Goal: Information Seeking & Learning: Learn about a topic

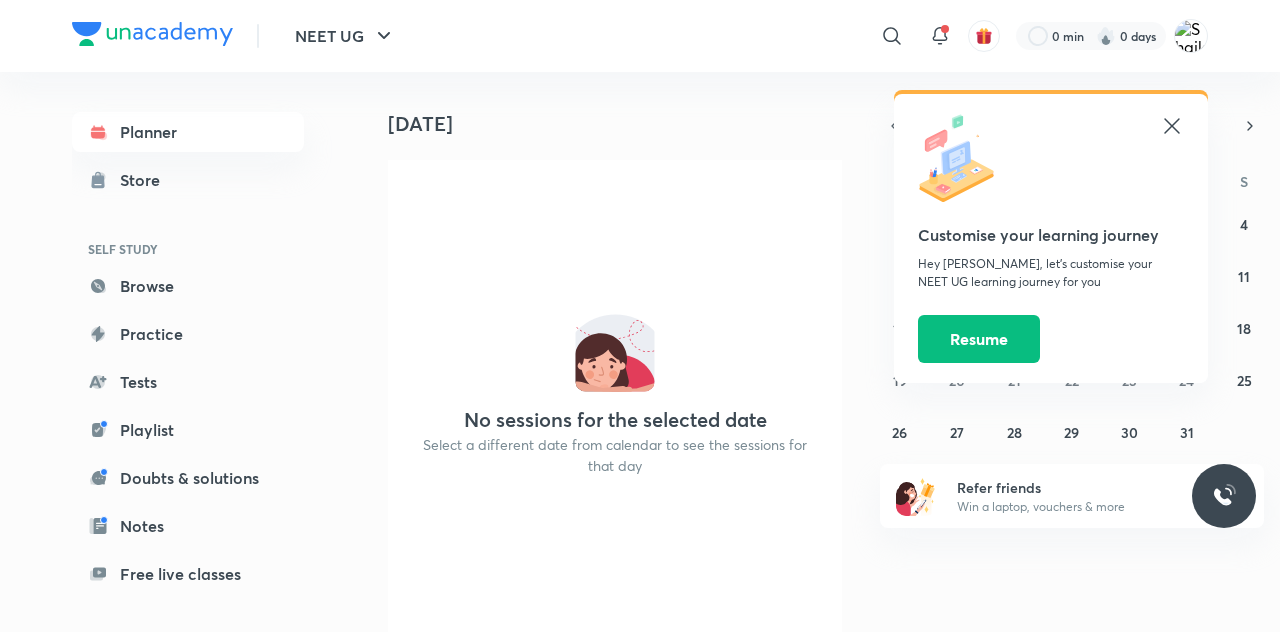
click at [1178, 134] on icon at bounding box center [1172, 126] width 24 height 24
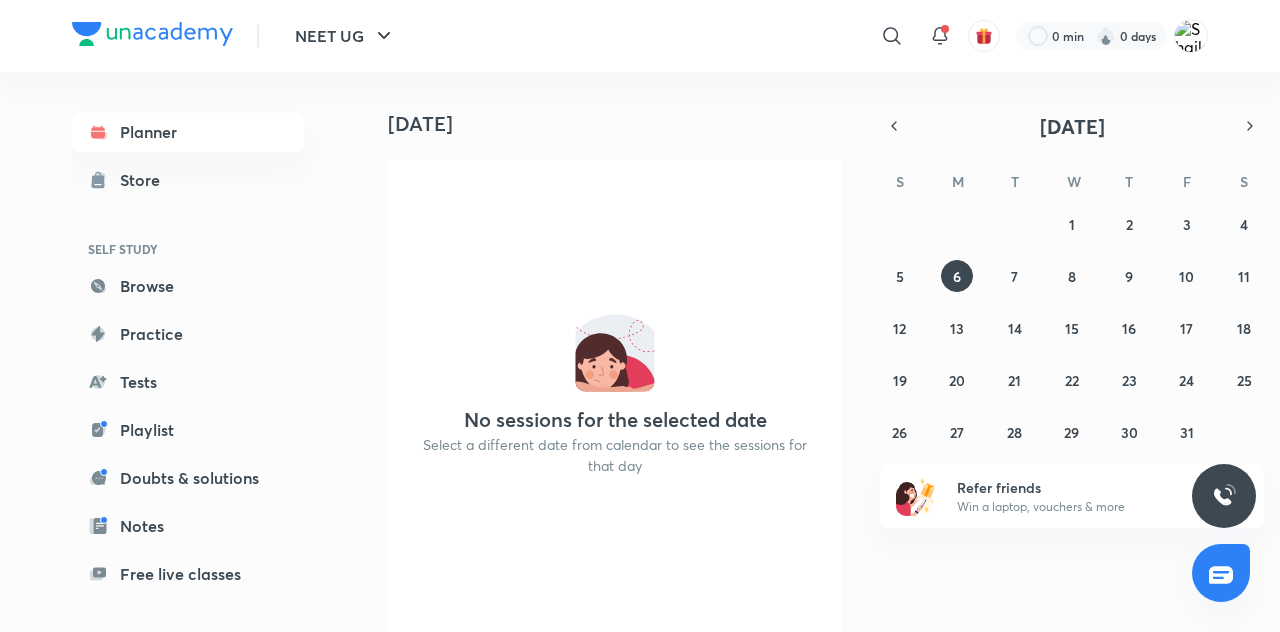
click at [105, 172] on icon at bounding box center [98, 180] width 20 height 20
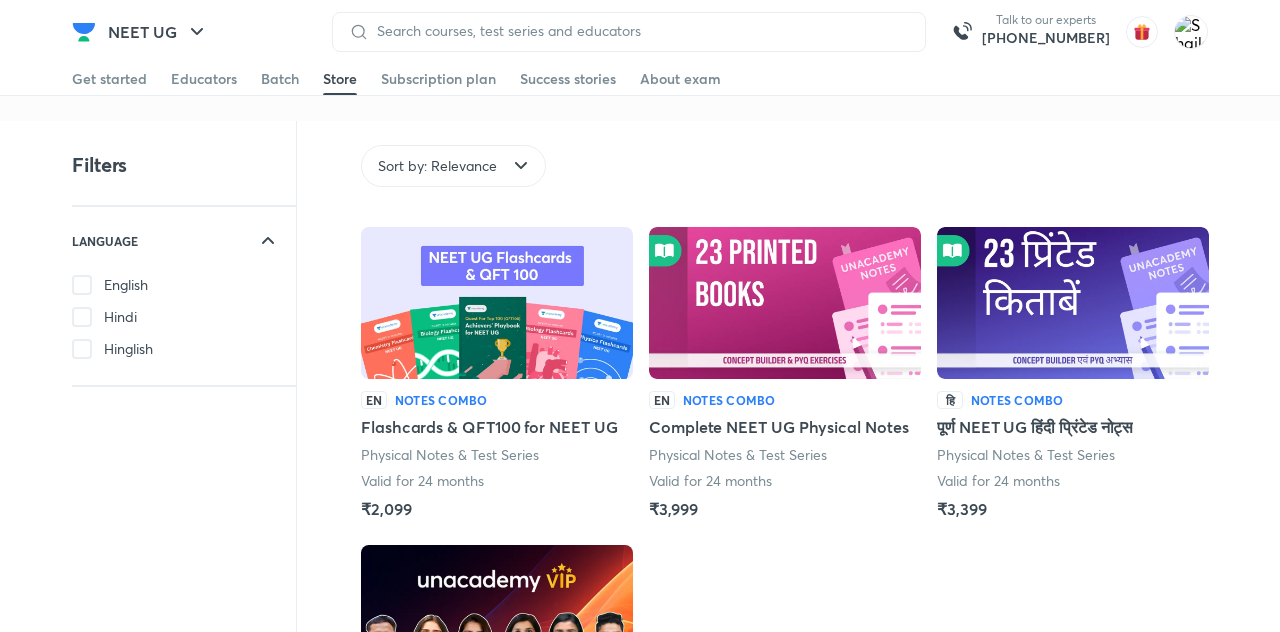
click at [270, 84] on div "Batch" at bounding box center [280, 79] width 38 height 20
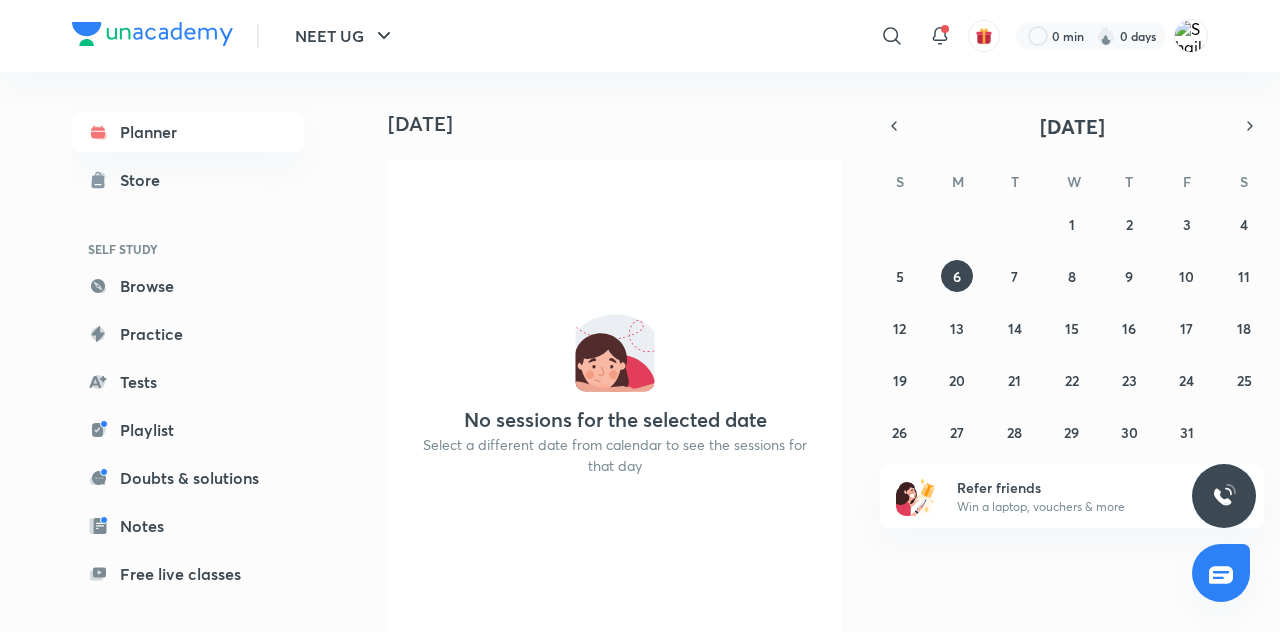
click at [105, 132] on icon at bounding box center [98, 132] width 20 height 20
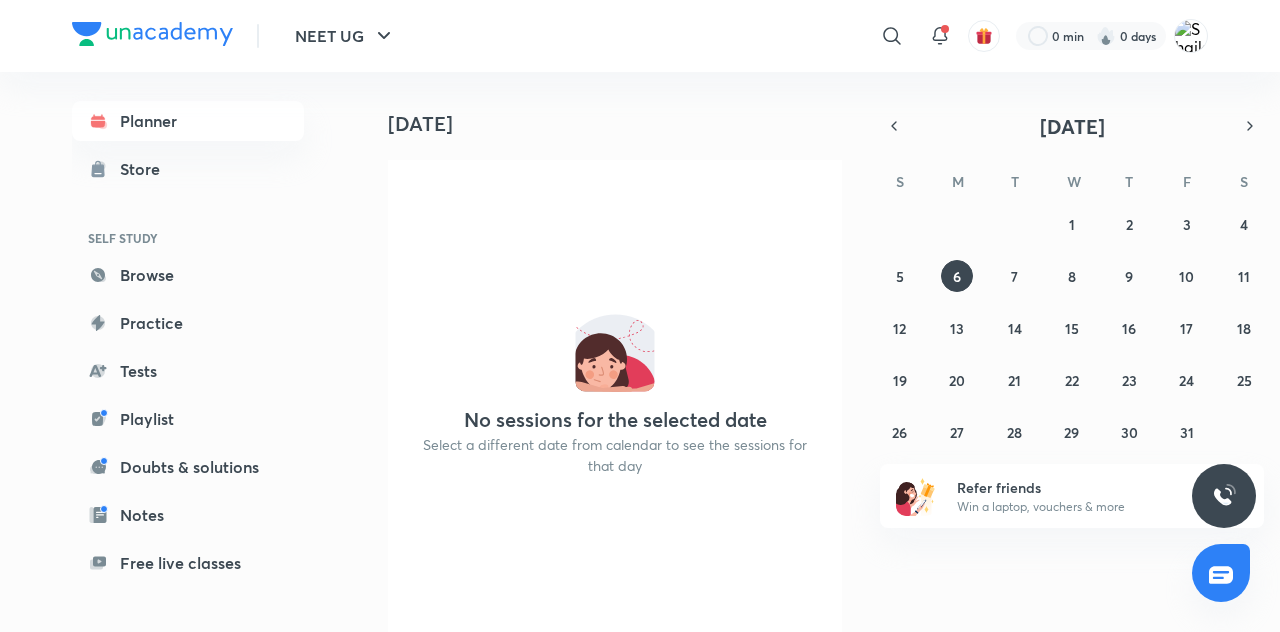
scroll to position [16, 0]
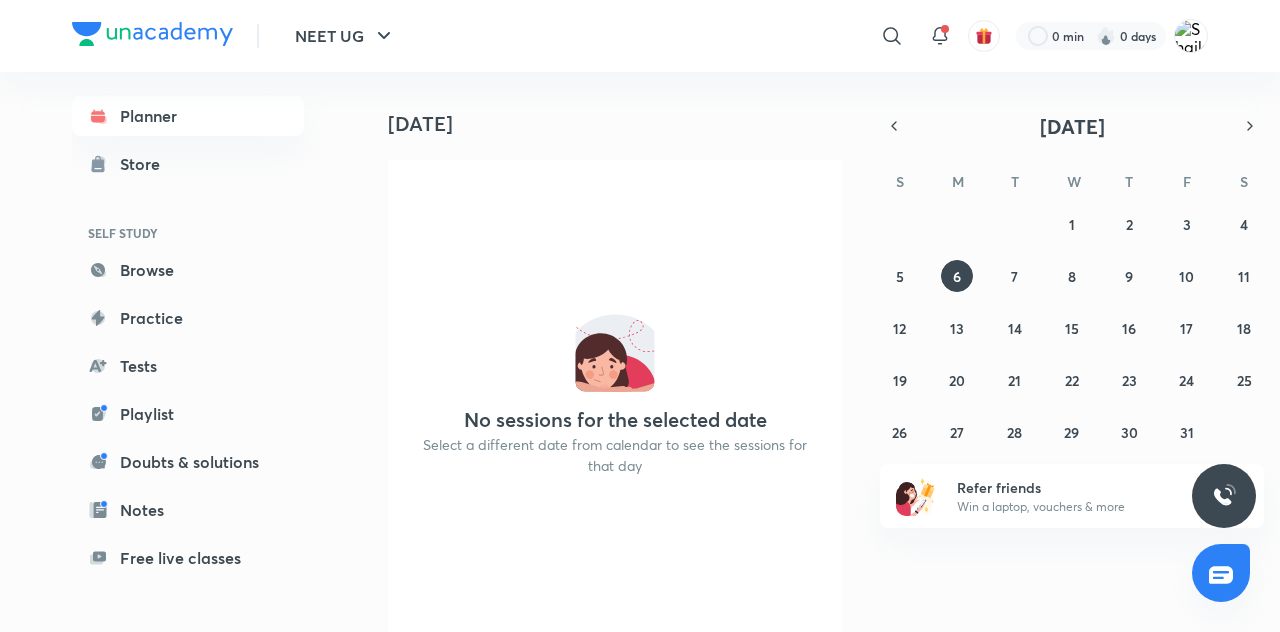
click at [143, 120] on link "Planner" at bounding box center [188, 116] width 232 height 40
click at [120, 156] on div "Store" at bounding box center [146, 164] width 52 height 24
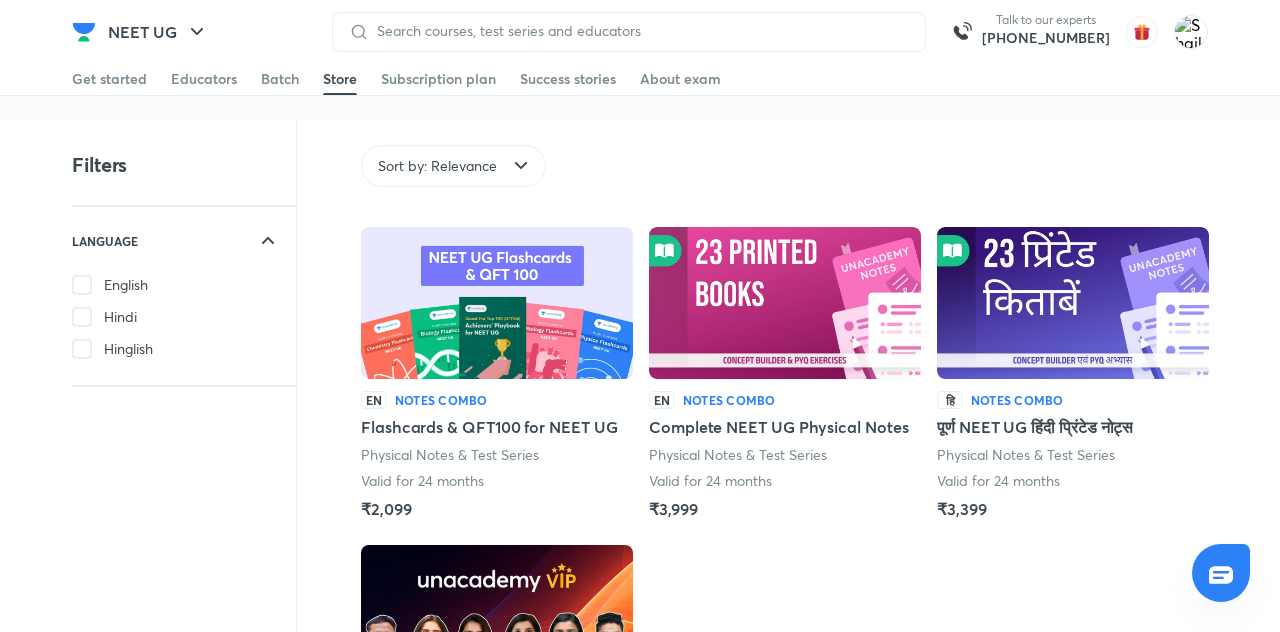
click at [266, 72] on div "Batch" at bounding box center [280, 79] width 38 height 20
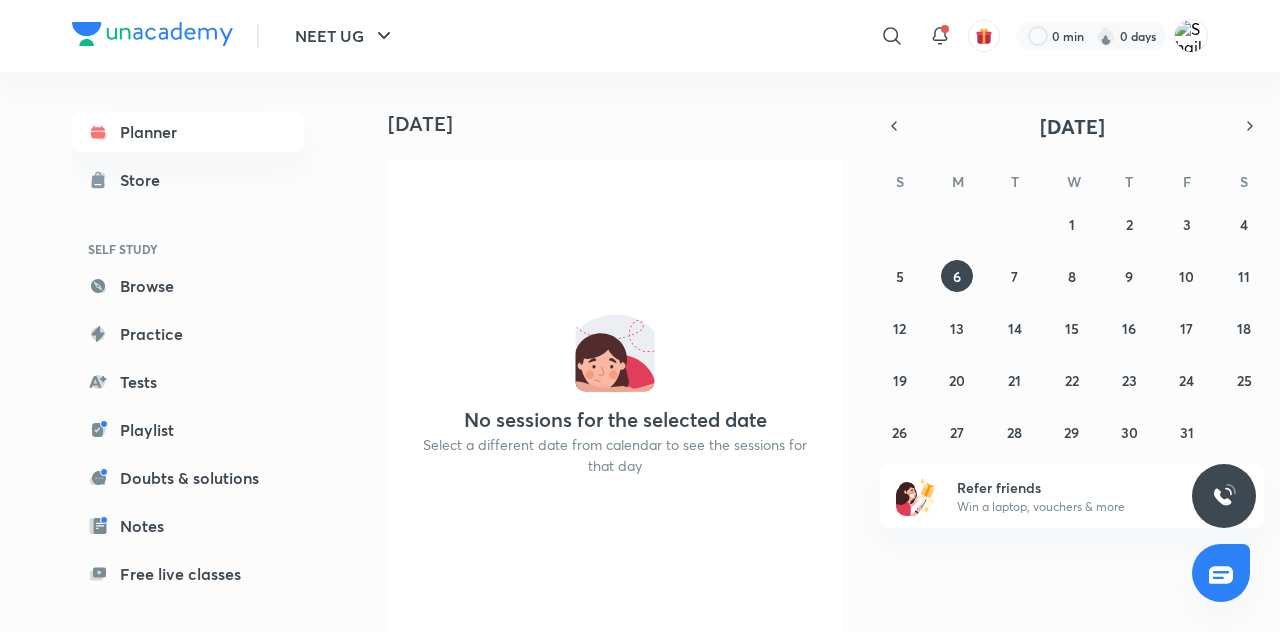
click at [339, 30] on button "NEET UG" at bounding box center [345, 36] width 125 height 40
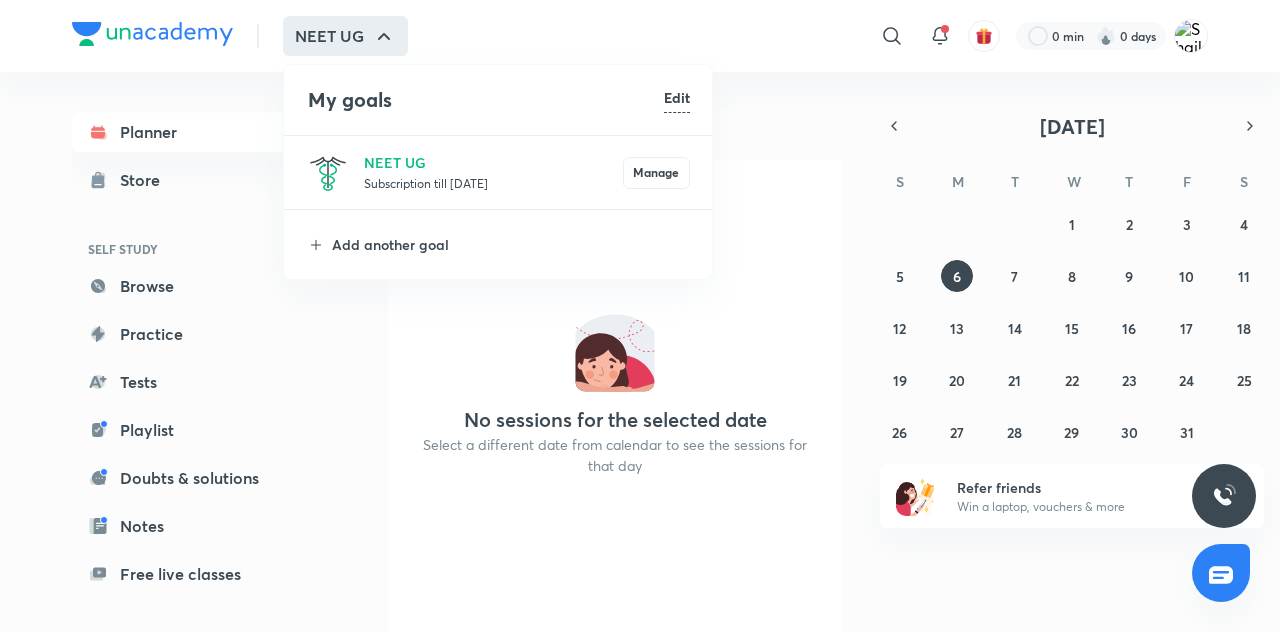
click at [204, 124] on div at bounding box center [640, 316] width 1280 height 632
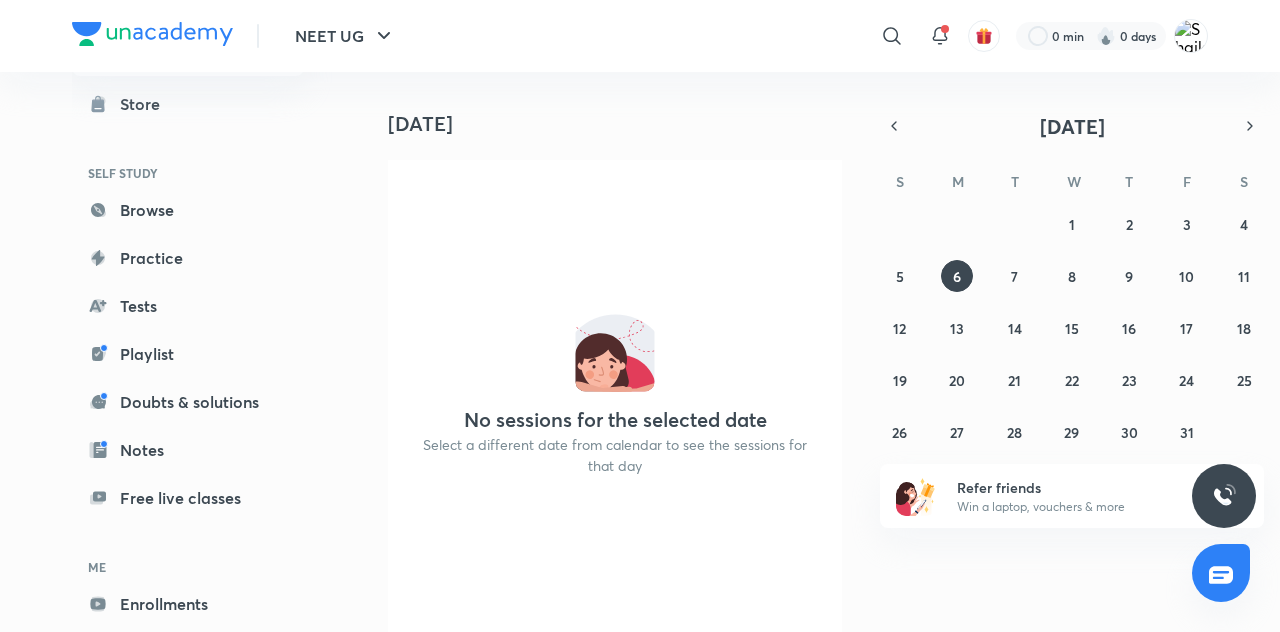
click at [159, 204] on link "Browse" at bounding box center [188, 210] width 232 height 40
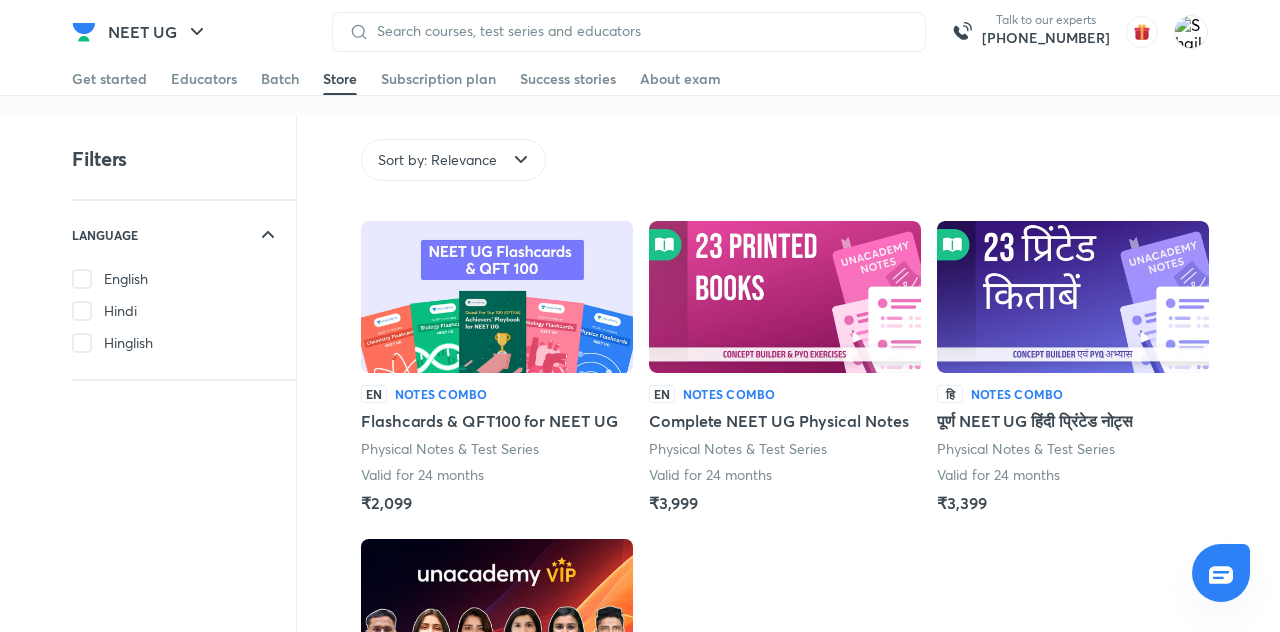
scroll to position [11, 0]
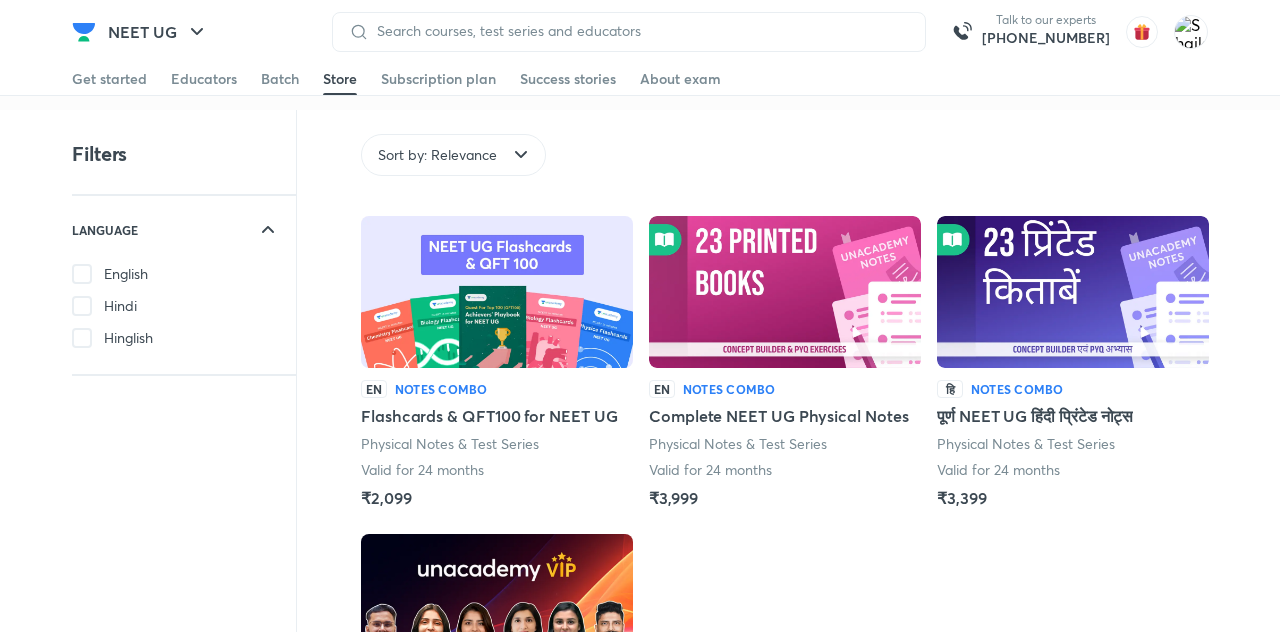
click at [280, 72] on div "Batch" at bounding box center [280, 79] width 38 height 20
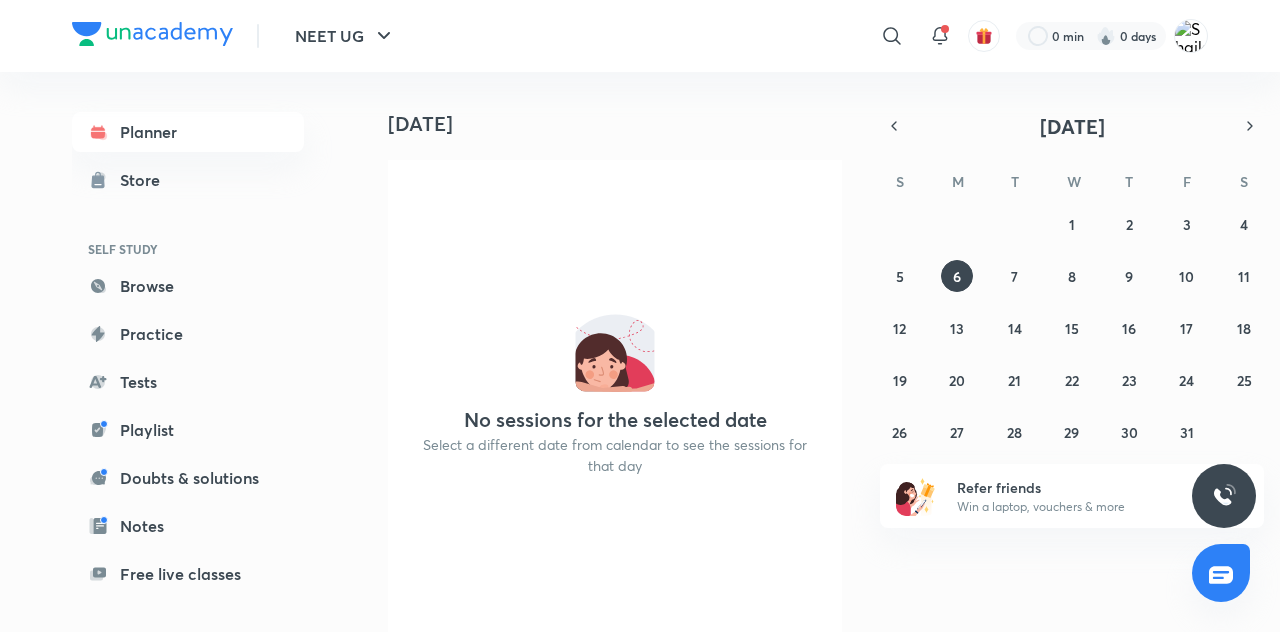
click at [128, 130] on link "Planner" at bounding box center [188, 132] width 232 height 40
click at [336, 44] on button "NEET UG" at bounding box center [345, 36] width 125 height 40
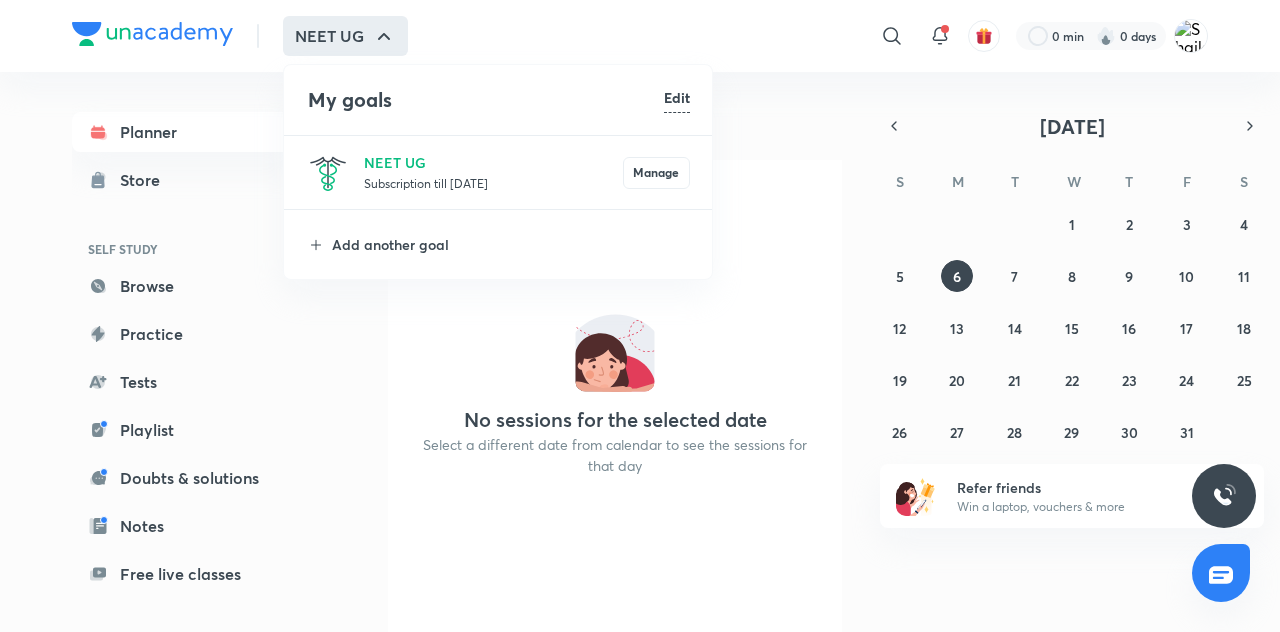
click at [114, 184] on div at bounding box center [640, 316] width 1280 height 632
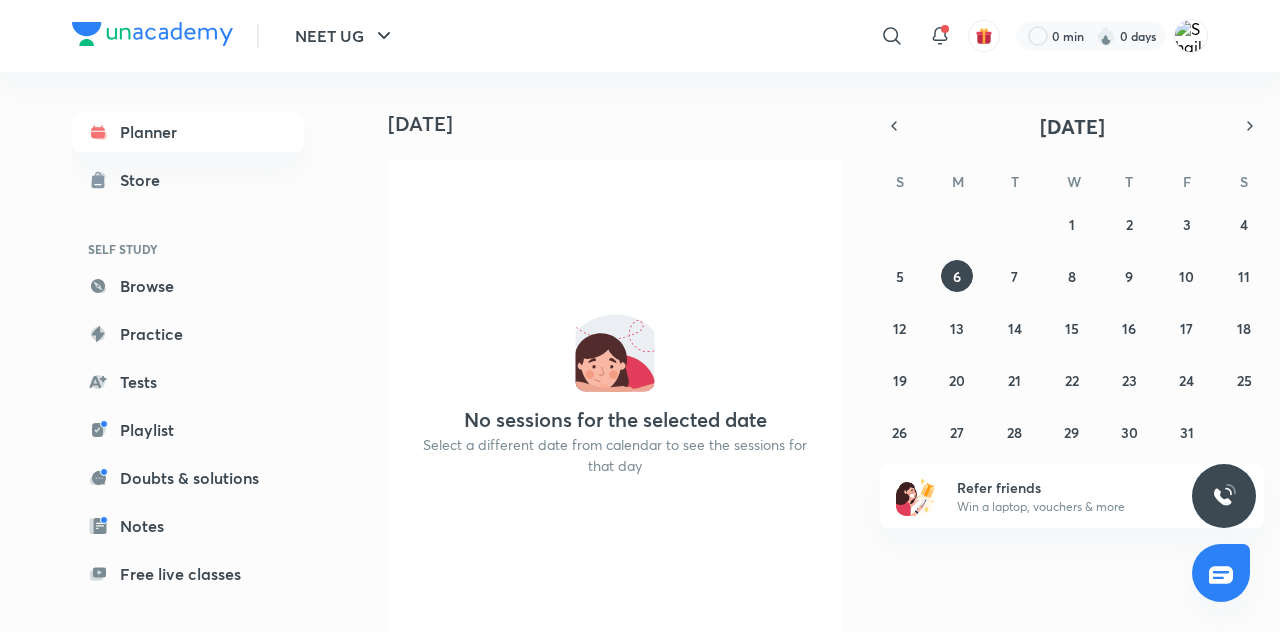
click at [130, 174] on div "Store" at bounding box center [146, 180] width 52 height 24
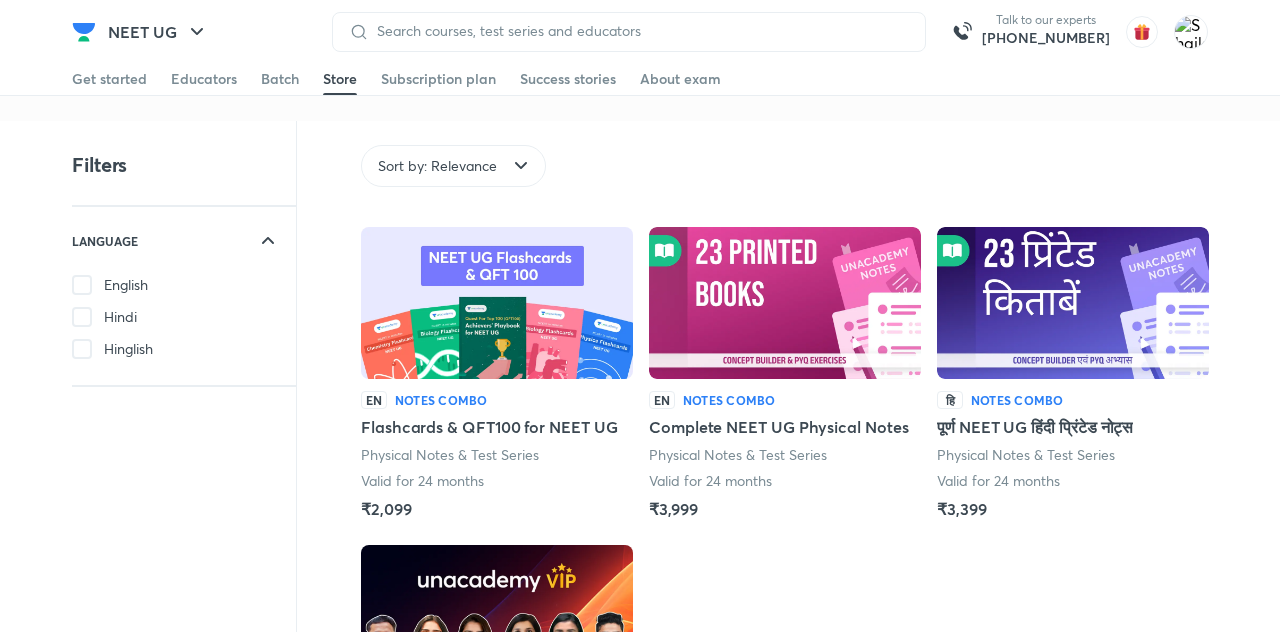
click at [270, 80] on div "Batch" at bounding box center [280, 79] width 38 height 20
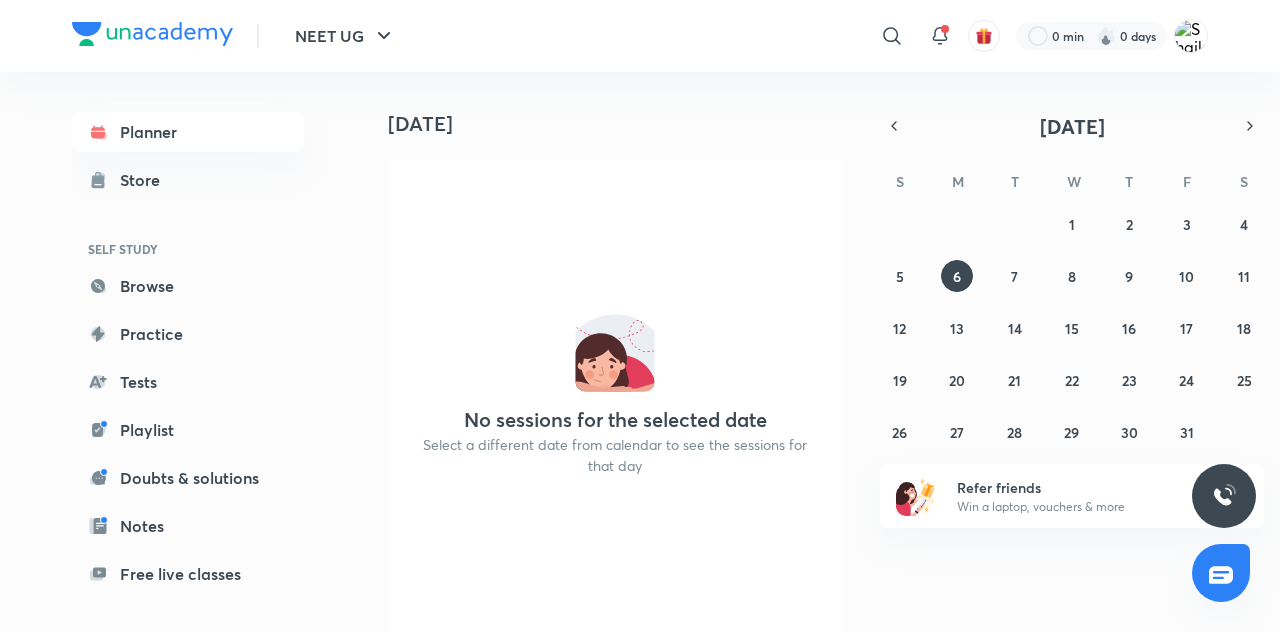
click at [106, 287] on icon at bounding box center [98, 286] width 20 height 20
click at [104, 282] on icon at bounding box center [98, 286] width 14 height 14
click at [103, 280] on icon at bounding box center [98, 286] width 20 height 20
click at [102, 284] on icon at bounding box center [98, 286] width 14 height 14
click at [102, 283] on icon at bounding box center [98, 286] width 14 height 14
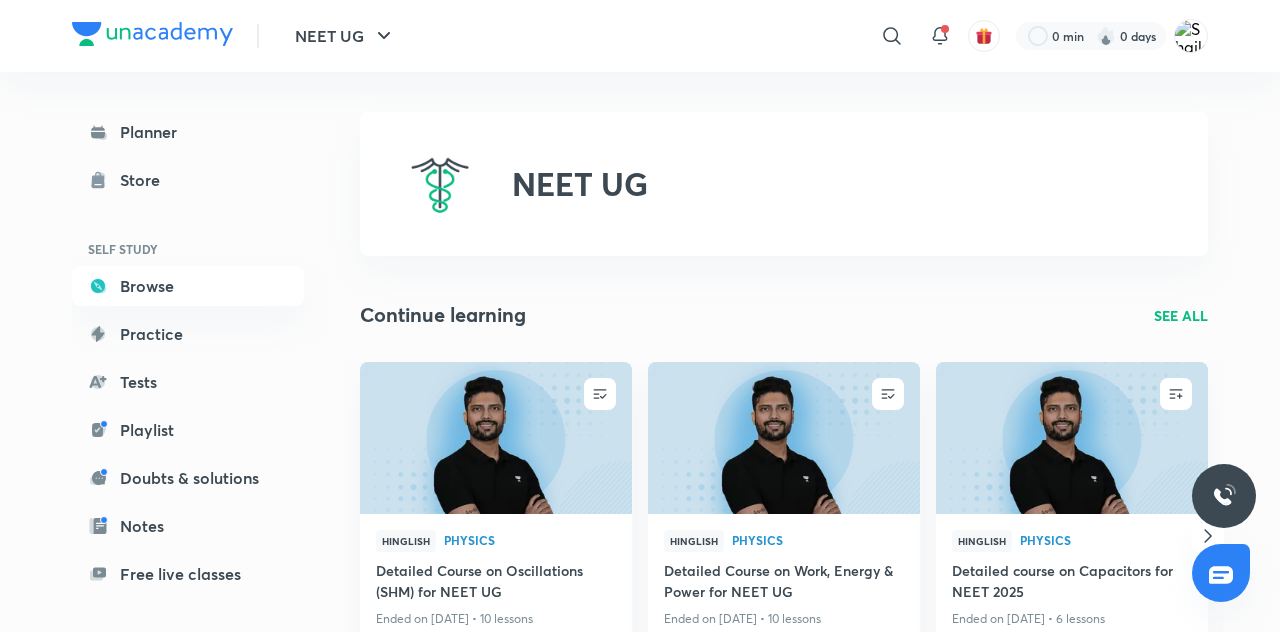
click at [890, 29] on icon at bounding box center [892, 36] width 24 height 24
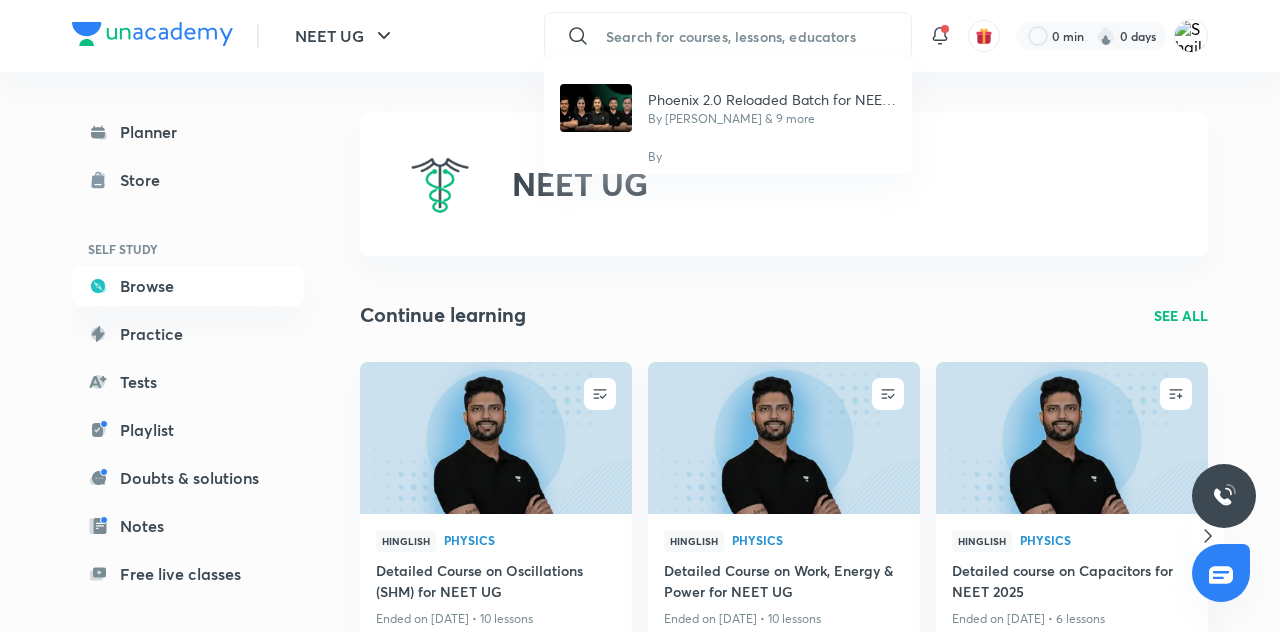
click at [747, 123] on p "By [PERSON_NAME] & 9 more" at bounding box center [772, 119] width 248 height 18
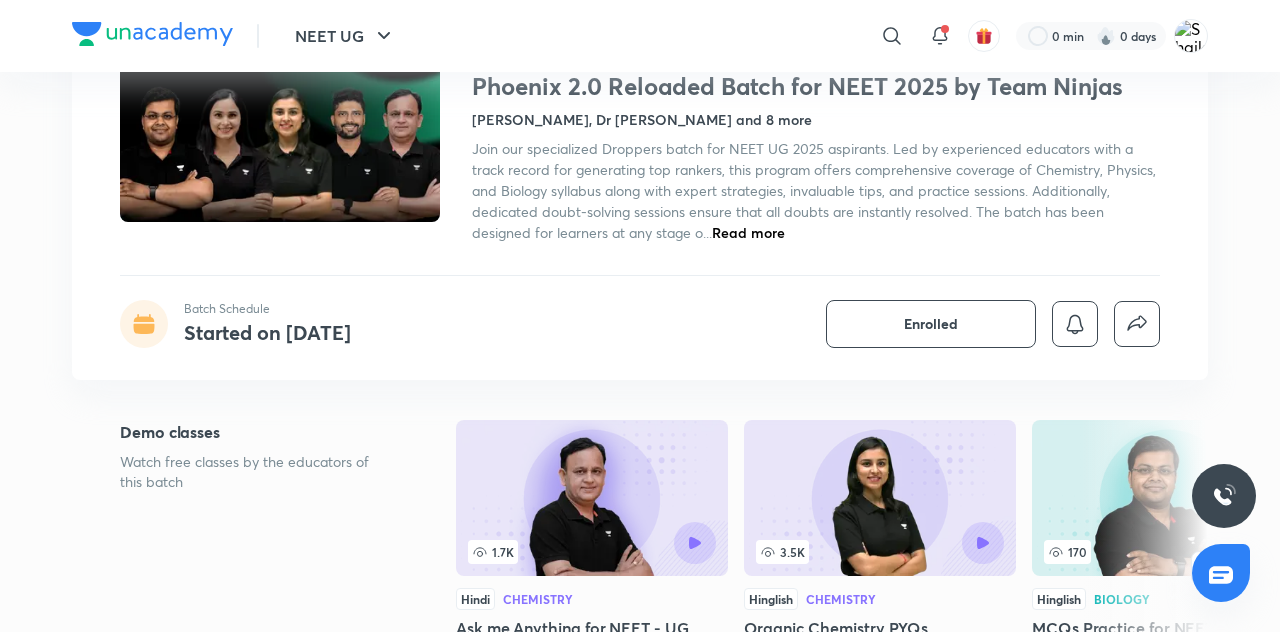
scroll to position [152, 0]
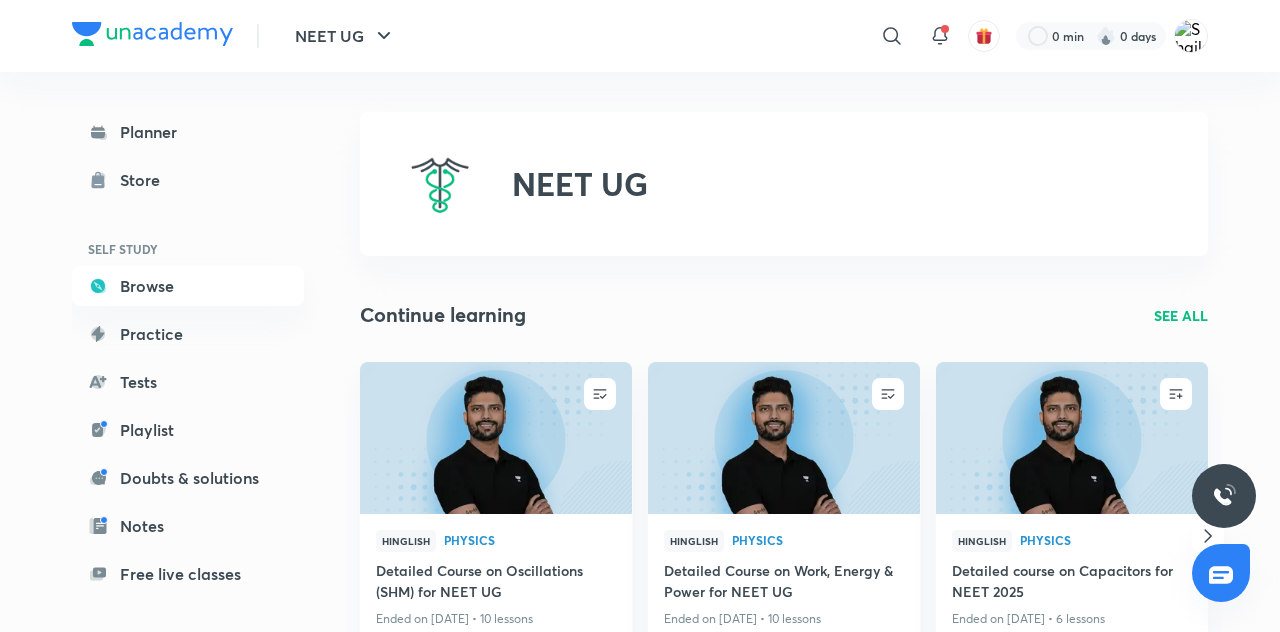
click at [887, 28] on icon at bounding box center [891, 35] width 17 height 17
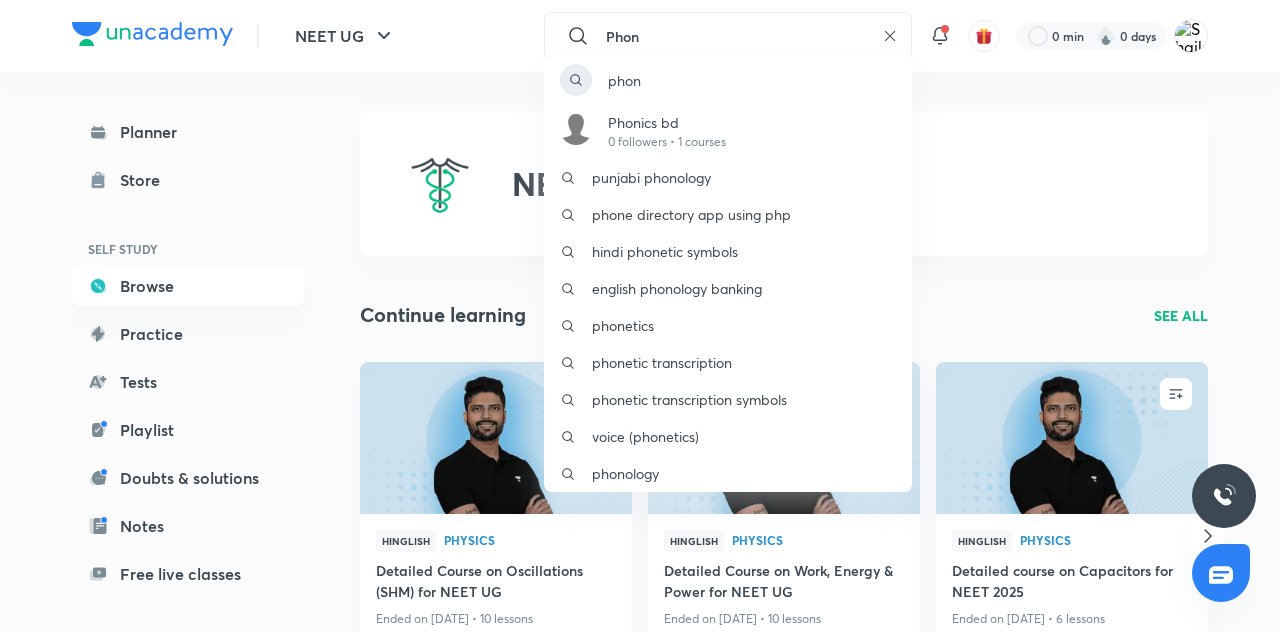
type input "Phon"
click at [330, 160] on div "phon Phonics bd 0 followers • 1 courses punjabi phonology phone directory app u…" at bounding box center [640, 316] width 1280 height 632
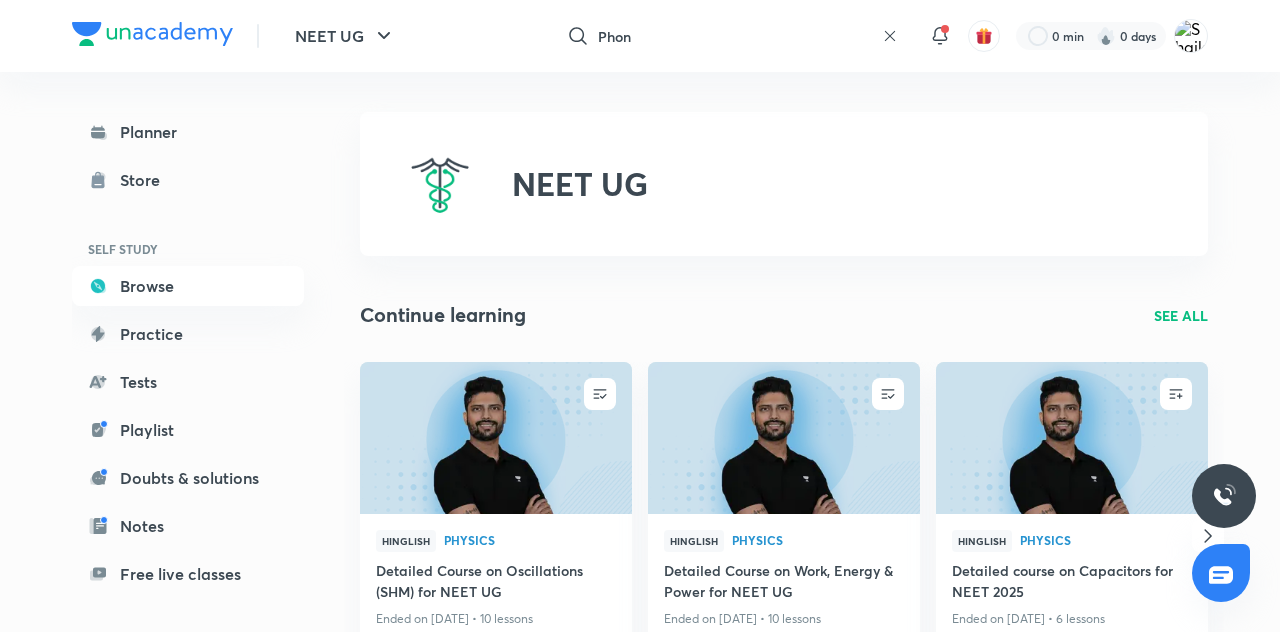
click at [107, 126] on icon at bounding box center [98, 132] width 20 height 20
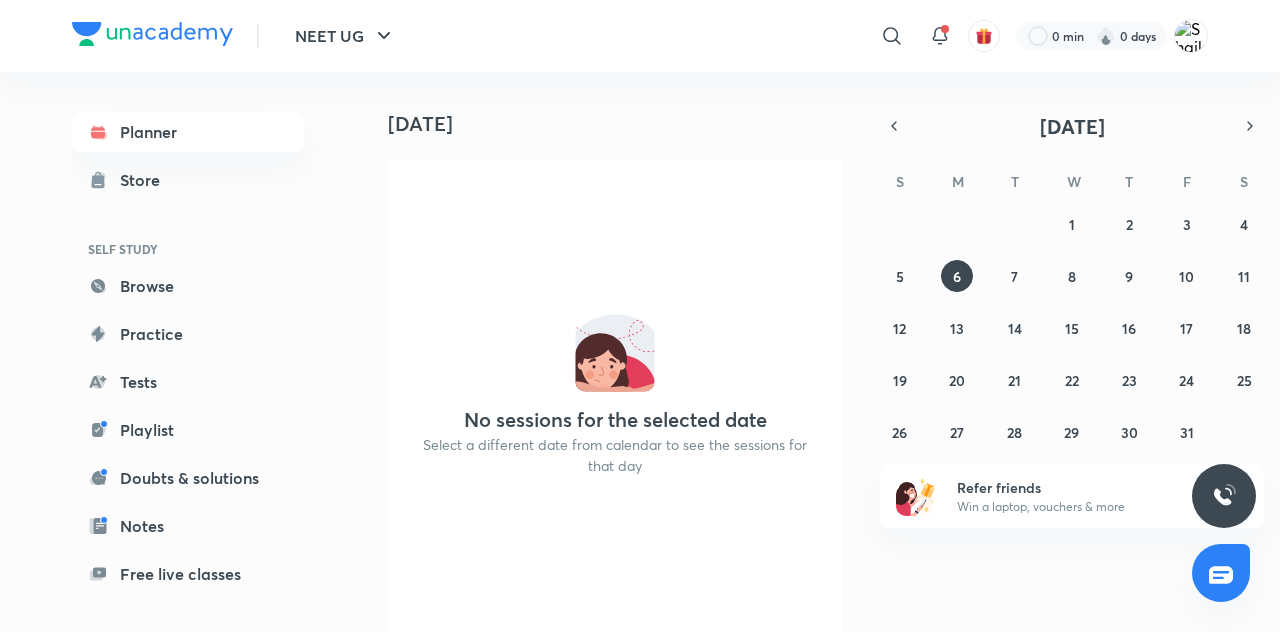
click at [210, 136] on link "Planner" at bounding box center [188, 132] width 232 height 40
click at [226, 146] on link "Planner" at bounding box center [188, 132] width 232 height 40
click at [240, 142] on link "Planner" at bounding box center [188, 132] width 232 height 40
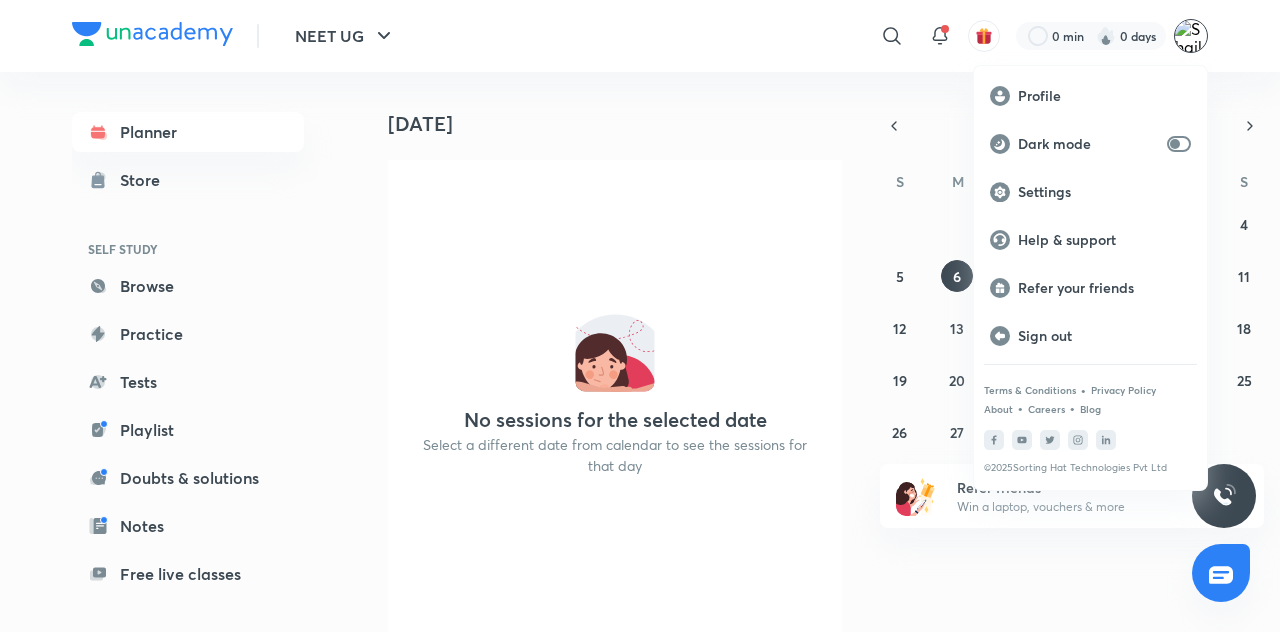
click at [1125, 91] on p "Profile" at bounding box center [1104, 96] width 173 height 18
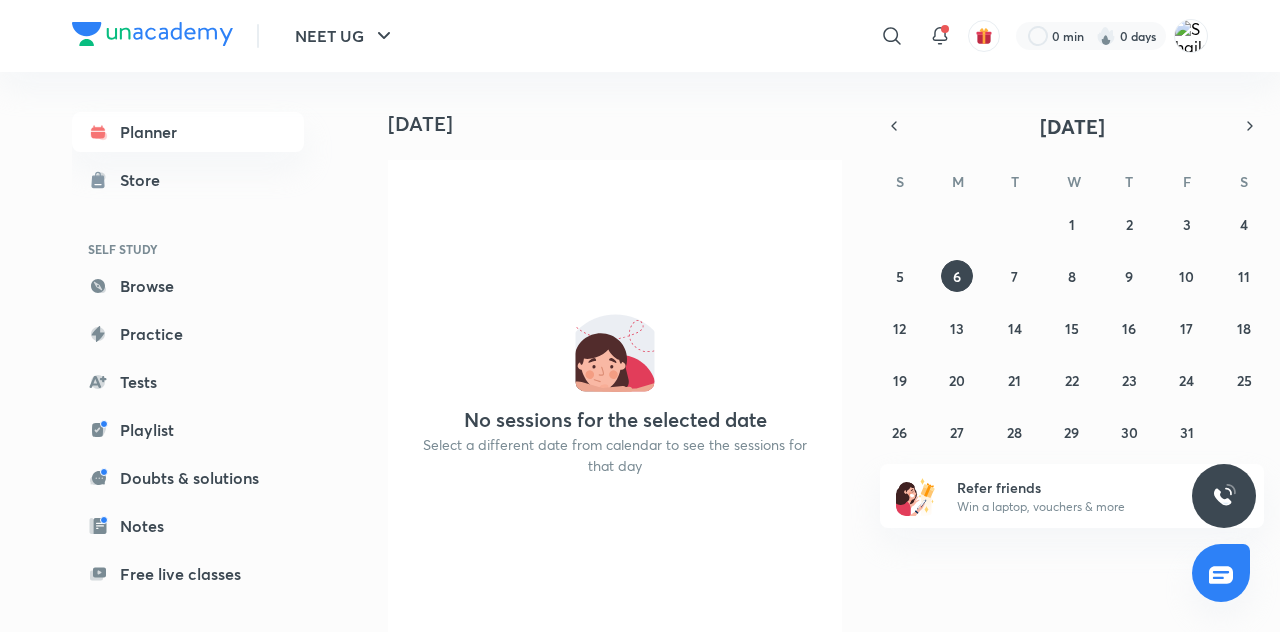
click at [167, 182] on div "Store" at bounding box center [146, 180] width 52 height 24
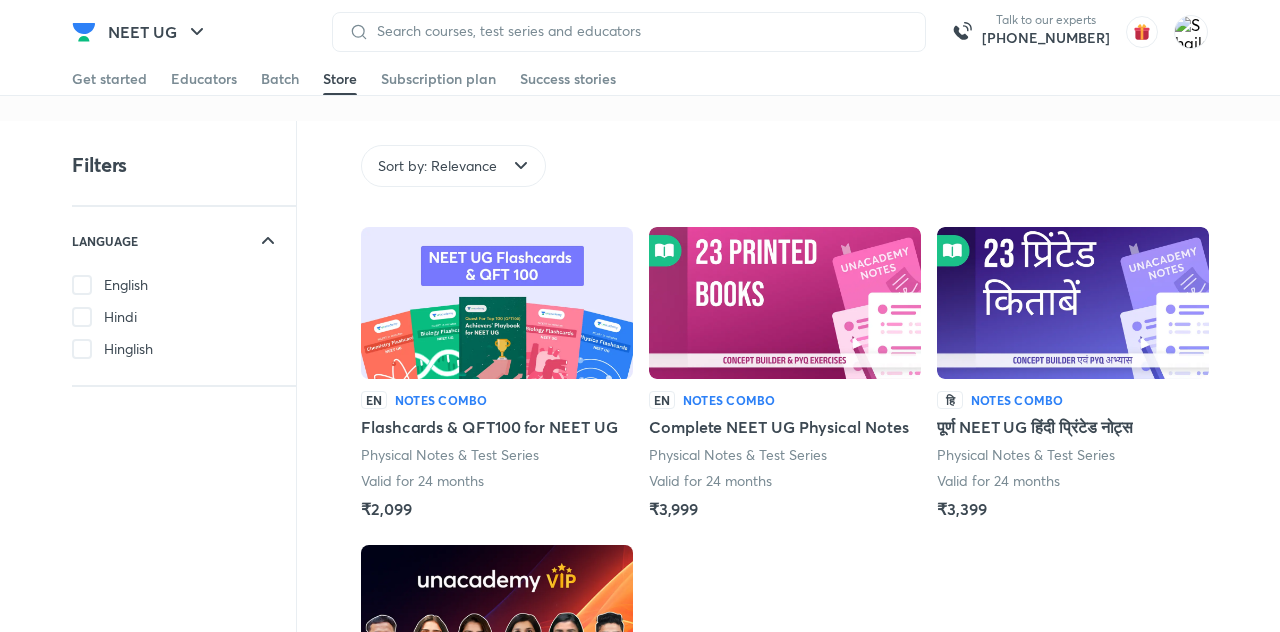
click at [277, 86] on div "Batch" at bounding box center [280, 79] width 38 height 20
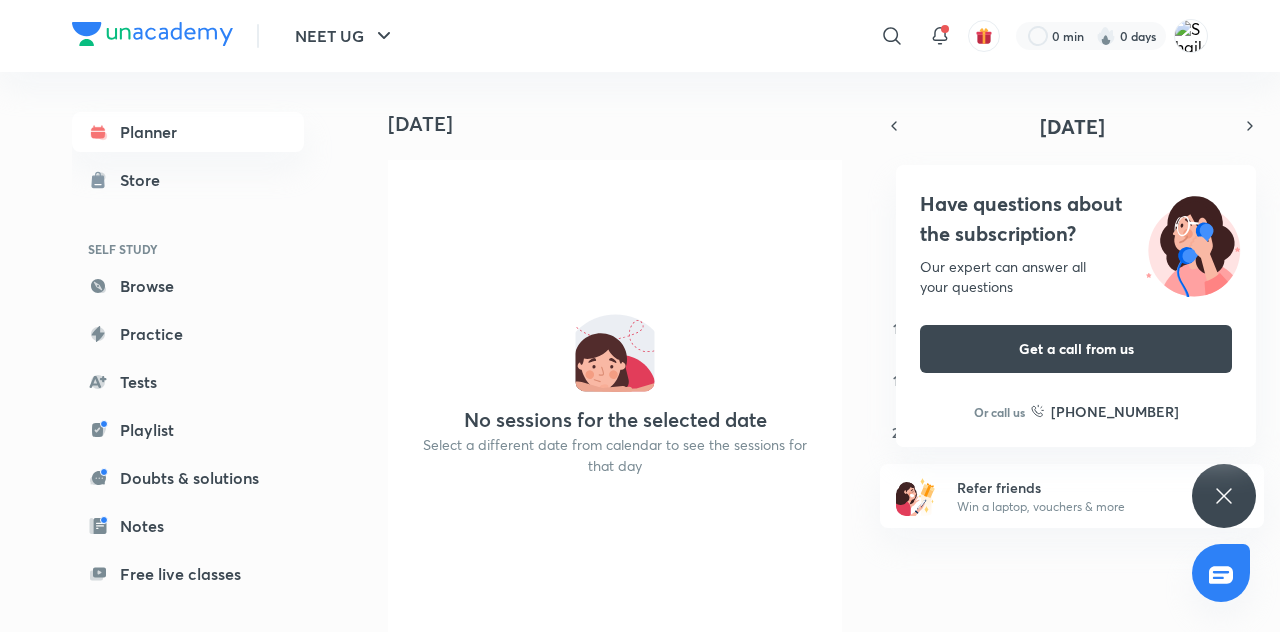
click at [151, 347] on link "Practice" at bounding box center [188, 334] width 232 height 40
click at [149, 434] on link "Playlist" at bounding box center [188, 430] width 232 height 40
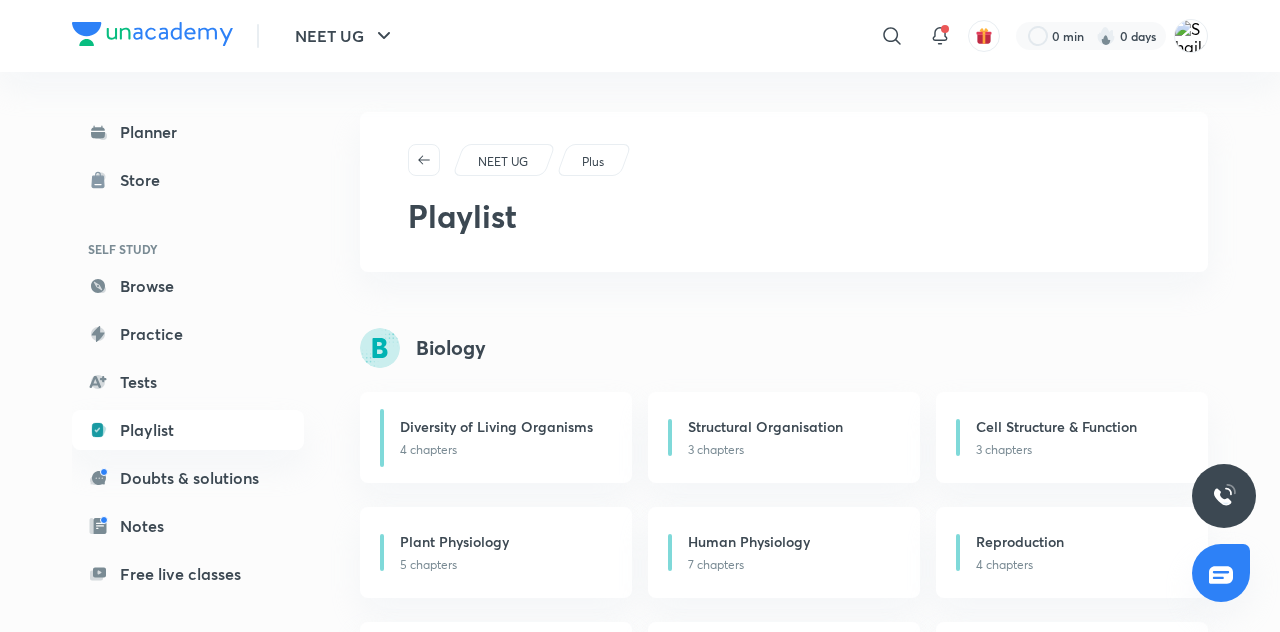
click at [130, 127] on link "Planner" at bounding box center [188, 132] width 232 height 40
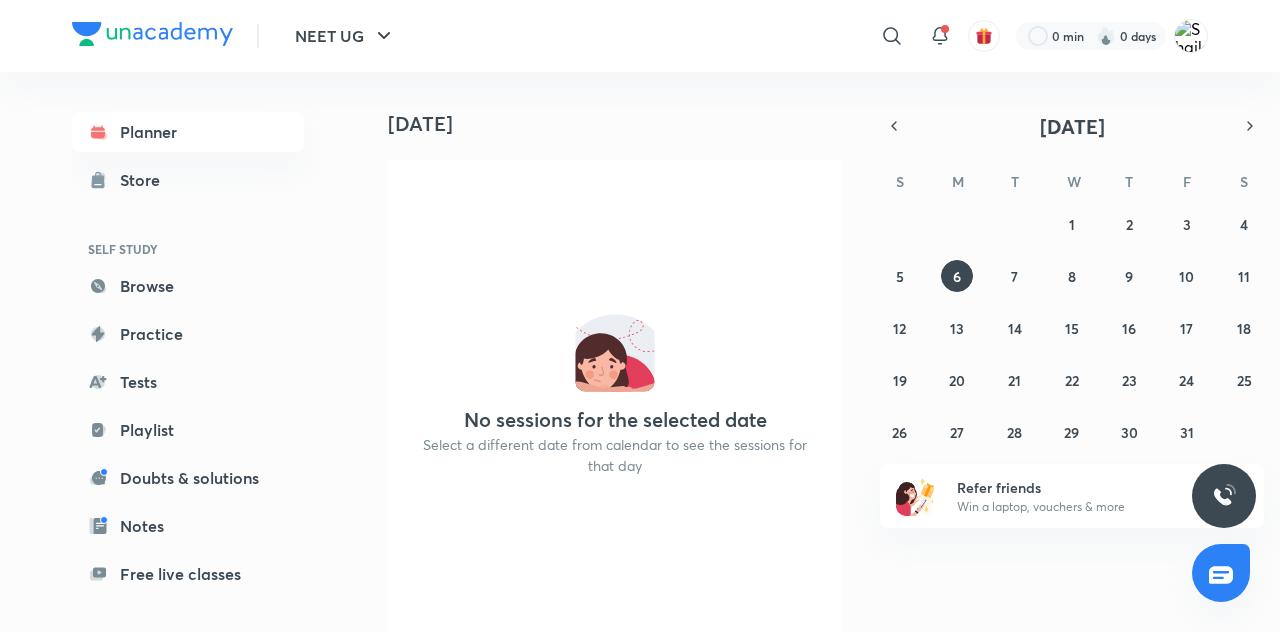
click at [344, 26] on button "NEET UG" at bounding box center [345, 36] width 125 height 40
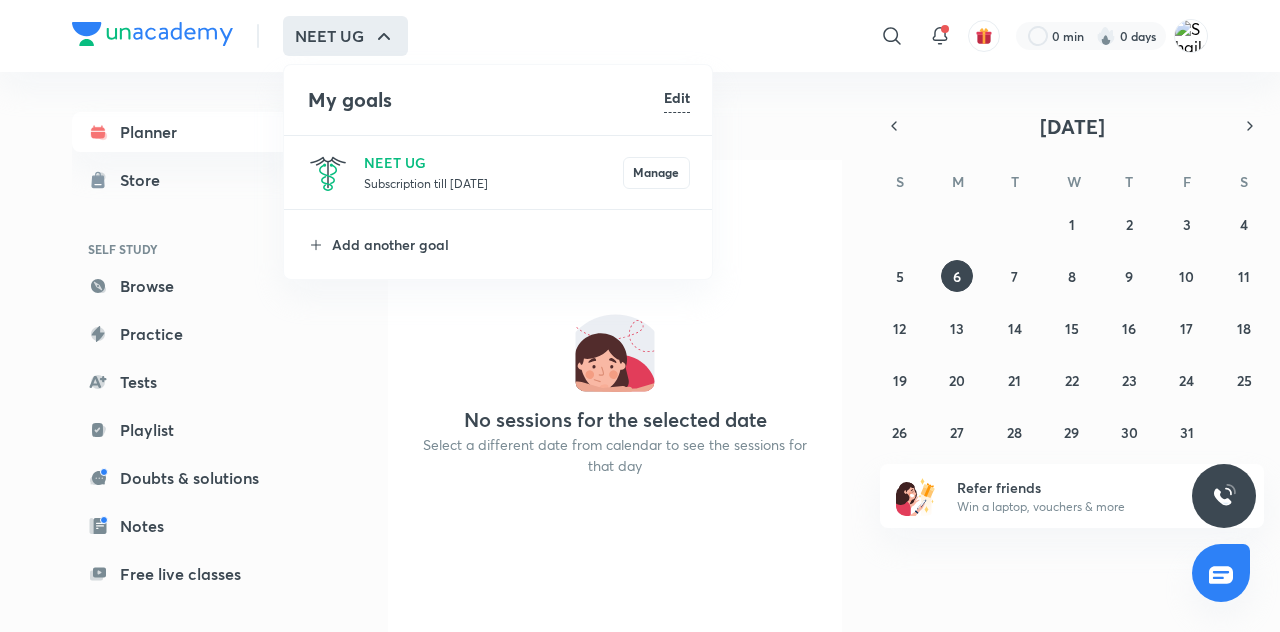
click at [230, 220] on div at bounding box center [640, 316] width 1280 height 632
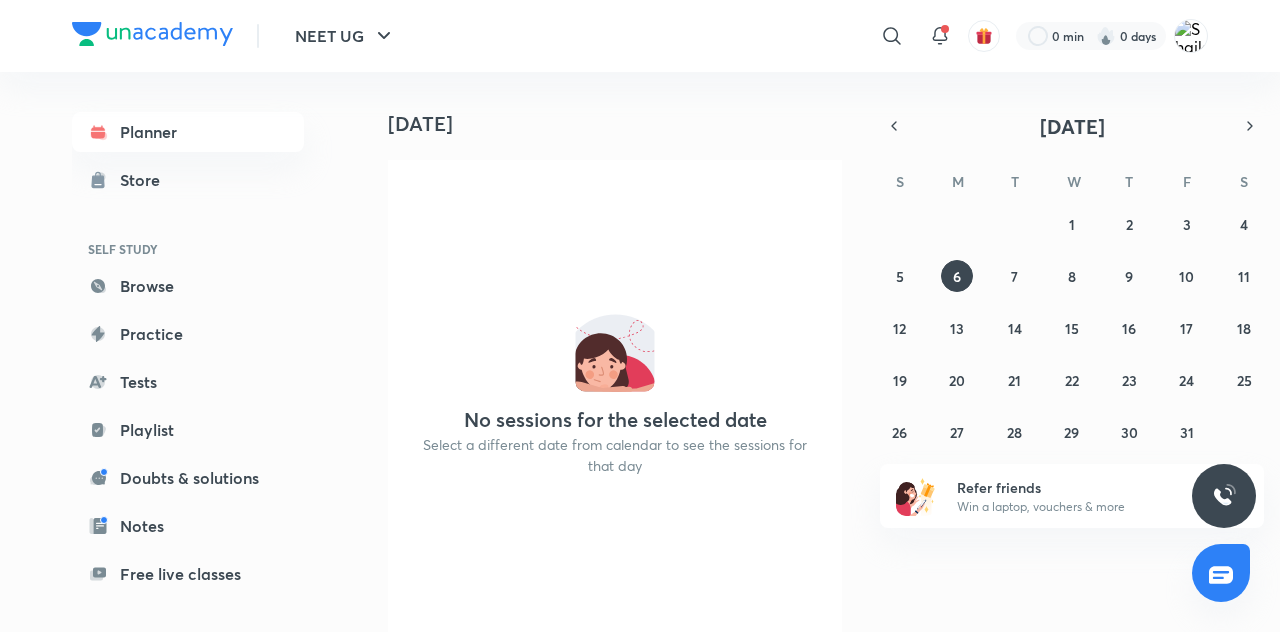
click at [102, 176] on icon at bounding box center [98, 181] width 12 height 11
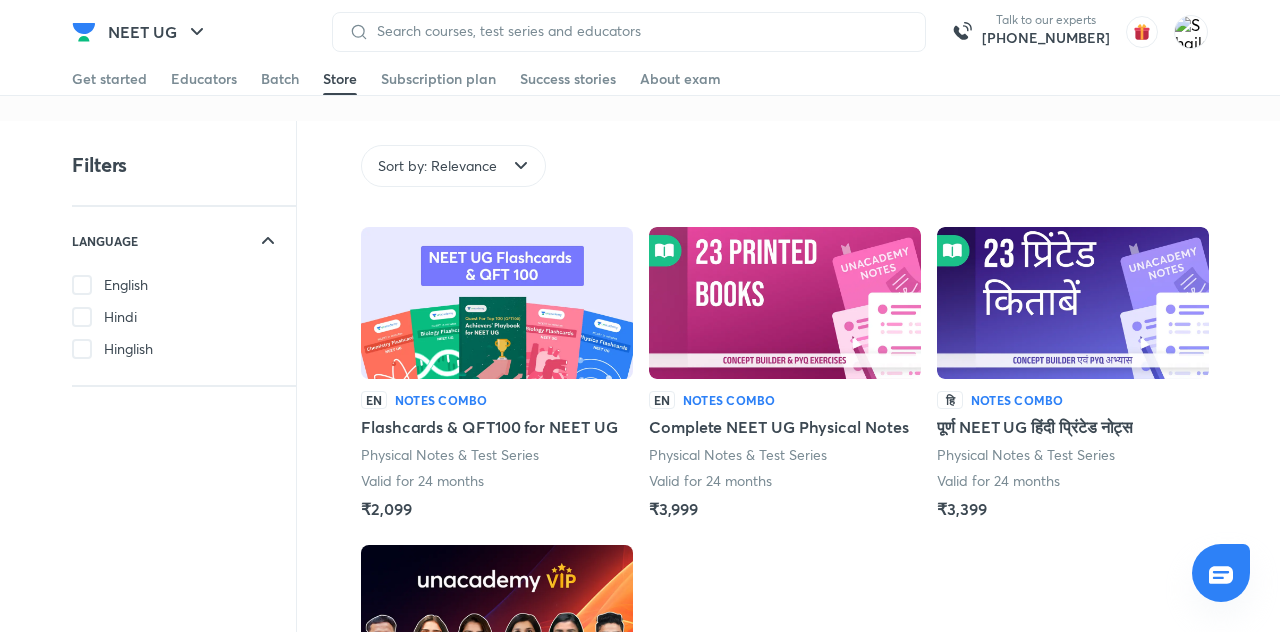
click at [276, 73] on div "Batch" at bounding box center [280, 79] width 38 height 20
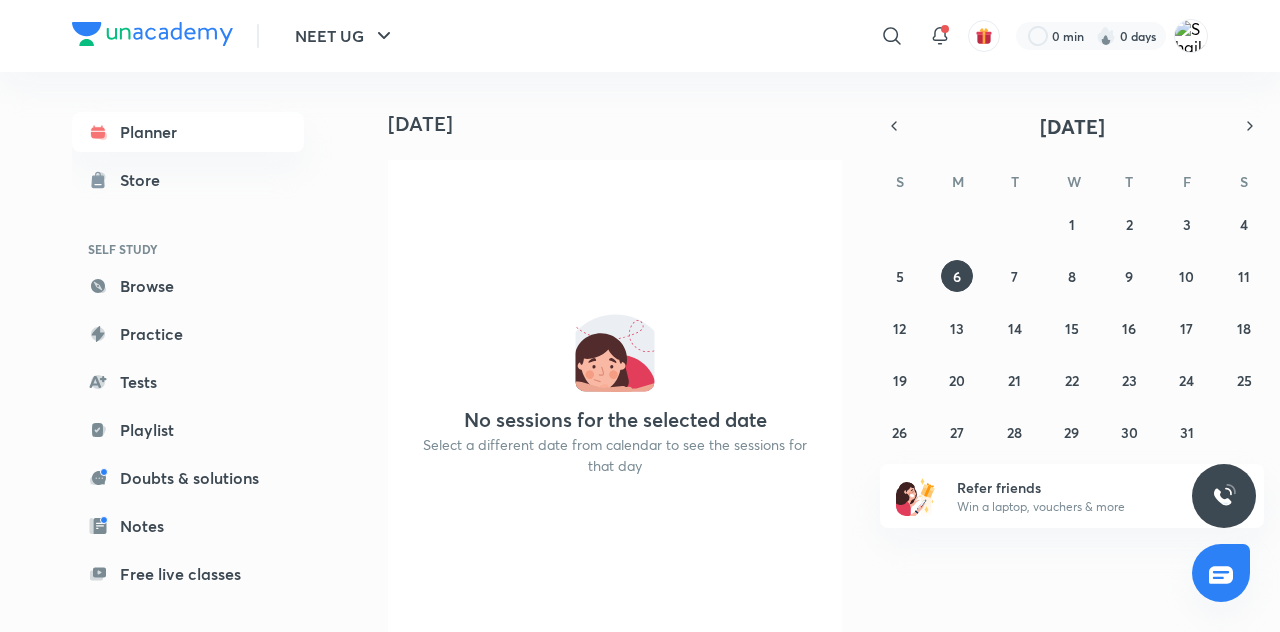
scroll to position [120, 0]
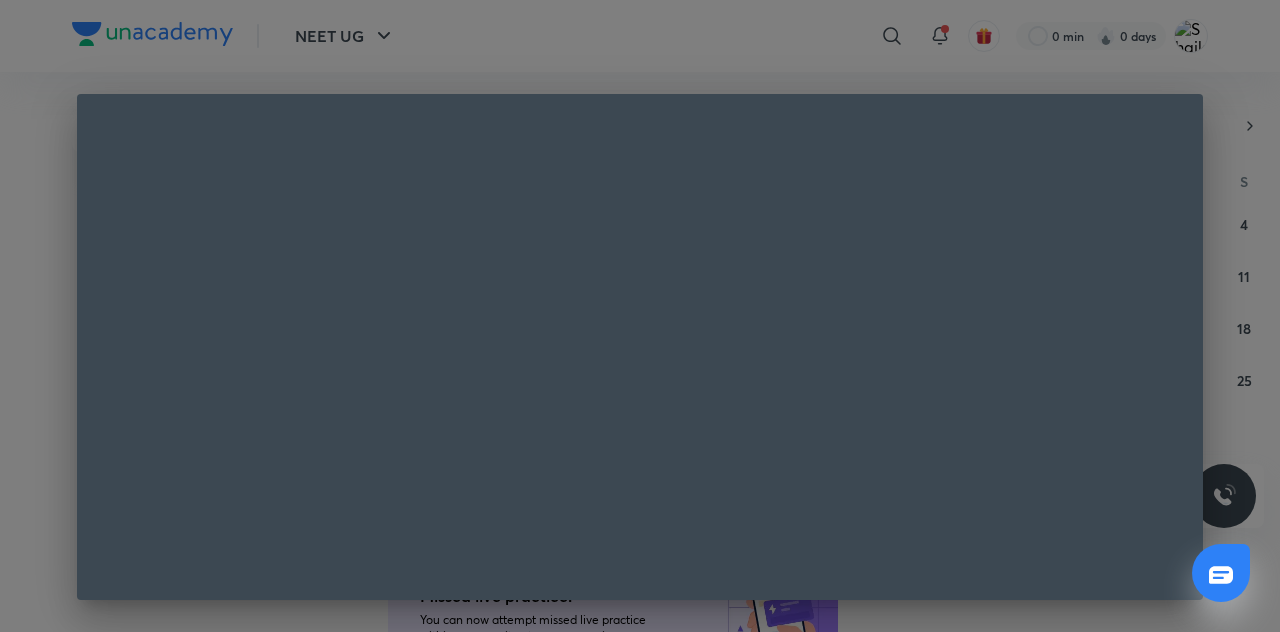
click at [1243, 426] on div at bounding box center [640, 316] width 1280 height 632
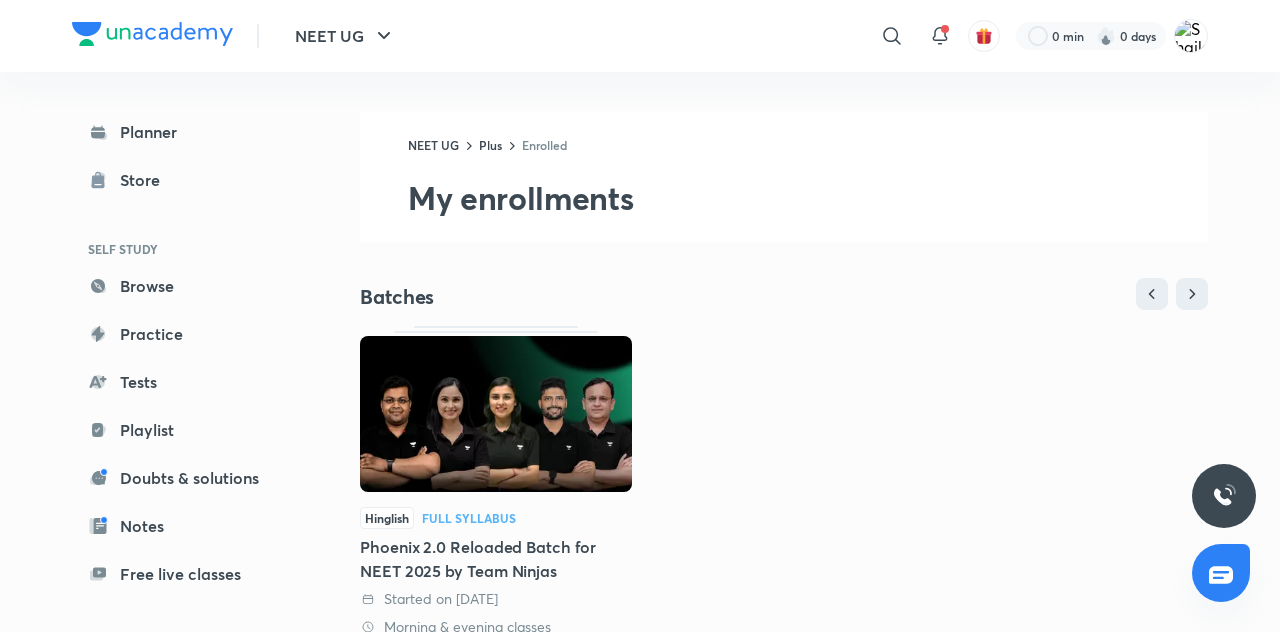
click at [883, 41] on icon at bounding box center [892, 36] width 24 height 24
type input "Phoenix 4.0"
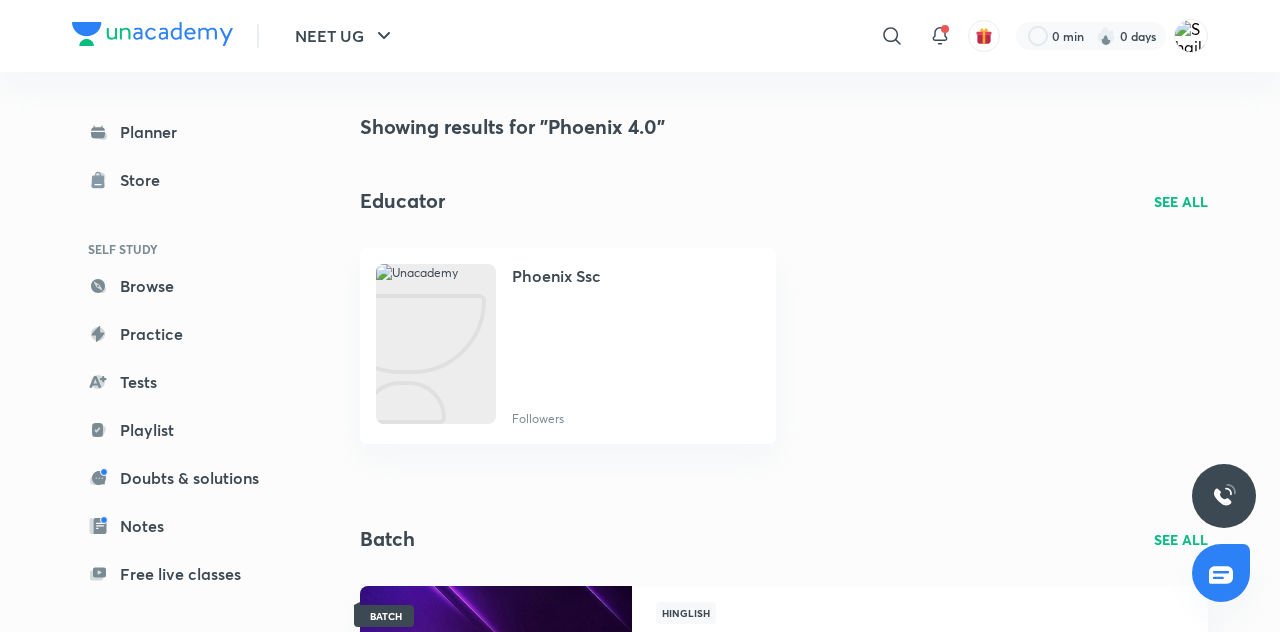
click at [478, 322] on img at bounding box center [436, 344] width 120 height 160
click at [172, 335] on link "Practice" at bounding box center [188, 334] width 232 height 40
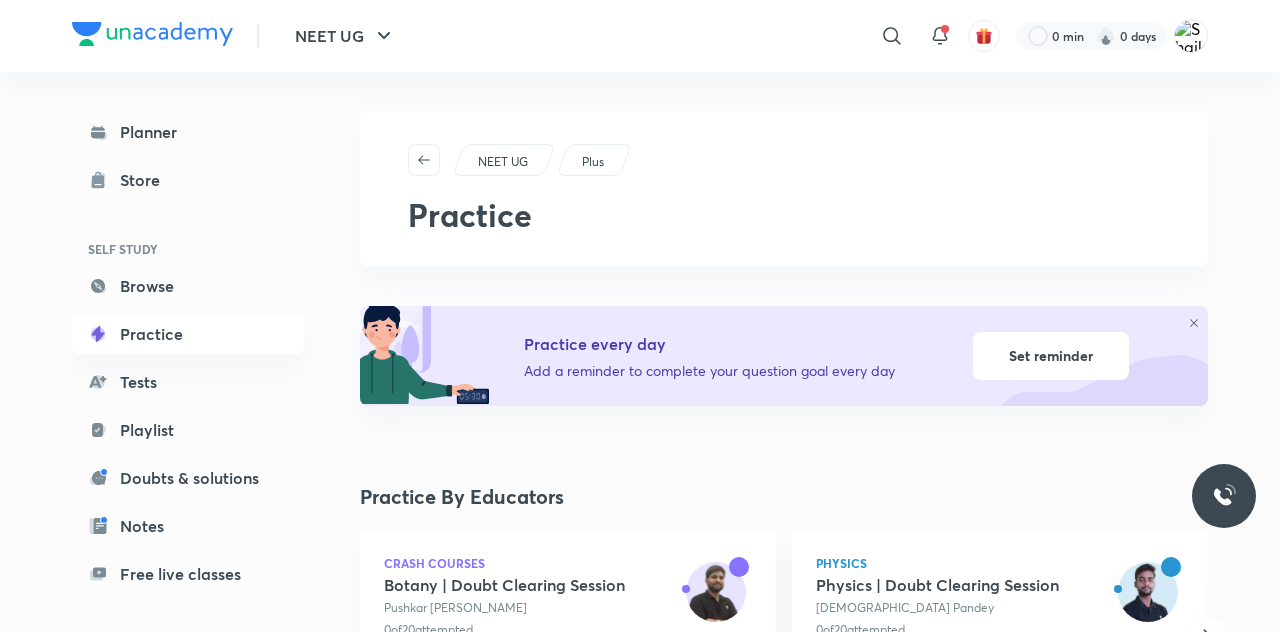
click at [596, 162] on p "Plus" at bounding box center [593, 162] width 22 height 18
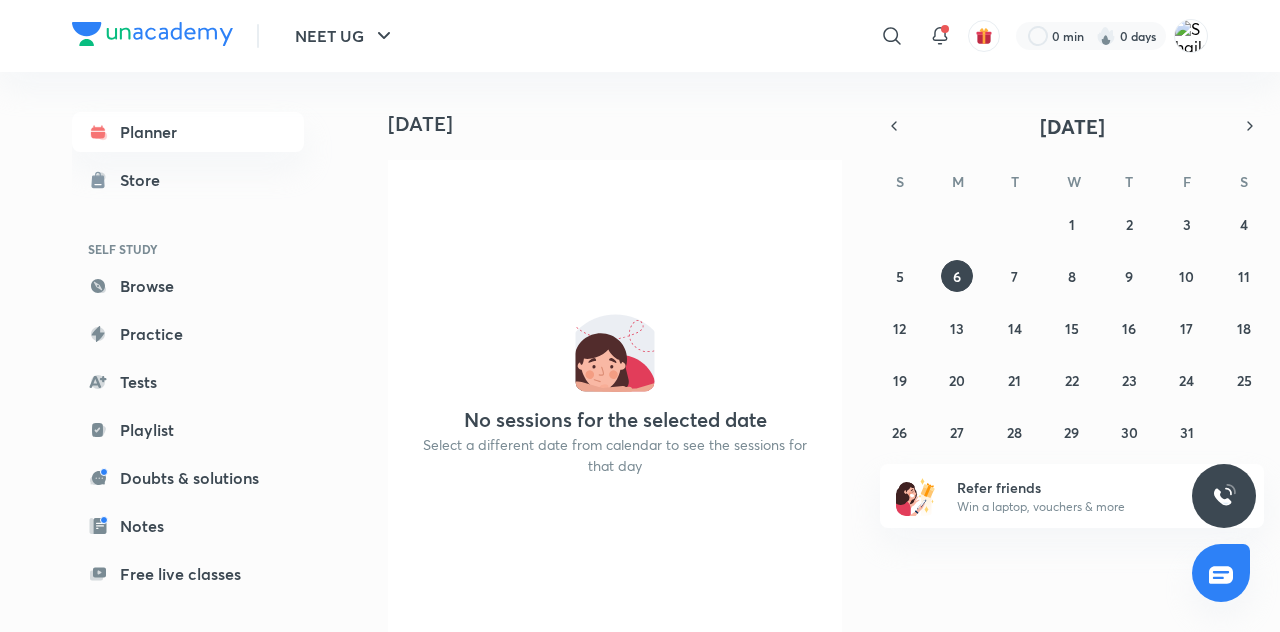
click at [202, 132] on link "Planner" at bounding box center [188, 132] width 232 height 40
click at [220, 133] on link "Planner" at bounding box center [188, 132] width 232 height 40
click at [206, 181] on link "Store" at bounding box center [188, 180] width 232 height 40
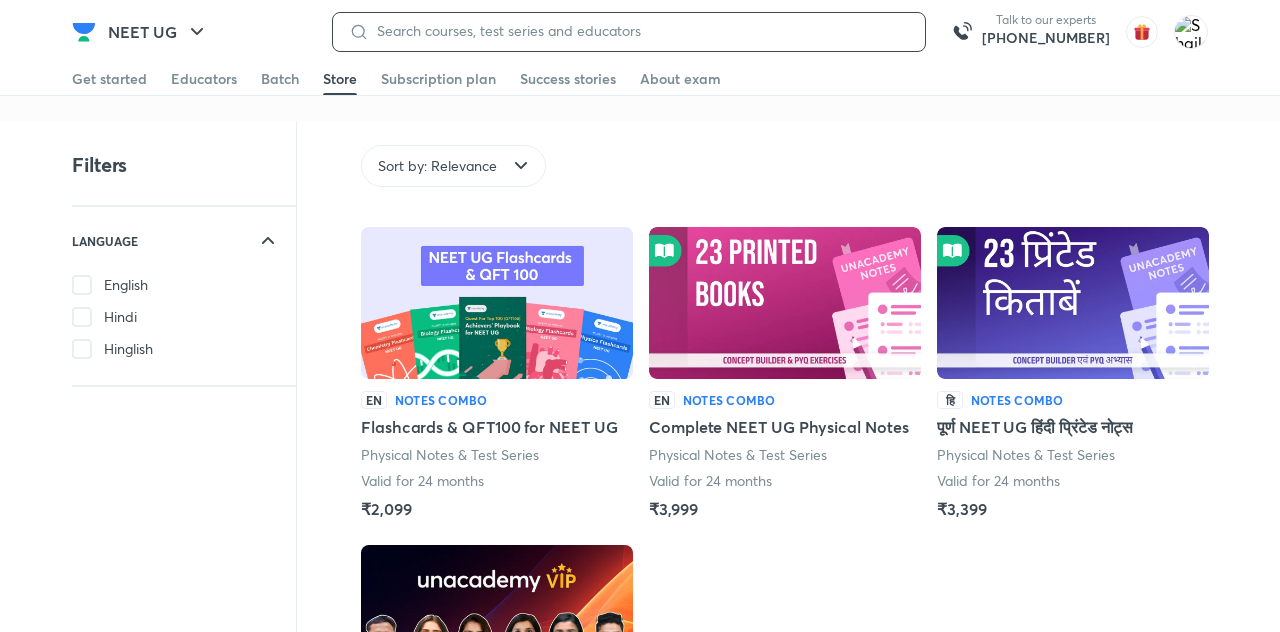
click at [670, 30] on input at bounding box center [639, 31] width 540 height 16
type input "Phoenix 4.0"
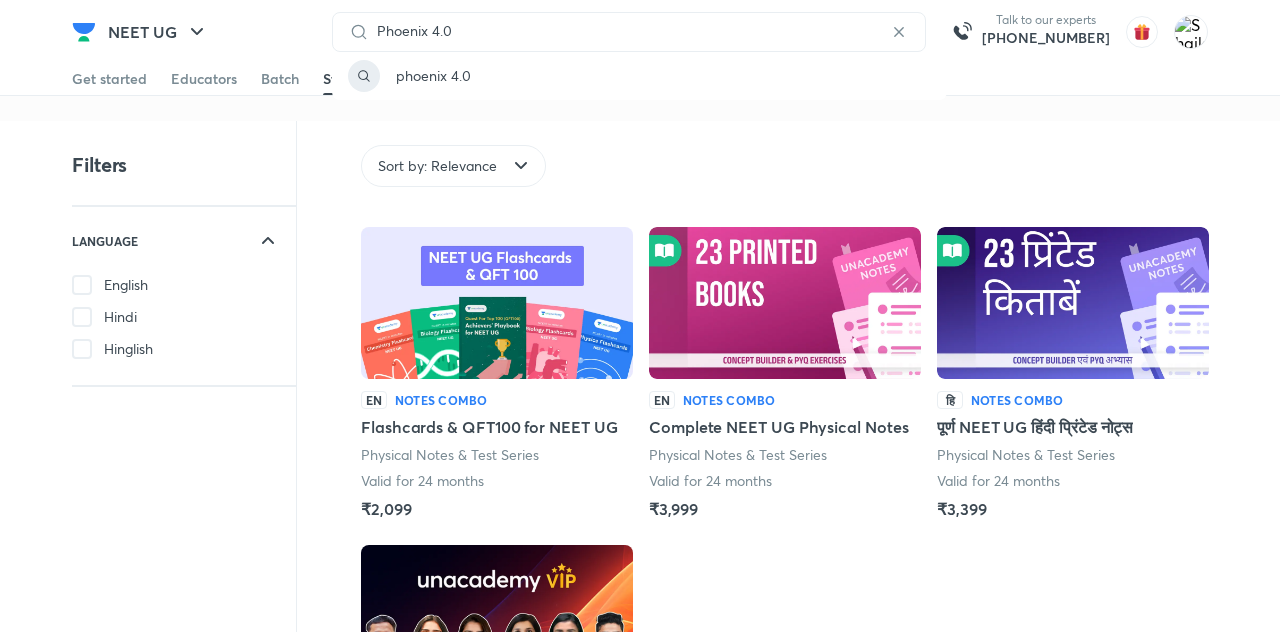
click at [480, 94] on div "phoenix 4.0" at bounding box center [639, 76] width 615 height 48
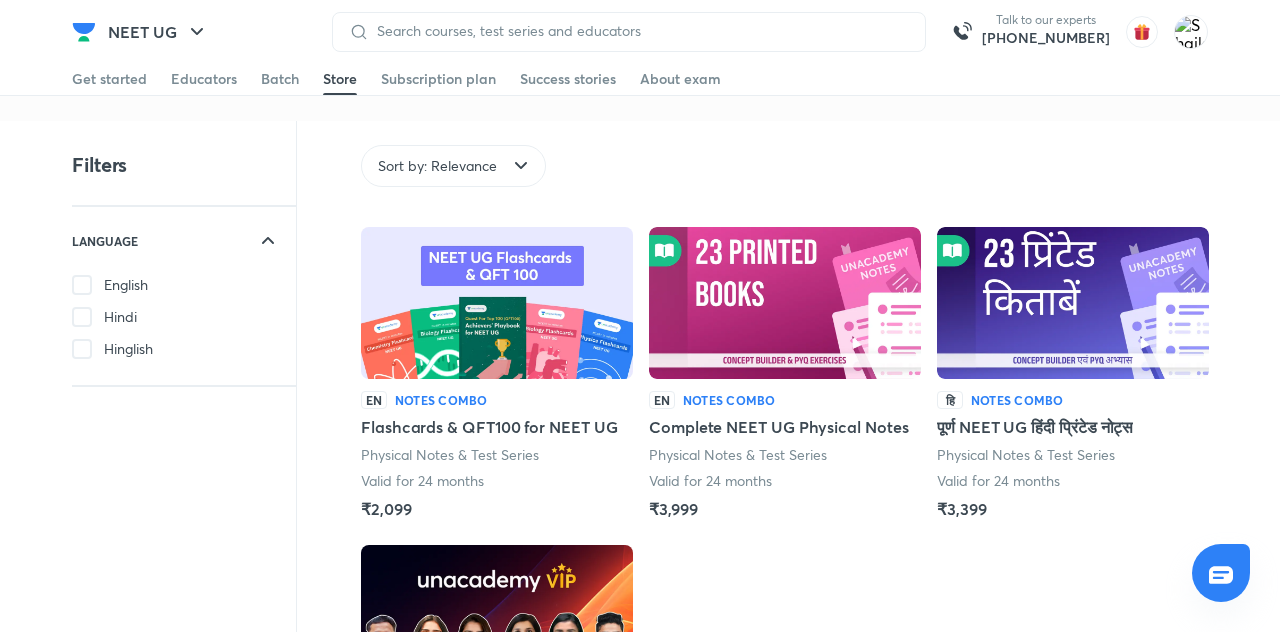
click at [277, 80] on div "Batch" at bounding box center [280, 79] width 38 height 20
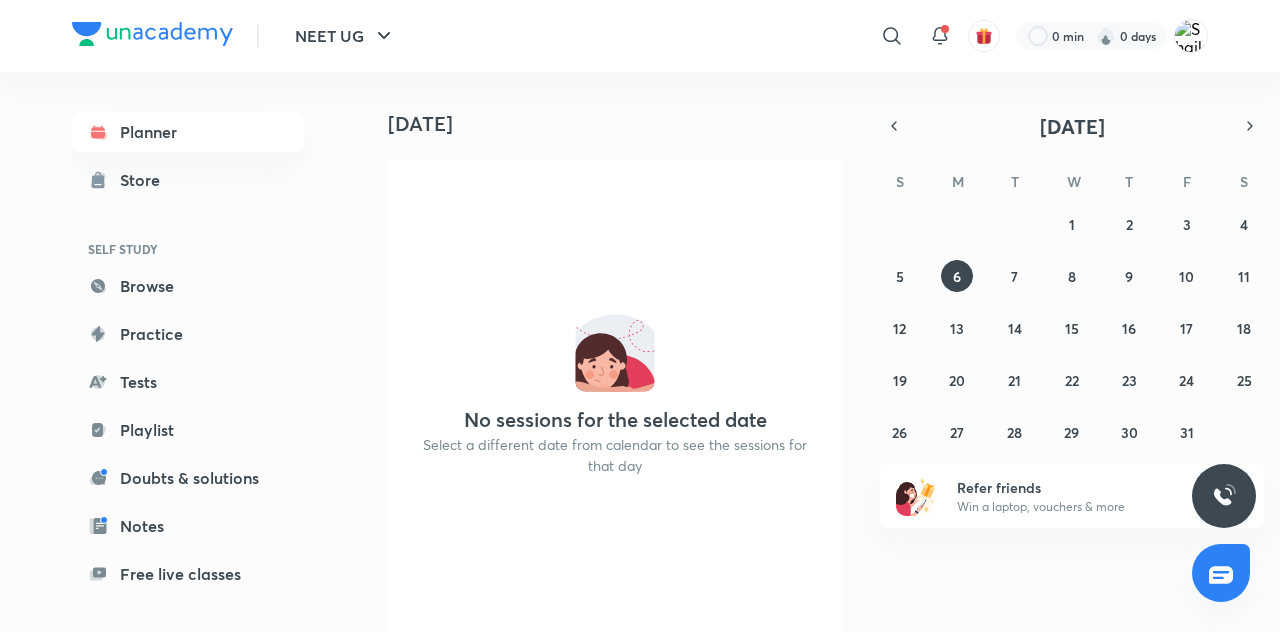
click at [178, 136] on link "Planner" at bounding box center [188, 132] width 232 height 40
click at [186, 144] on link "Planner" at bounding box center [188, 132] width 232 height 40
click at [177, 143] on link "Planner" at bounding box center [188, 132] width 232 height 40
click at [346, 41] on button "NEET UG" at bounding box center [345, 36] width 125 height 40
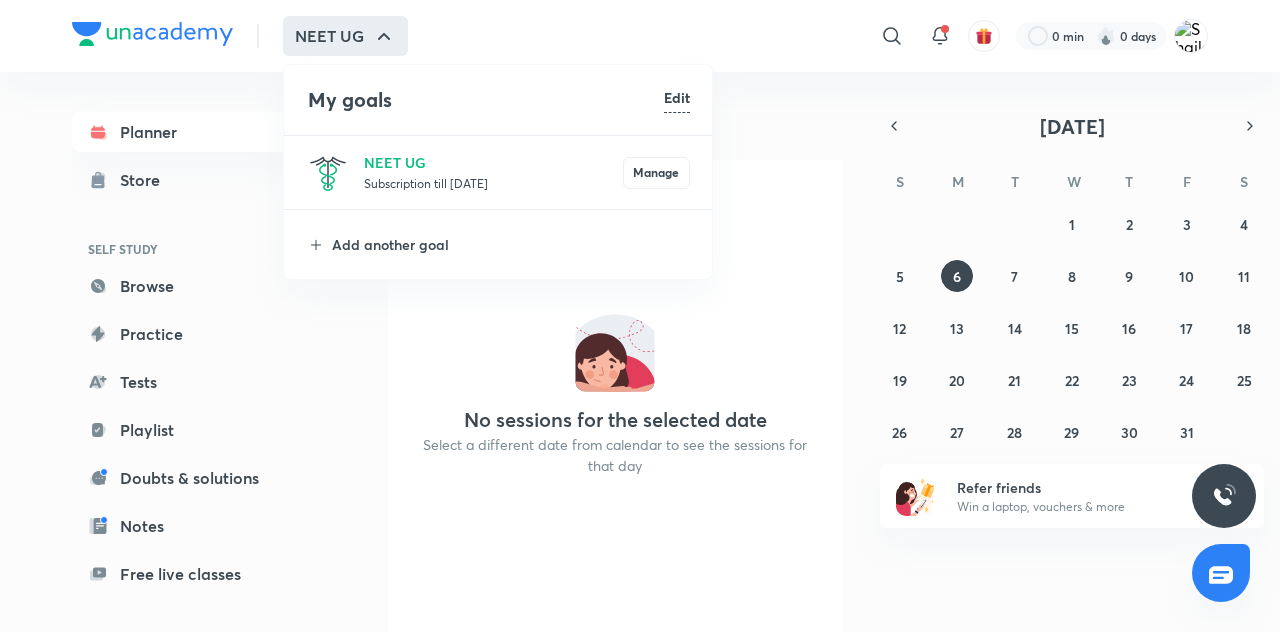
click at [410, 238] on p "Add another goal" at bounding box center [511, 244] width 358 height 21
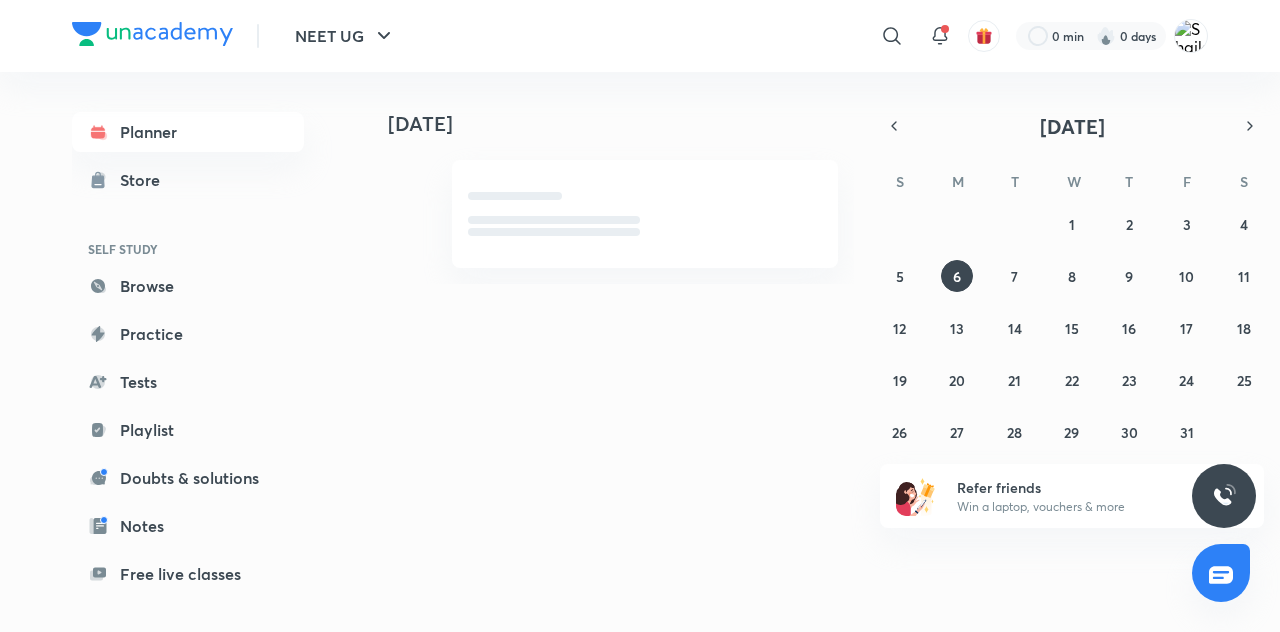
click at [366, 36] on button "NEET UG" at bounding box center [345, 36] width 125 height 40
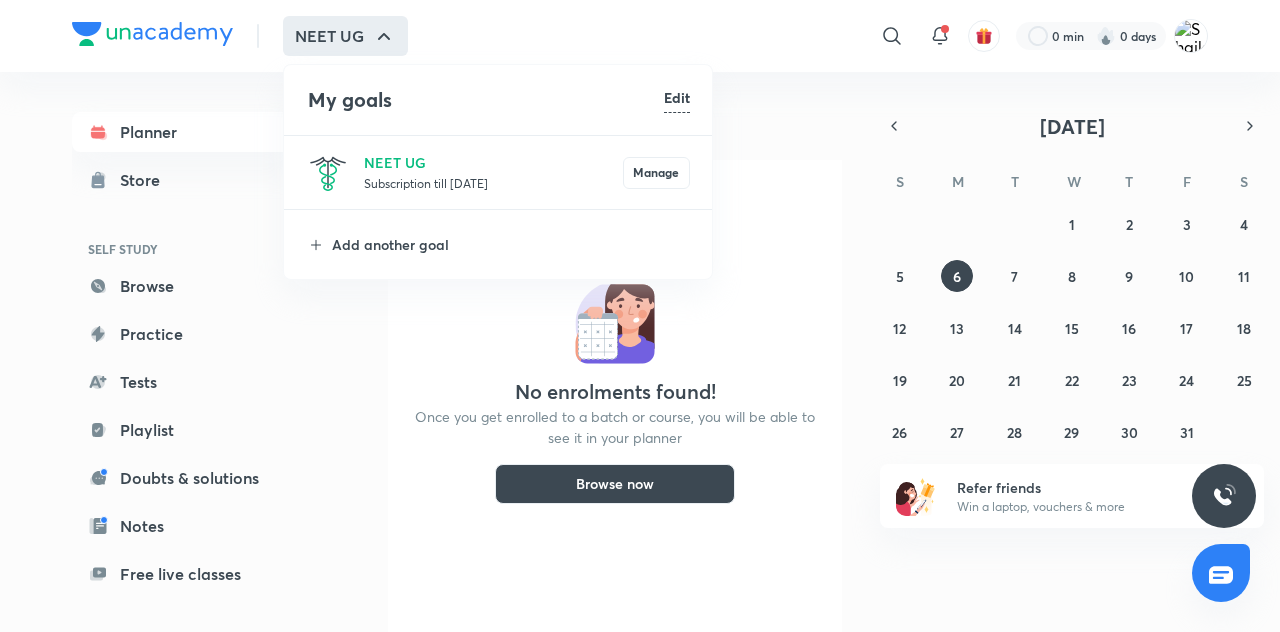
click at [650, 188] on button "Manage" at bounding box center [656, 173] width 67 height 32
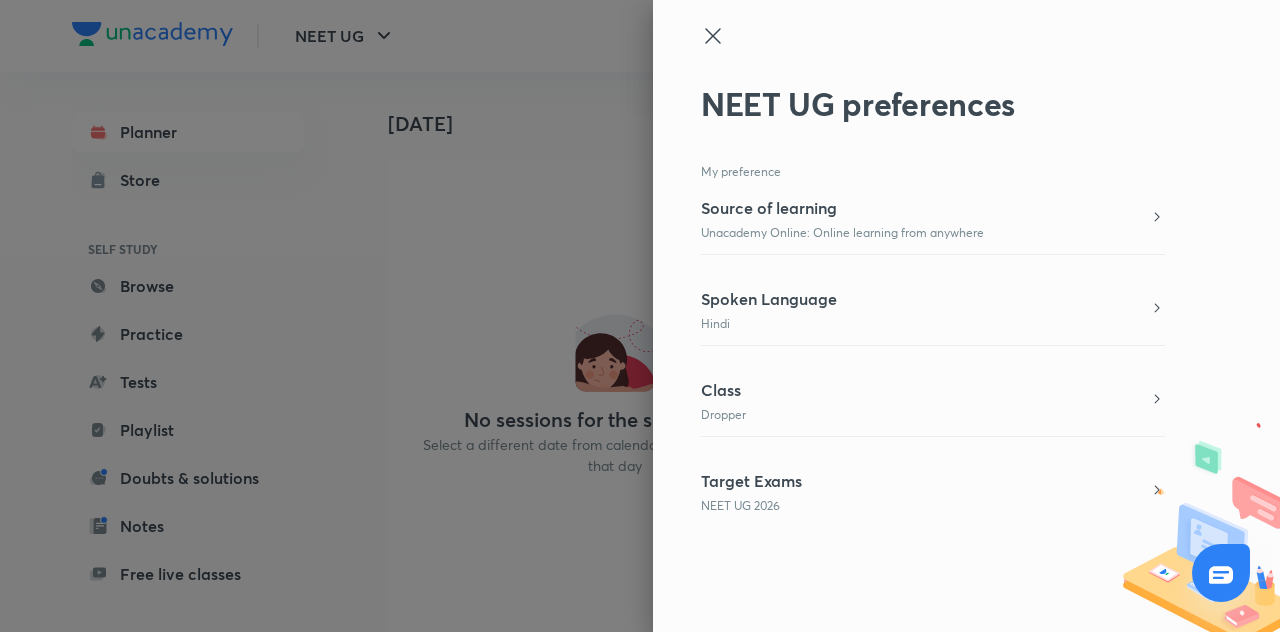
click at [1156, 490] on icon at bounding box center [1157, 490] width 16 height 16
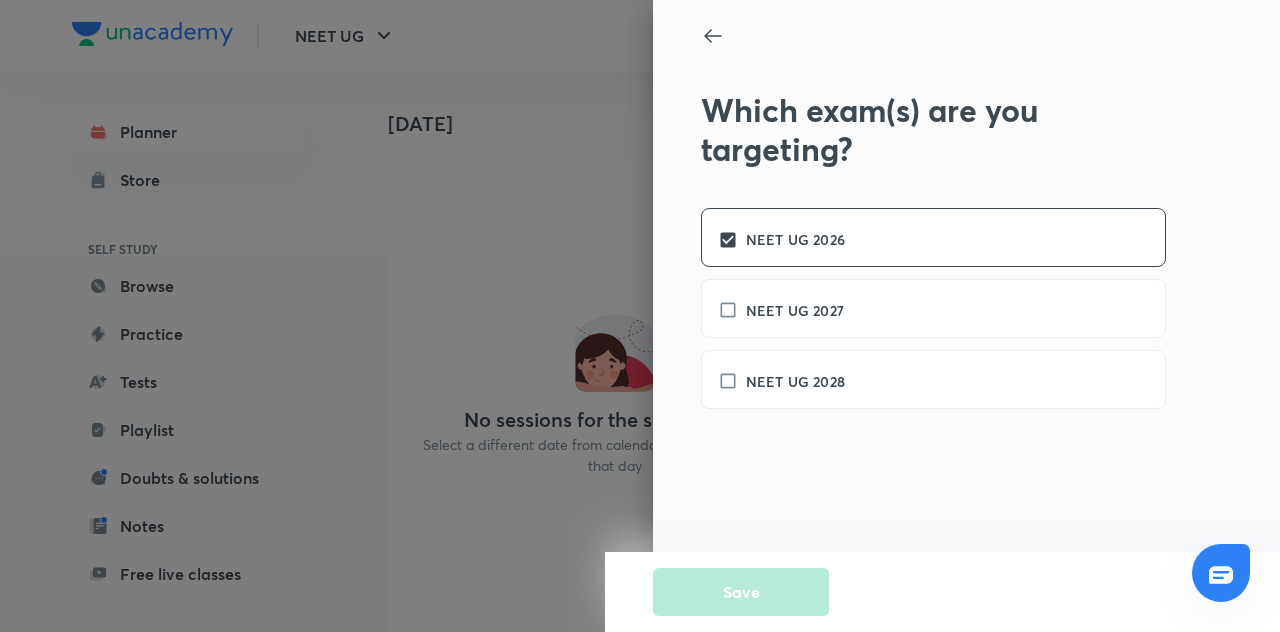
click at [832, 234] on h6 "NEET UG 2026" at bounding box center [795, 239] width 99 height 21
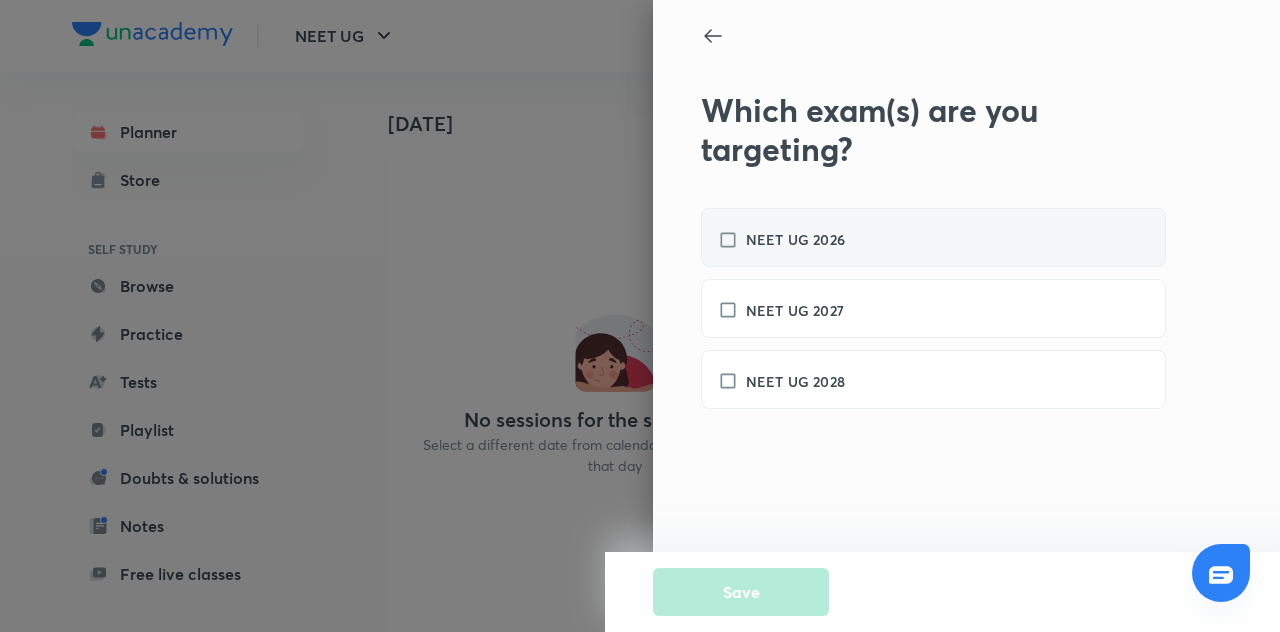
click at [914, 255] on div "NEET UG 2026" at bounding box center [933, 237] width 465 height 59
checkbox input "true"
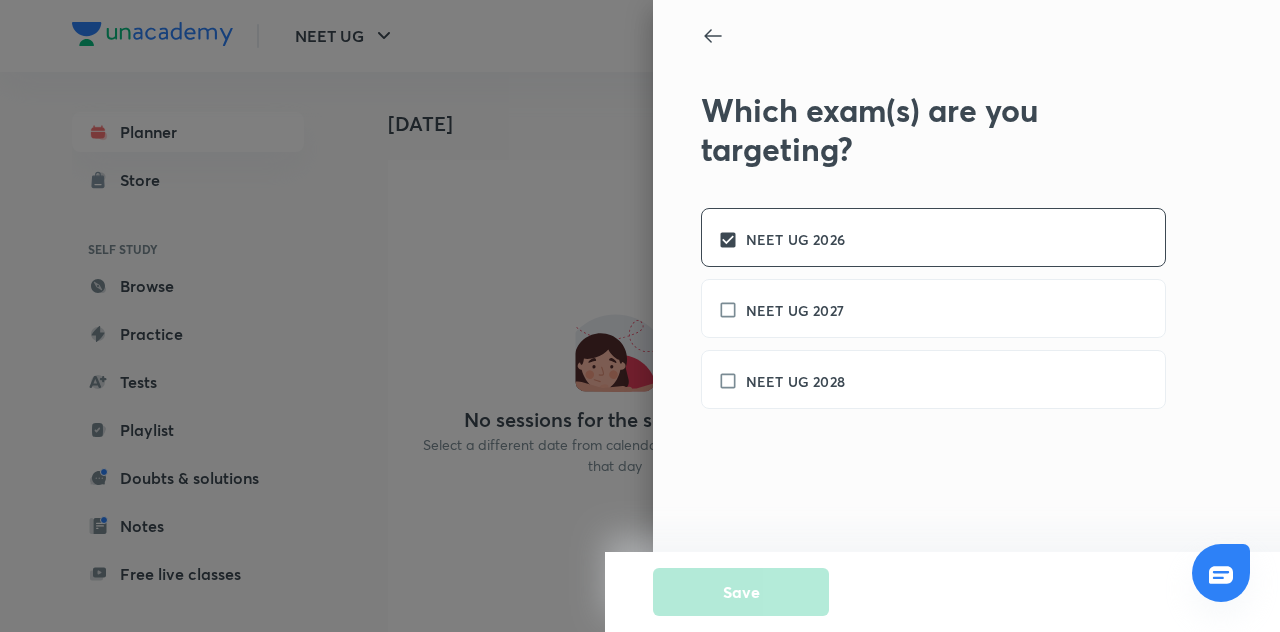
click at [795, 631] on div "Save" at bounding box center [1245, 592] width 1280 height 80
click at [1233, 587] on icon at bounding box center [1221, 575] width 24 height 24
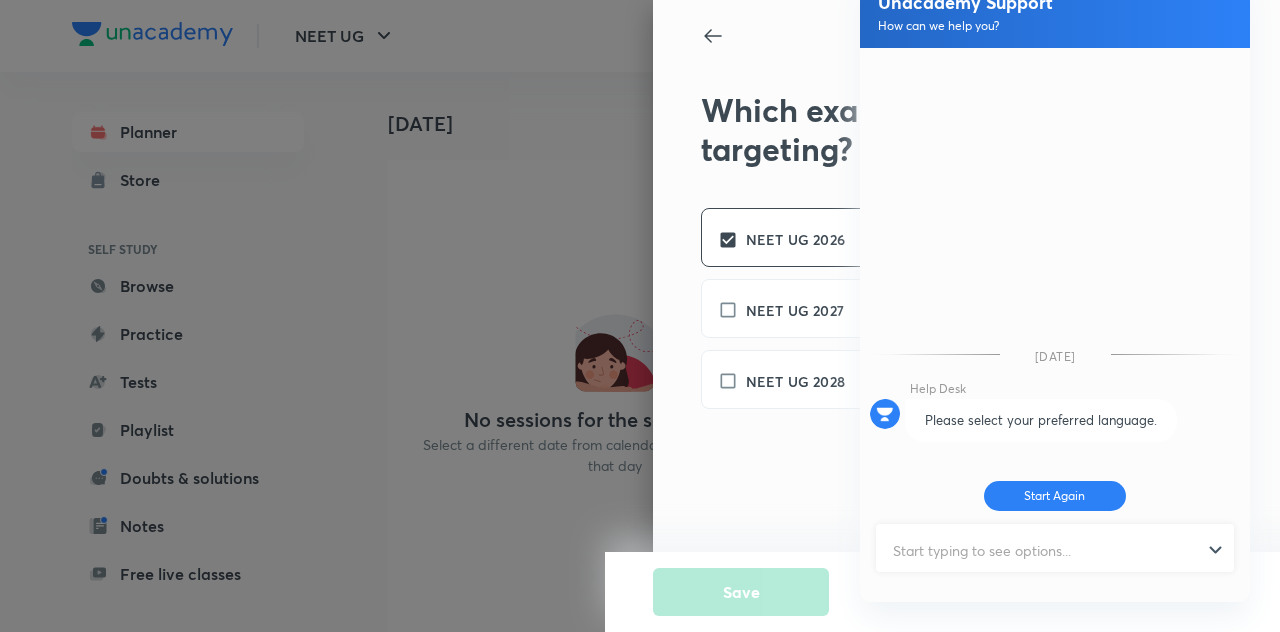
click at [990, 575] on input "text" at bounding box center [1046, 550] width 336 height 49
click at [1074, 511] on button "Start Again" at bounding box center [1055, 496] width 143 height 30
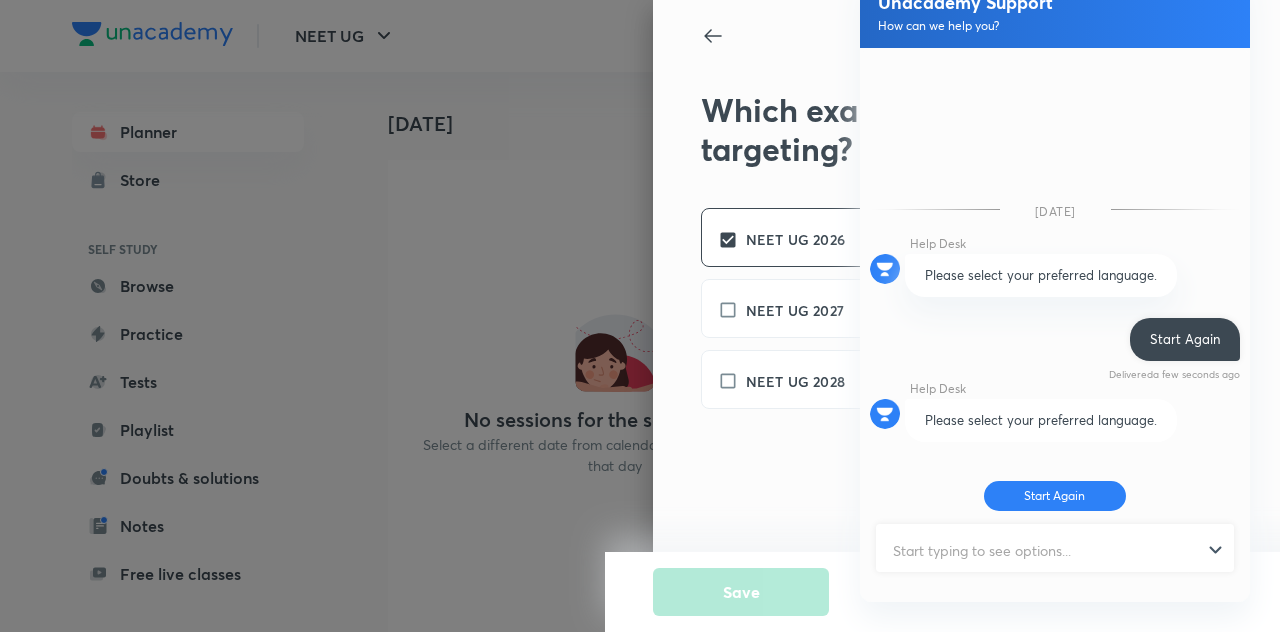
click at [1021, 575] on input "text" at bounding box center [1046, 550] width 336 height 49
click at [1030, 575] on input "text" at bounding box center [1046, 550] width 336 height 49
click at [1219, 575] on div at bounding box center [1055, 550] width 354 height 49
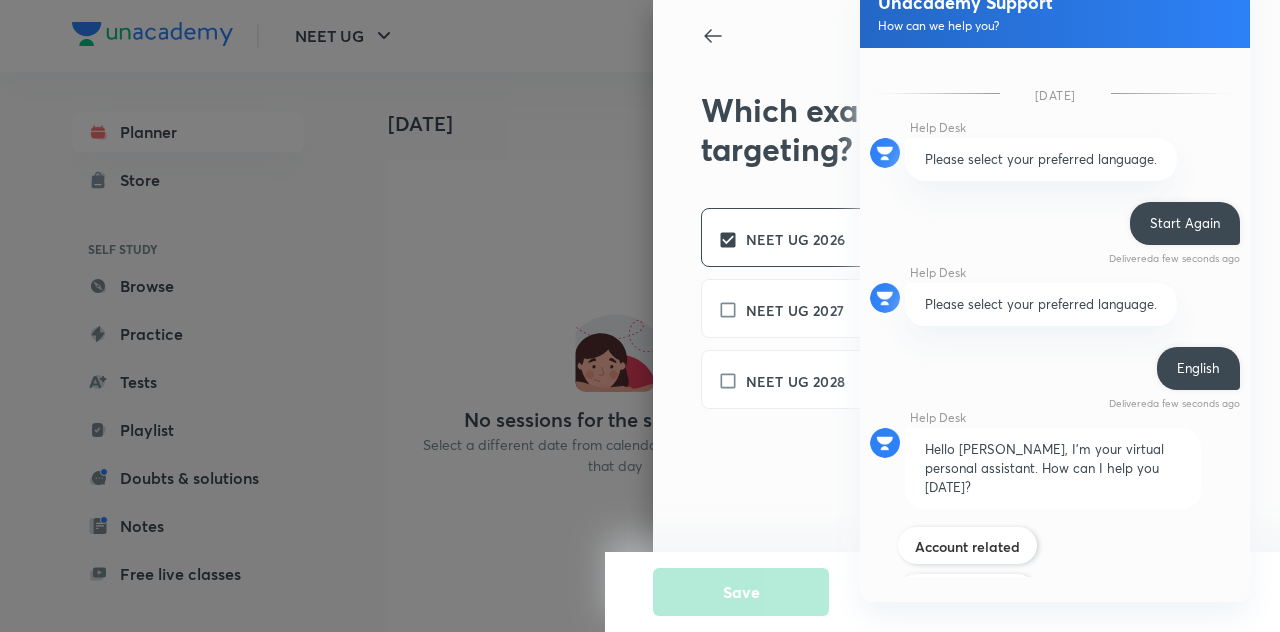
scroll to position [259, 0]
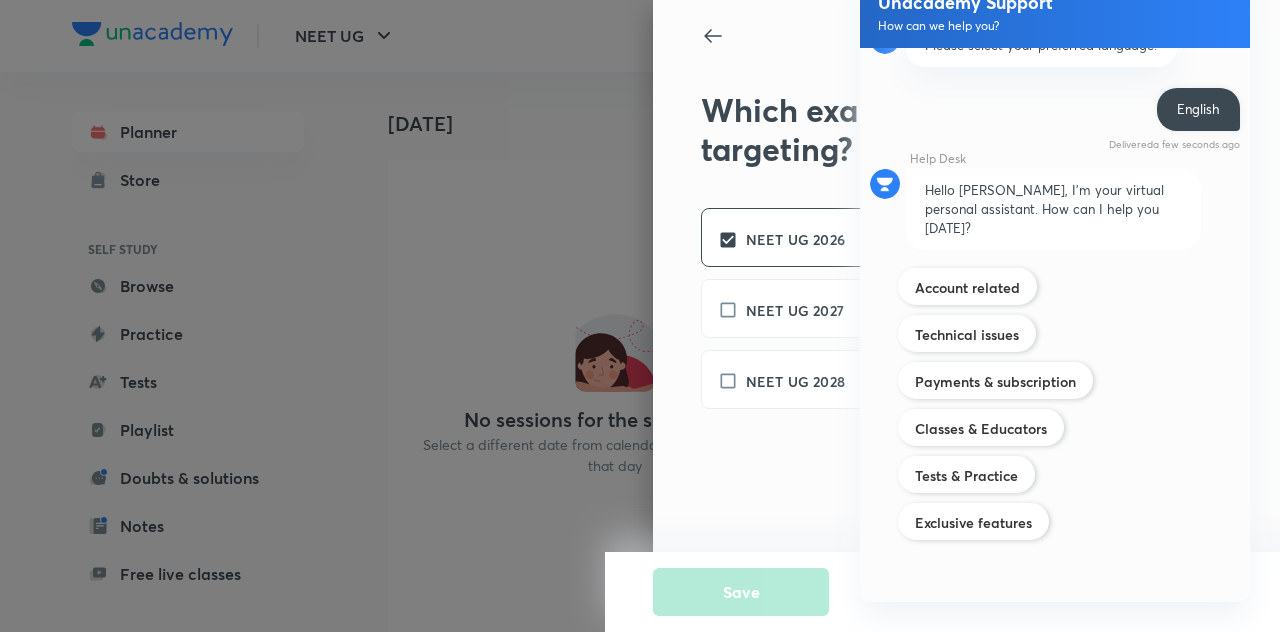
click at [996, 297] on label "Account related" at bounding box center [967, 287] width 105 height 19
click at [915, 276] on input "Account related" at bounding box center [914, 275] width 1 height 1
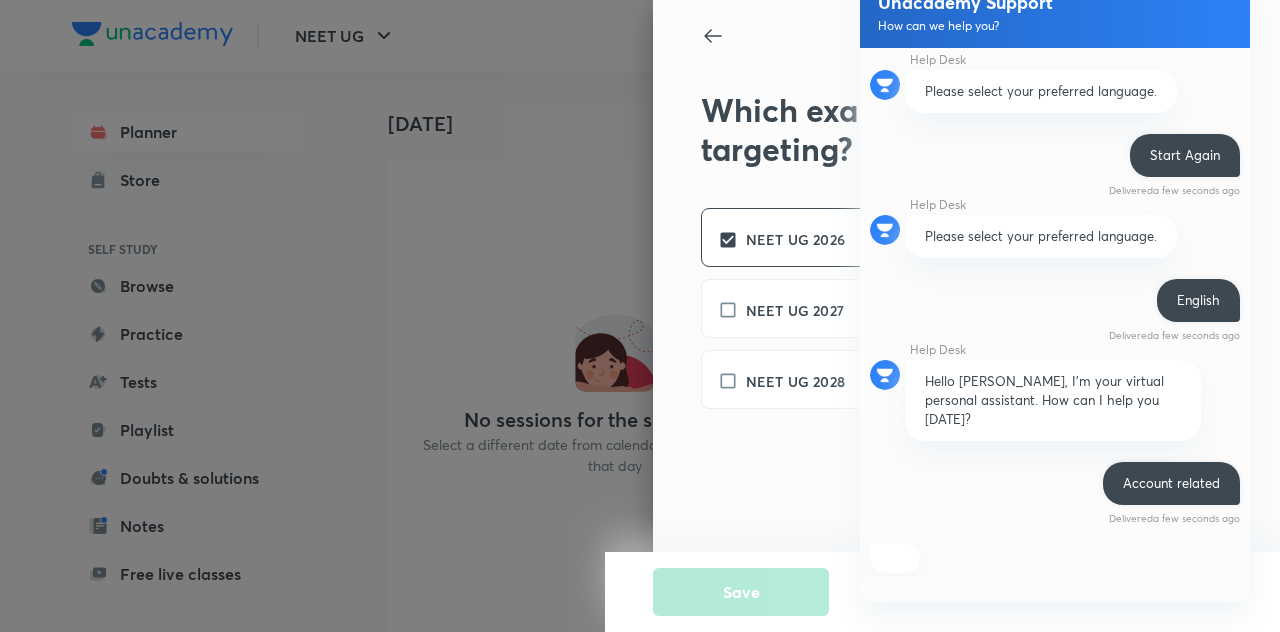
scroll to position [379, 0]
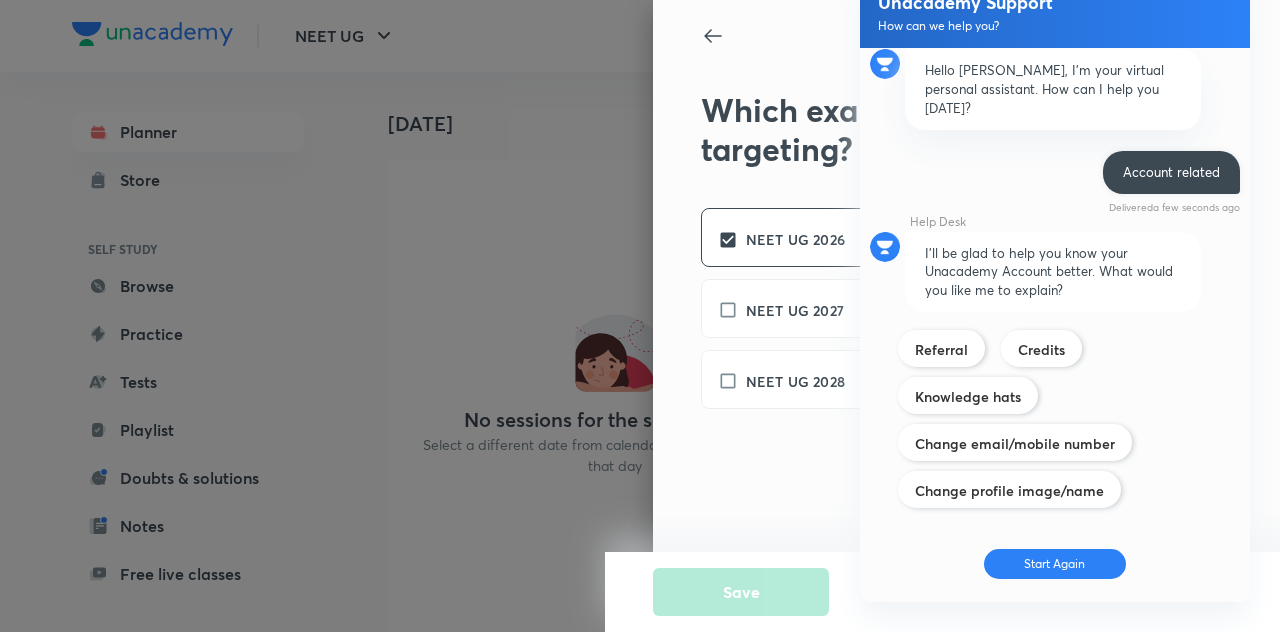
click at [1073, 579] on button "Start Again" at bounding box center [1055, 564] width 143 height 30
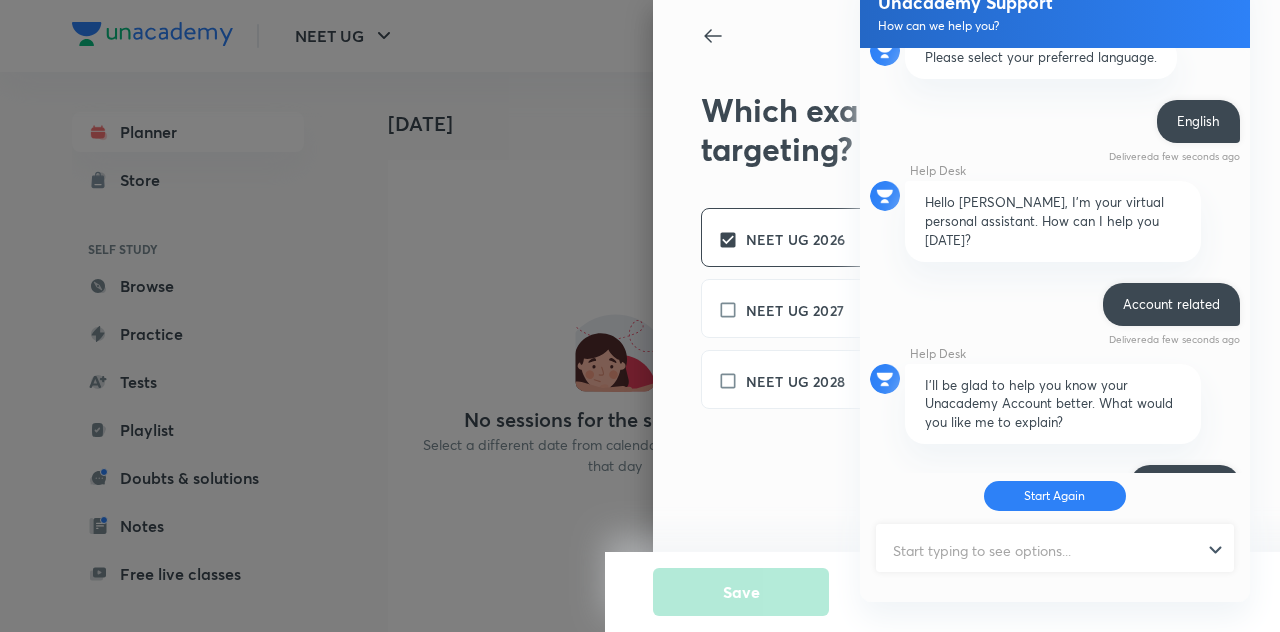
scroll to position [381, 0]
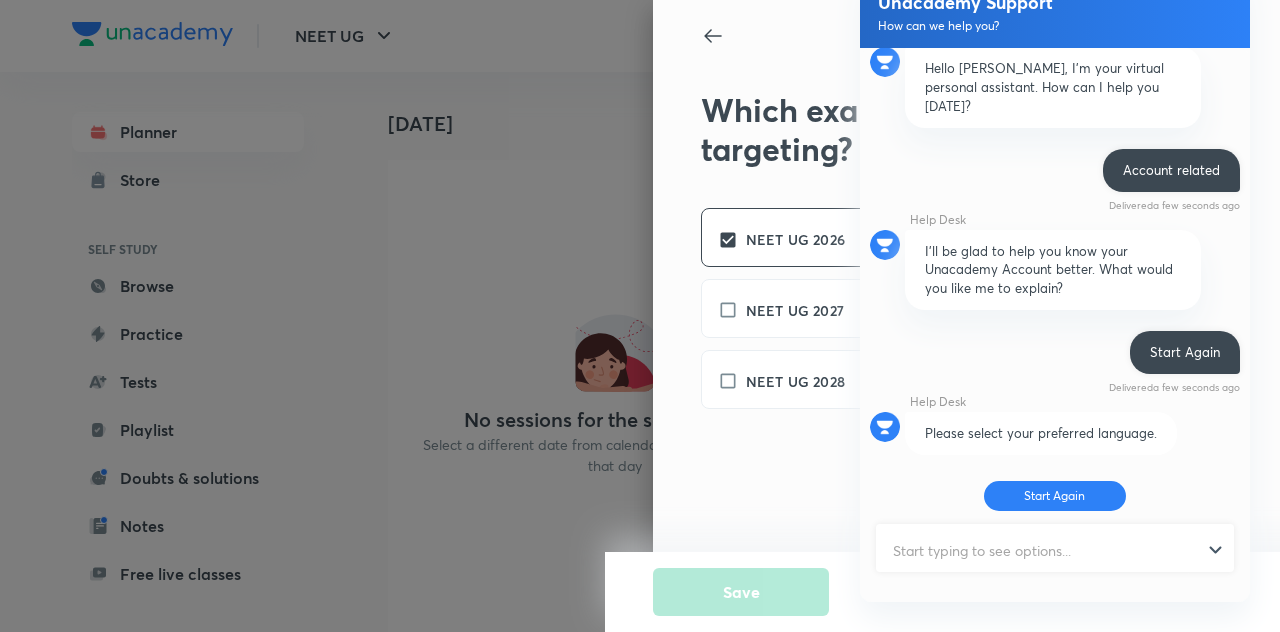
click at [1092, 511] on button "Start Again" at bounding box center [1055, 496] width 143 height 30
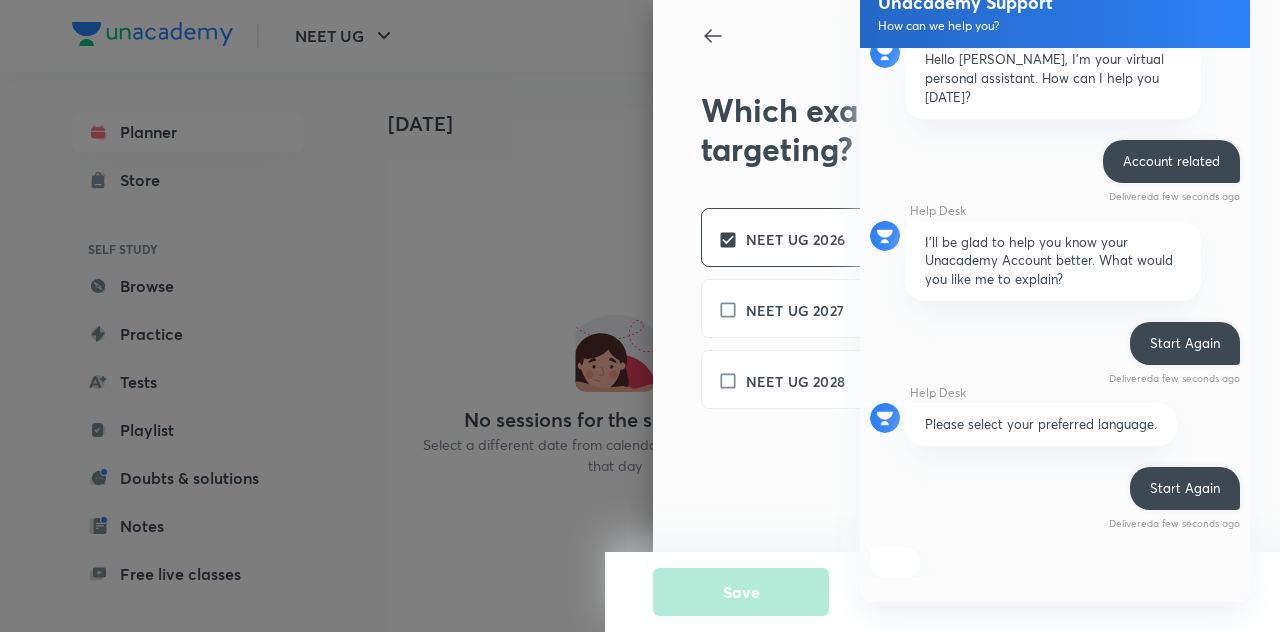
scroll to position [524, 0]
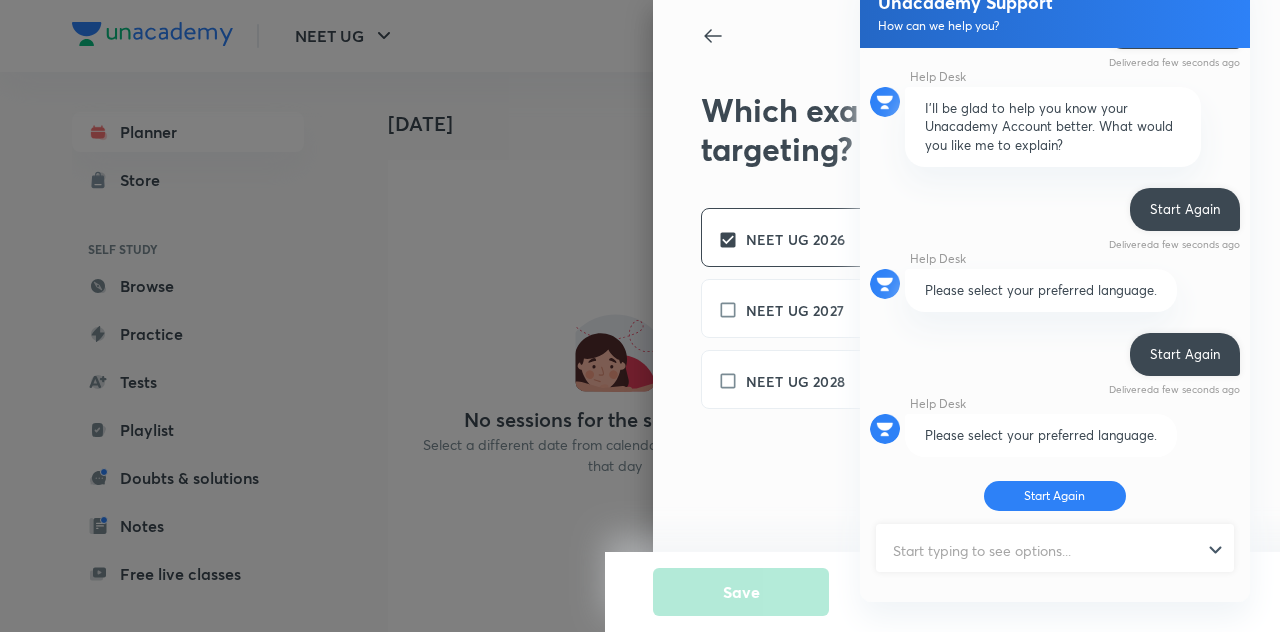
click at [1222, 575] on div at bounding box center [1055, 550] width 354 height 49
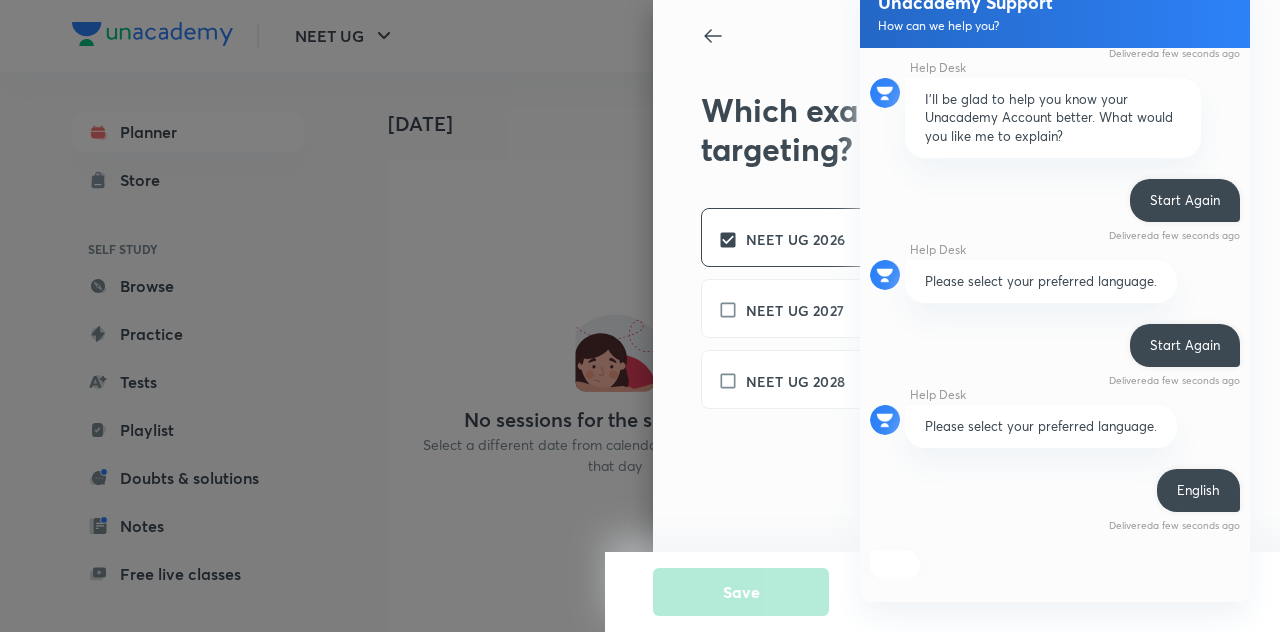
scroll to position [902, 0]
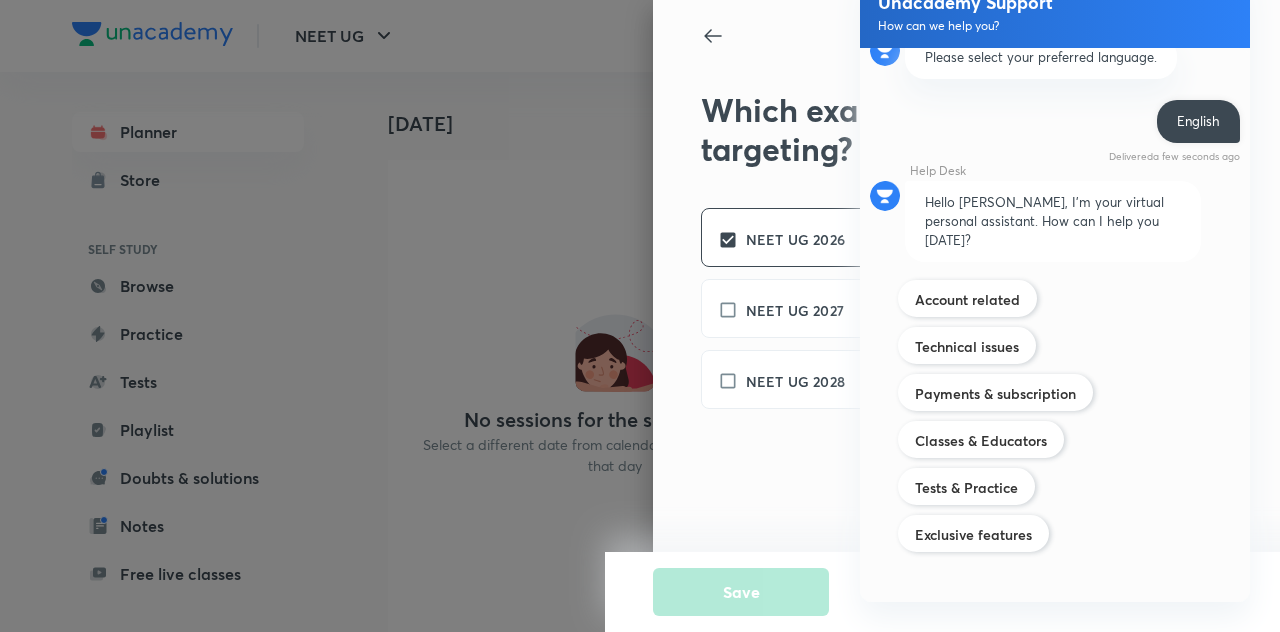
click at [986, 497] on label "Tests & Practice" at bounding box center [966, 487] width 103 height 19
click at [0, 0] on input "Tests & Practice" at bounding box center [0, 0] width 0 height 0
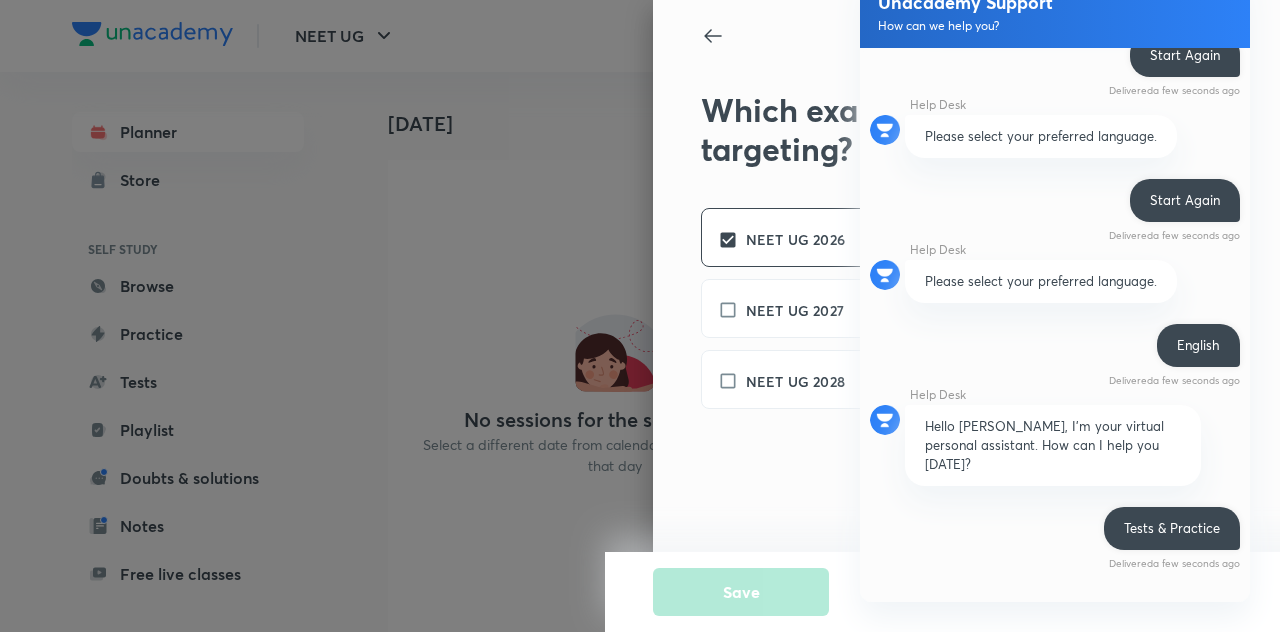
click at [1169, 570] on span "a few seconds ago" at bounding box center [1196, 563] width 87 height 13
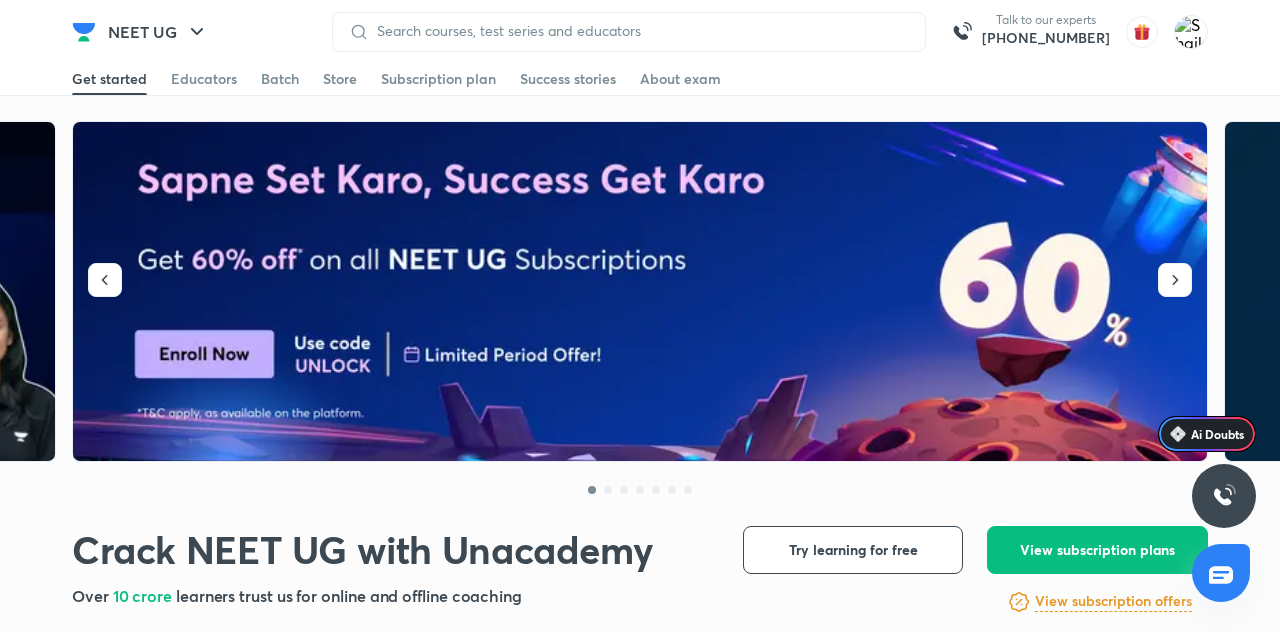
scroll to position [1581, 0]
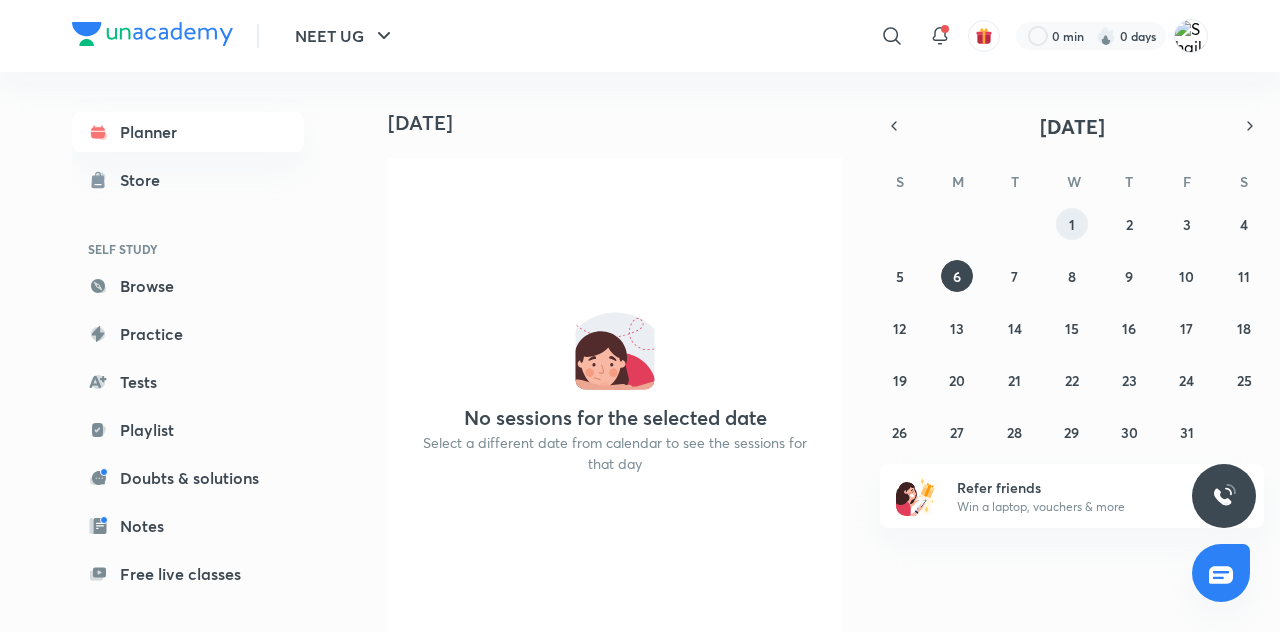
click at [1078, 214] on button "1" at bounding box center [1072, 224] width 32 height 32
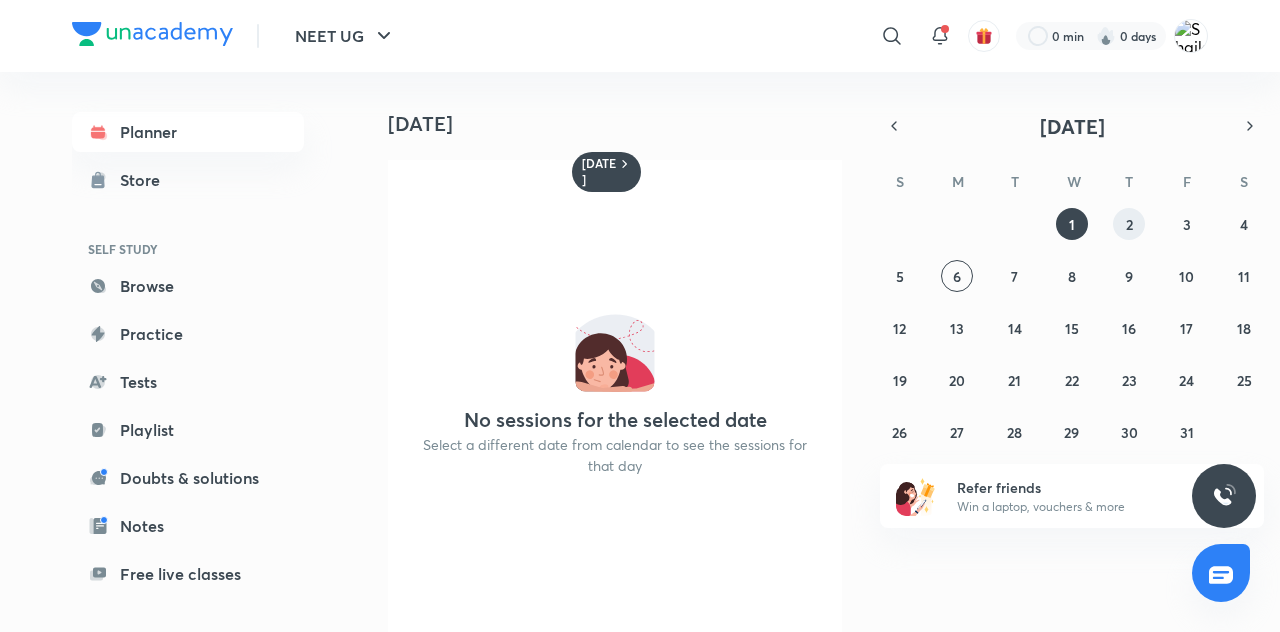
click at [1128, 218] on abbr "2" at bounding box center [1129, 224] width 7 height 19
click at [1244, 208] on button "4" at bounding box center [1244, 224] width 32 height 32
click at [892, 122] on icon "button" at bounding box center [894, 126] width 4 height 8
click at [875, 116] on div "4 October No sessions for the selected date Select a different date from calend…" at bounding box center [818, 352] width 916 height 560
click at [879, 120] on div "4 October No sessions for the selected date Select a different date from calend…" at bounding box center [818, 352] width 916 height 560
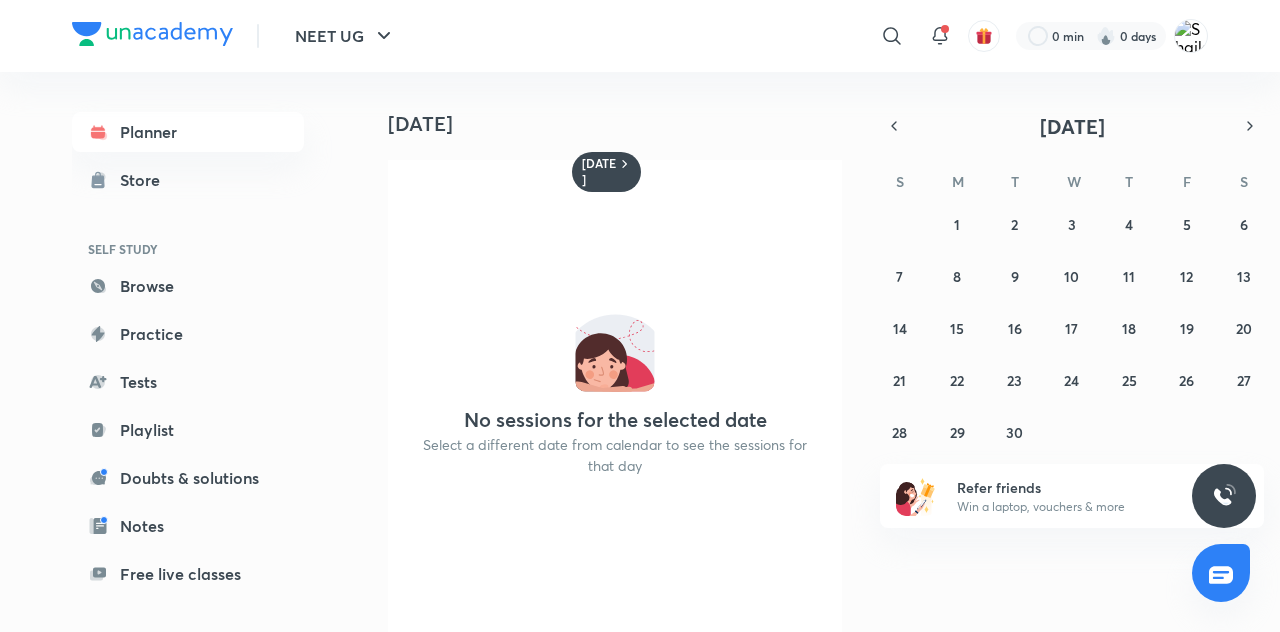
click at [885, 120] on button "button" at bounding box center [894, 126] width 28 height 28
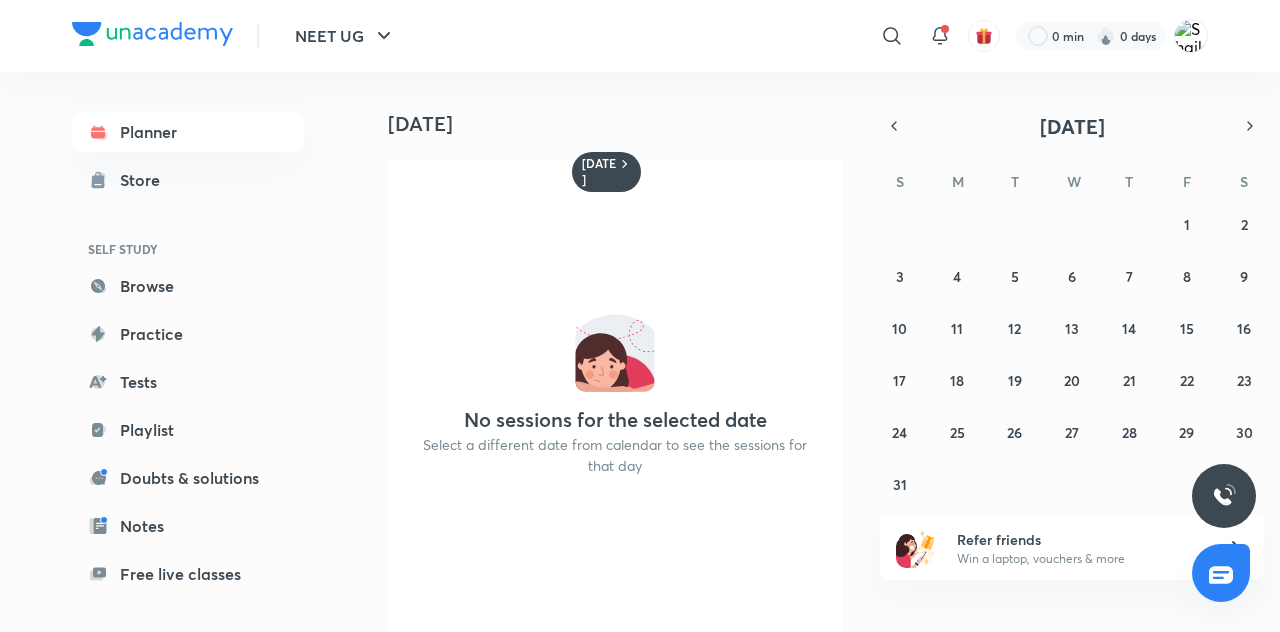
click at [894, 122] on icon "button" at bounding box center [894, 126] width 4 height 8
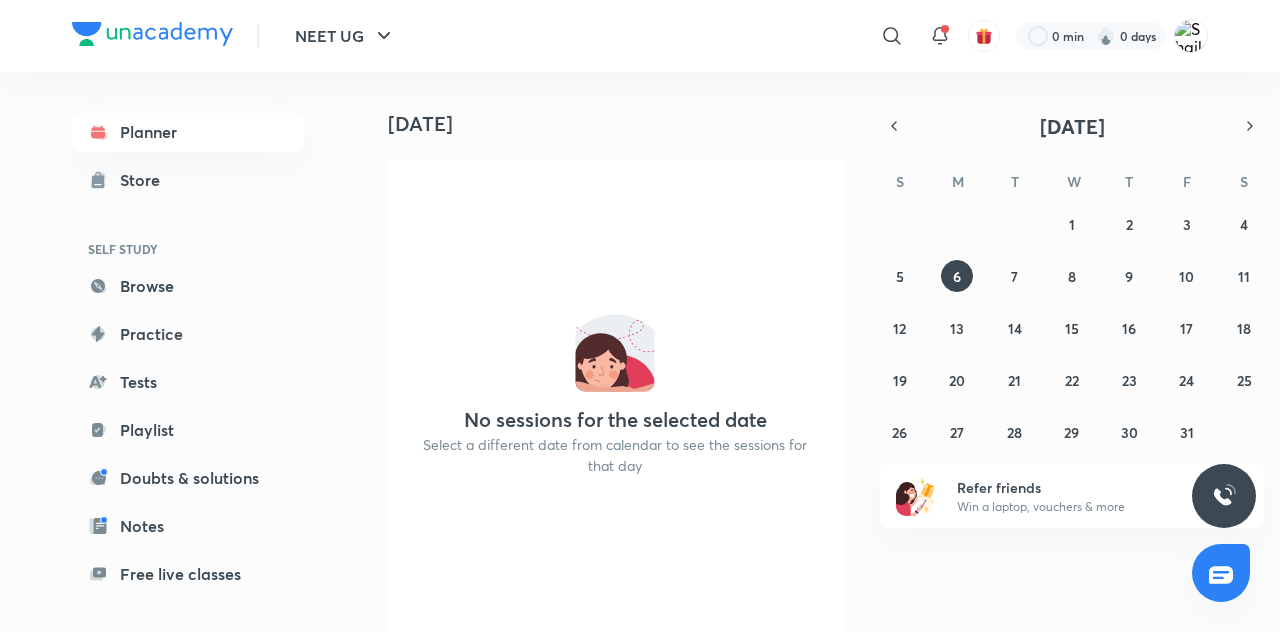
click at [1192, 43] on img at bounding box center [1191, 36] width 34 height 34
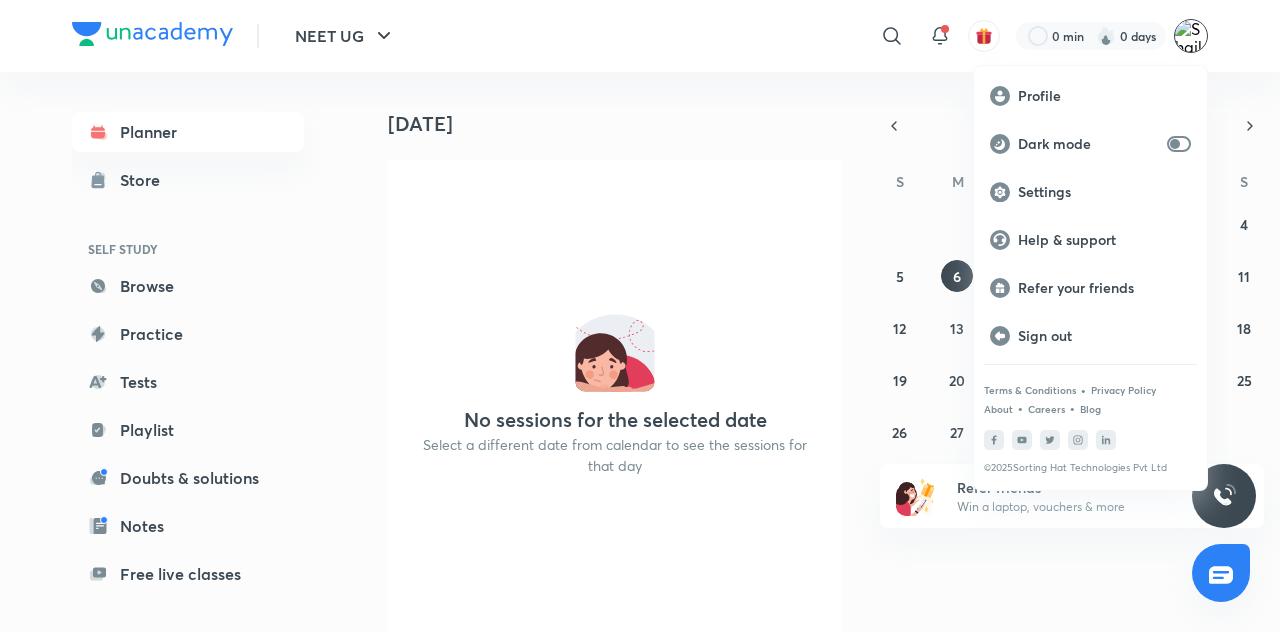
click at [1082, 90] on p "Profile" at bounding box center [1104, 96] width 173 height 18
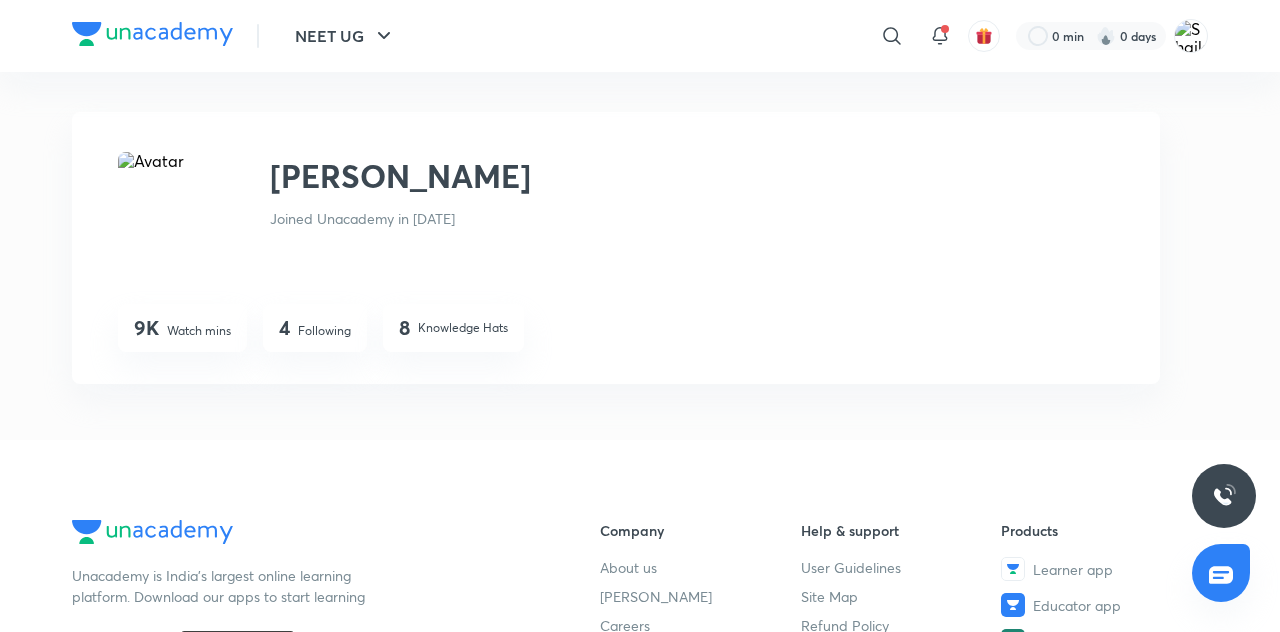
click at [375, 24] on icon "button" at bounding box center [384, 36] width 24 height 24
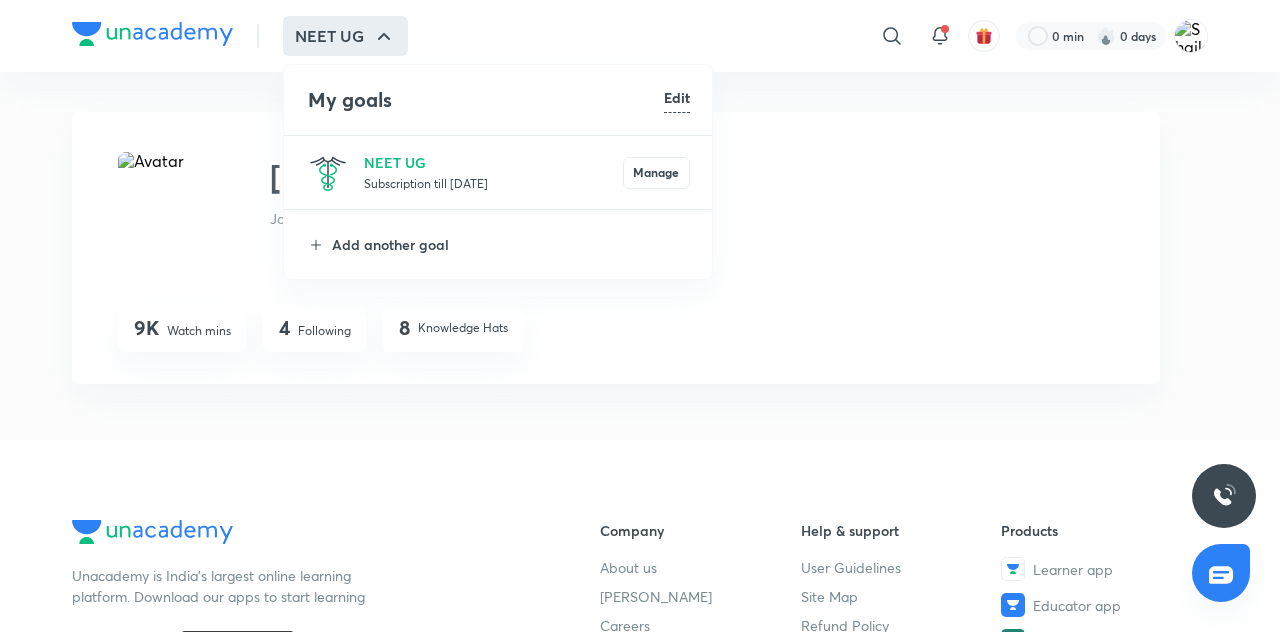
click at [989, 236] on div at bounding box center [640, 316] width 1280 height 632
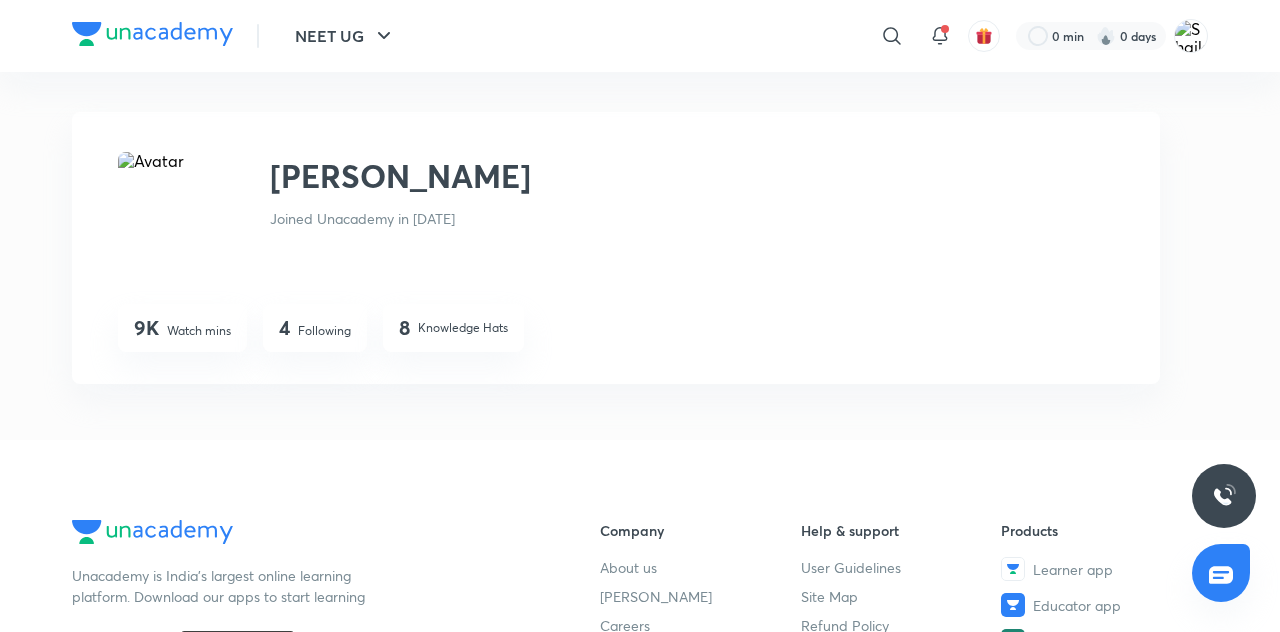
click at [933, 34] on icon at bounding box center [940, 36] width 24 height 24
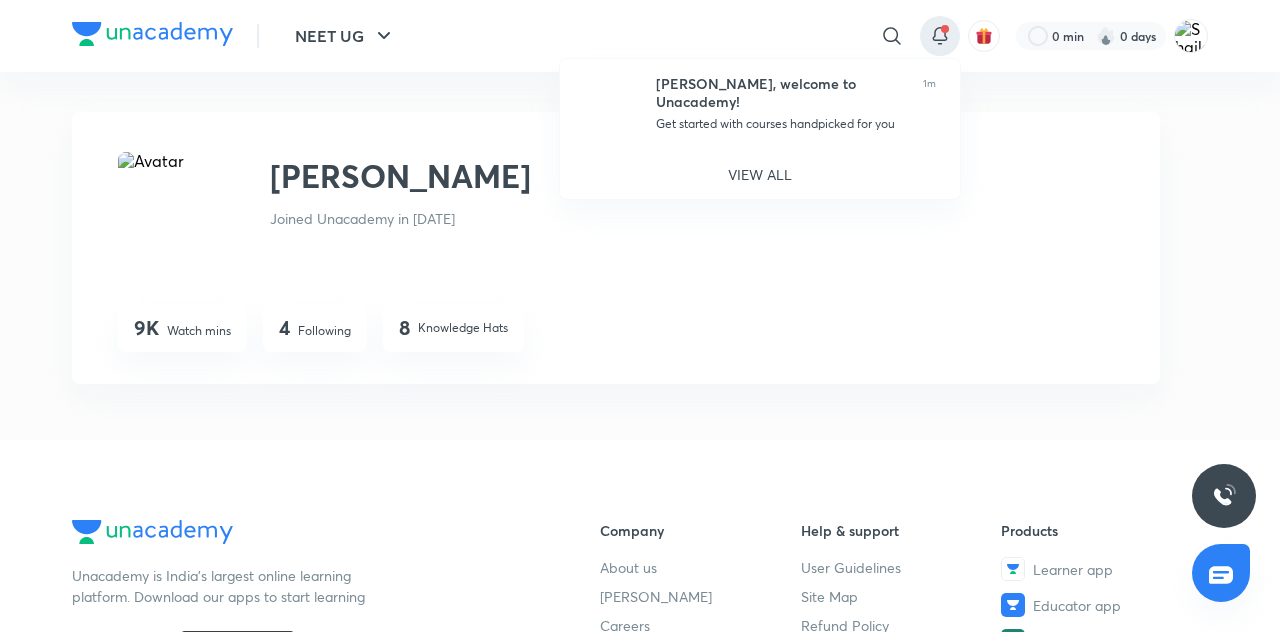
click at [783, 168] on p "VIEW ALL" at bounding box center [760, 174] width 64 height 21
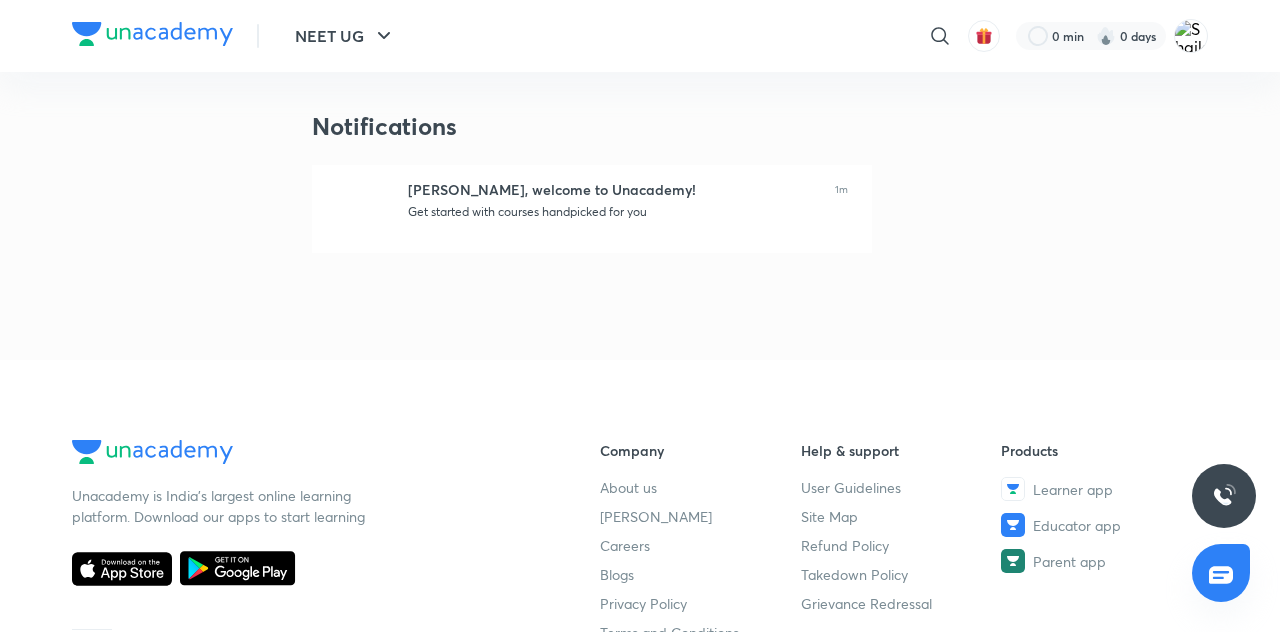
click at [630, 194] on div "Shaikh, welcome to Unacademy!" at bounding box center [613, 190] width 411 height 18
click at [368, 28] on button "NEET UG" at bounding box center [345, 36] width 125 height 40
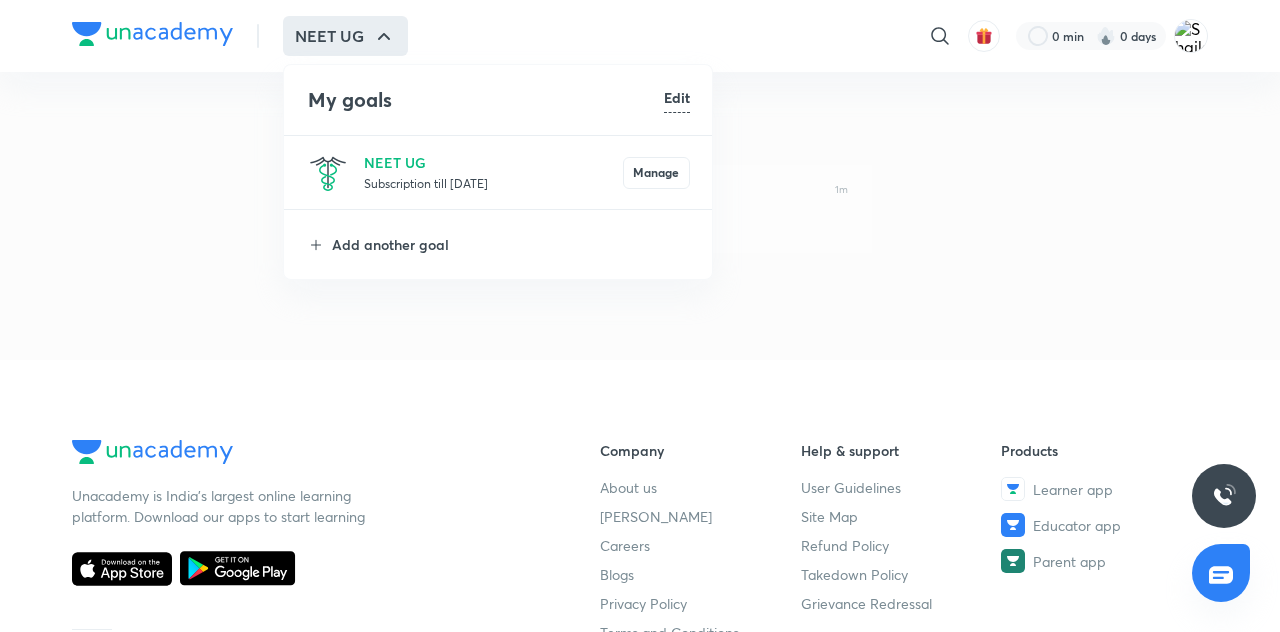
click at [226, 387] on div at bounding box center [640, 316] width 1280 height 632
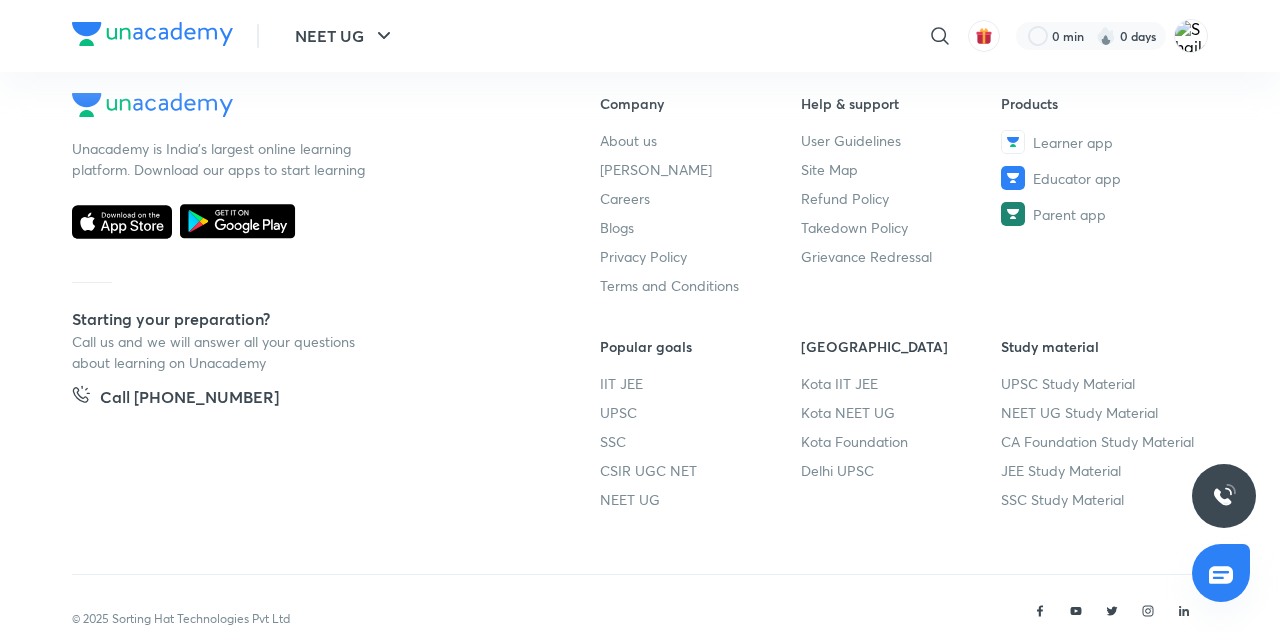
scroll to position [394, 0]
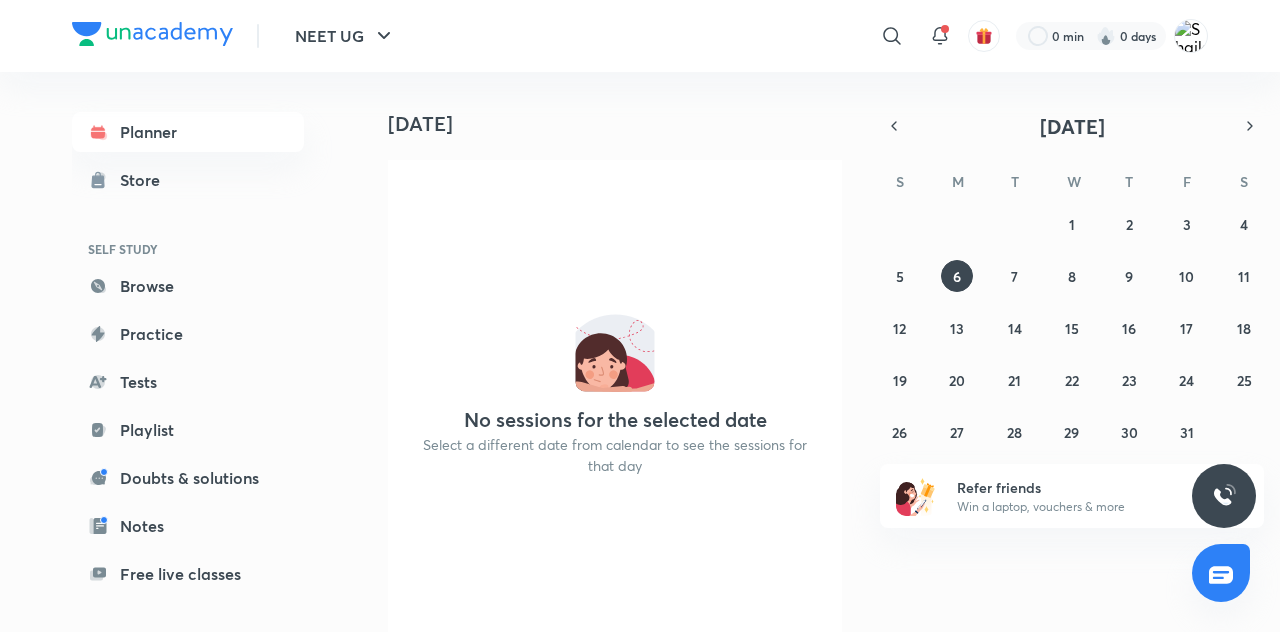
click at [186, 132] on link "Planner" at bounding box center [188, 132] width 232 height 40
click at [222, 128] on link "Planner" at bounding box center [188, 132] width 232 height 40
click at [232, 131] on link "Planner" at bounding box center [188, 132] width 232 height 40
click at [231, 142] on link "Planner" at bounding box center [188, 132] width 232 height 40
click at [239, 144] on link "Planner" at bounding box center [188, 132] width 232 height 40
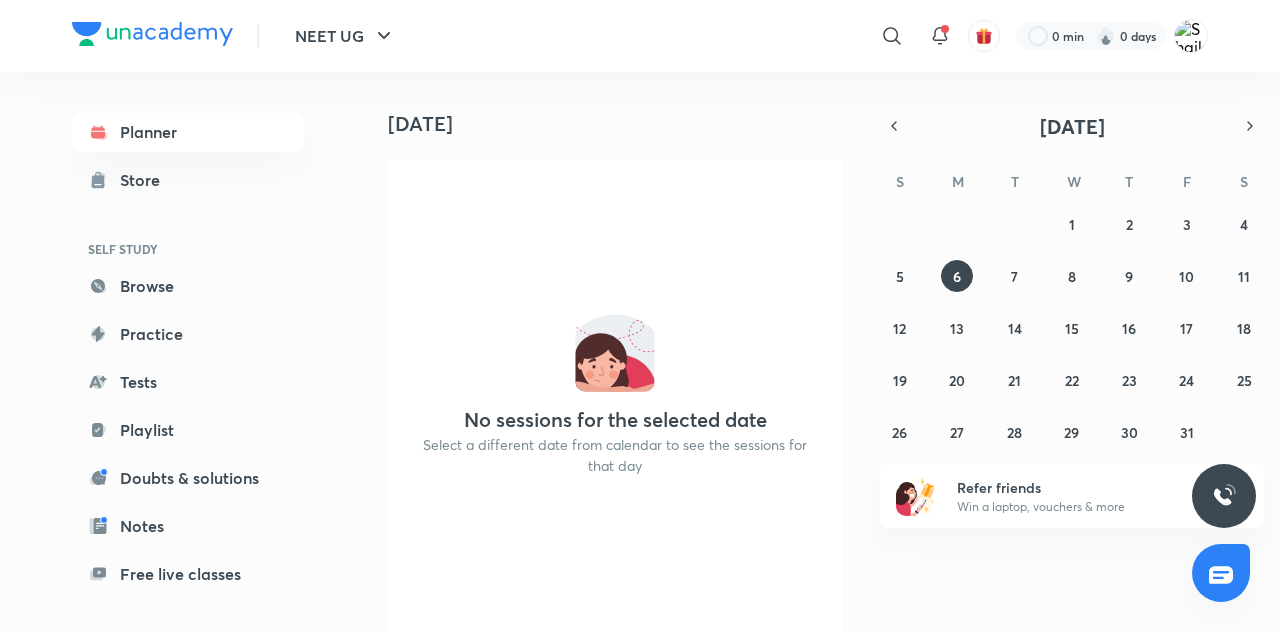
click at [187, 163] on link "Store" at bounding box center [188, 180] width 232 height 40
click at [206, 147] on link "Planner" at bounding box center [188, 132] width 232 height 40
click at [198, 151] on link "Planner" at bounding box center [188, 132] width 232 height 40
click at [208, 148] on link "Planner" at bounding box center [188, 132] width 232 height 40
click at [188, 186] on link "Store" at bounding box center [188, 180] width 232 height 40
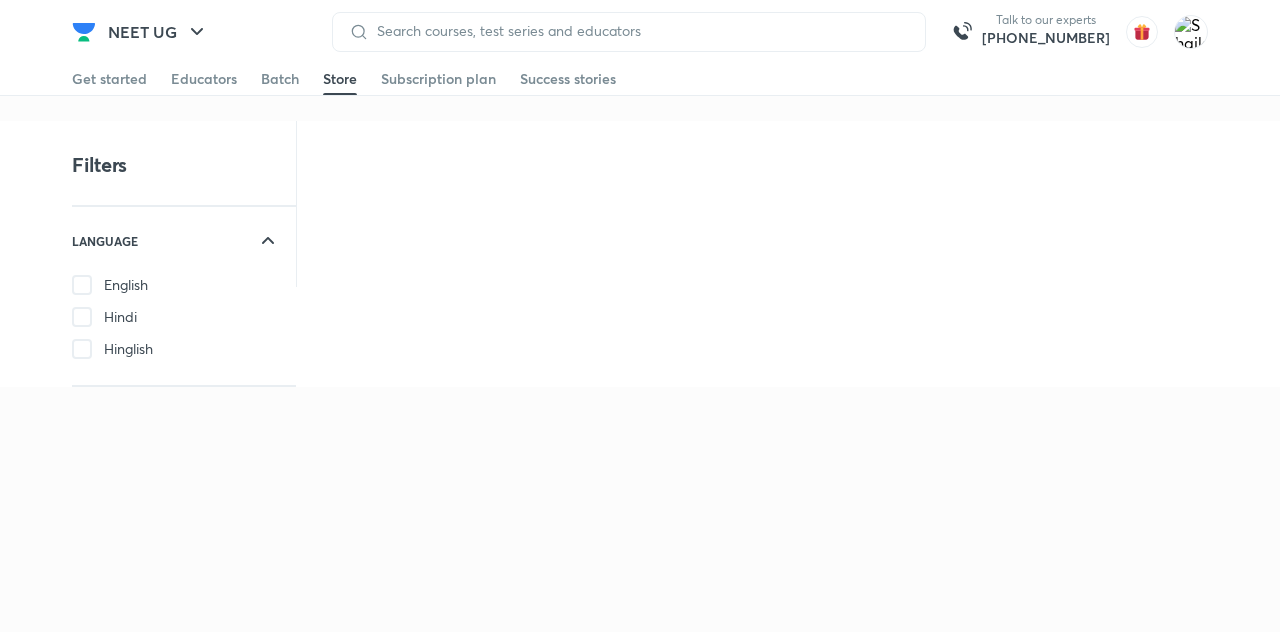
click at [294, 76] on div "Batch" at bounding box center [280, 79] width 38 height 20
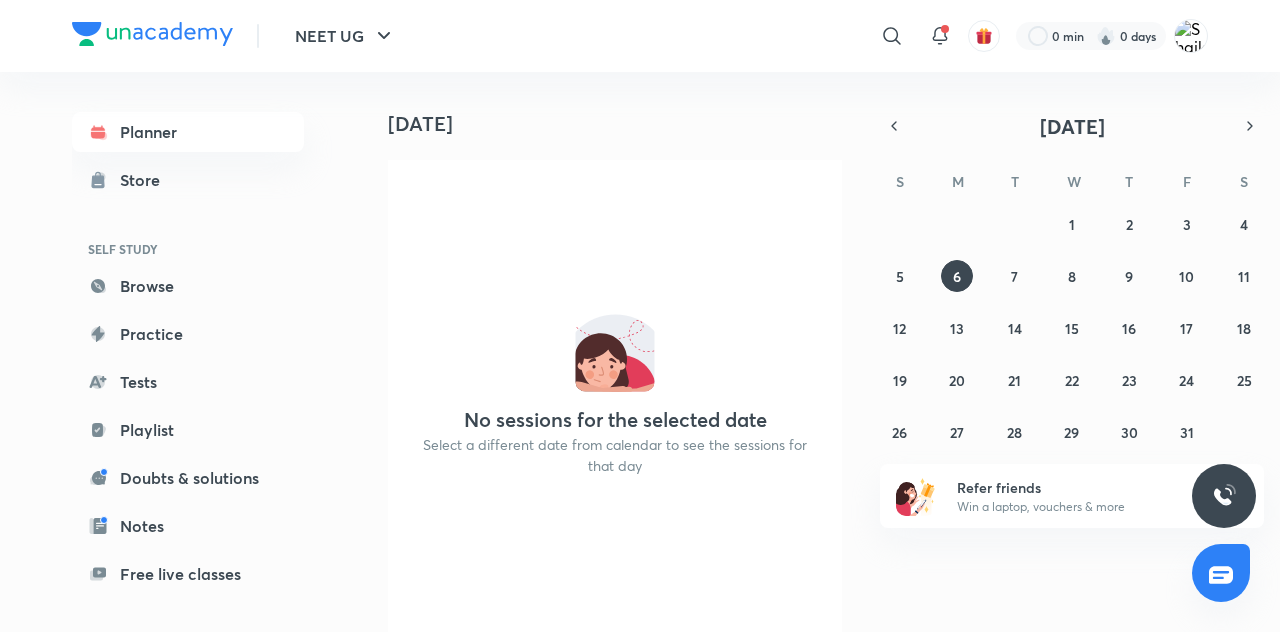
click at [171, 145] on link "Planner" at bounding box center [188, 132] width 232 height 40
click at [209, 133] on link "Planner" at bounding box center [188, 132] width 232 height 40
click at [206, 184] on link "Store" at bounding box center [188, 180] width 232 height 40
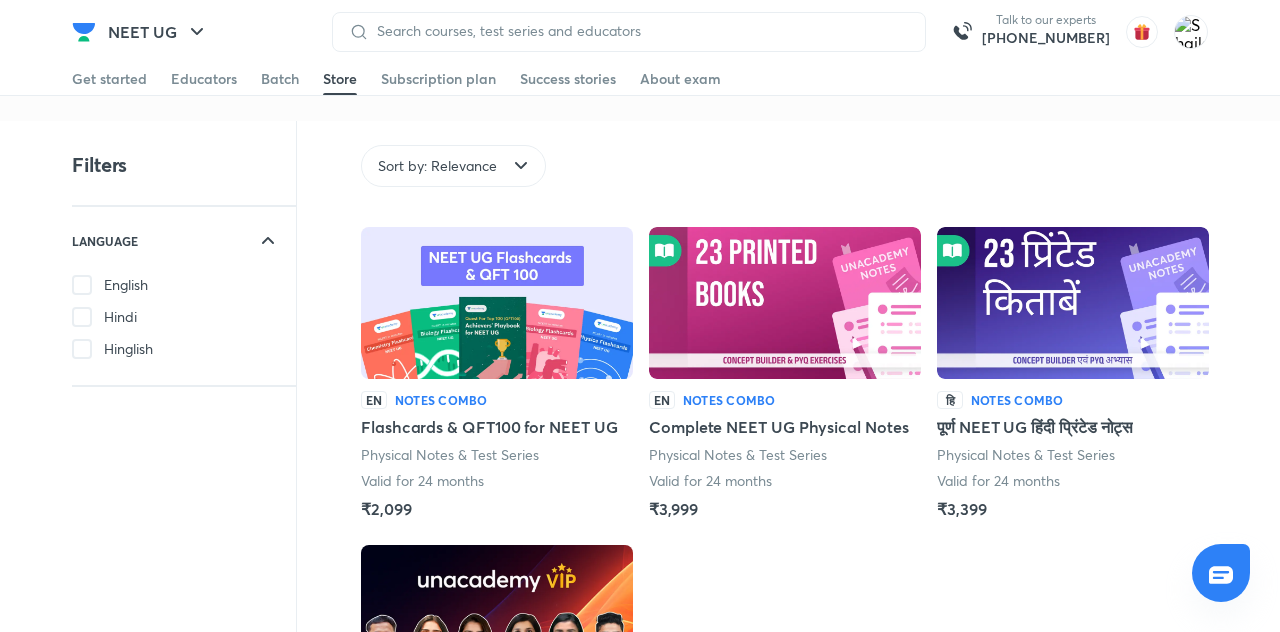
click at [280, 80] on div "Batch" at bounding box center [280, 79] width 38 height 20
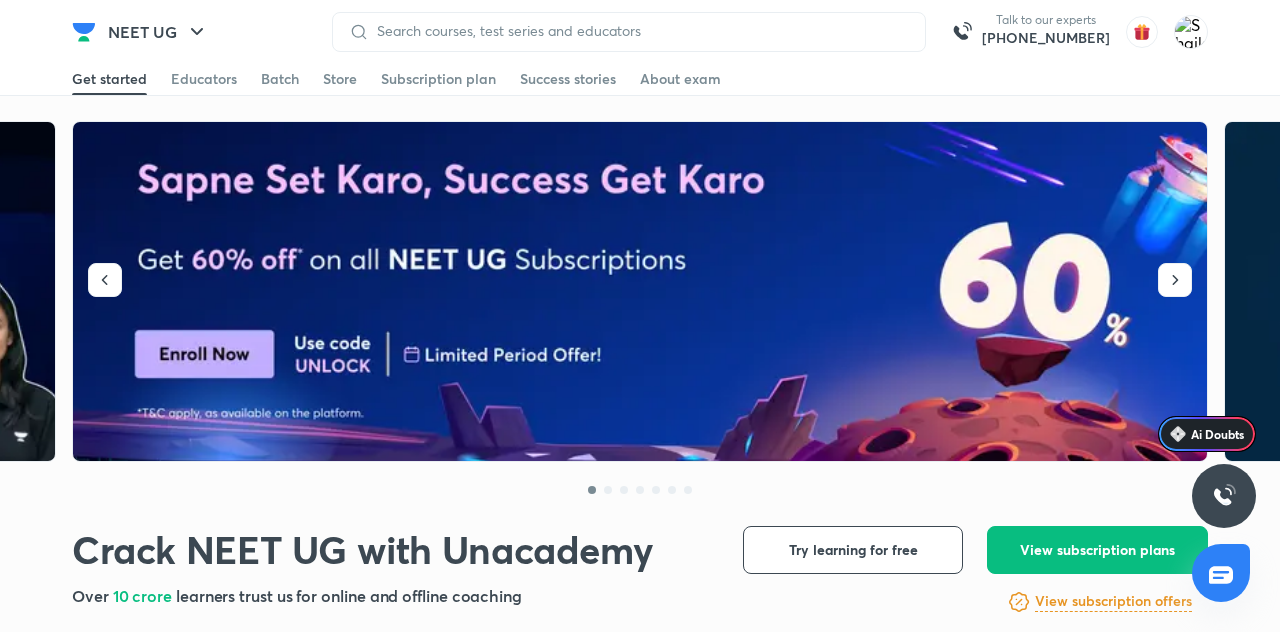
click at [554, 330] on img at bounding box center [641, 292] width 1136 height 340
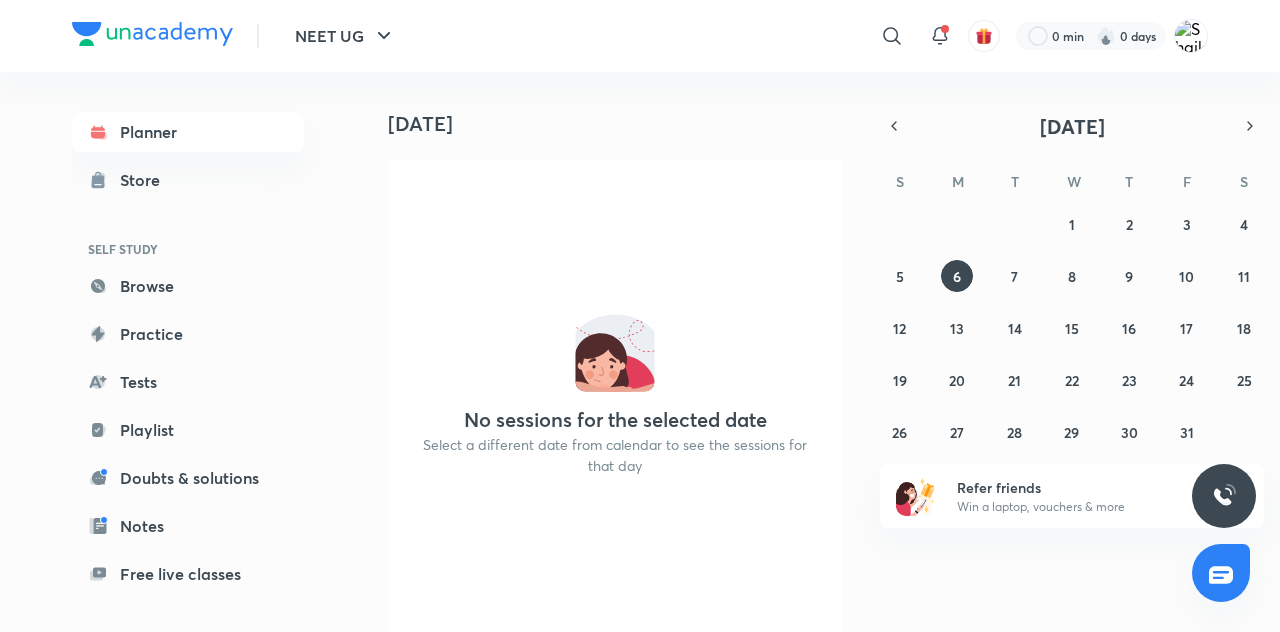
click at [146, 213] on div "Planner Store SELF STUDY Browse Practice Tests Playlist Doubts & solutions Note…" at bounding box center [188, 430] width 232 height 636
click at [204, 164] on link "Store" at bounding box center [188, 180] width 232 height 40
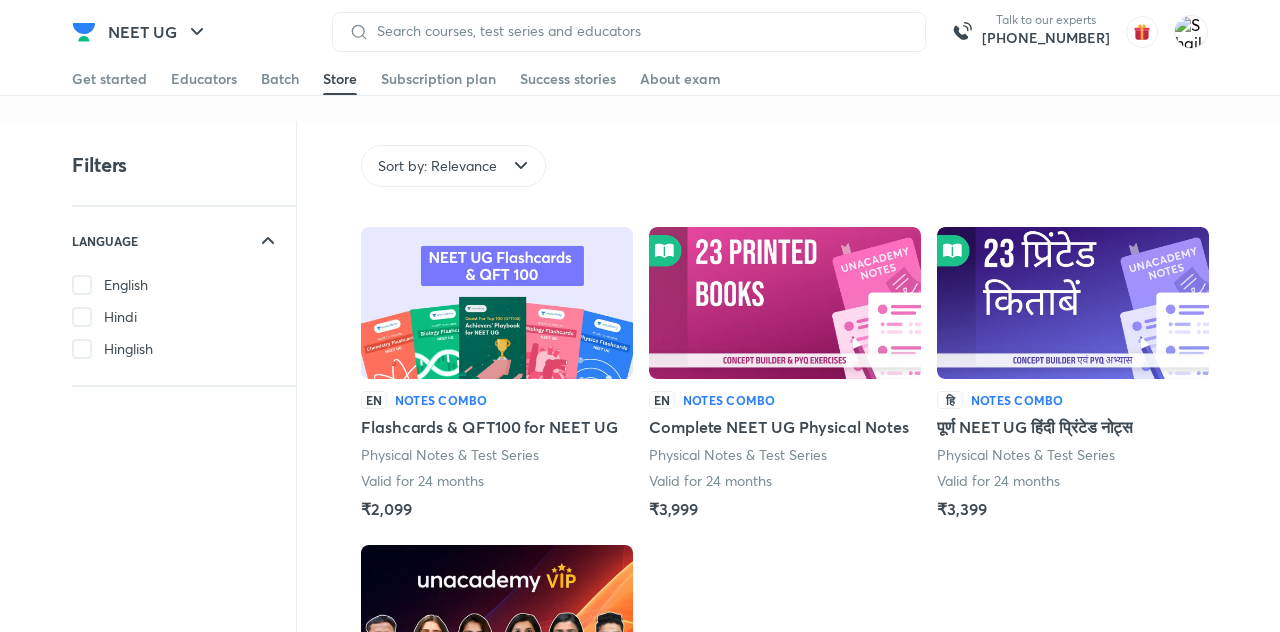
click at [82, 286] on span at bounding box center [82, 285] width 20 height 20
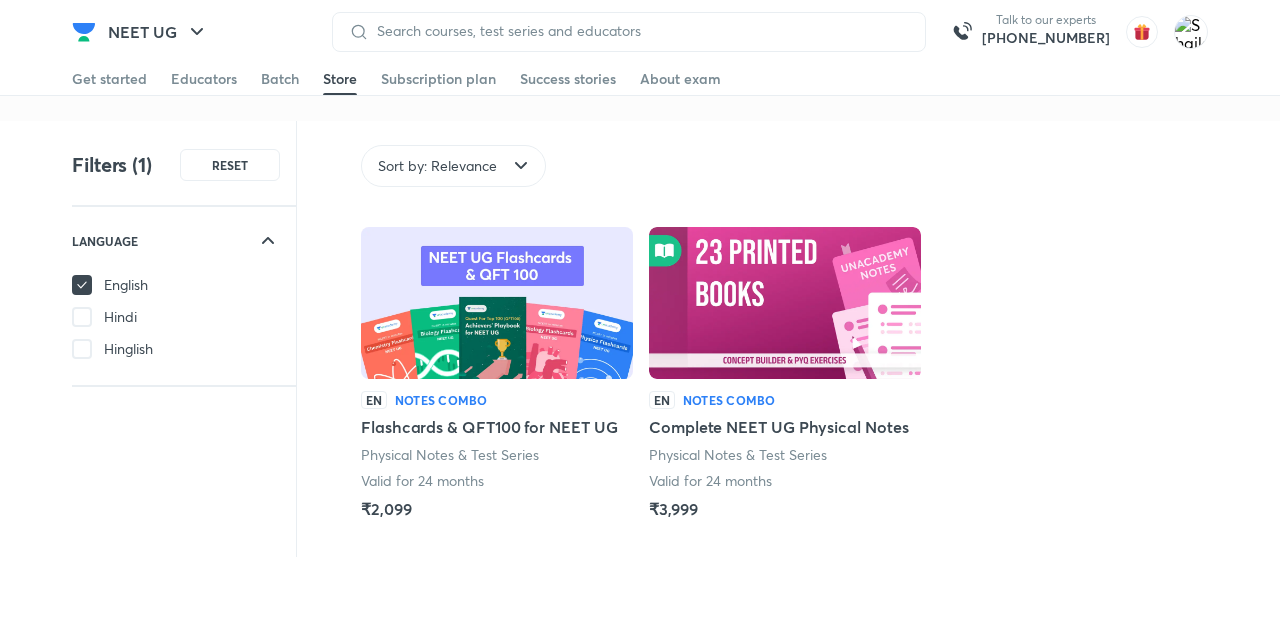
click at [123, 80] on div "Get started" at bounding box center [109, 79] width 75 height 20
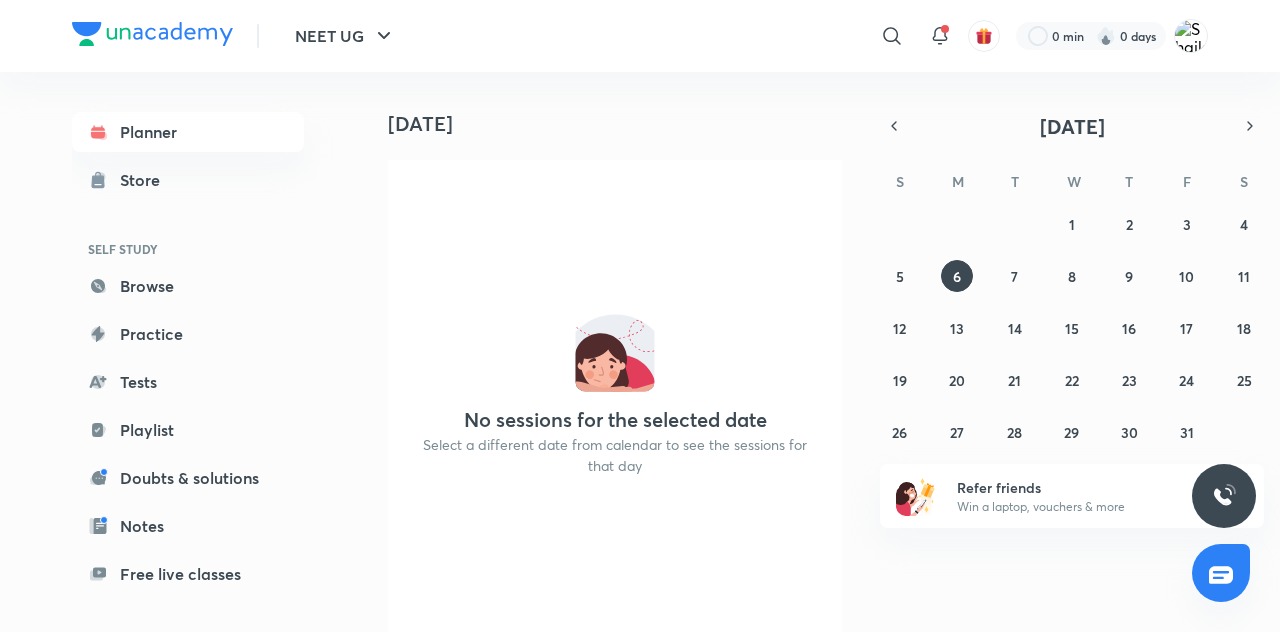
click at [155, 128] on link "Planner" at bounding box center [188, 132] width 232 height 40
click at [1247, 126] on icon "button" at bounding box center [1250, 126] width 16 height 18
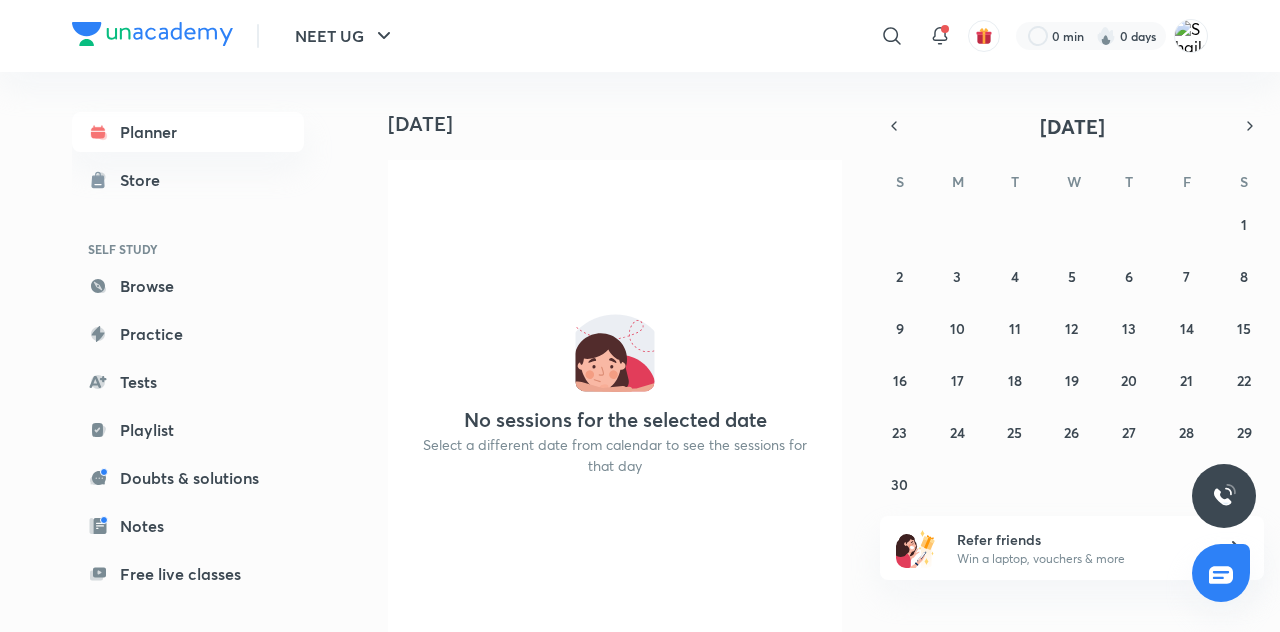
click at [1248, 126] on icon "button" at bounding box center [1250, 126] width 16 height 18
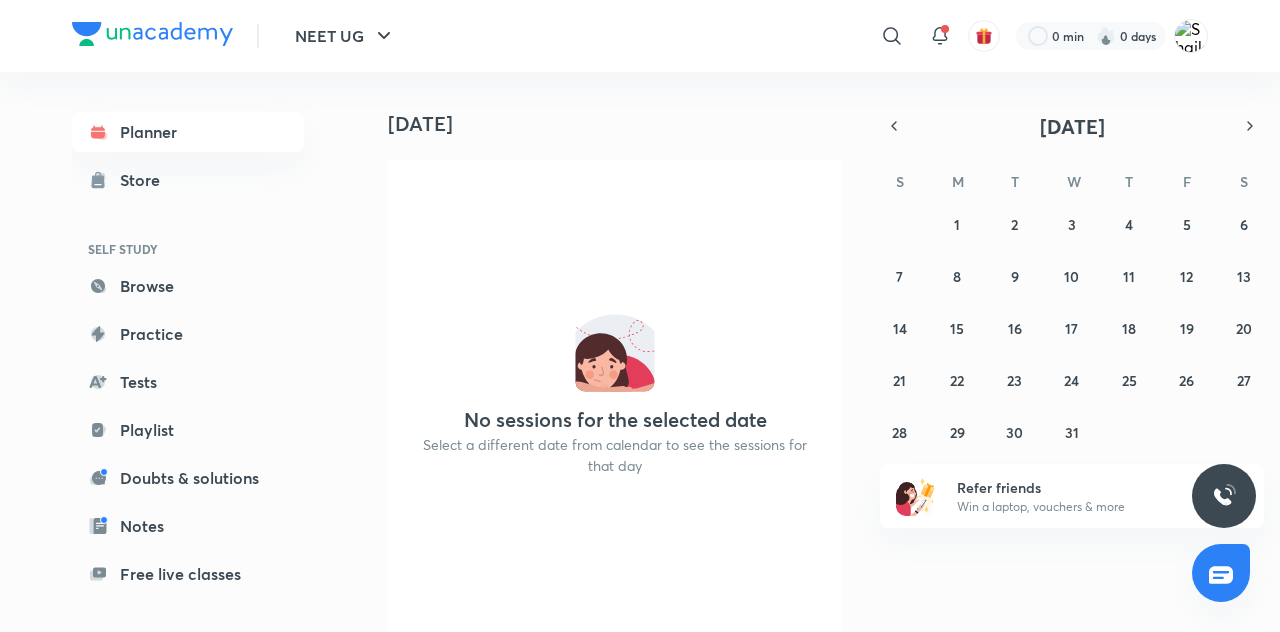
click at [1250, 126] on icon "button" at bounding box center [1250, 126] width 16 height 18
click at [894, 126] on icon "button" at bounding box center [894, 126] width 16 height 18
click at [884, 128] on button "button" at bounding box center [894, 126] width 28 height 28
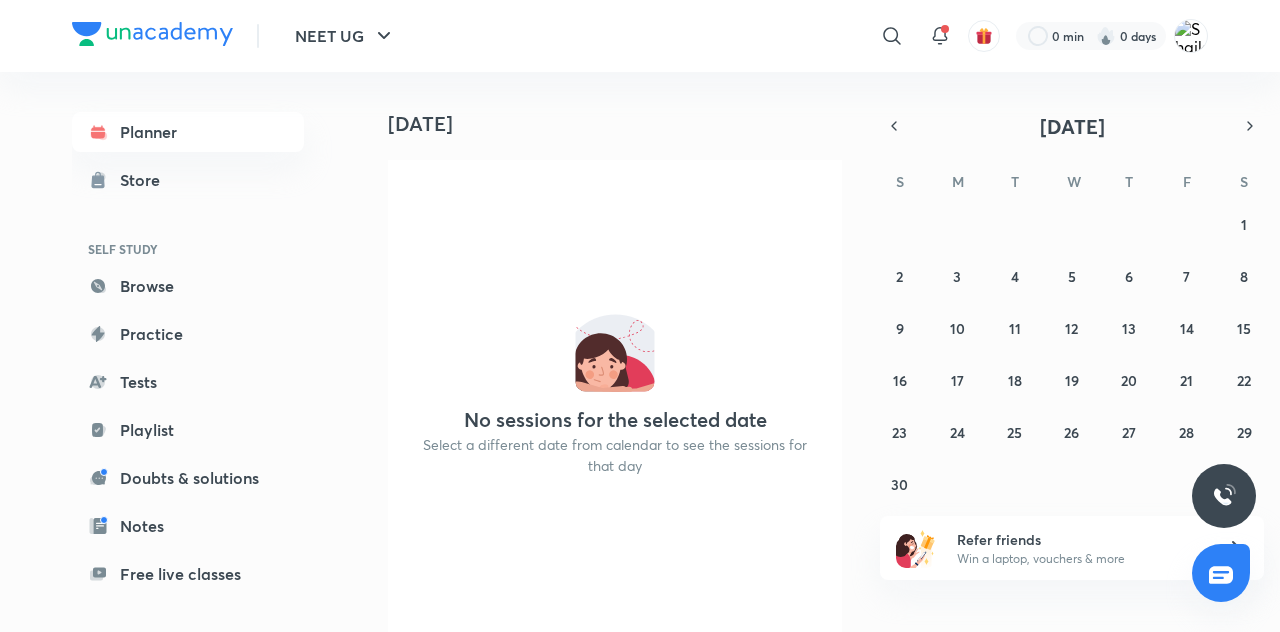
click at [880, 125] on button "button" at bounding box center [894, 126] width 28 height 28
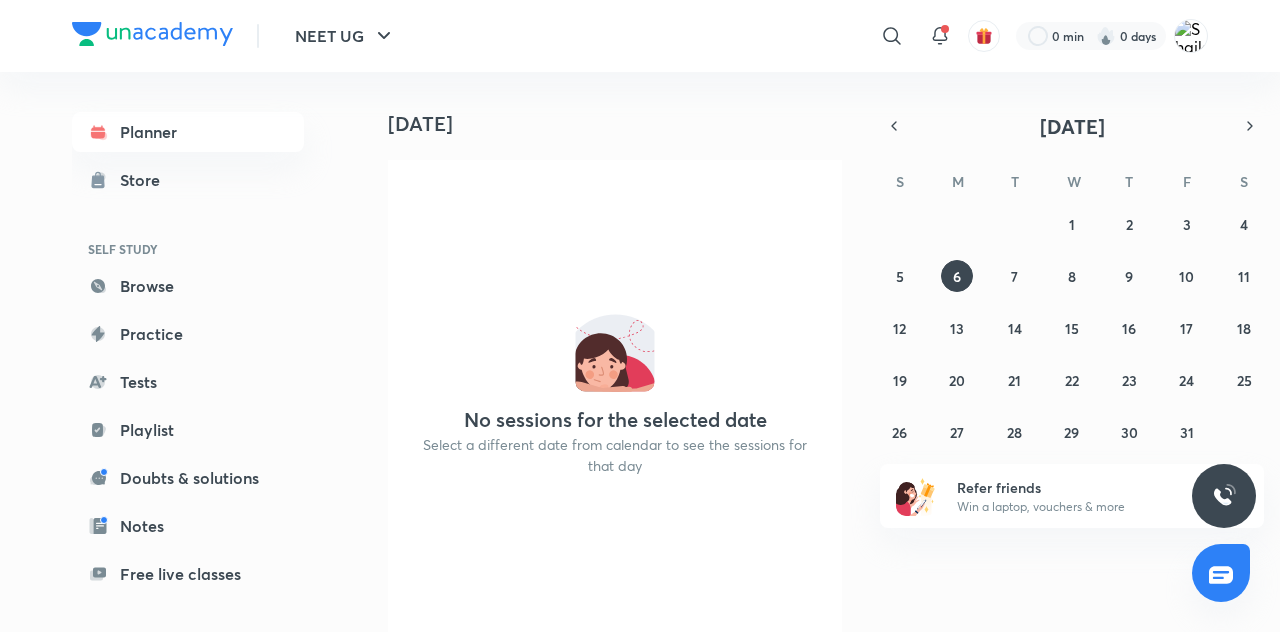
click at [894, 126] on icon "button" at bounding box center [894, 126] width 16 height 18
click at [894, 130] on icon "button" at bounding box center [894, 126] width 16 height 18
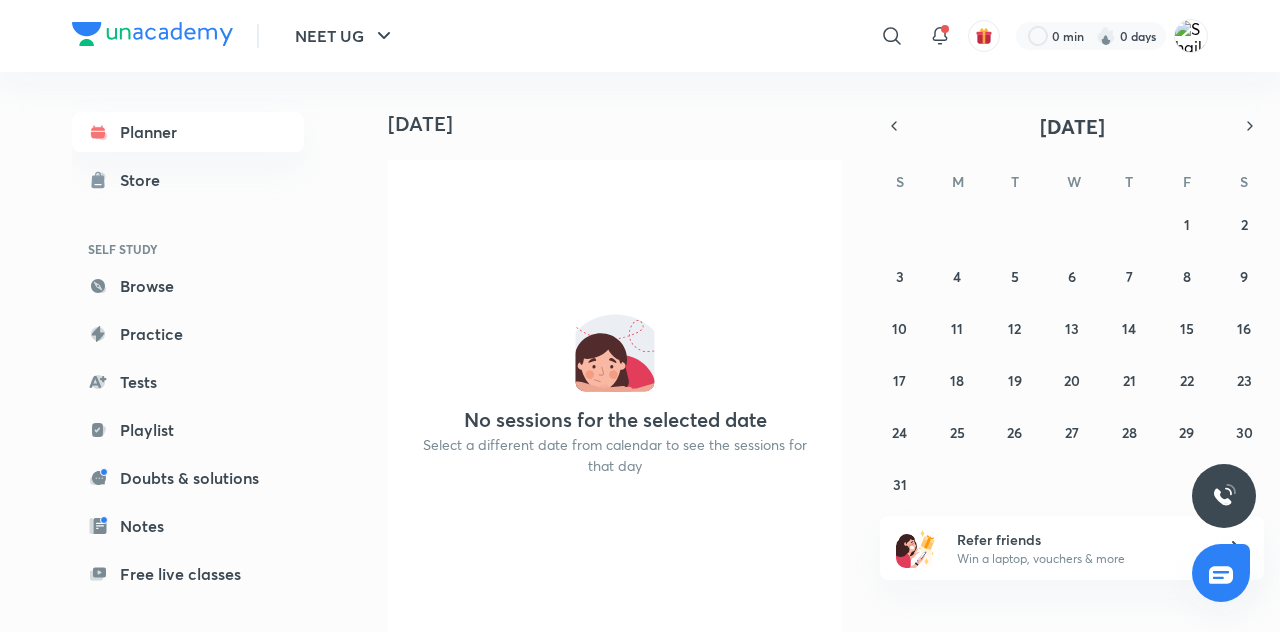
click at [894, 127] on icon "button" at bounding box center [894, 126] width 4 height 8
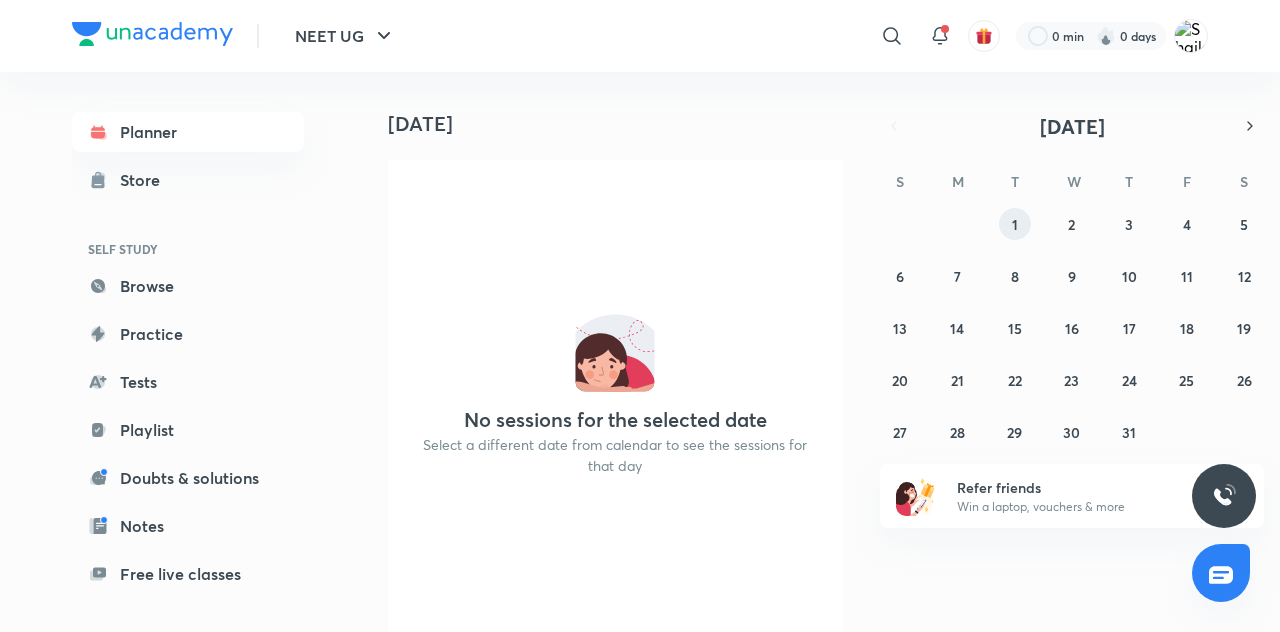
click at [1028, 218] on button "1" at bounding box center [1015, 224] width 32 height 32
click at [1074, 215] on abbr "2" at bounding box center [1071, 224] width 7 height 19
click at [170, 187] on div "Store" at bounding box center [146, 180] width 52 height 24
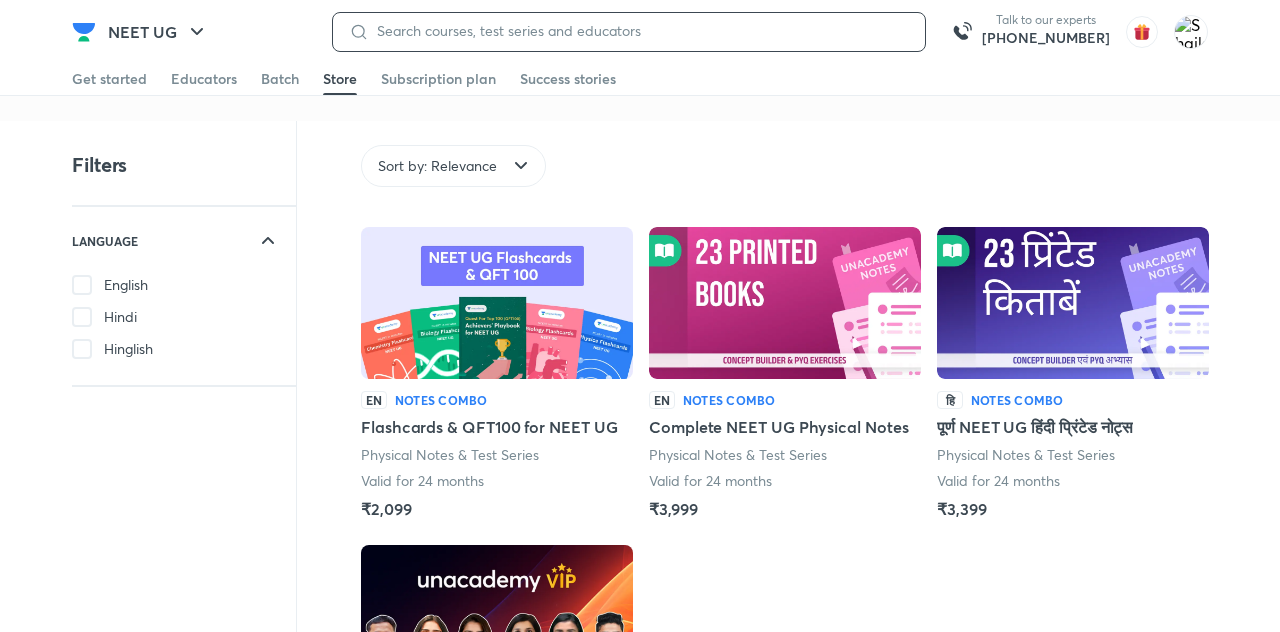
click at [584, 24] on input at bounding box center [639, 31] width 540 height 16
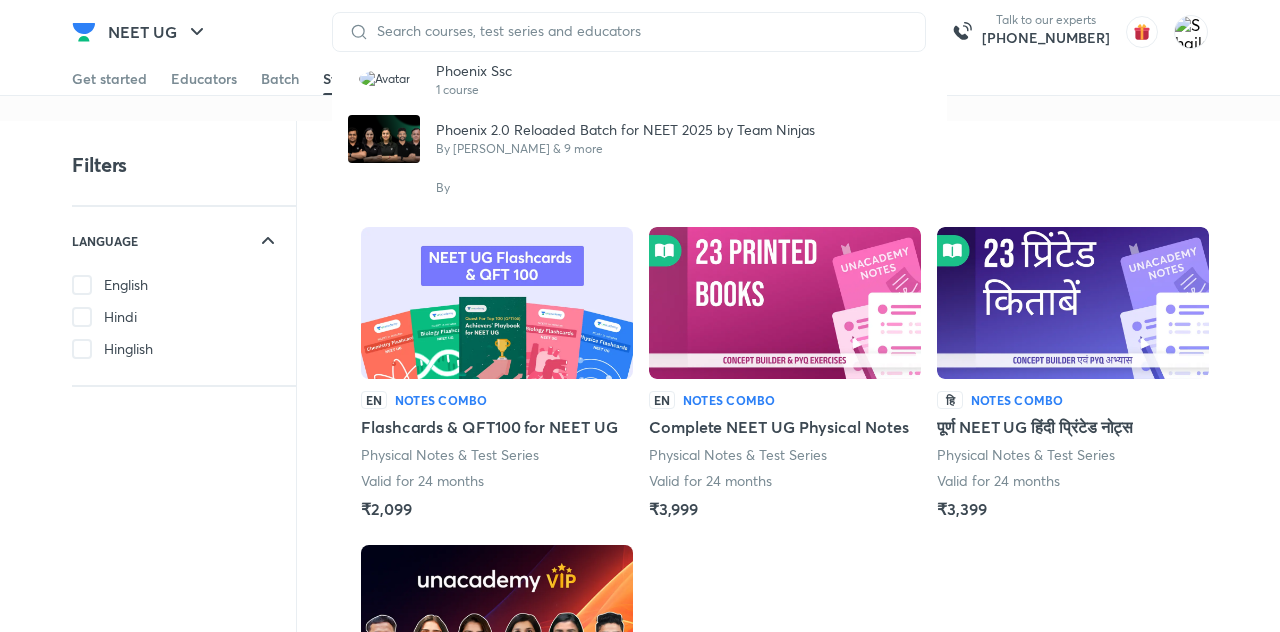
click at [556, 148] on p "By Abhay Agrawal & 9 more" at bounding box center [625, 149] width 379 height 18
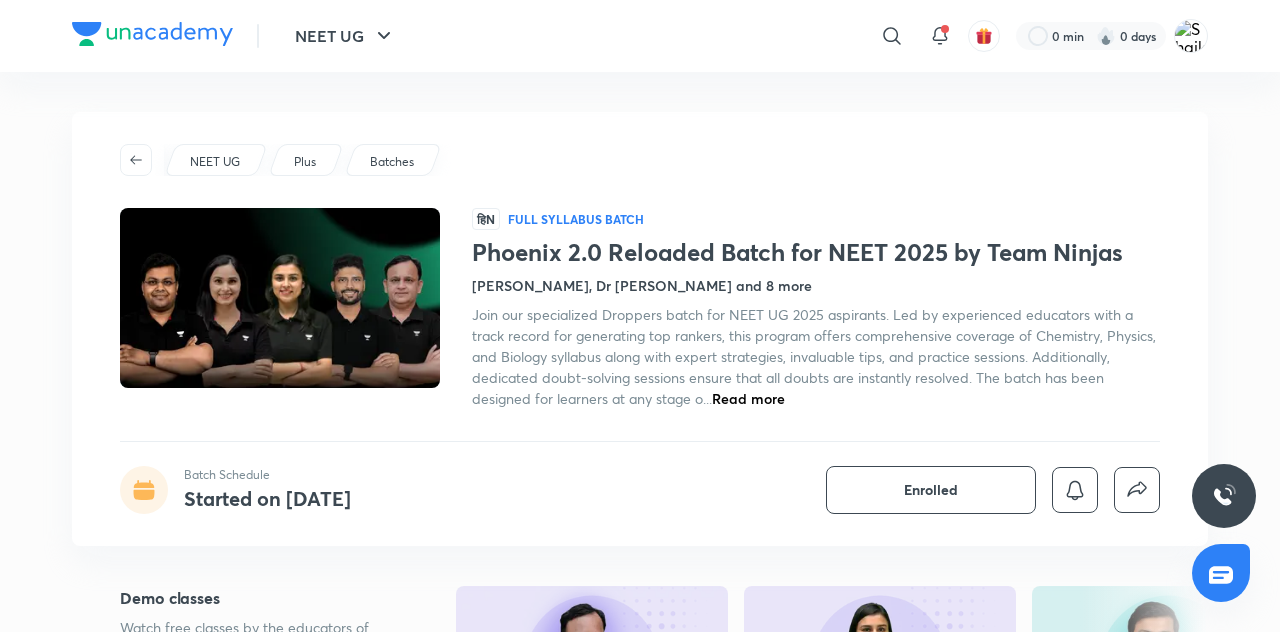
scroll to position [102, 0]
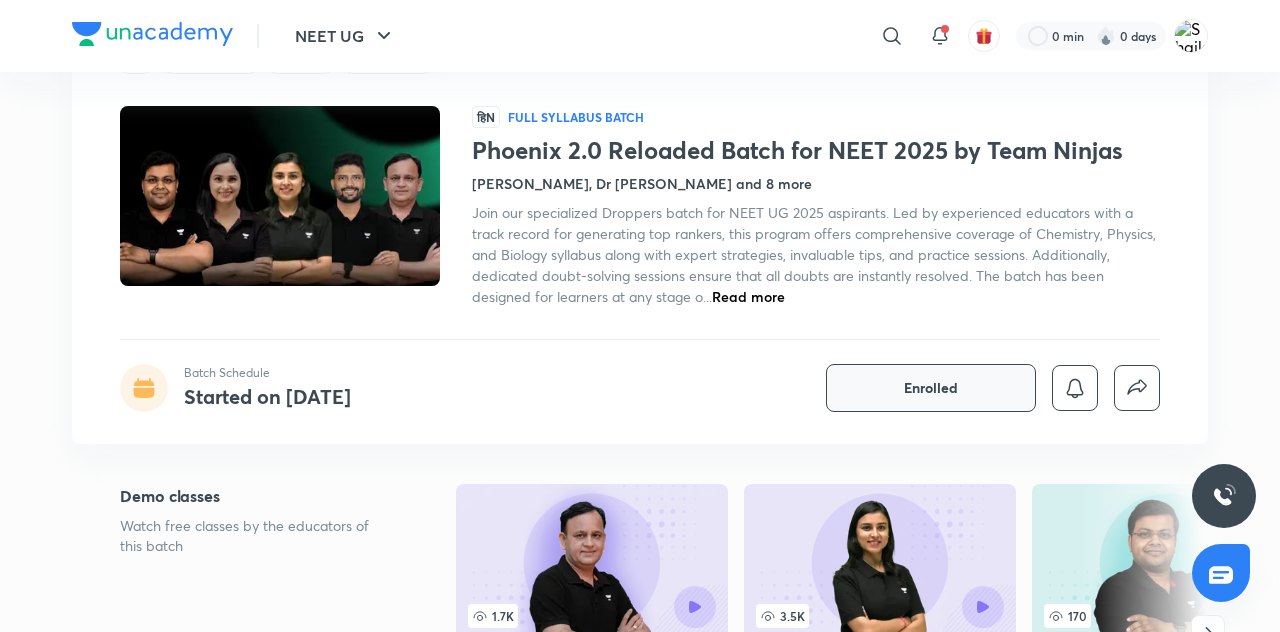
click at [968, 386] on button "Enrolled" at bounding box center [931, 388] width 210 height 48
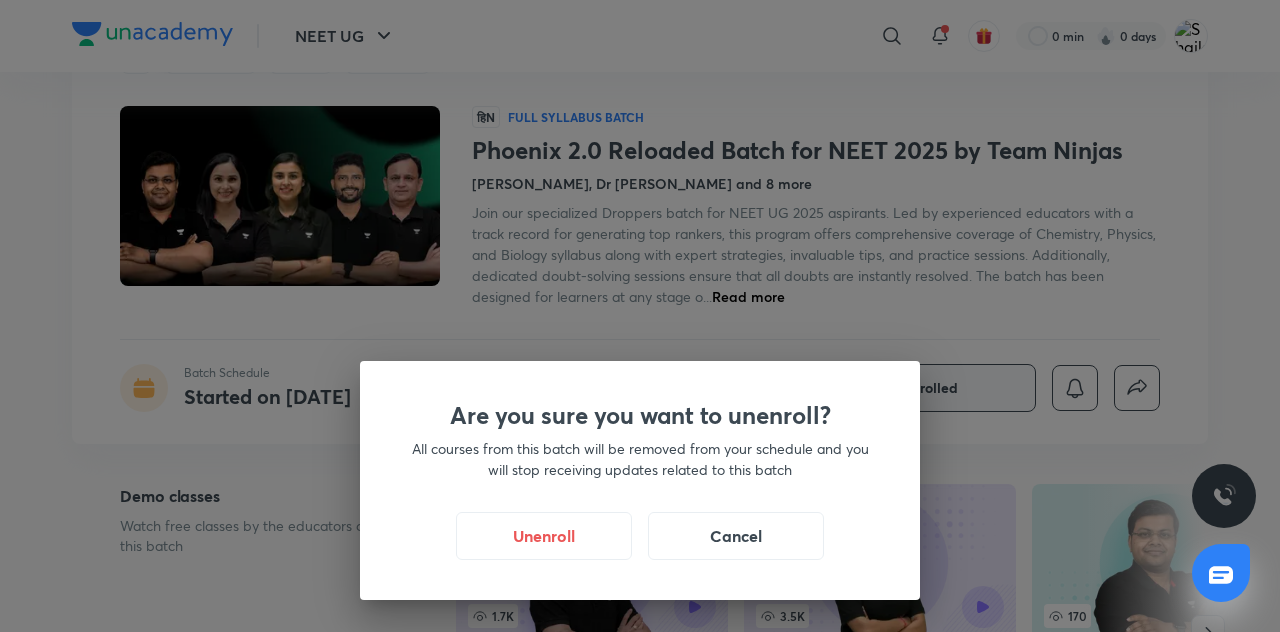
click at [948, 251] on div "Are you sure you want to unenroll? All courses from this batch will be removed …" at bounding box center [640, 316] width 1280 height 632
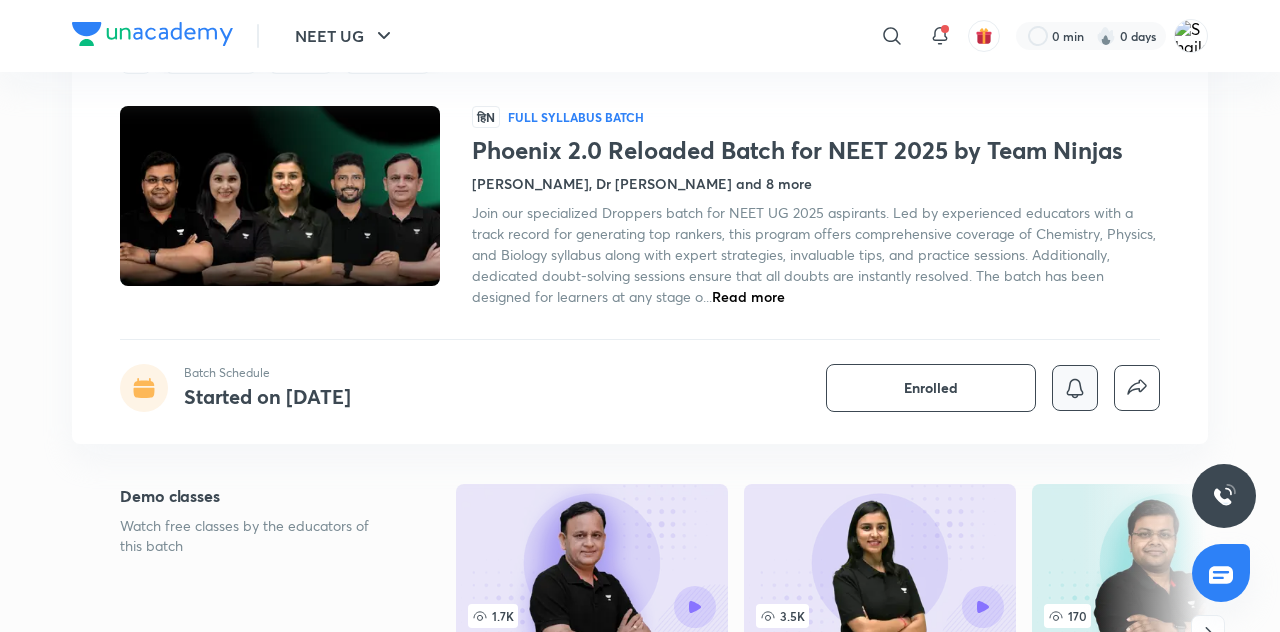
click at [1084, 387] on icon "button" at bounding box center [1075, 388] width 24 height 24
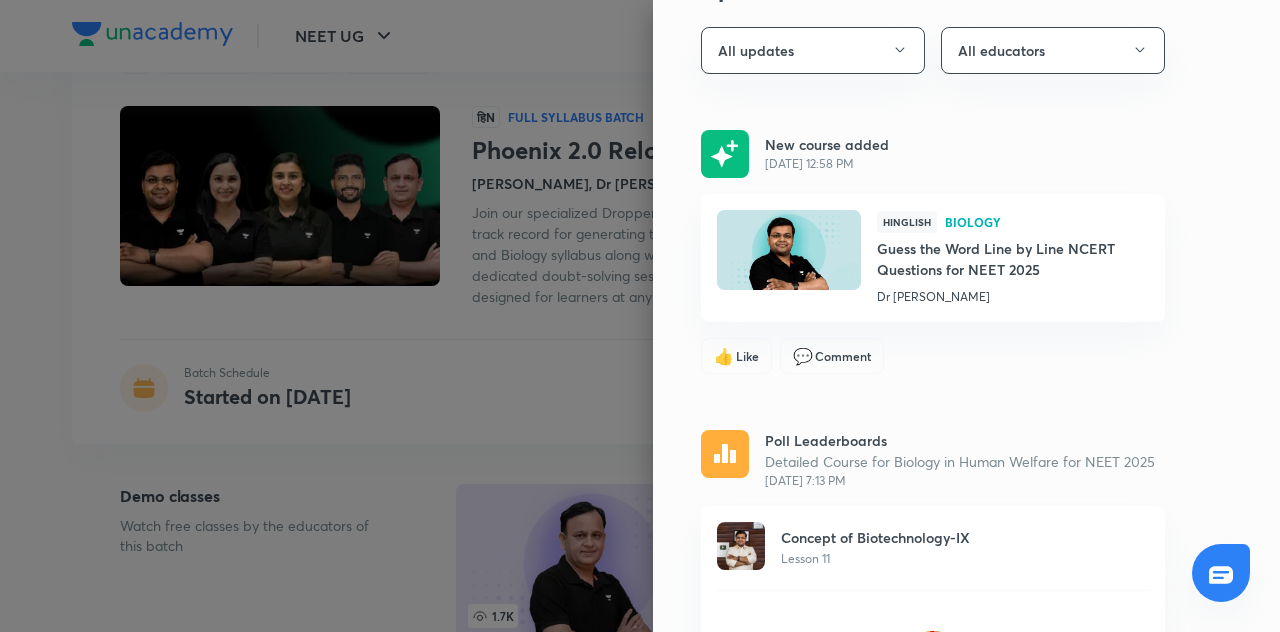
scroll to position [109, 0]
click at [585, 427] on div at bounding box center [640, 316] width 1280 height 632
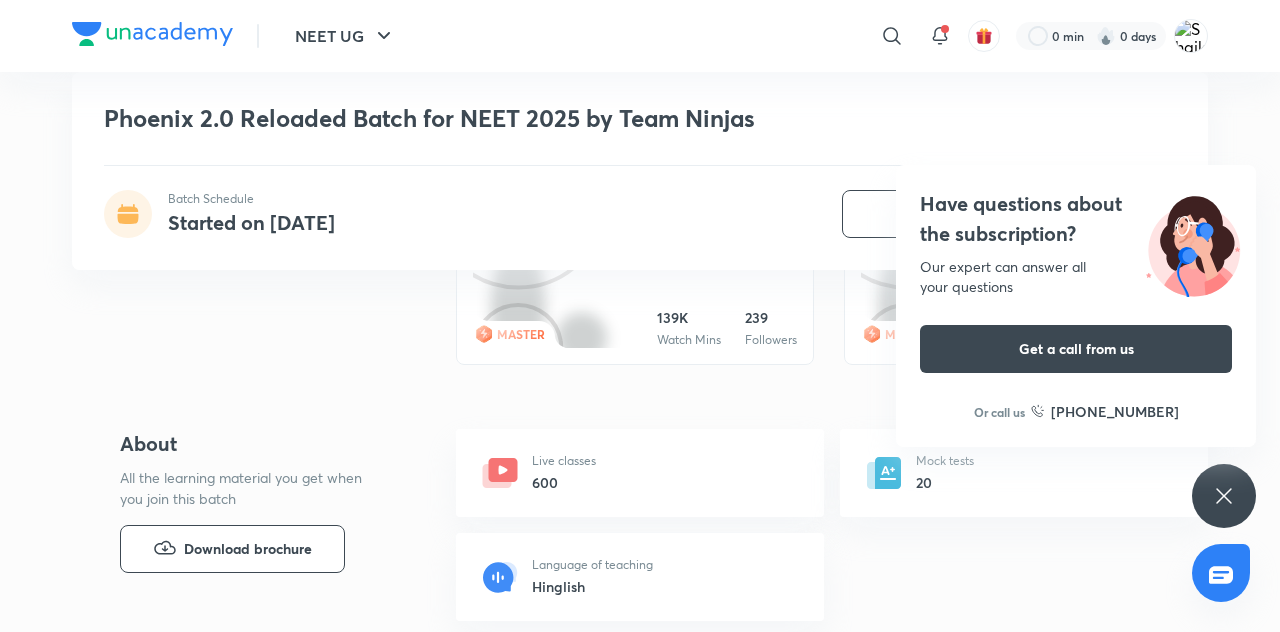
click at [1230, 508] on icon at bounding box center [1224, 496] width 24 height 24
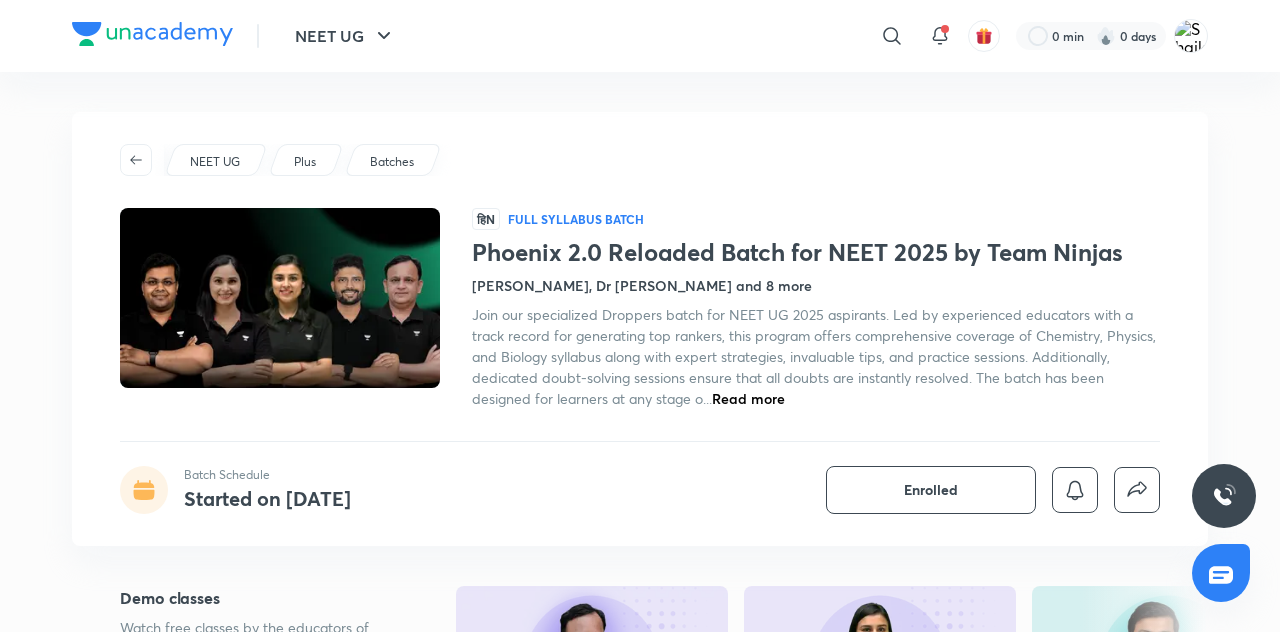
click at [394, 158] on p "Batches" at bounding box center [392, 162] width 44 height 18
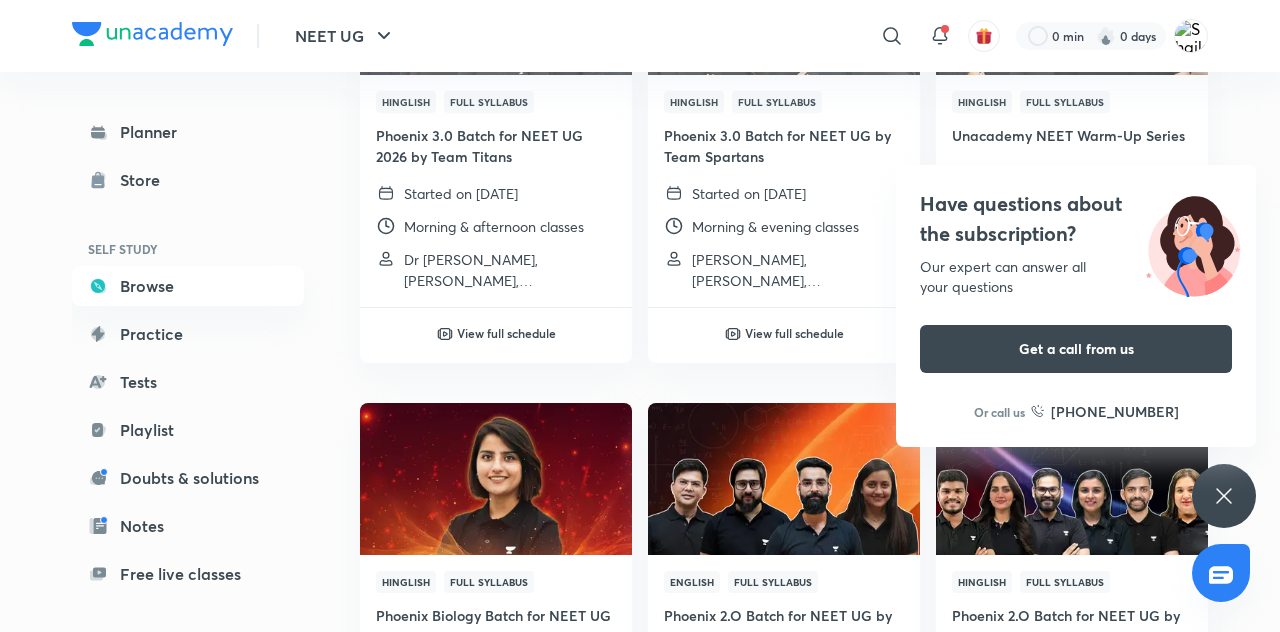
scroll to position [1816, 0]
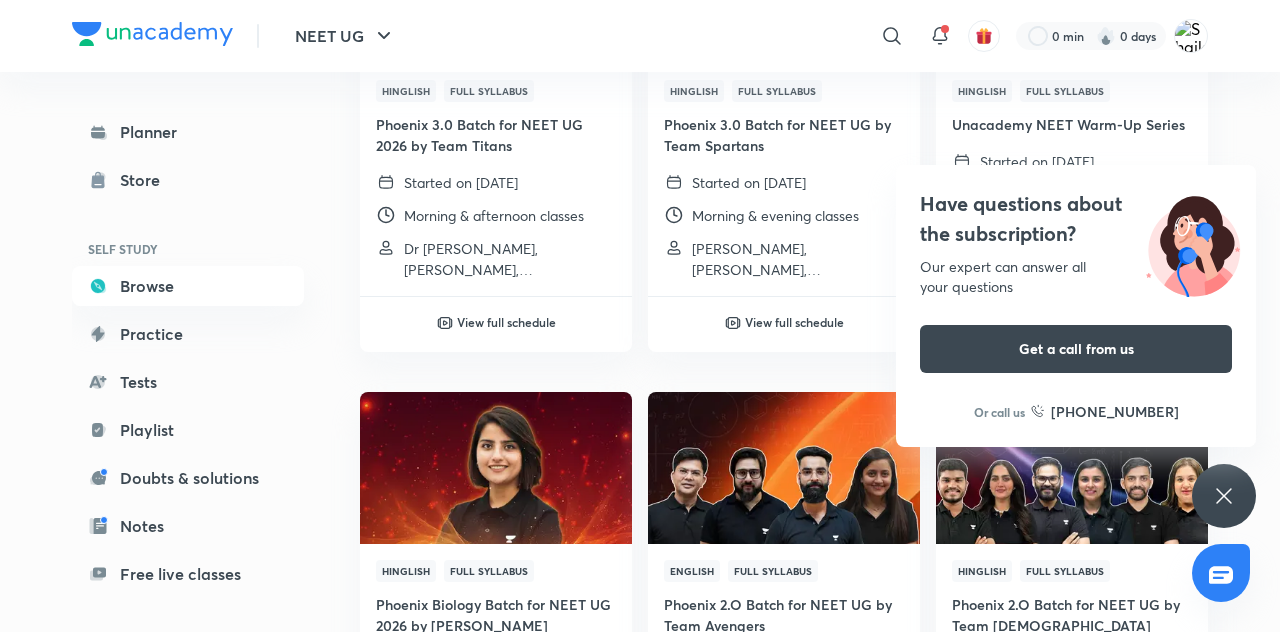
click at [1214, 508] on icon at bounding box center [1224, 496] width 24 height 24
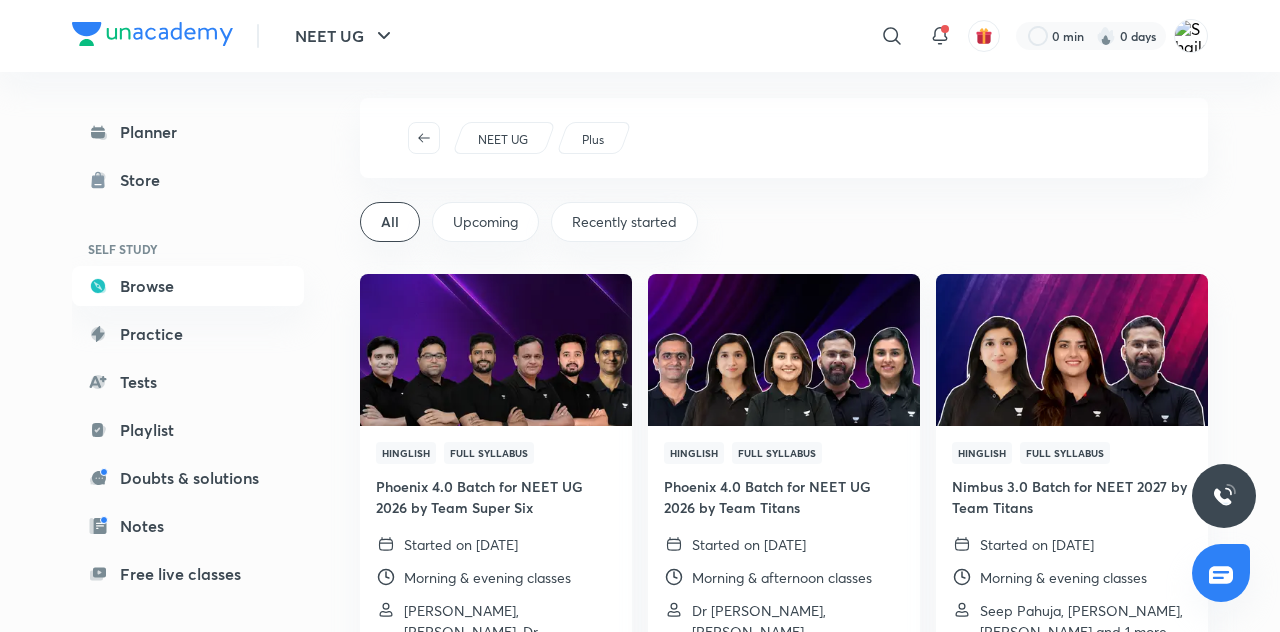
scroll to position [24, 0]
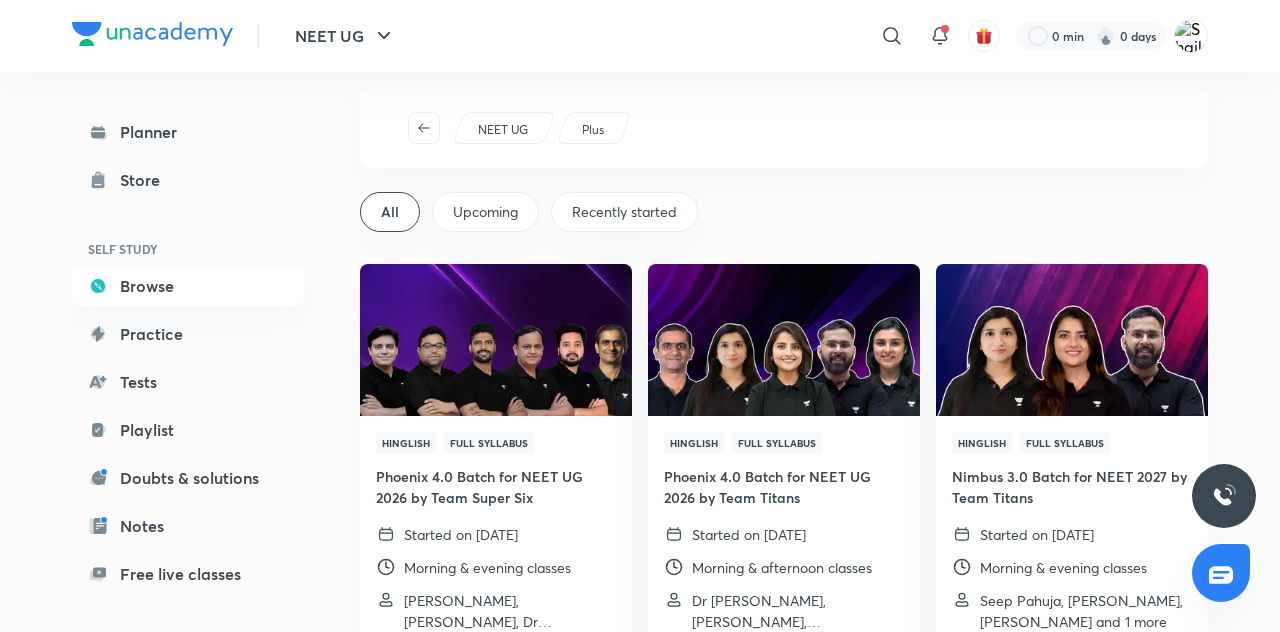
click at [773, 414] on img at bounding box center [783, 339] width 277 height 155
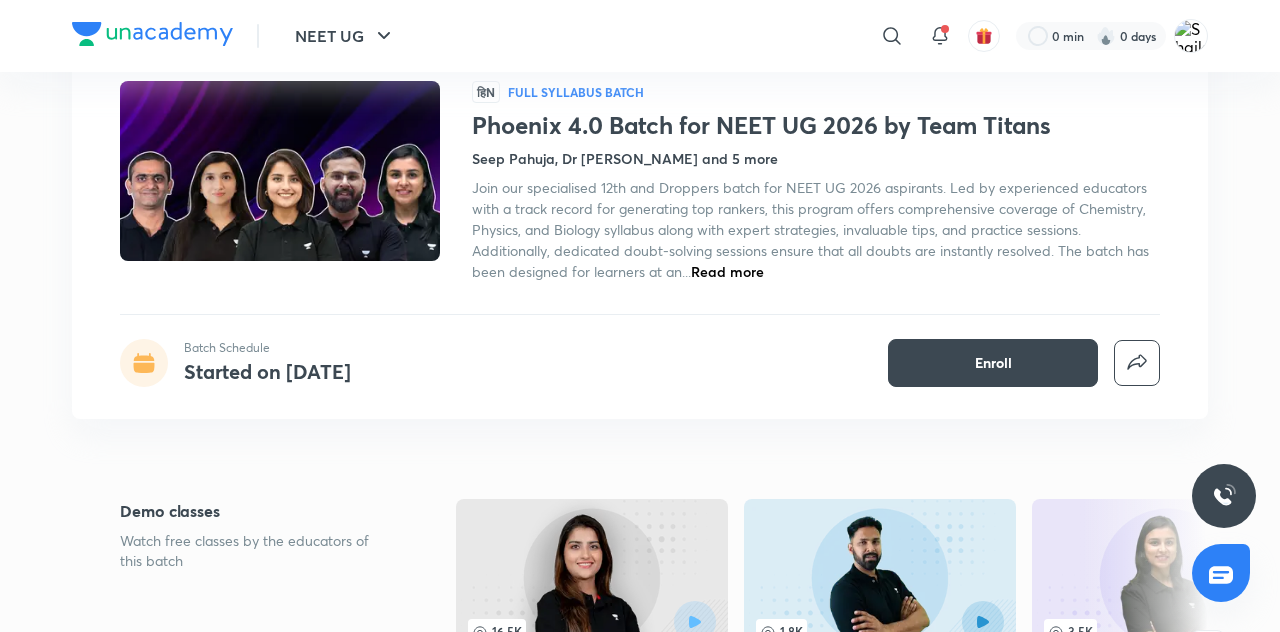
scroll to position [132, 0]
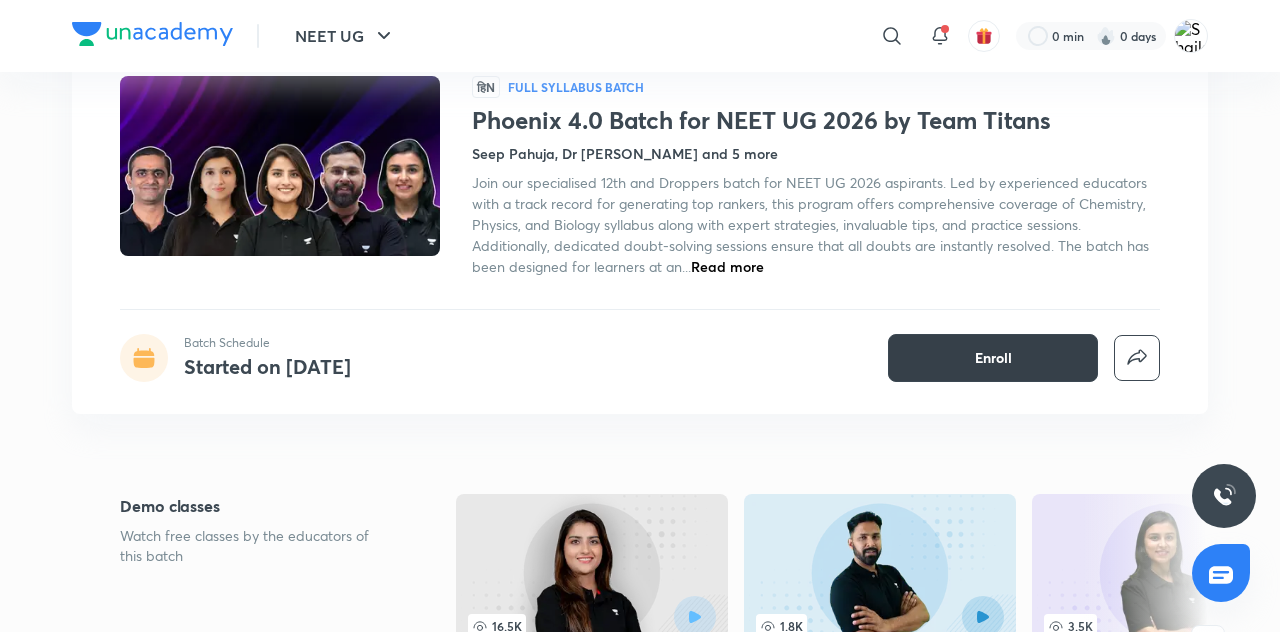
click at [1008, 363] on span "Enroll" at bounding box center [993, 358] width 37 height 20
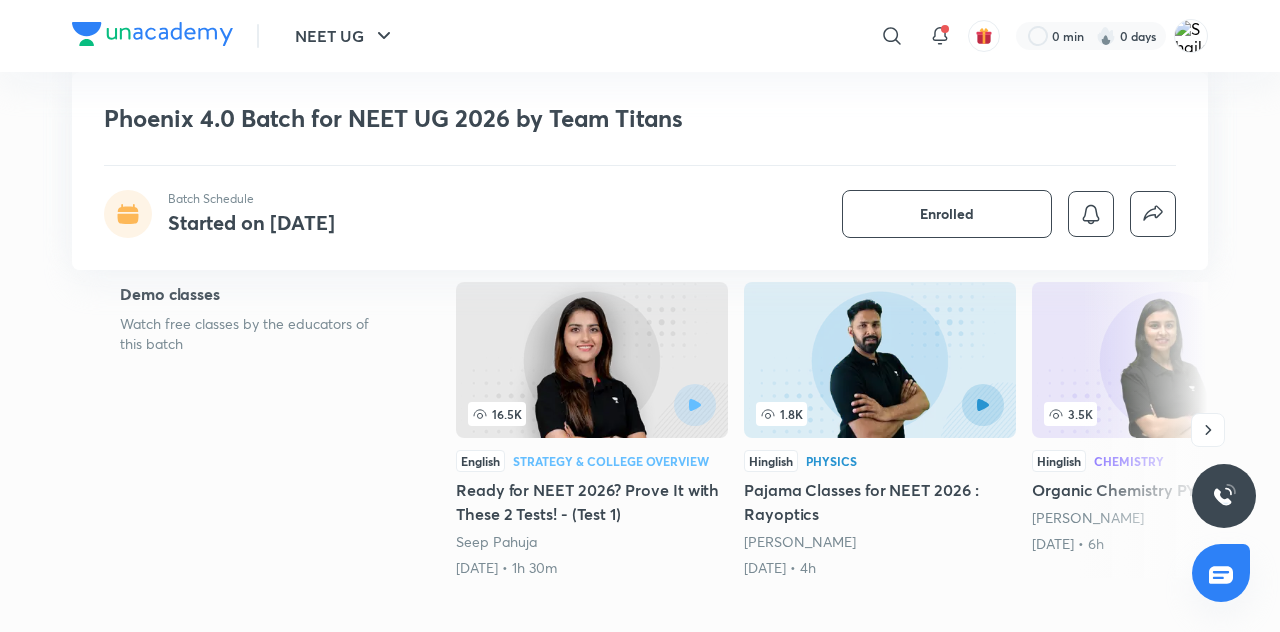
scroll to position [0, 0]
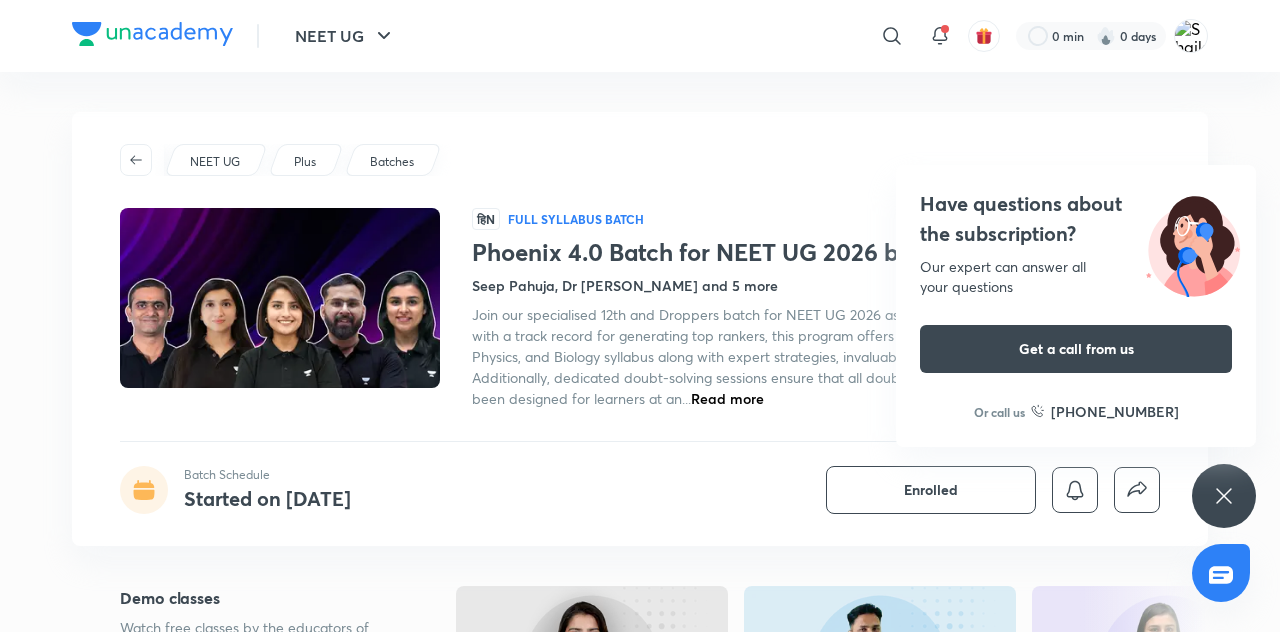
click at [1224, 498] on icon at bounding box center [1224, 496] width 24 height 24
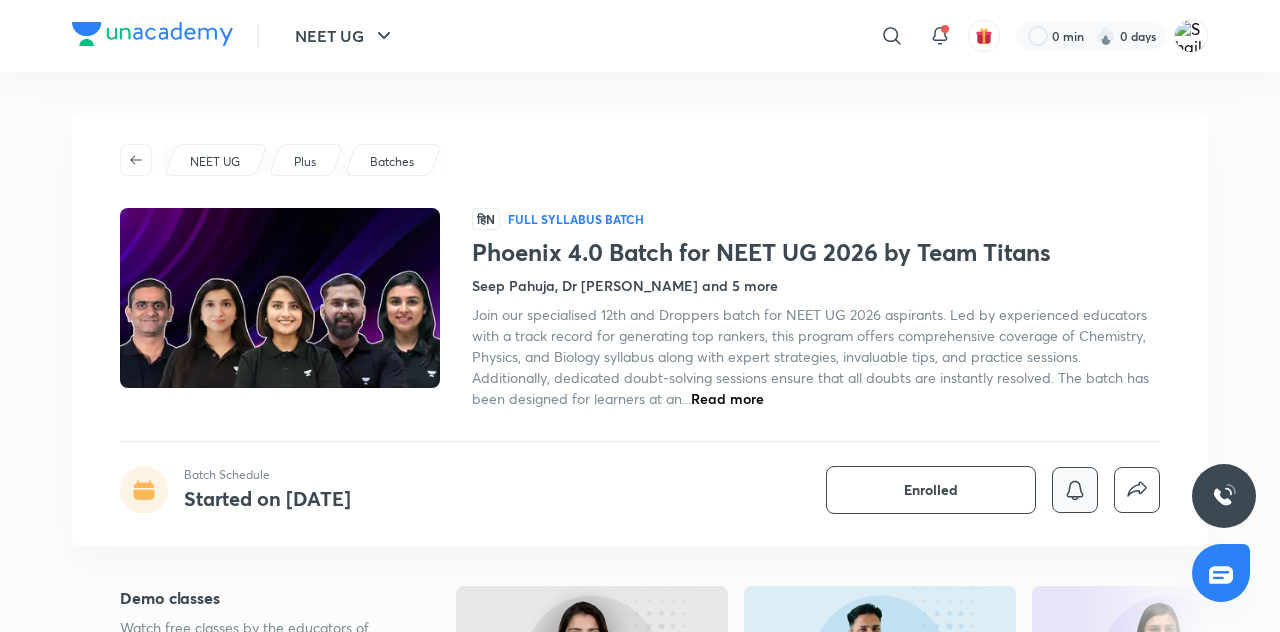
click at [1081, 492] on icon "button" at bounding box center [1075, 490] width 24 height 24
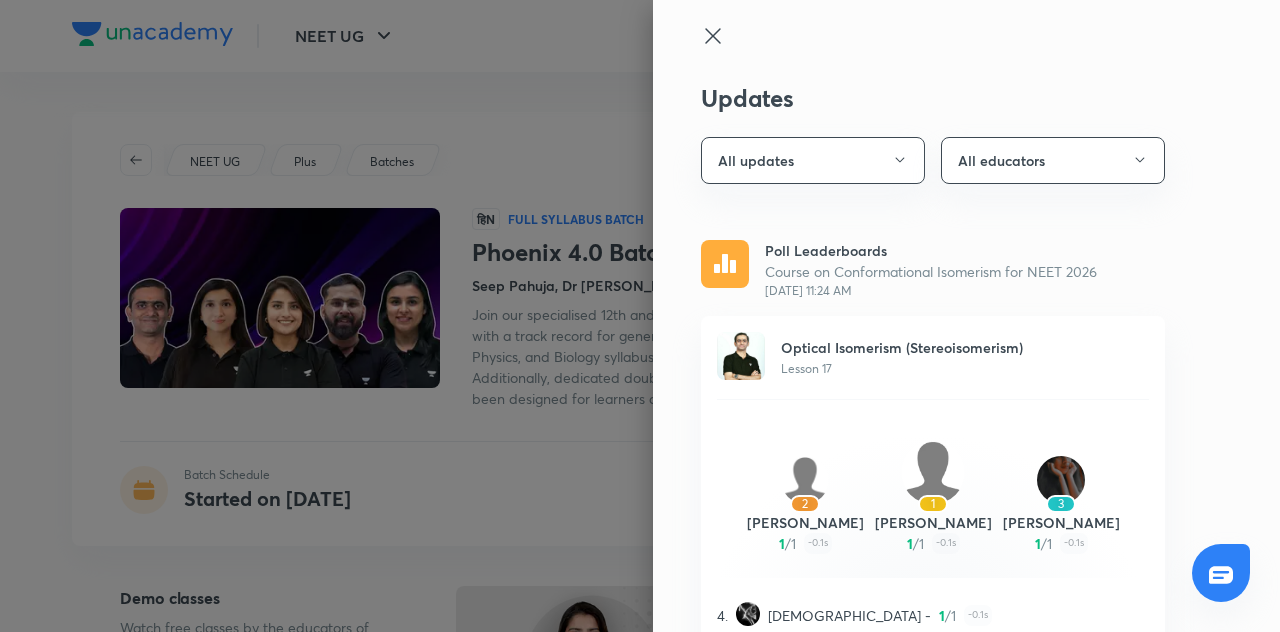
click at [895, 157] on icon "button" at bounding box center [900, 160] width 16 height 16
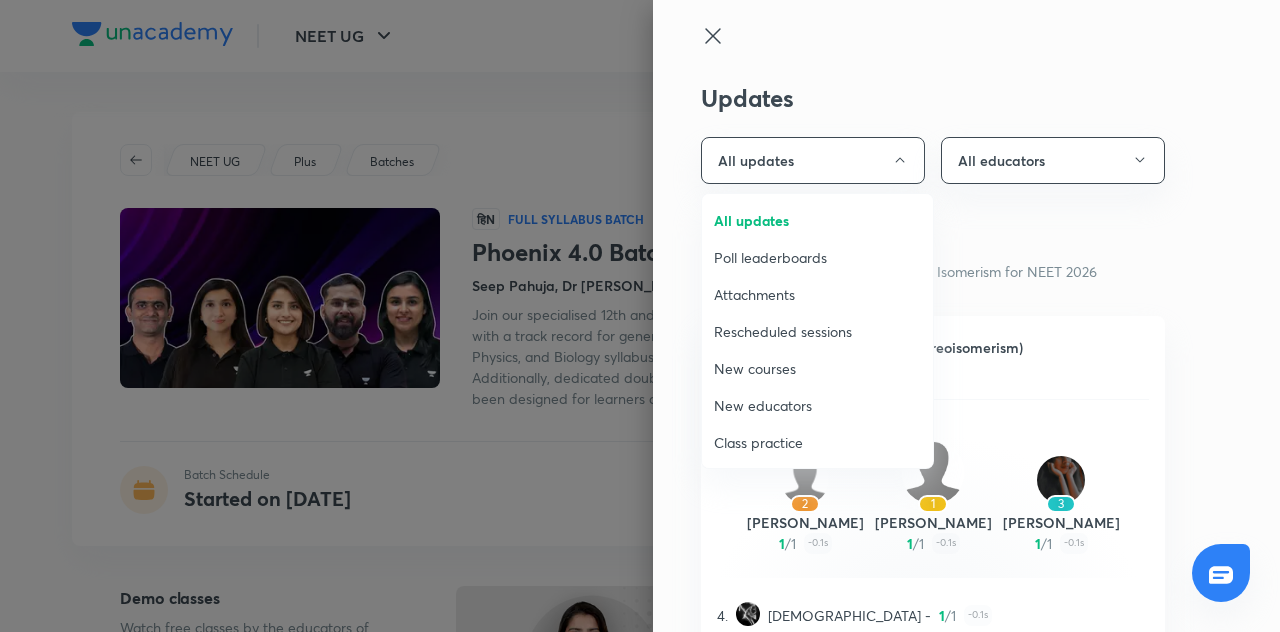
click at [809, 221] on span "All updates" at bounding box center [817, 220] width 207 height 21
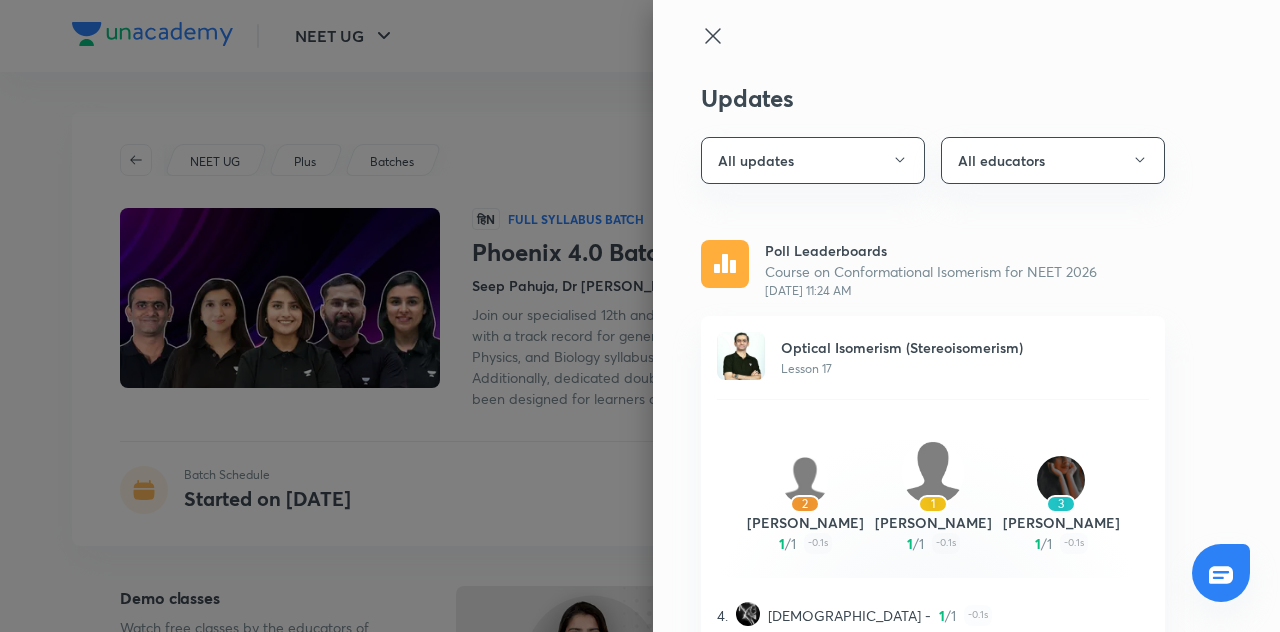
click at [559, 422] on div at bounding box center [640, 316] width 1280 height 632
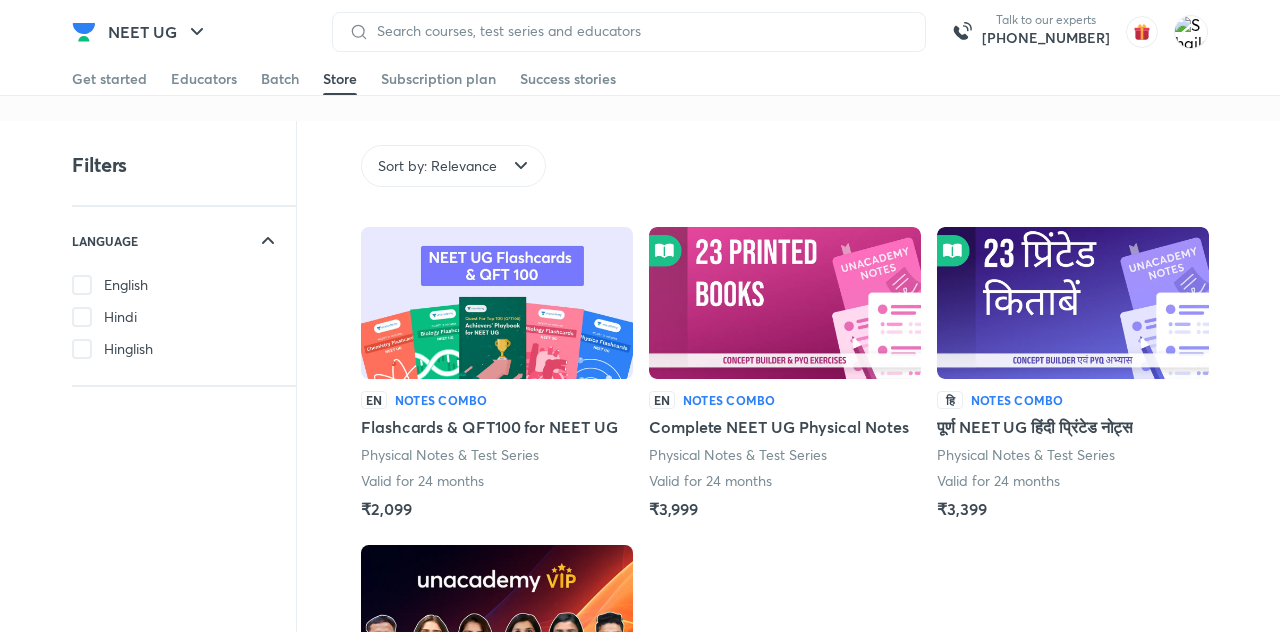
click at [271, 78] on div "Batch" at bounding box center [280, 79] width 38 height 20
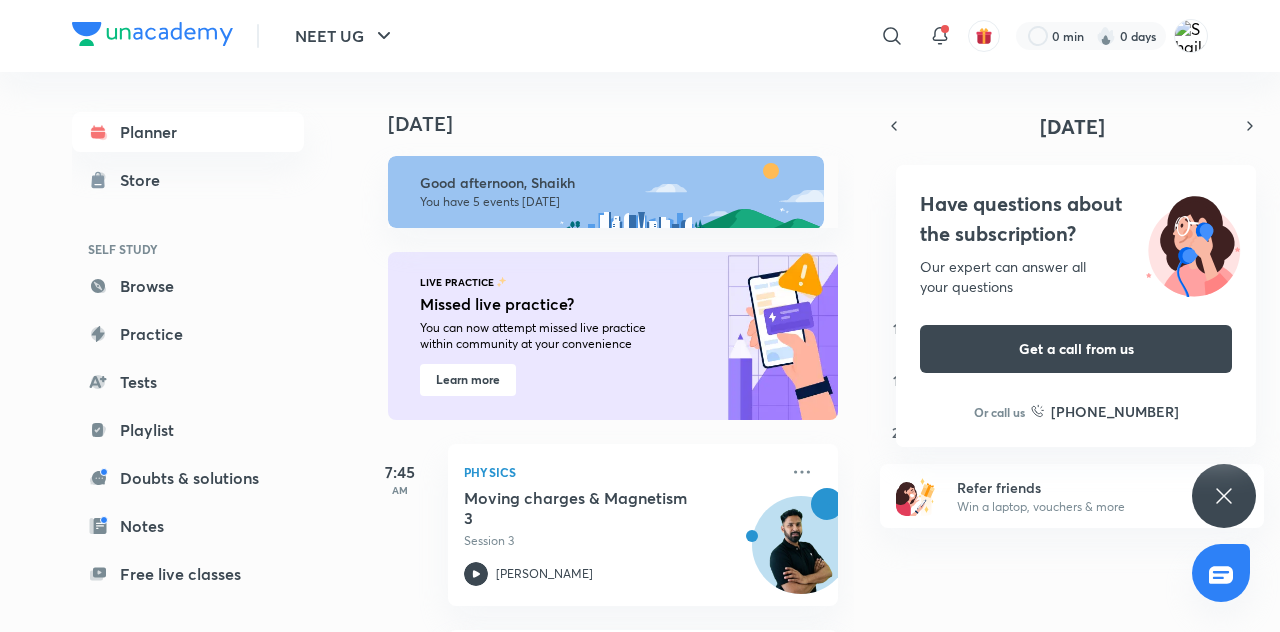
click at [212, 128] on link "Planner" at bounding box center [188, 132] width 232 height 40
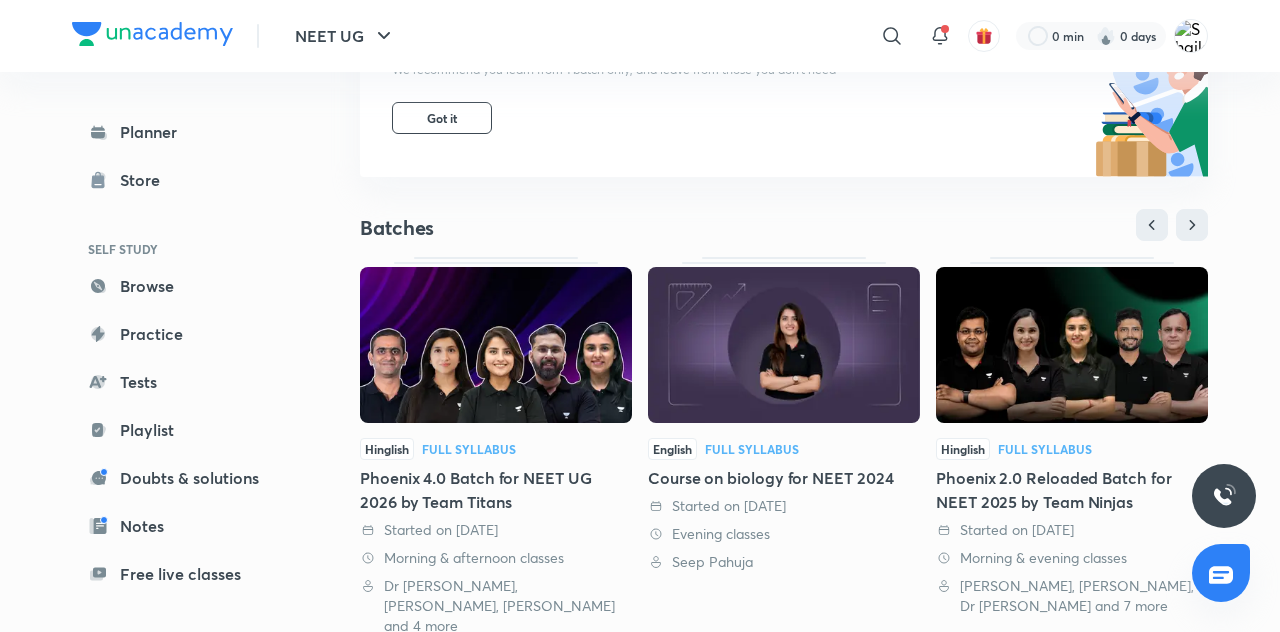
scroll to position [277, 0]
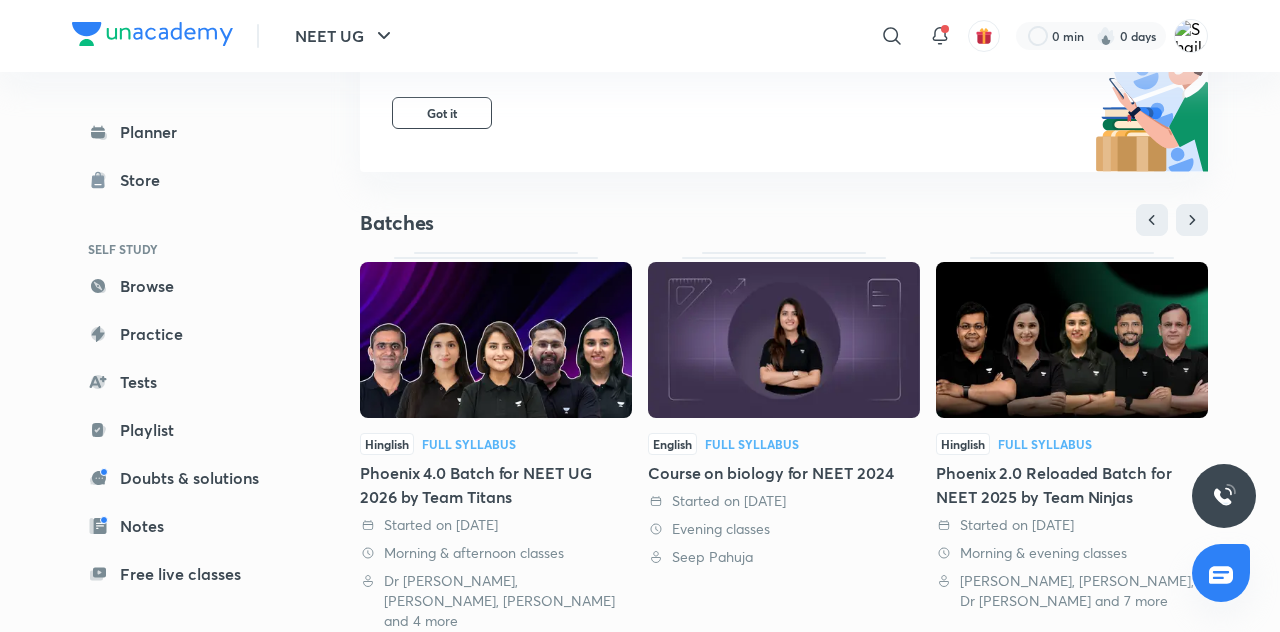
click at [818, 405] on img at bounding box center [784, 340] width 272 height 156
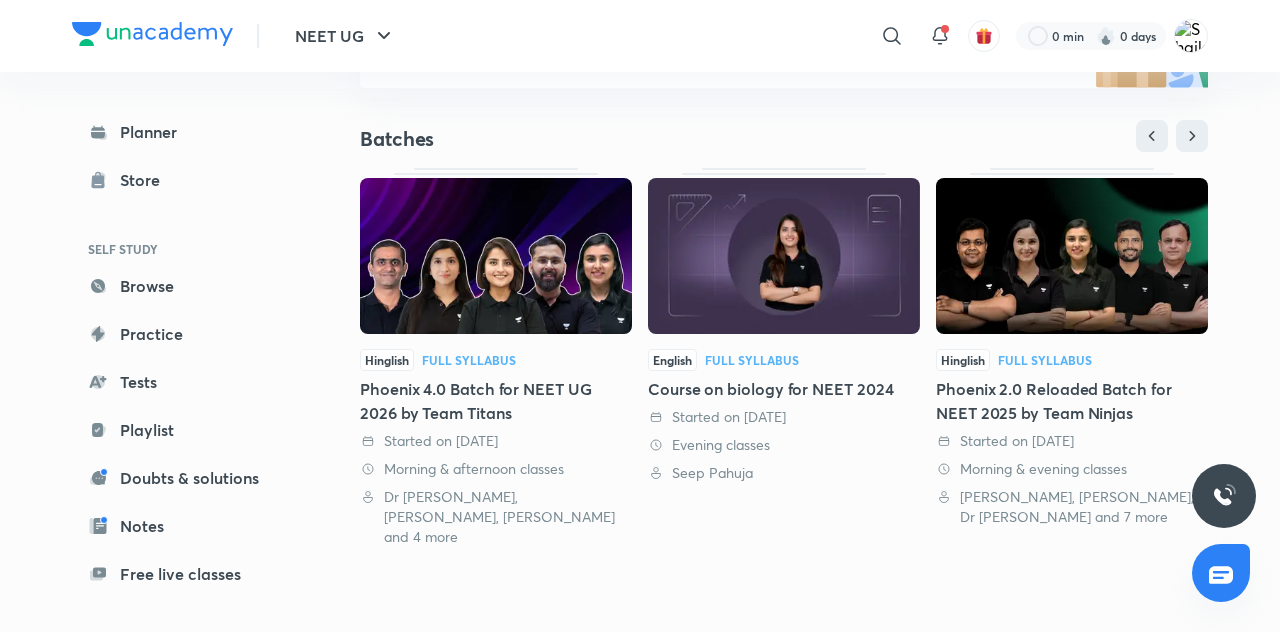
scroll to position [373, 0]
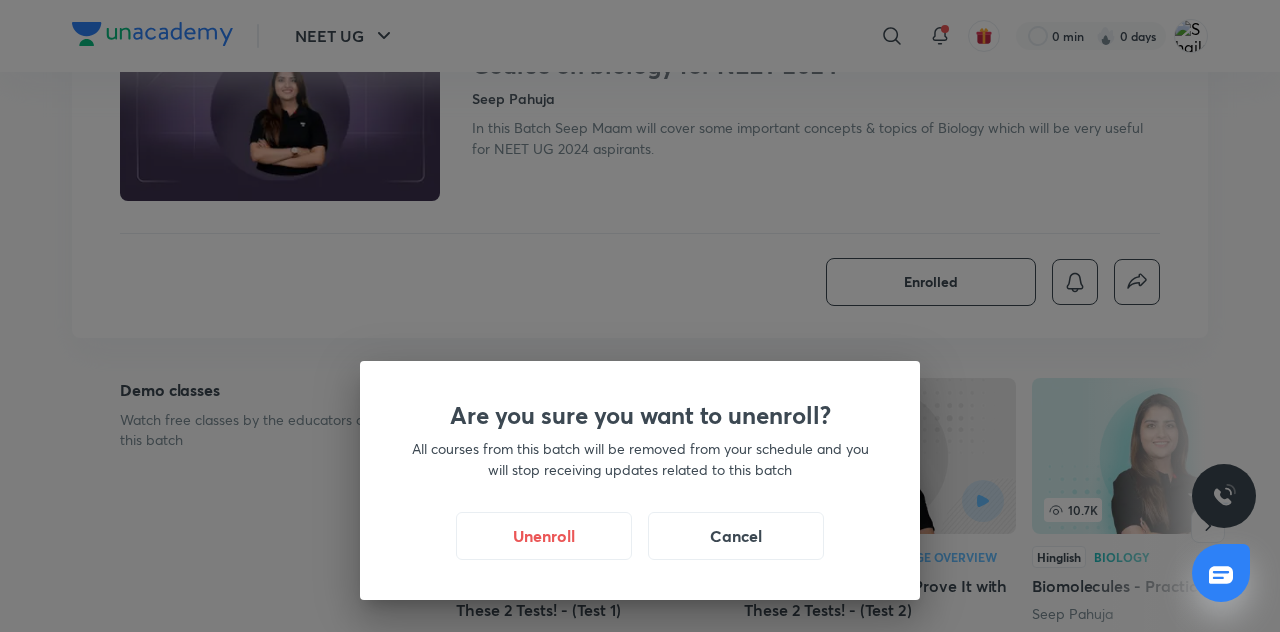
click at [604, 524] on button "Unenroll" at bounding box center [544, 536] width 176 height 48
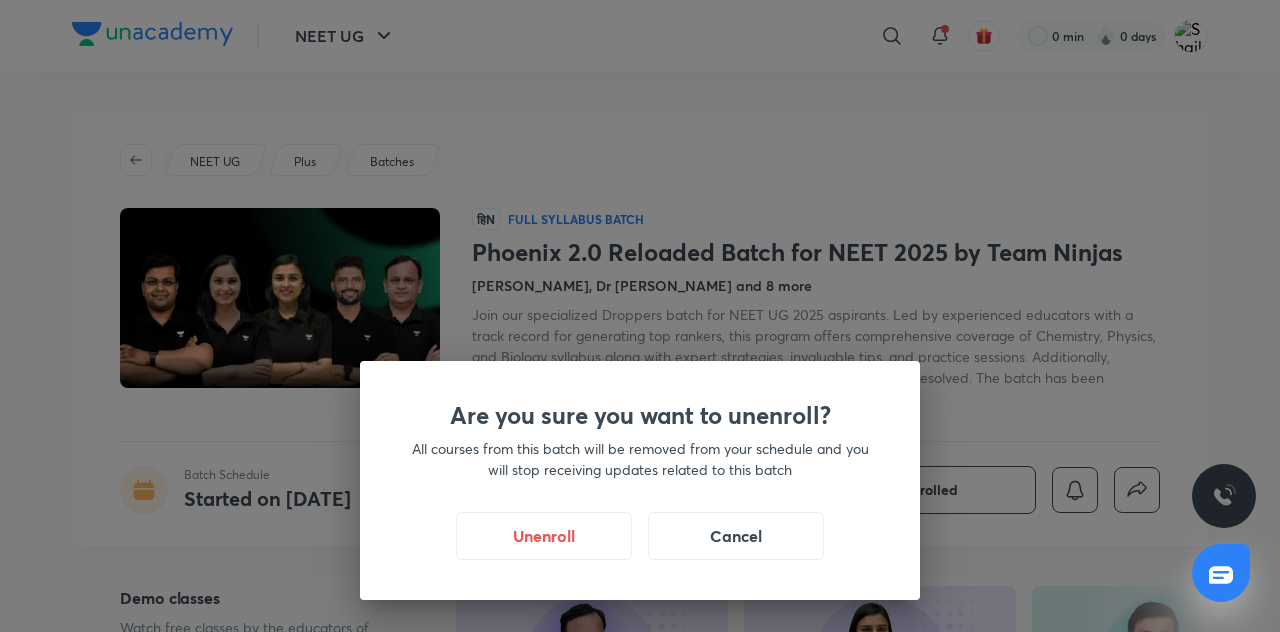
click at [779, 512] on button "Cancel" at bounding box center [736, 536] width 176 height 48
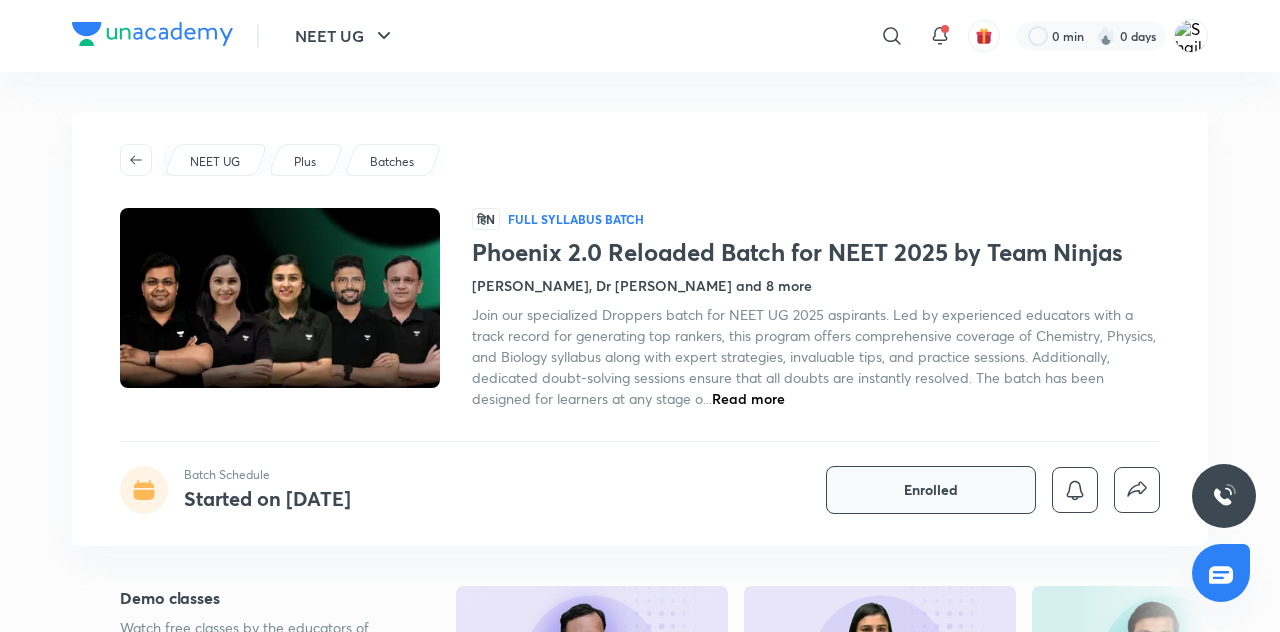
click at [952, 484] on span "Enrolled" at bounding box center [931, 490] width 54 height 20
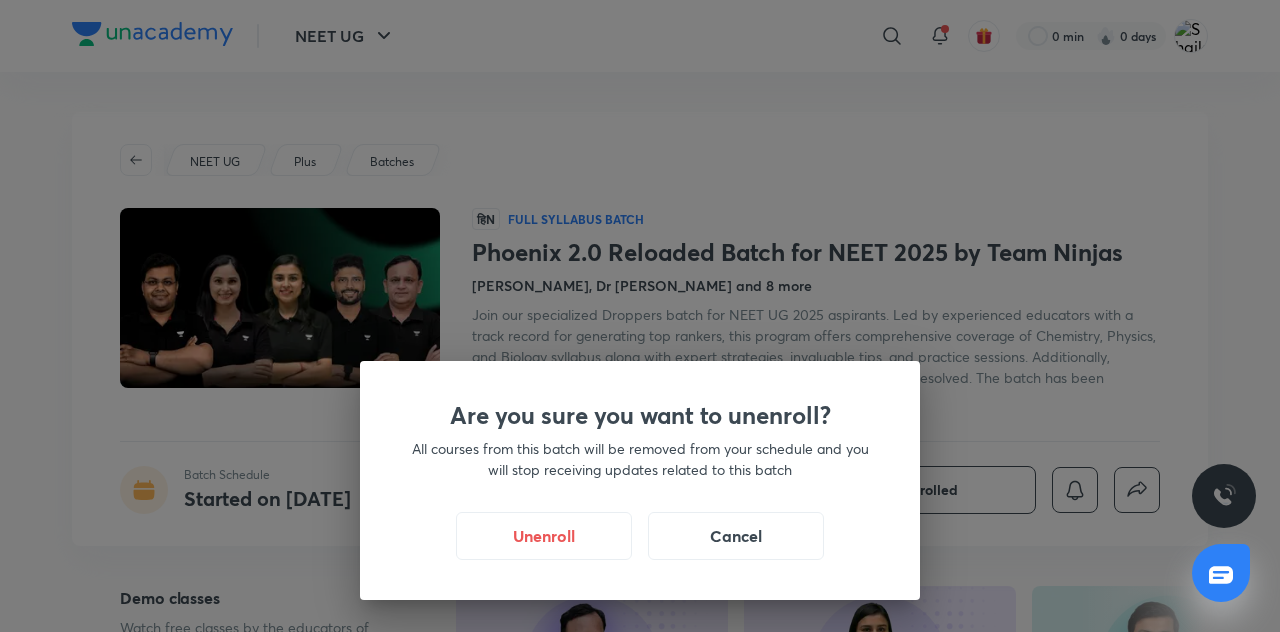
click at [572, 515] on button "Unenroll" at bounding box center [544, 536] width 176 height 48
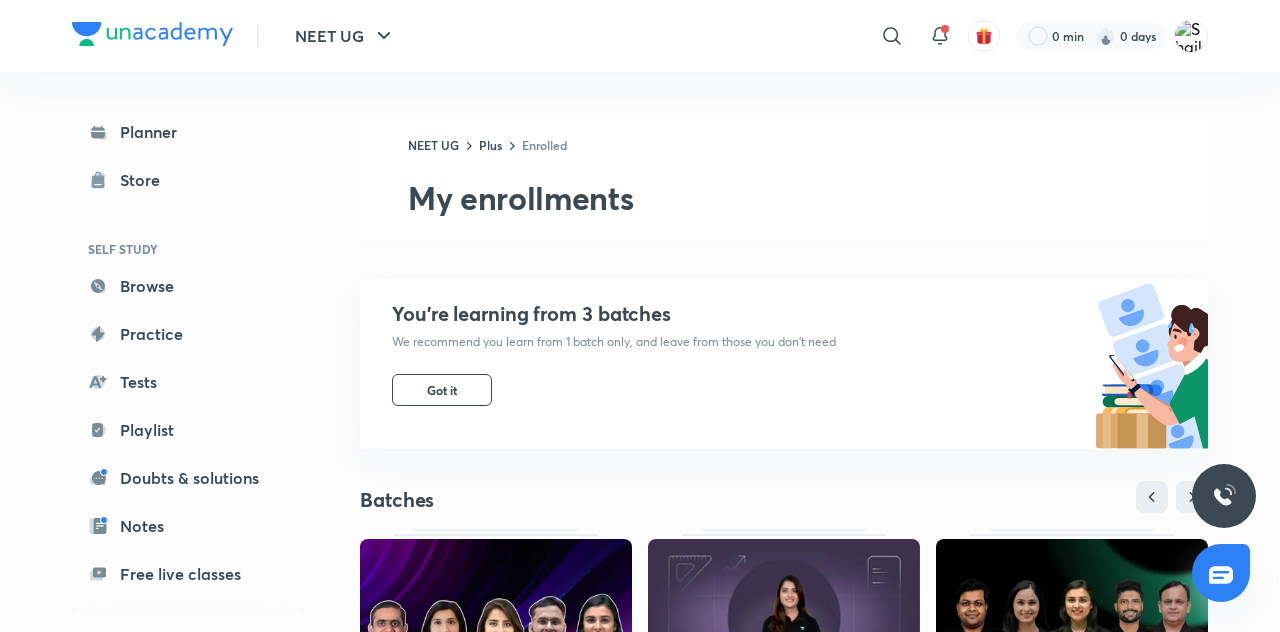
click at [188, 116] on link "Planner" at bounding box center [188, 132] width 232 height 40
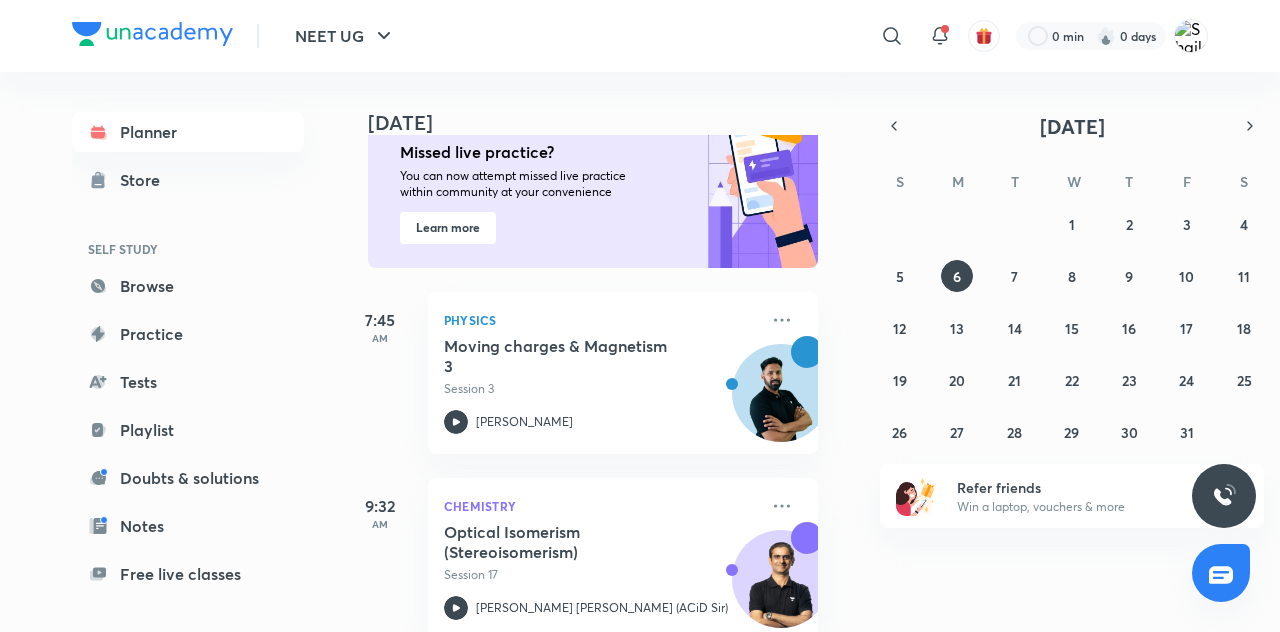
scroll to position [0, 20]
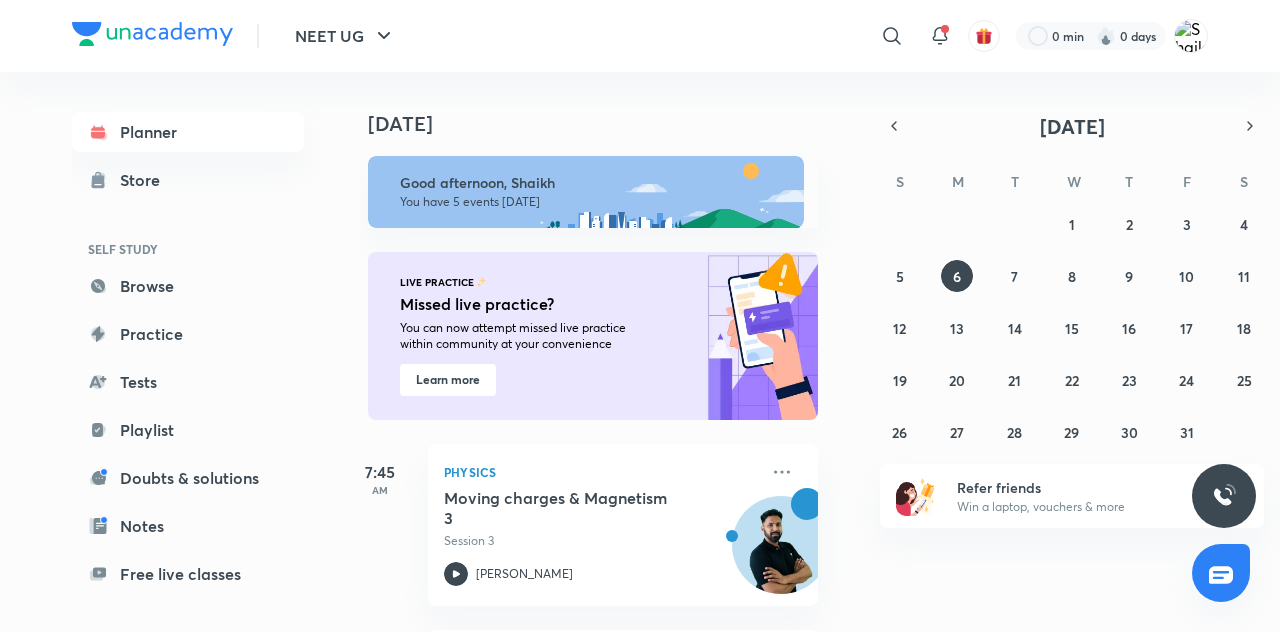
click at [891, 123] on icon "button" at bounding box center [894, 126] width 16 height 18
click at [882, 132] on button "button" at bounding box center [894, 126] width 28 height 28
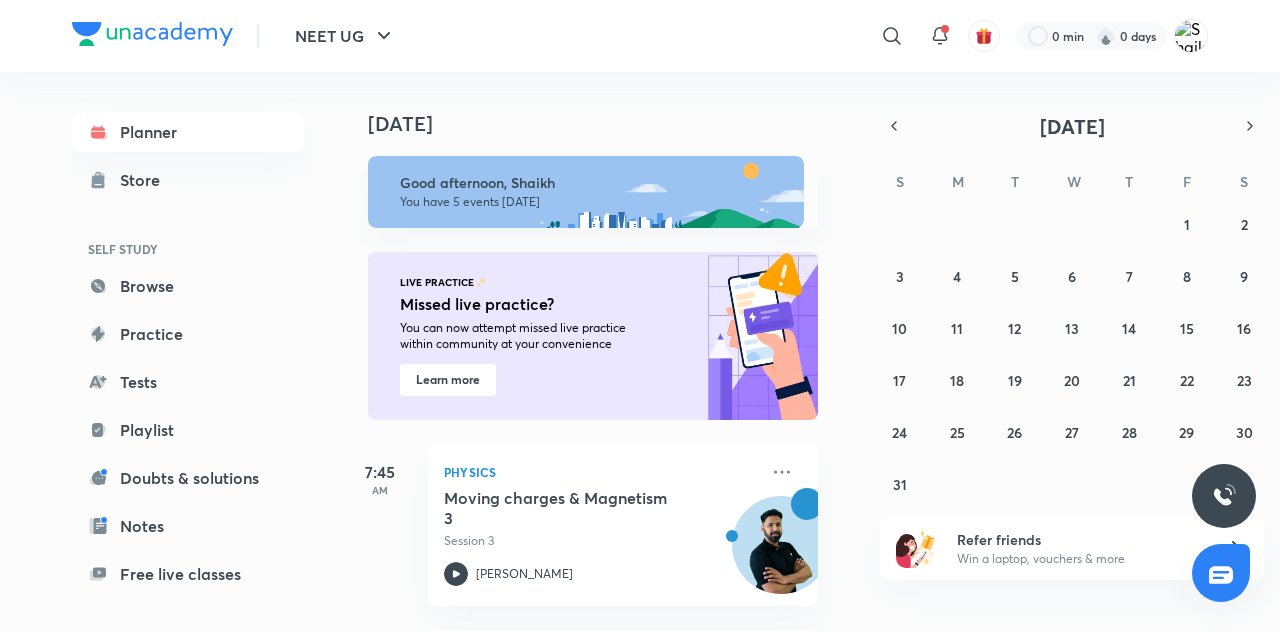
click at [894, 126] on icon "button" at bounding box center [894, 126] width 16 height 18
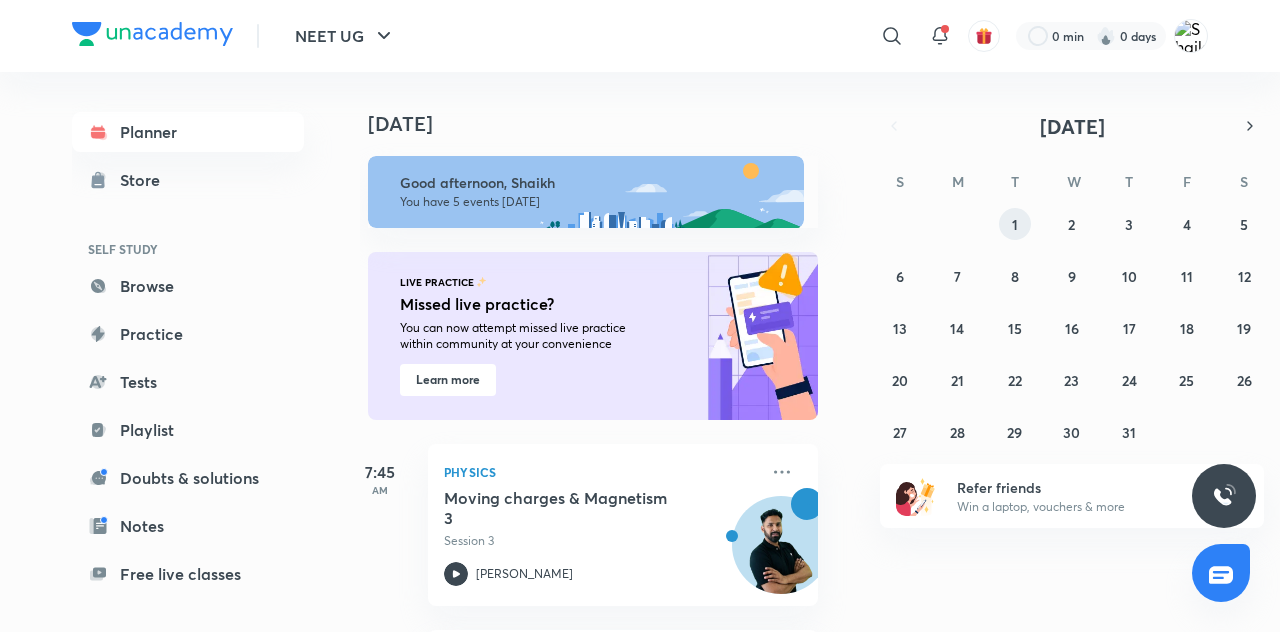
click at [1020, 214] on button "1" at bounding box center [1015, 224] width 32 height 32
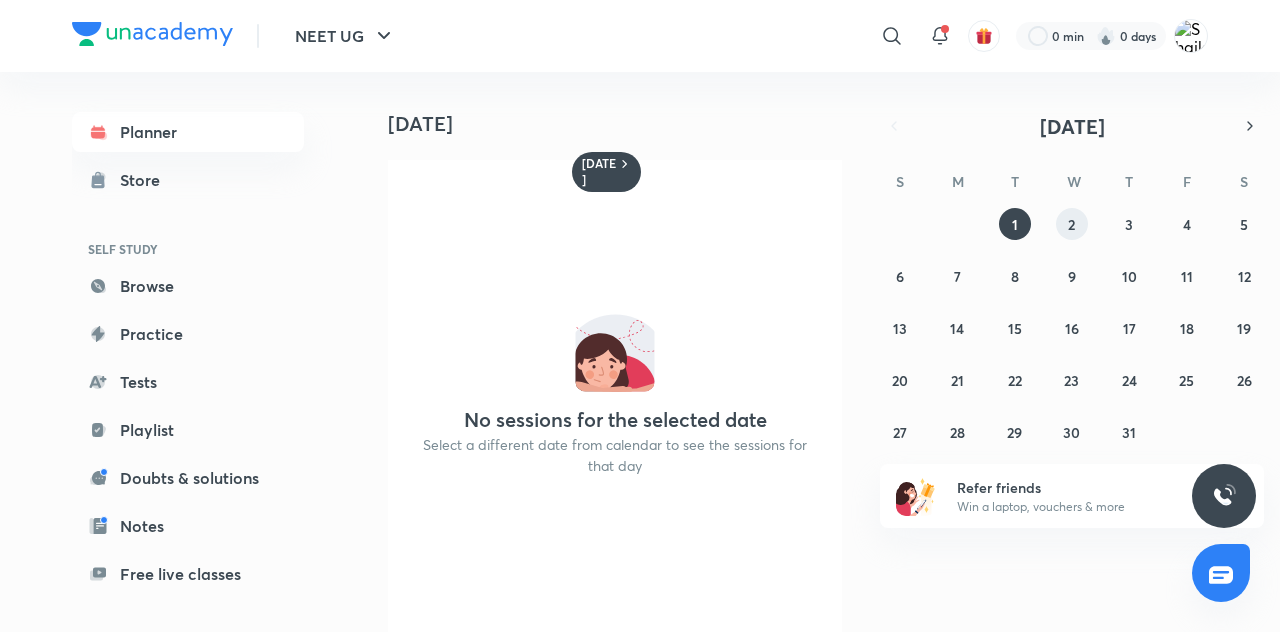
click at [1071, 224] on abbr "2" at bounding box center [1071, 224] width 7 height 19
click at [1134, 230] on button "3" at bounding box center [1129, 224] width 32 height 32
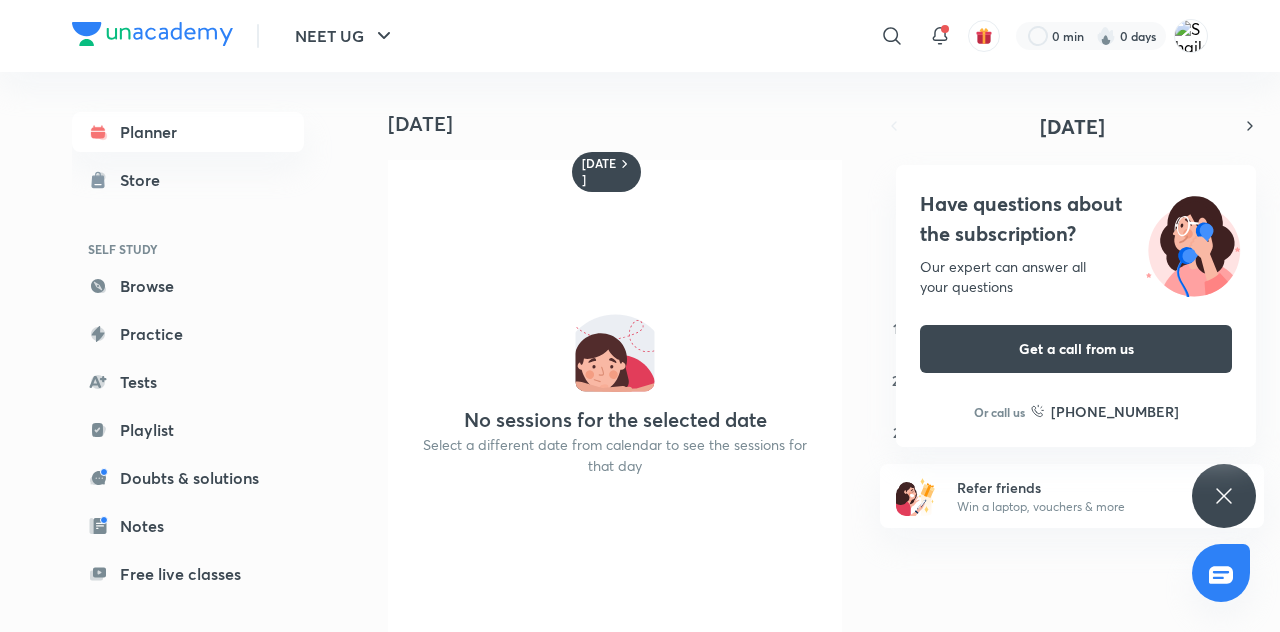
click at [1255, 126] on icon "button" at bounding box center [1250, 126] width 16 height 18
click at [1218, 499] on icon at bounding box center [1224, 496] width 24 height 24
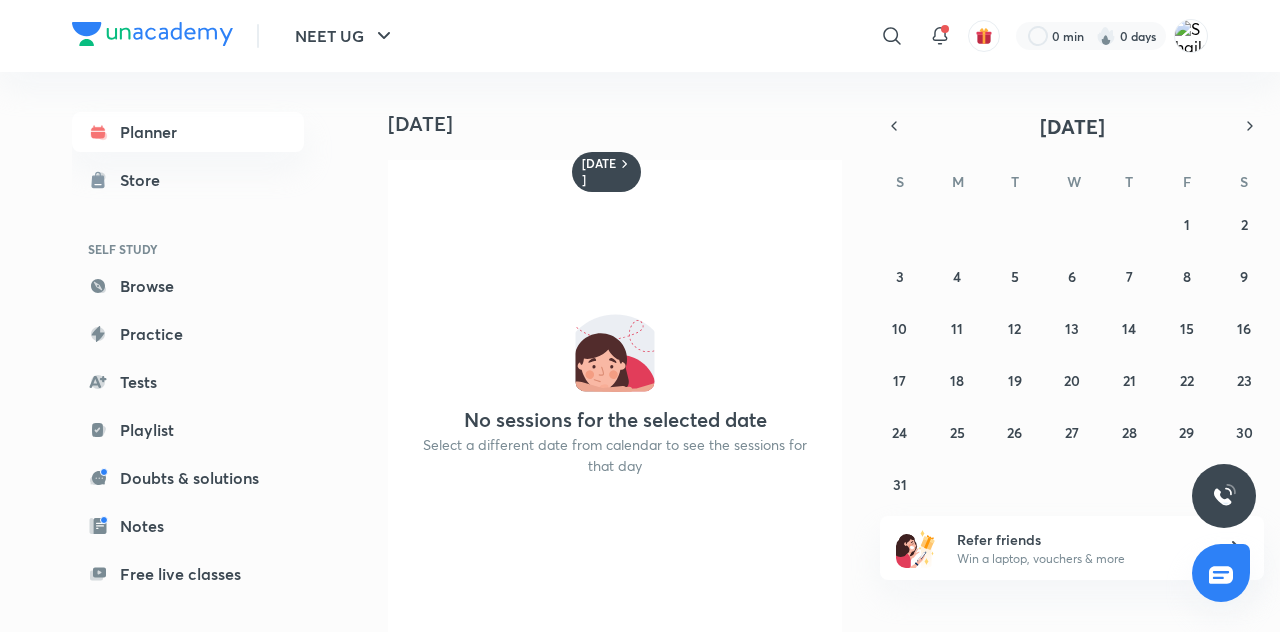
click at [1250, 126] on icon "button" at bounding box center [1250, 126] width 16 height 18
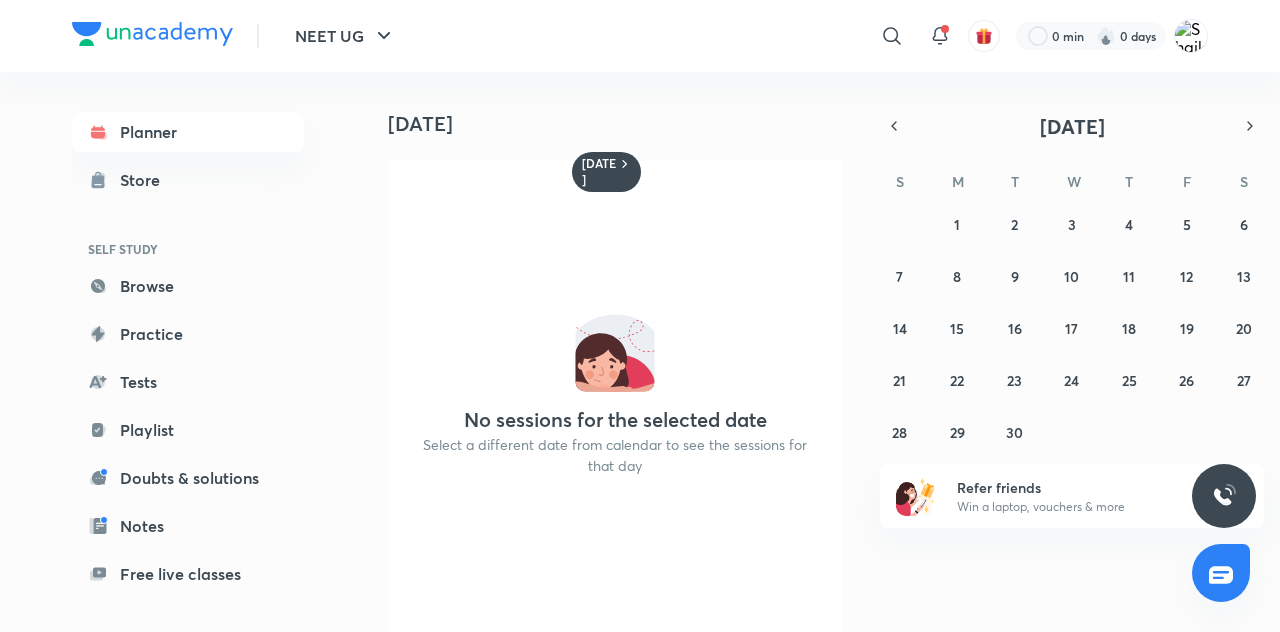
click at [1250, 114] on button "button" at bounding box center [1250, 126] width 28 height 28
click at [1250, 126] on icon "button" at bounding box center [1250, 126] width 16 height 18
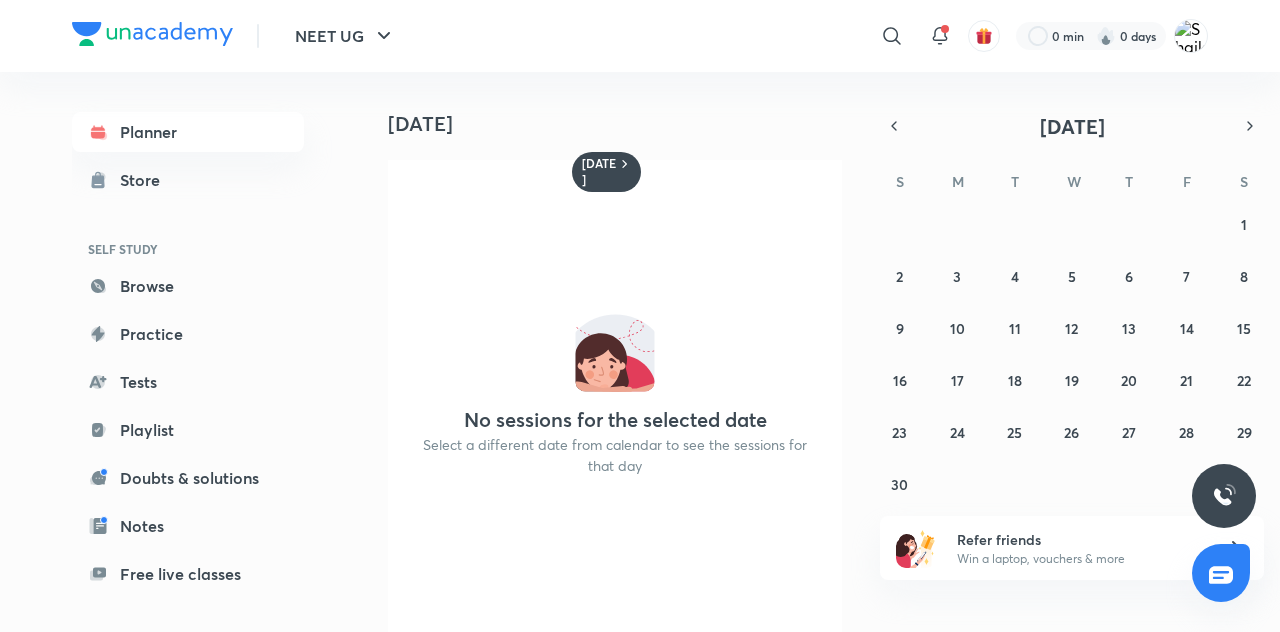
click at [891, 111] on div "3 July No sessions for the selected date Select a different date from calendar …" at bounding box center [818, 352] width 916 height 560
click at [880, 130] on button "button" at bounding box center [894, 126] width 28 height 28
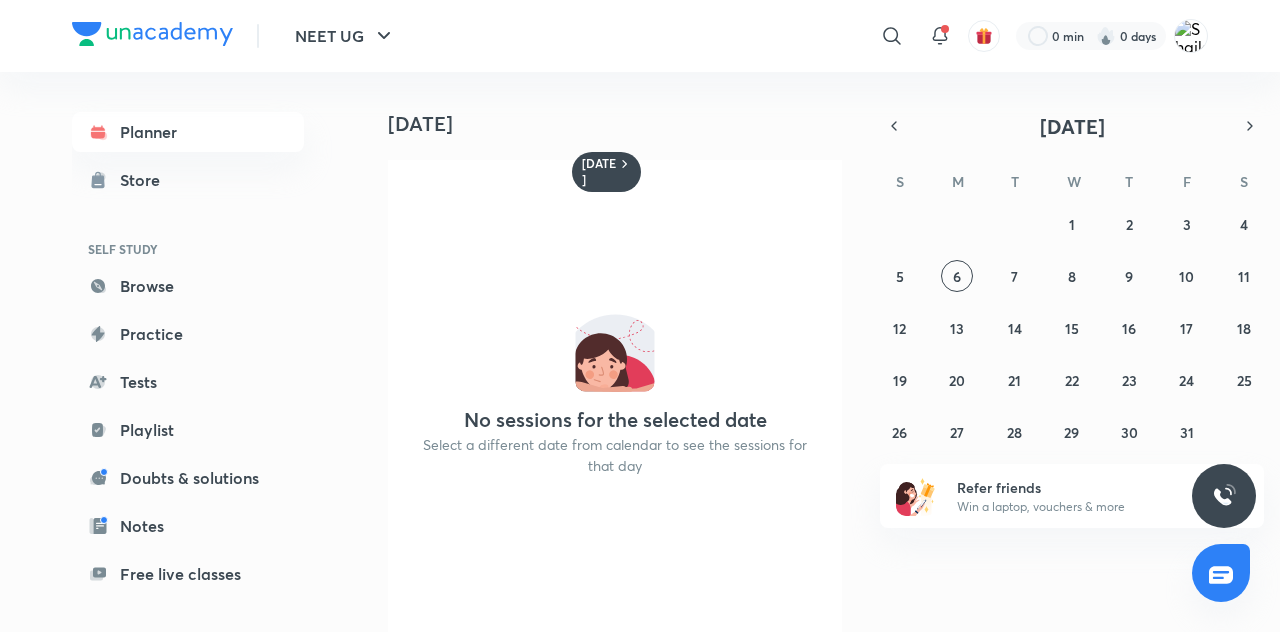
click at [962, 276] on button "6" at bounding box center [957, 276] width 32 height 32
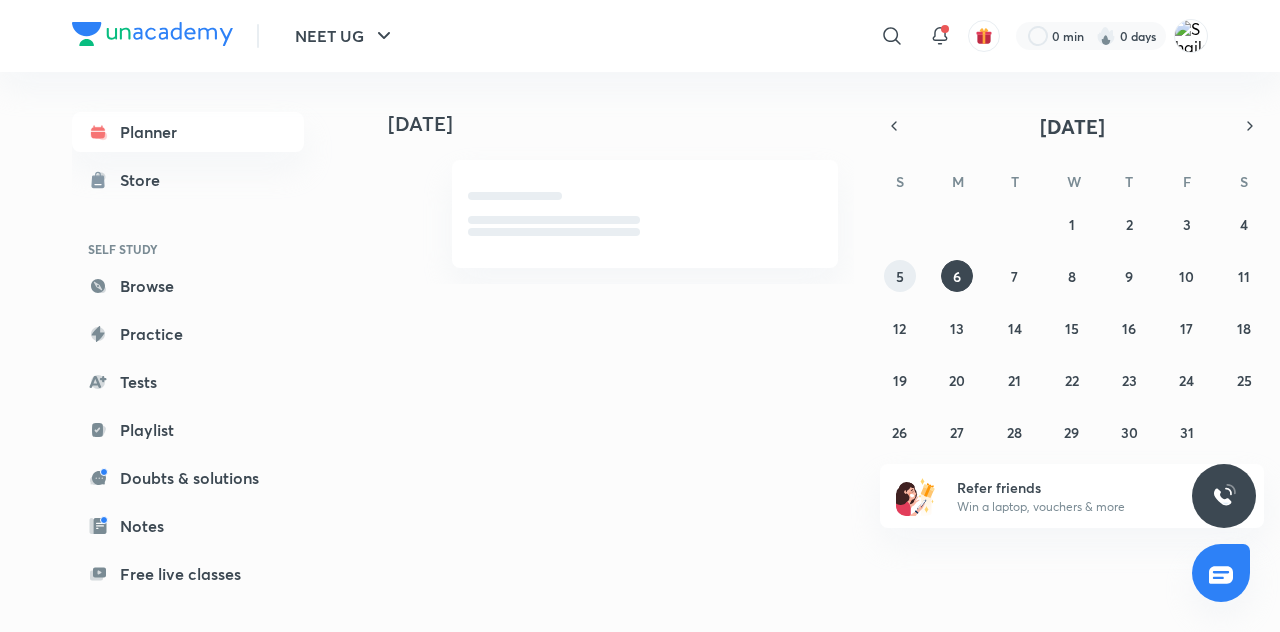
click at [911, 266] on button "5" at bounding box center [900, 276] width 32 height 32
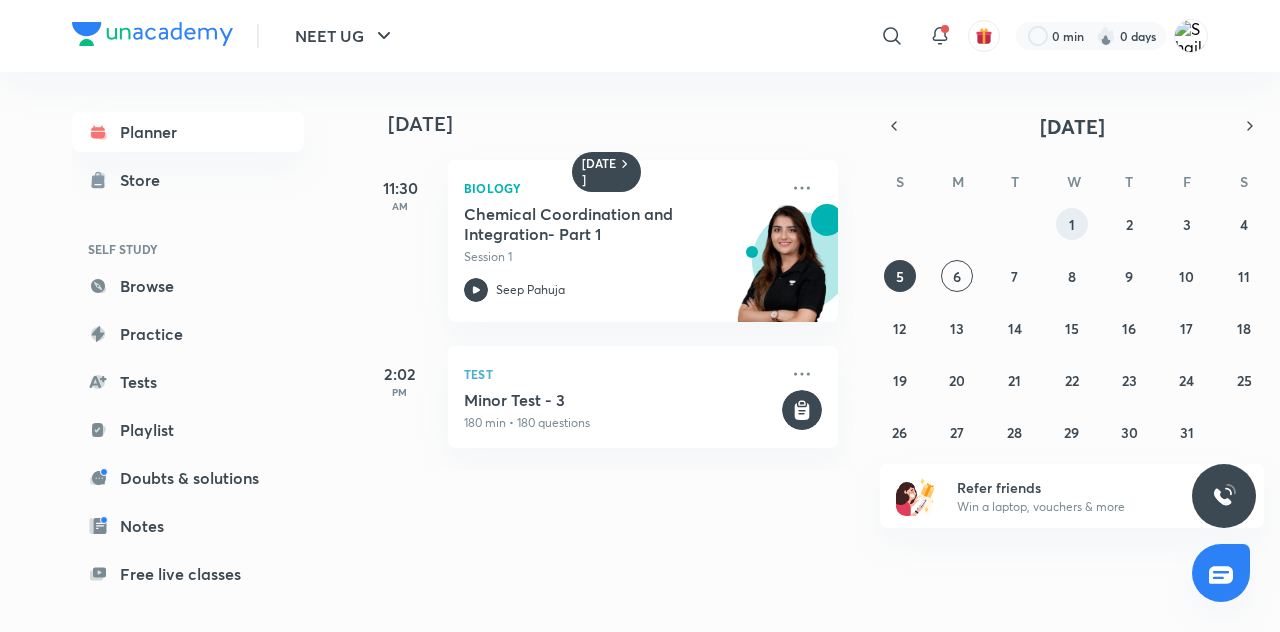
click at [1068, 230] on button "1" at bounding box center [1072, 224] width 32 height 32
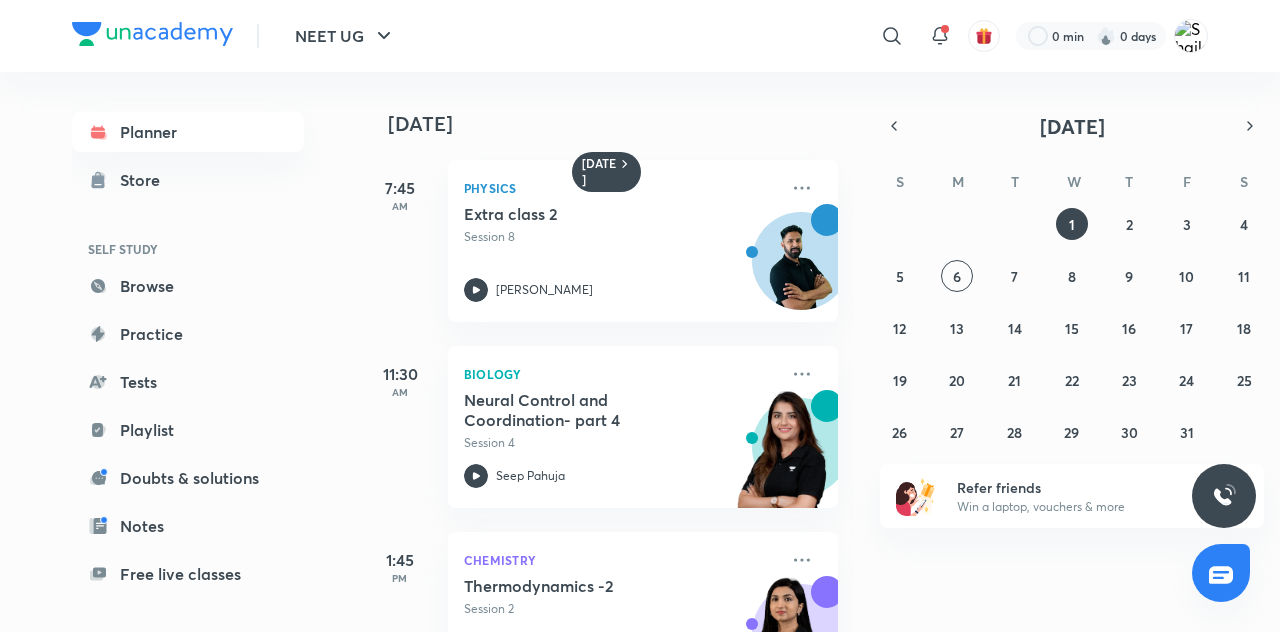
scroll to position [5, 0]
click at [895, 126] on icon "button" at bounding box center [894, 126] width 16 height 18
click at [969, 212] on button "1" at bounding box center [957, 224] width 32 height 32
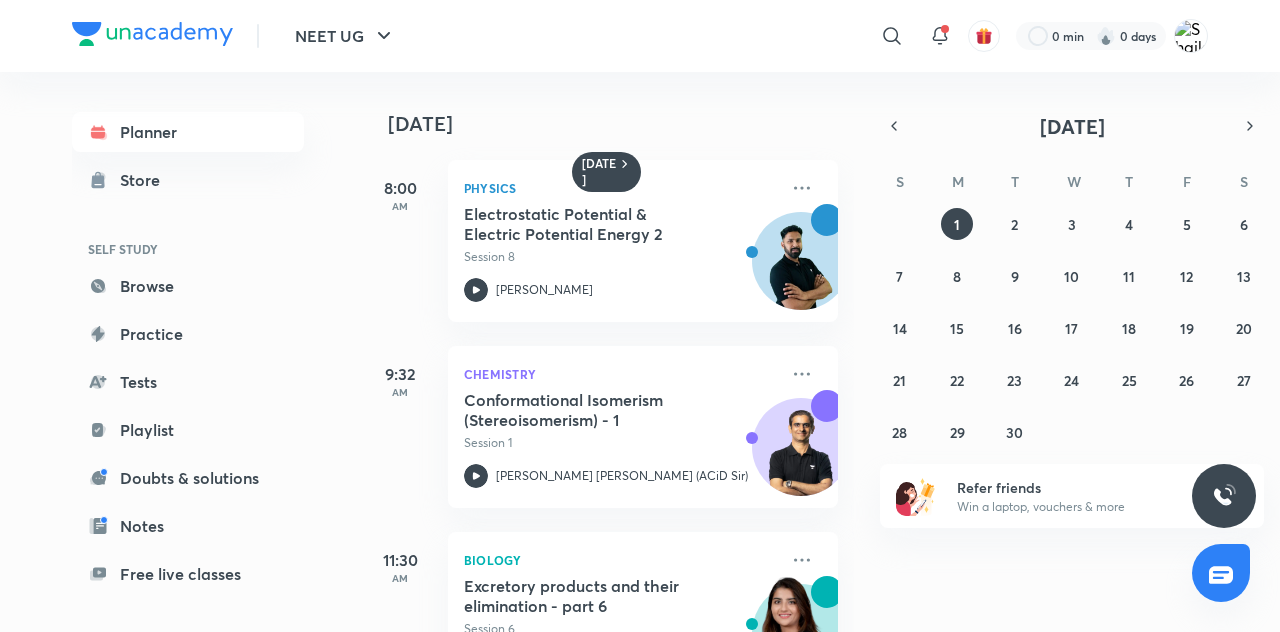
scroll to position [0, 0]
click at [998, 208] on div "31 1 2 3 4 5 6 7 8 9 10 11 12 13 14 15 16 17 18 19 20 21 22 23 24 25 26 27 28 2…" at bounding box center [1072, 328] width 384 height 240
click at [1004, 208] on button "2" at bounding box center [1015, 224] width 32 height 32
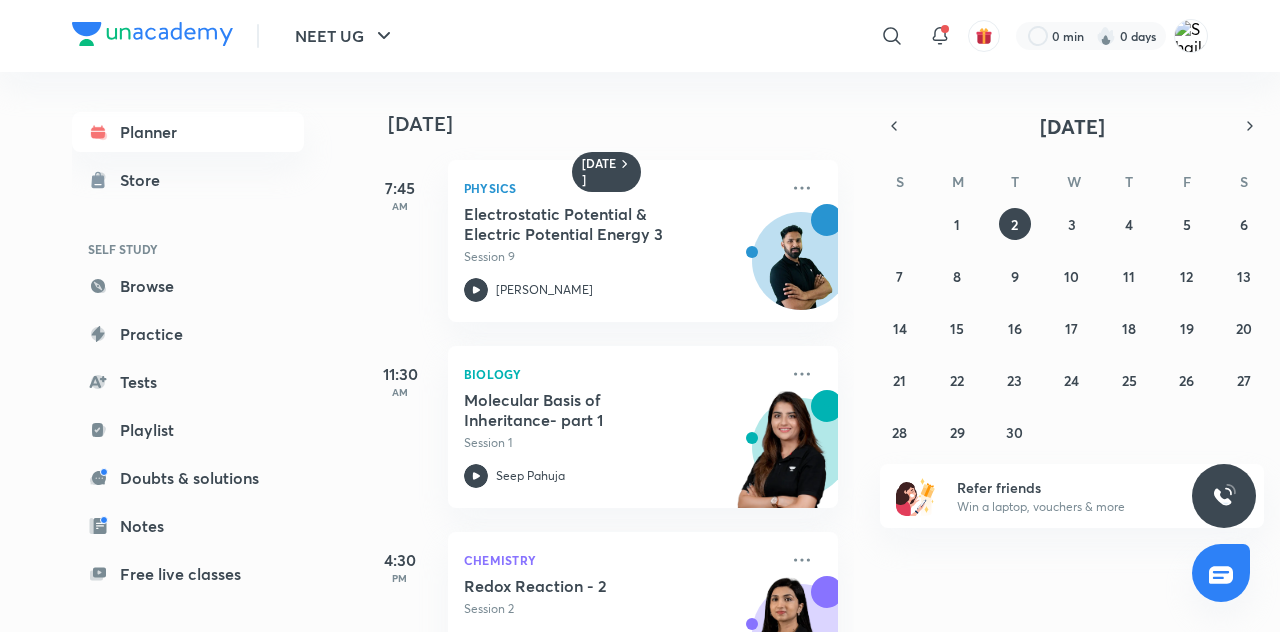
click at [968, 237] on div "31 1 2 3 4 5 6 7 8 9 10 11 12 13 14 15 16 17 18 19 20 21 22 23 24 25 26 27 28 2…" at bounding box center [1072, 328] width 384 height 240
click at [1261, 127] on button "button" at bounding box center [1250, 126] width 28 height 28
click at [968, 261] on div "28 29 30 1 2 3 4 5 6 7 8 9 10 11 12 13 14 15 16 17 18 19 20 21 22 23 24 25 26 2…" at bounding box center [1072, 328] width 384 height 240
click at [958, 289] on button "6" at bounding box center [957, 276] width 32 height 32
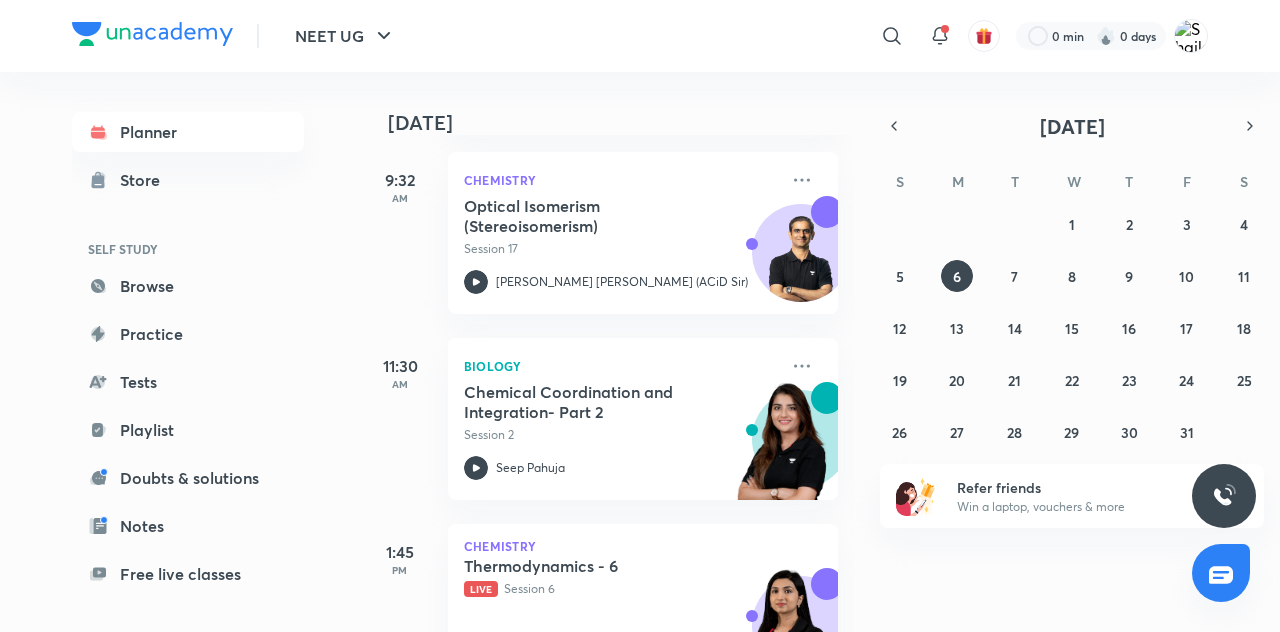
scroll to position [638, 0]
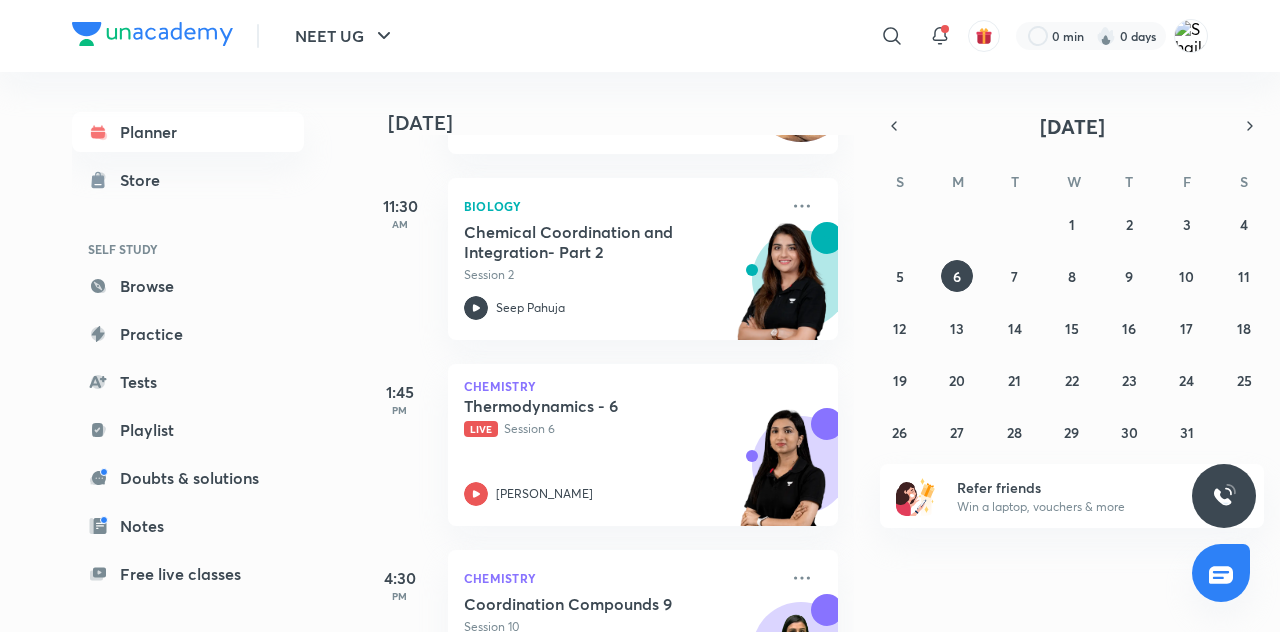
click at [746, 402] on div "Thermodynamics - 6 Live Session 6" at bounding box center [621, 417] width 314 height 42
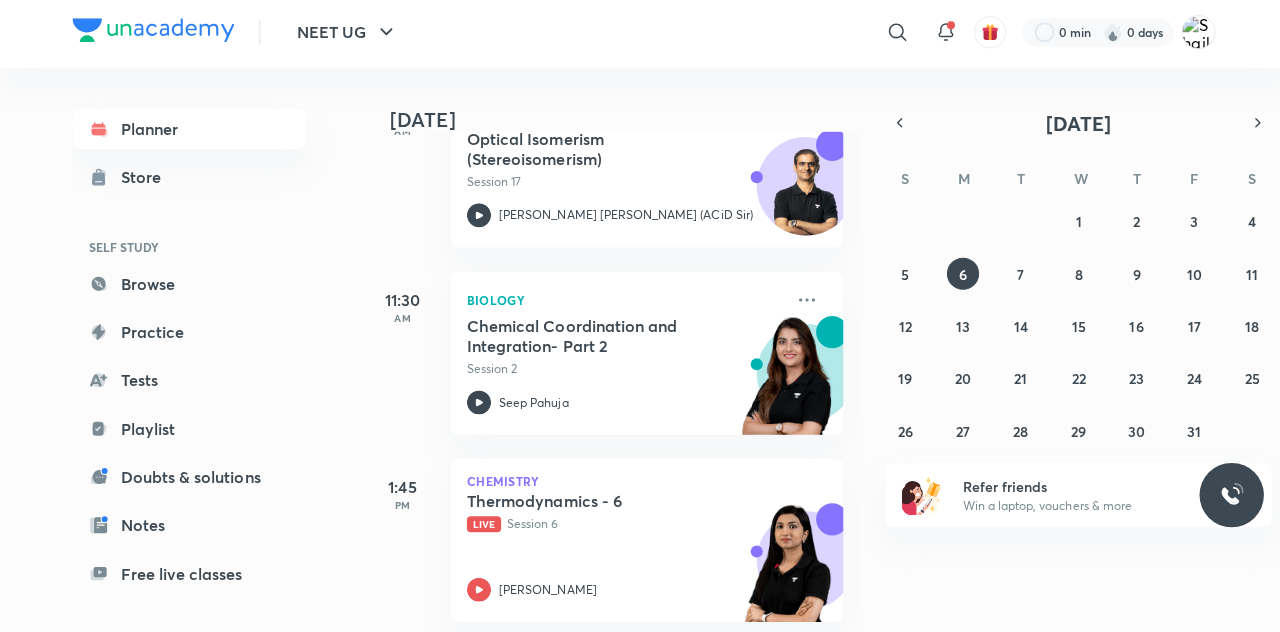
scroll to position [470, 0]
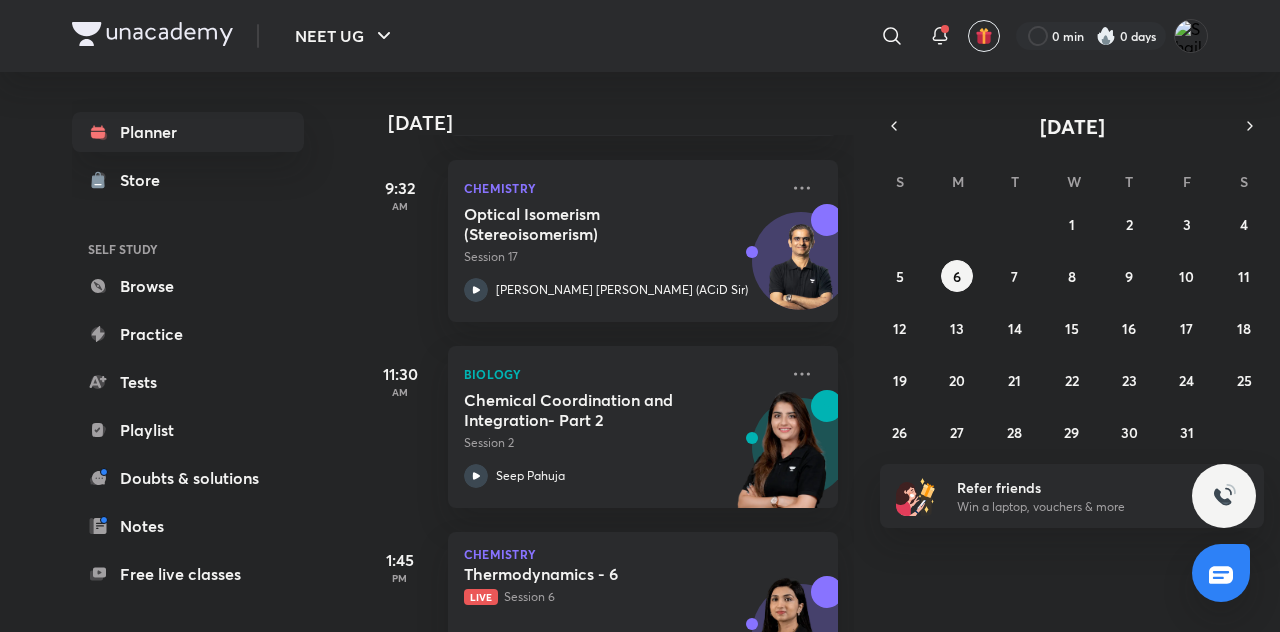
click at [218, 128] on link "Planner" at bounding box center [188, 132] width 232 height 40
click at [240, 118] on link "Planner" at bounding box center [188, 132] width 232 height 40
click at [238, 138] on link "Planner" at bounding box center [188, 132] width 232 height 40
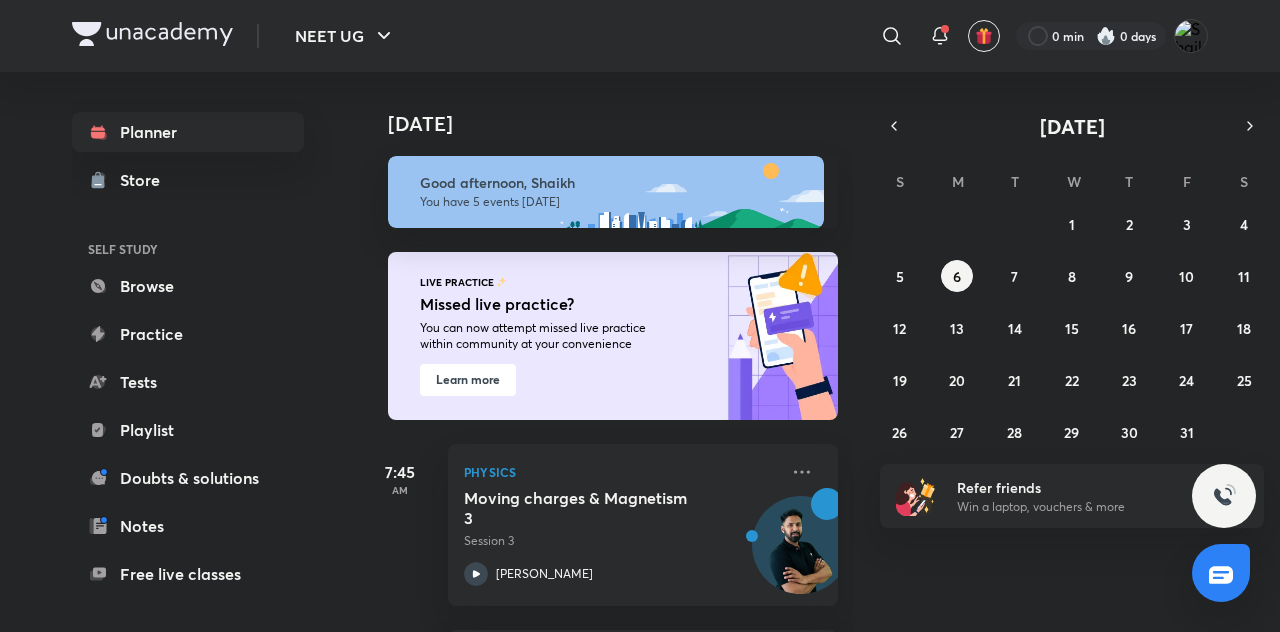
click at [203, 174] on link "Store" at bounding box center [188, 180] width 232 height 40
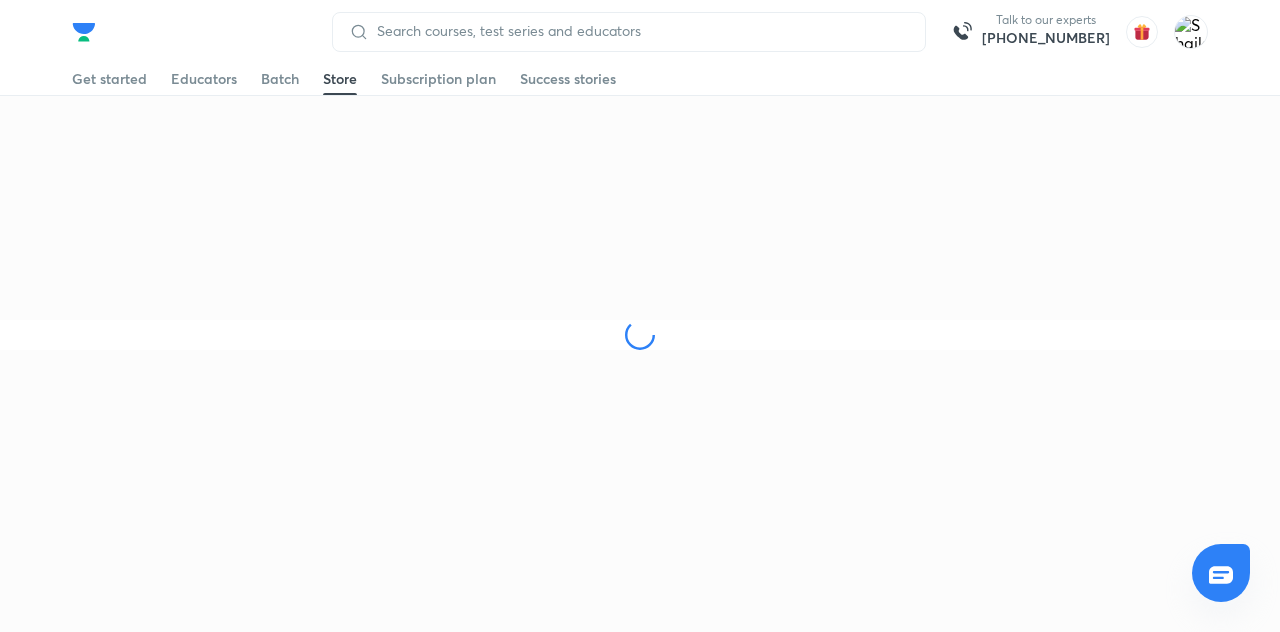
click at [231, 272] on div "Talk to our experts +91-8585858585 Get started Educators Batch Store Subscripti…" at bounding box center [640, 175] width 1280 height 350
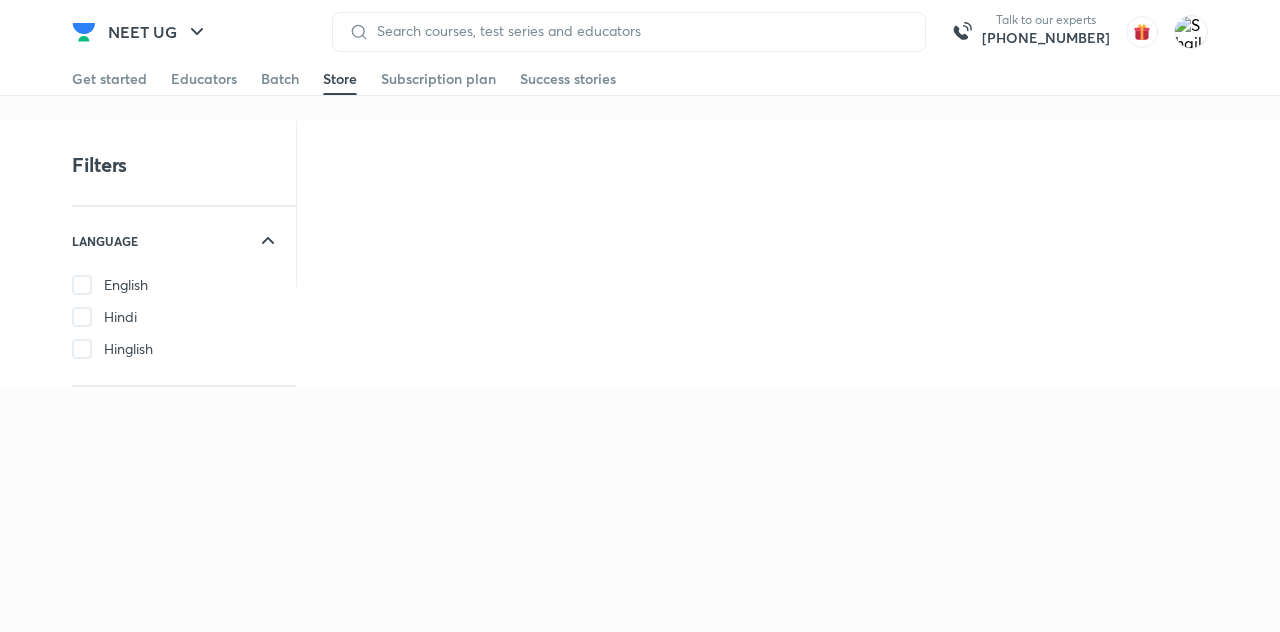
click at [267, 94] on span at bounding box center [280, 94] width 38 height 2
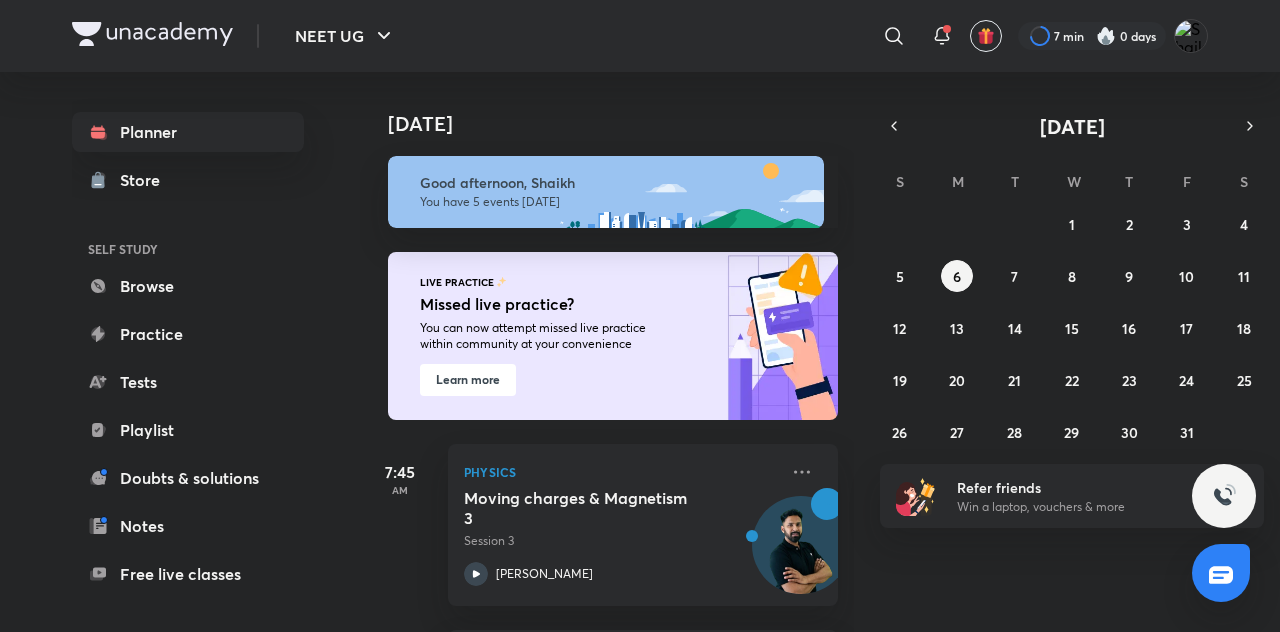
click at [216, 289] on link "Browse" at bounding box center [188, 286] width 232 height 40
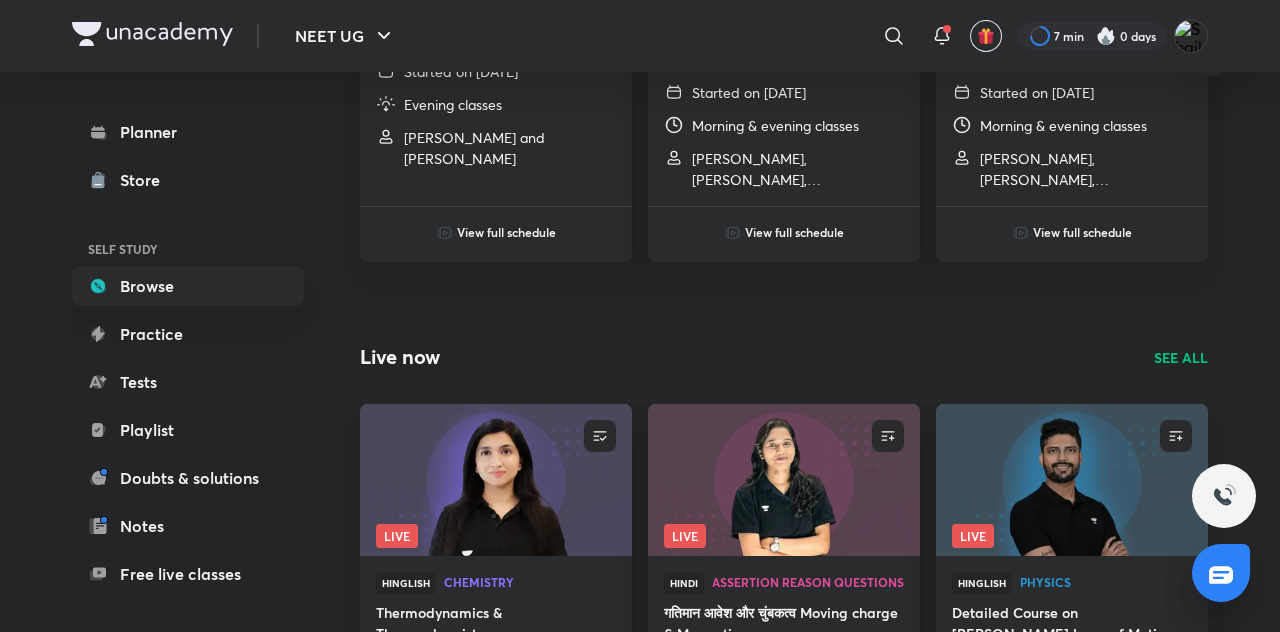
scroll to position [1082, 0]
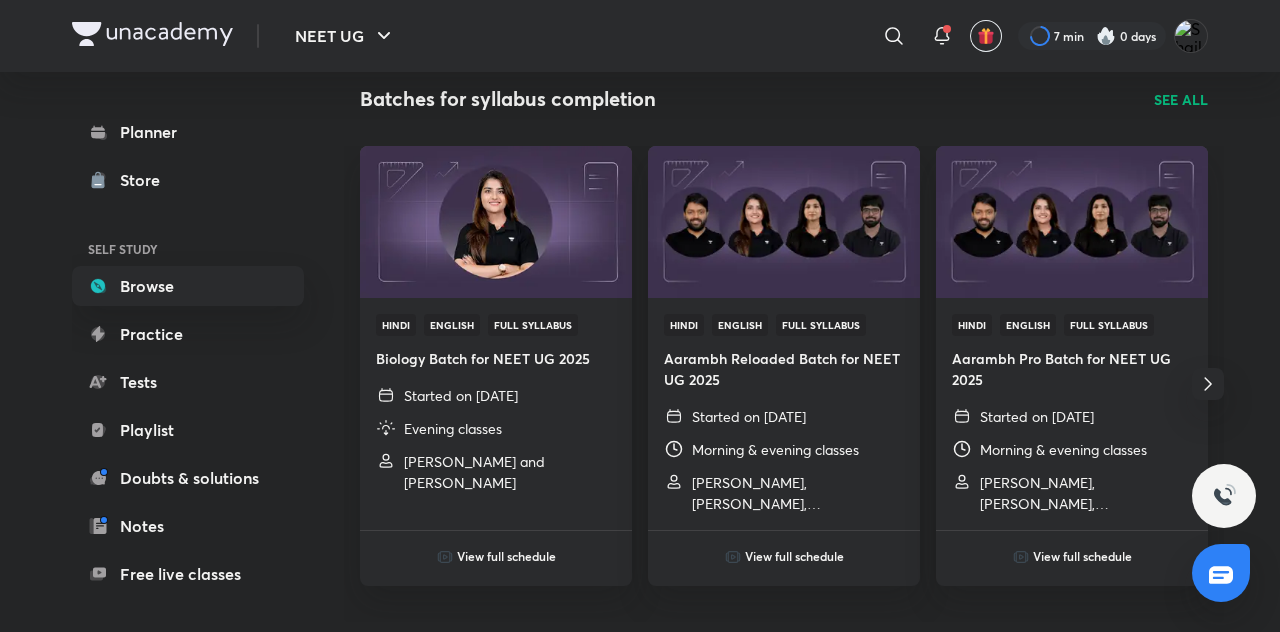
scroll to position [661, 0]
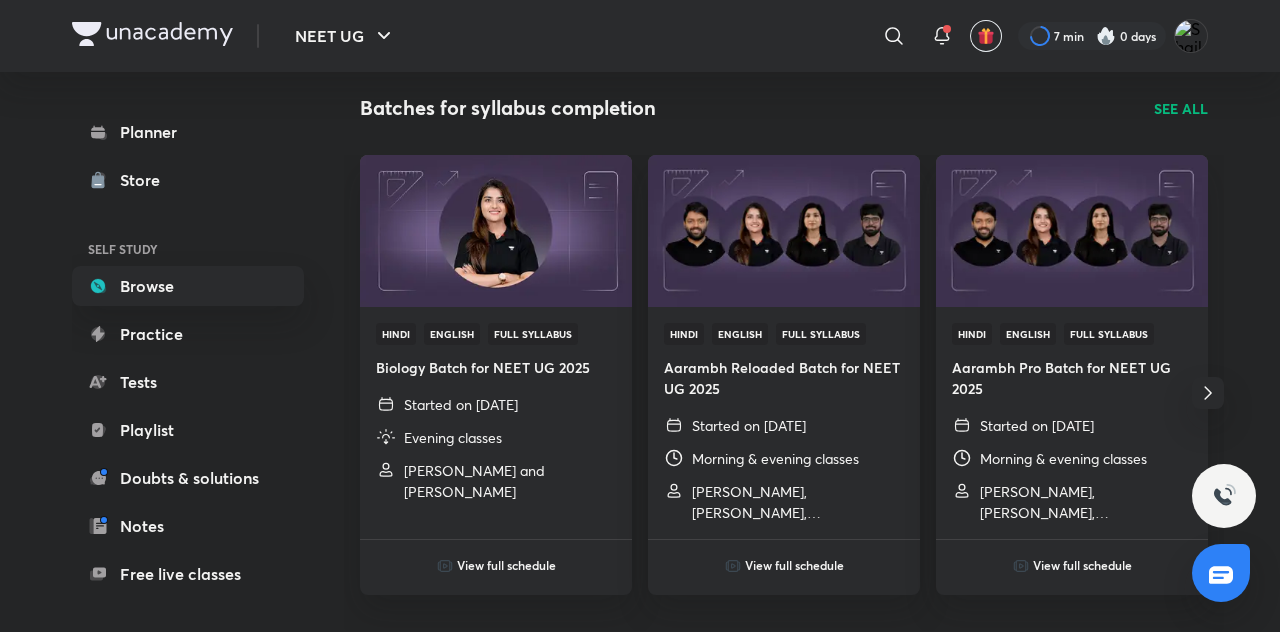
click at [896, 46] on icon at bounding box center [894, 36] width 24 height 24
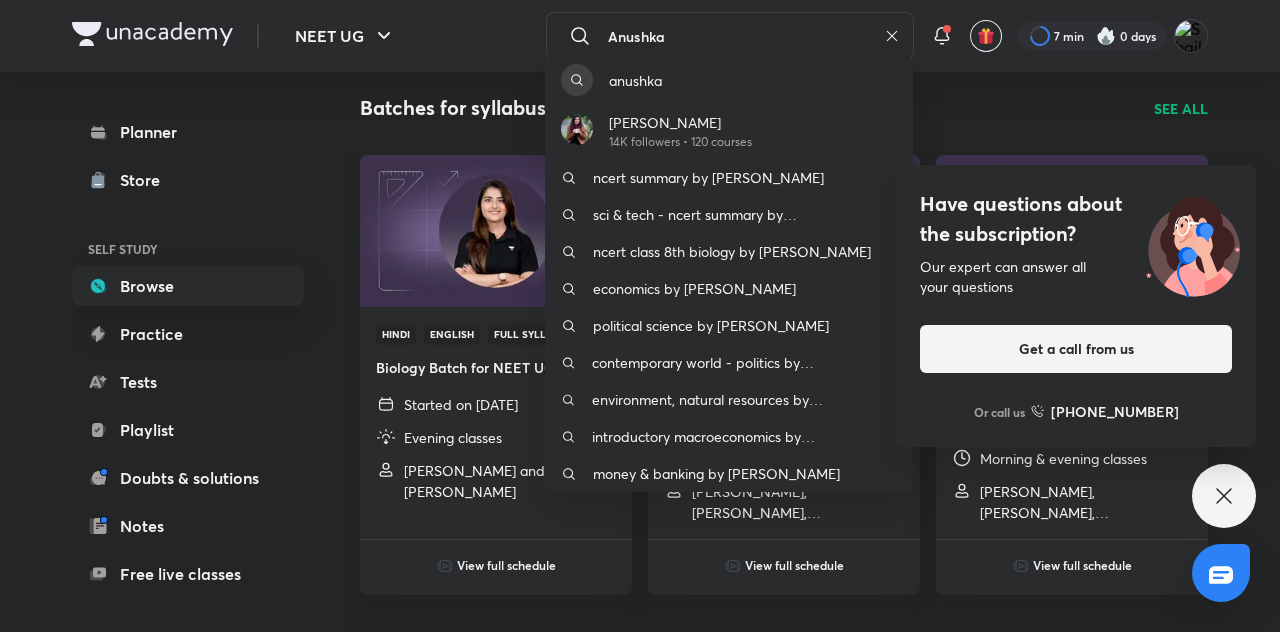
type input "Anushka"
click at [746, 119] on p "[PERSON_NAME]" at bounding box center [680, 122] width 143 height 21
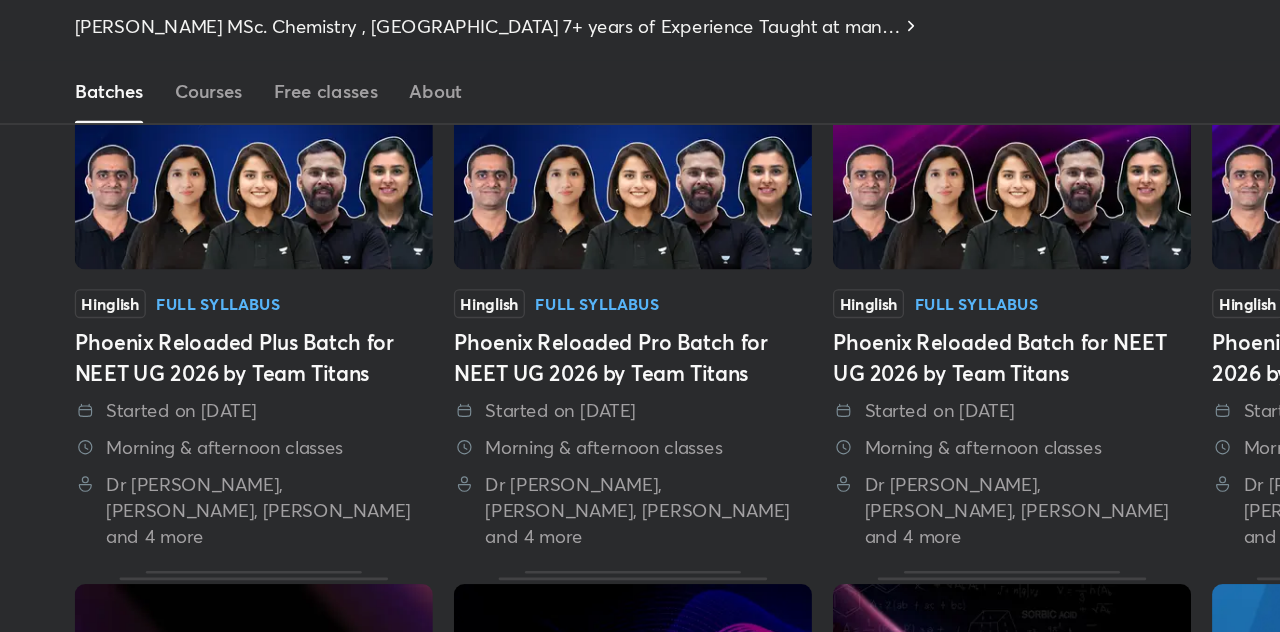
scroll to position [169, 0]
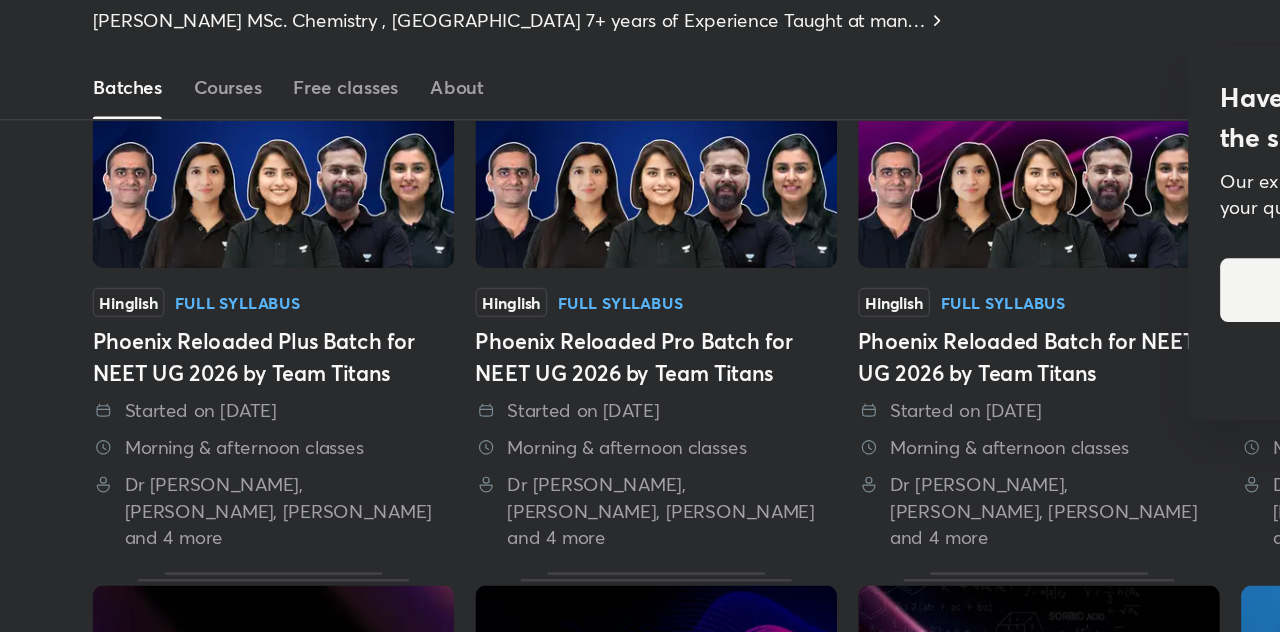
click at [244, 416] on div "Phoenix Reloaded Plus Batch for NEET UG 2026 by Team Titans" at bounding box center [208, 399] width 272 height 48
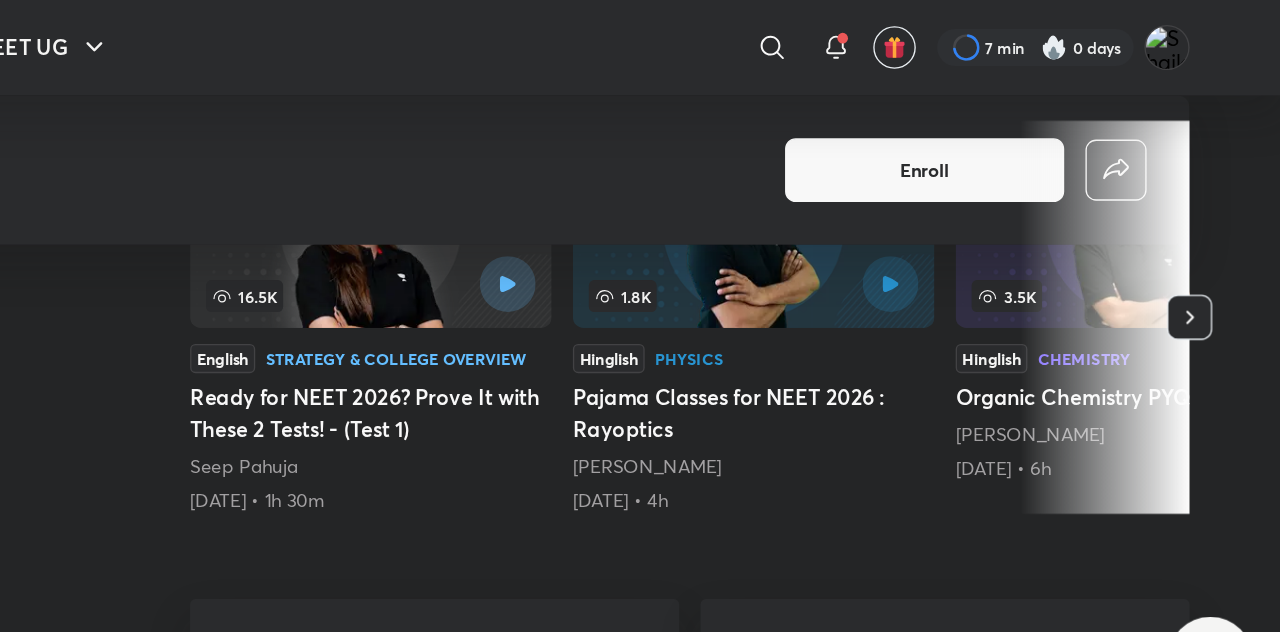
scroll to position [560, 0]
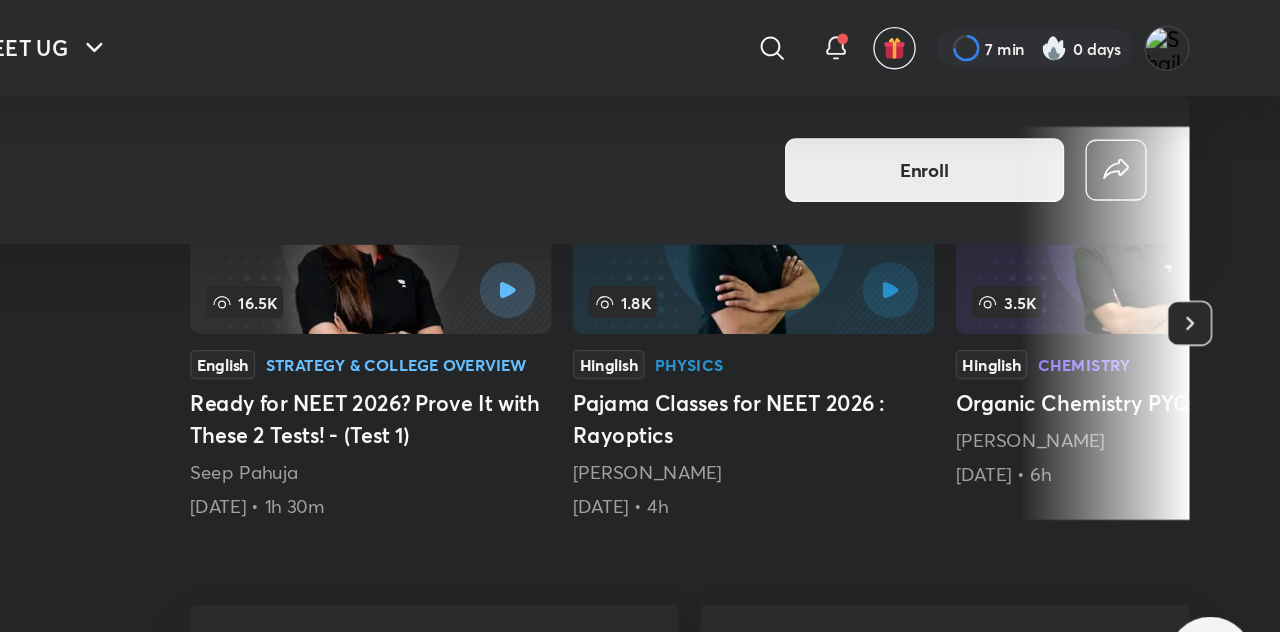
click at [1060, 130] on button "Enroll" at bounding box center [1009, 128] width 210 height 48
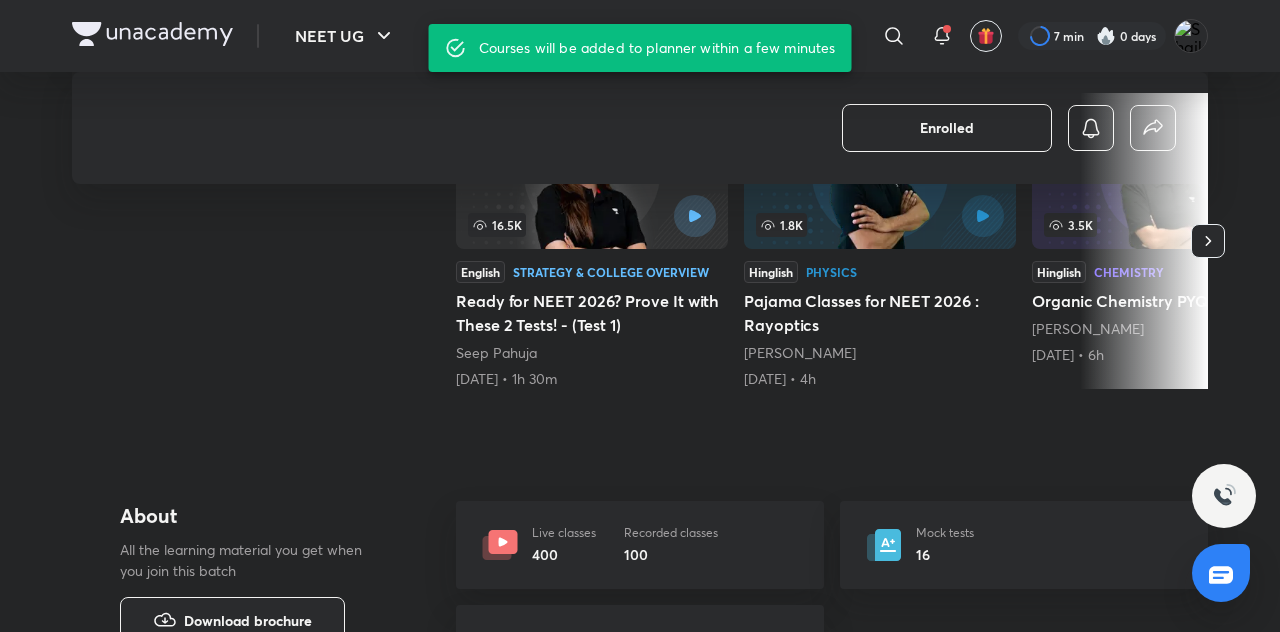
scroll to position [522, 0]
click at [344, 51] on button "NEET UG" at bounding box center [345, 36] width 125 height 40
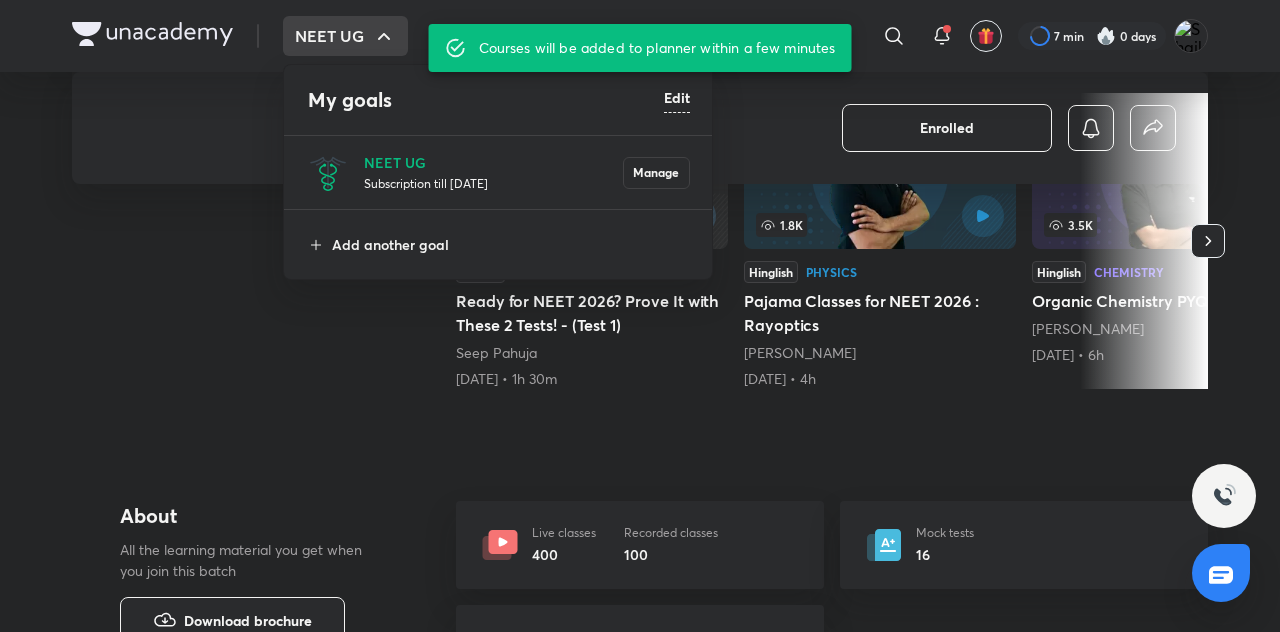
click at [165, 399] on div at bounding box center [640, 316] width 1280 height 632
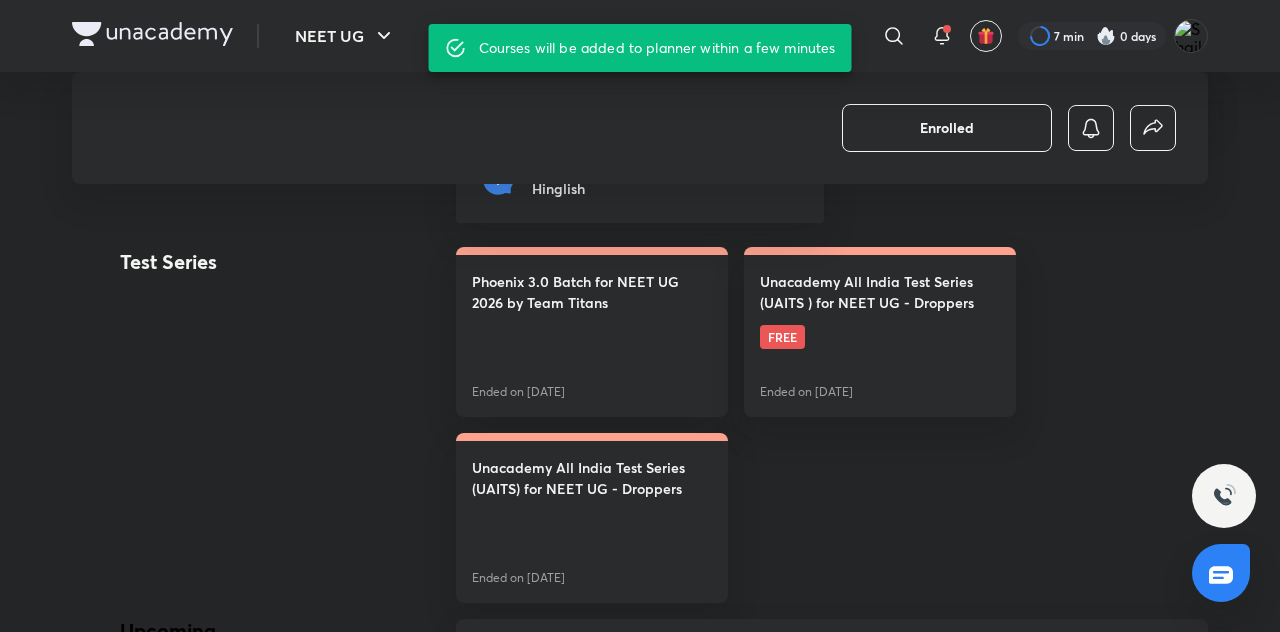
scroll to position [1071, 0]
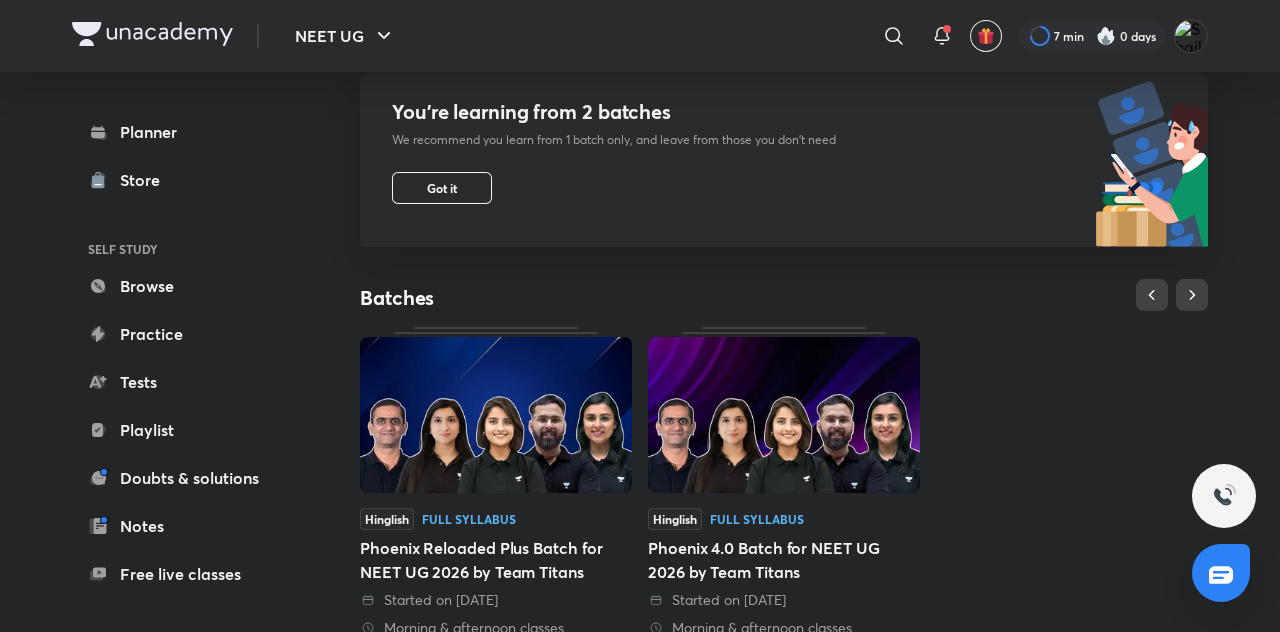
scroll to position [205, 0]
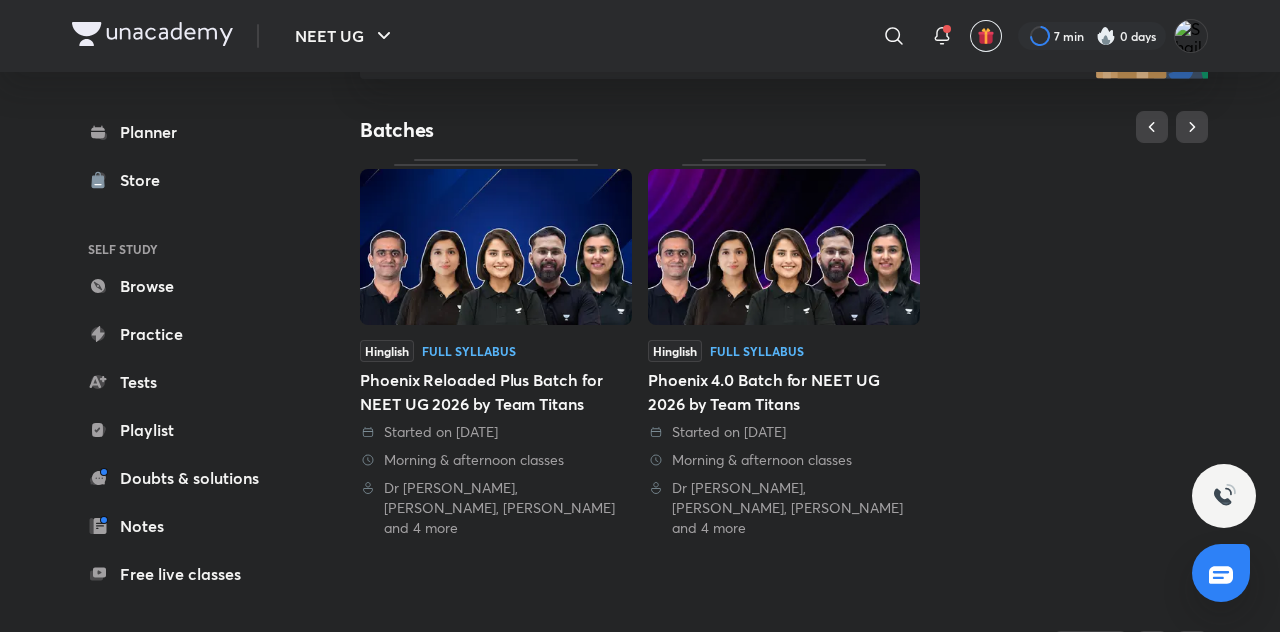
click at [840, 389] on div "Phoenix 4.0 Batch for NEET UG 2026 by Team Titans" at bounding box center [784, 392] width 272 height 48
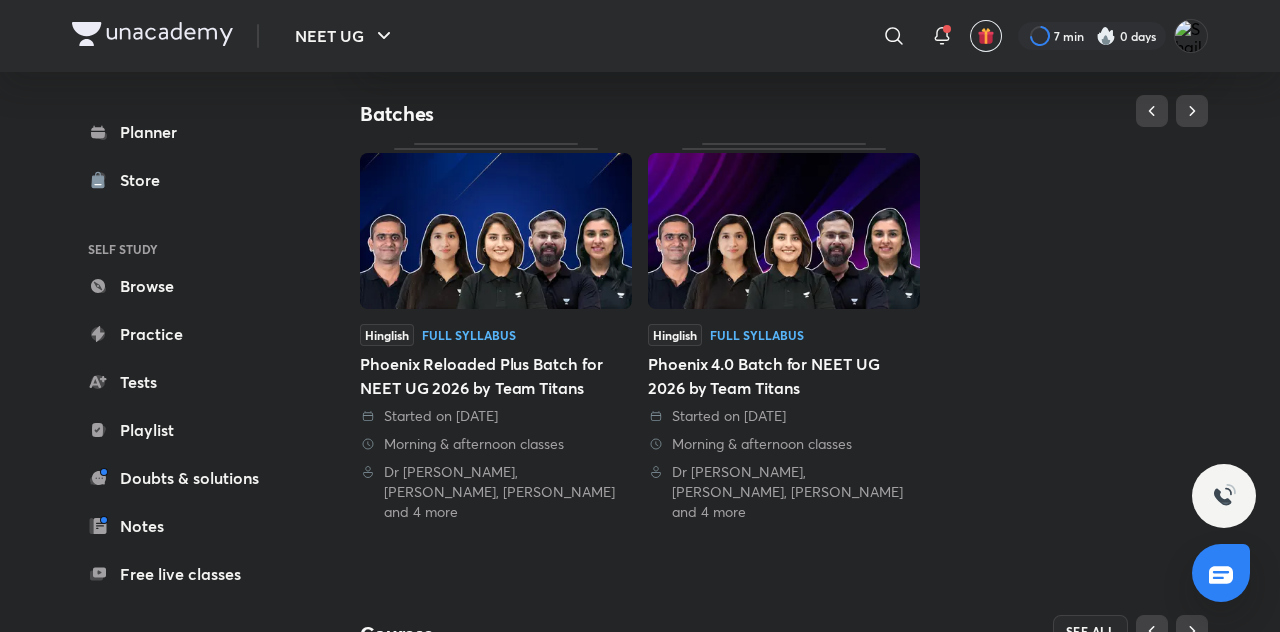
scroll to position [417, 0]
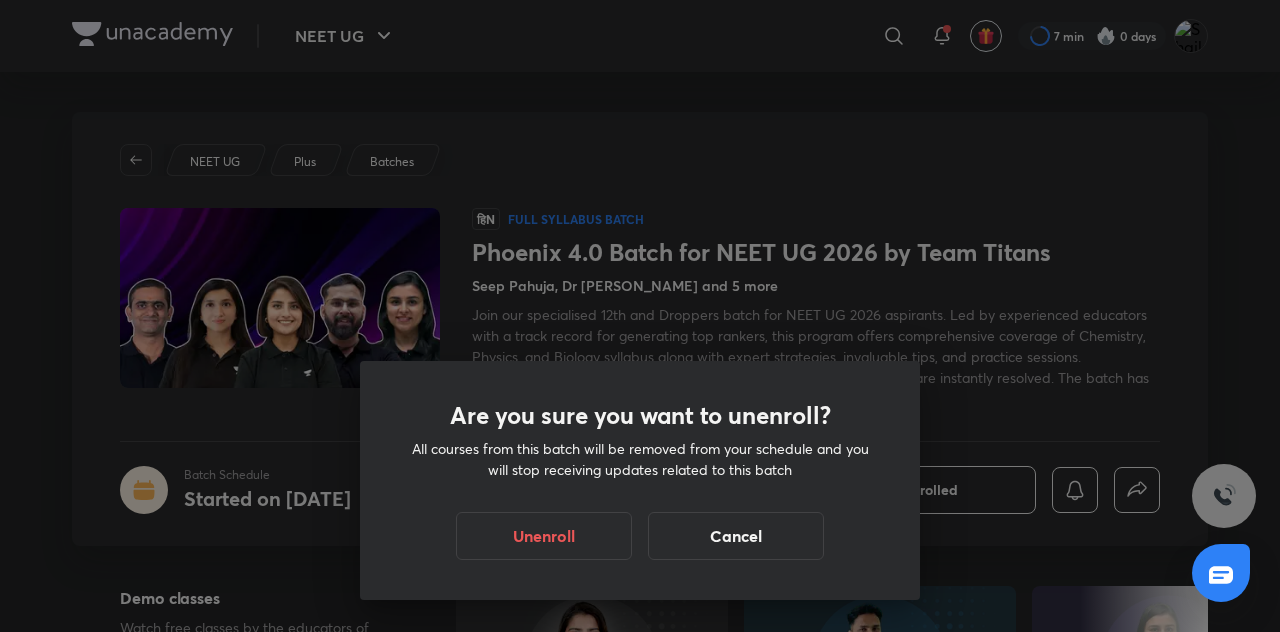
click at [602, 560] on button "Unenroll" at bounding box center [544, 536] width 176 height 48
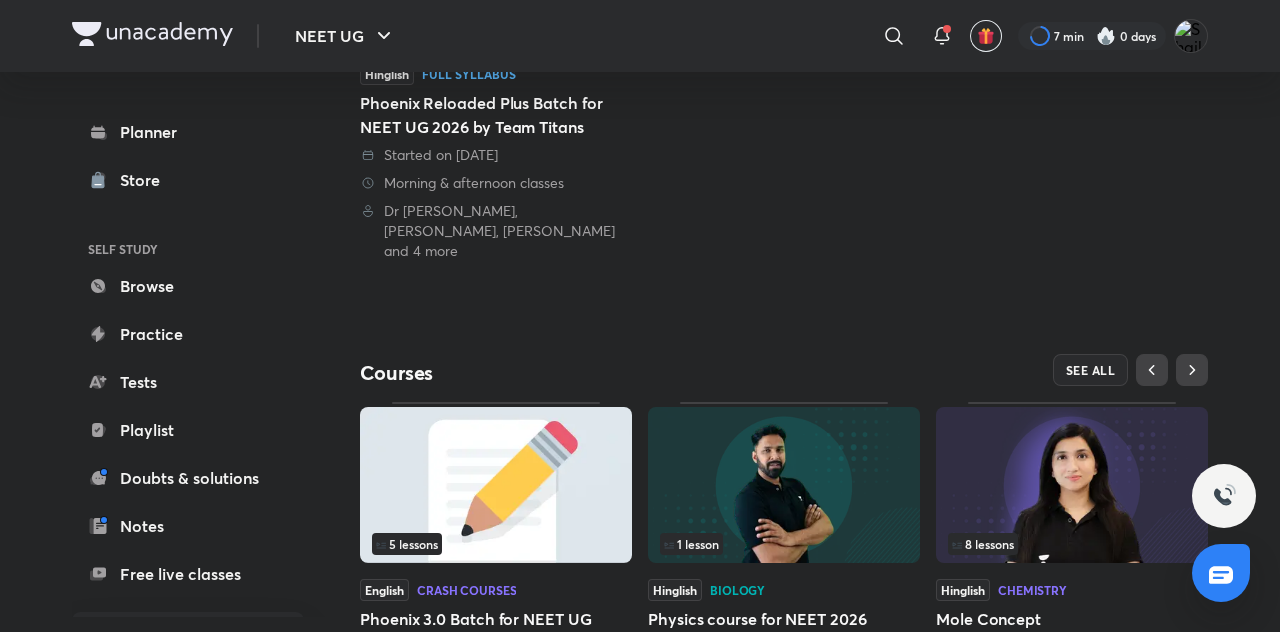
click at [145, 112] on link "Planner" at bounding box center [188, 132] width 232 height 40
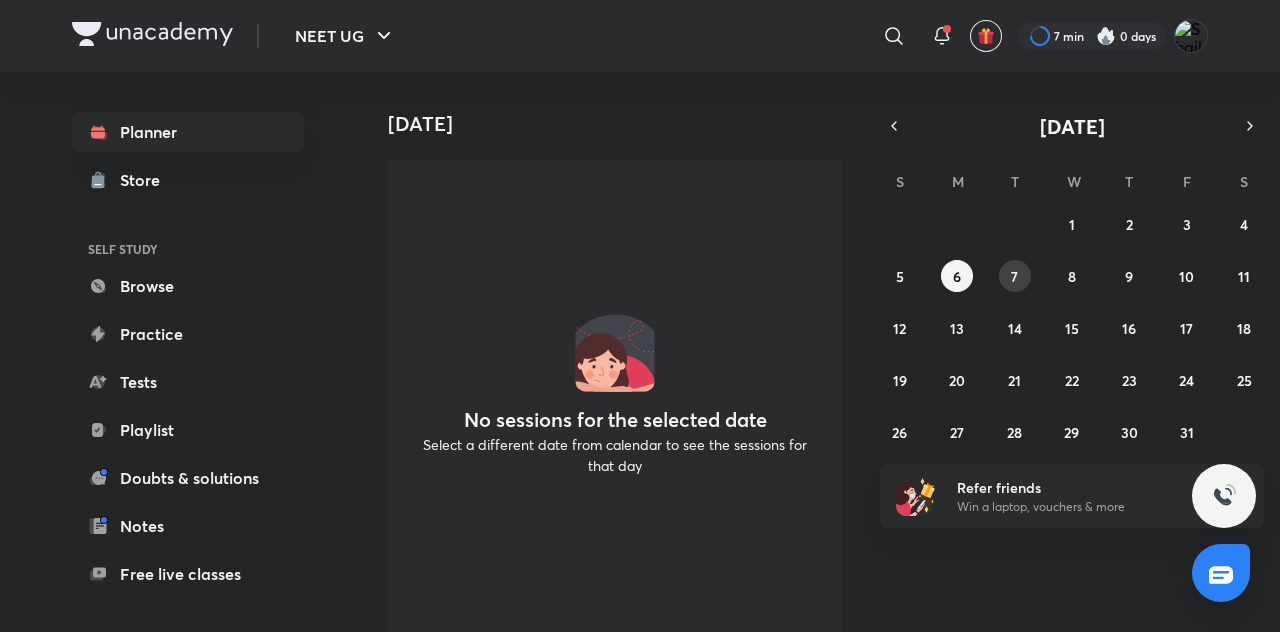
click at [1000, 281] on button "7" at bounding box center [1015, 276] width 32 height 32
click at [1086, 220] on button "1" at bounding box center [1072, 224] width 32 height 32
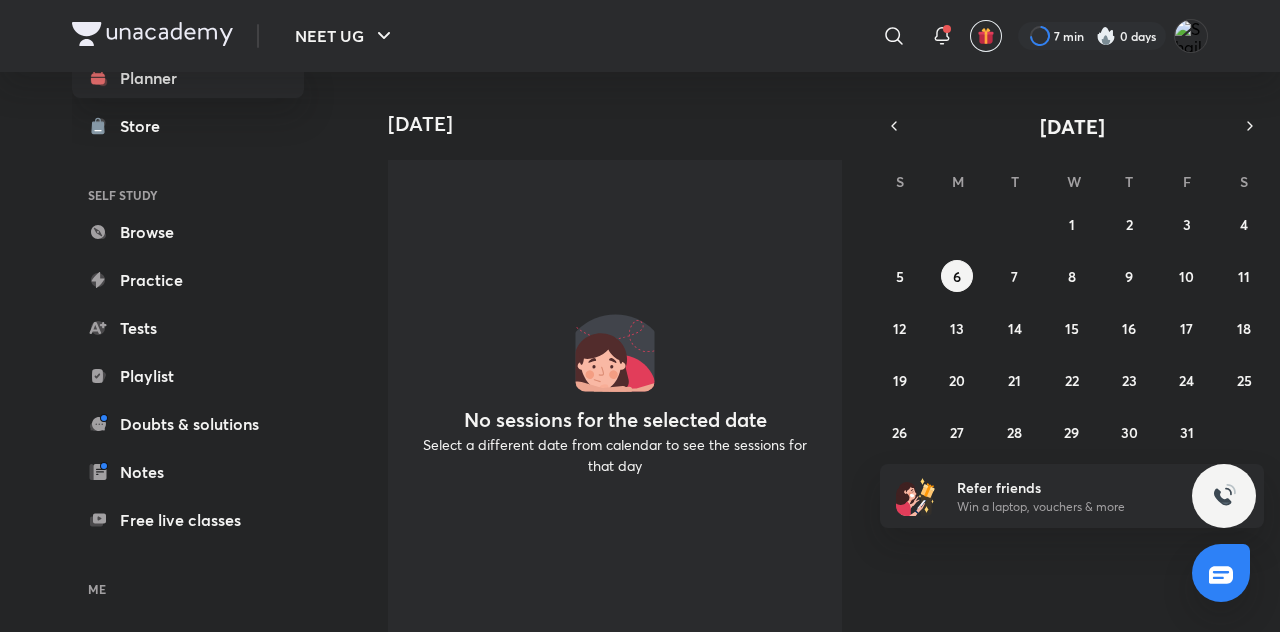
scroll to position [76, 0]
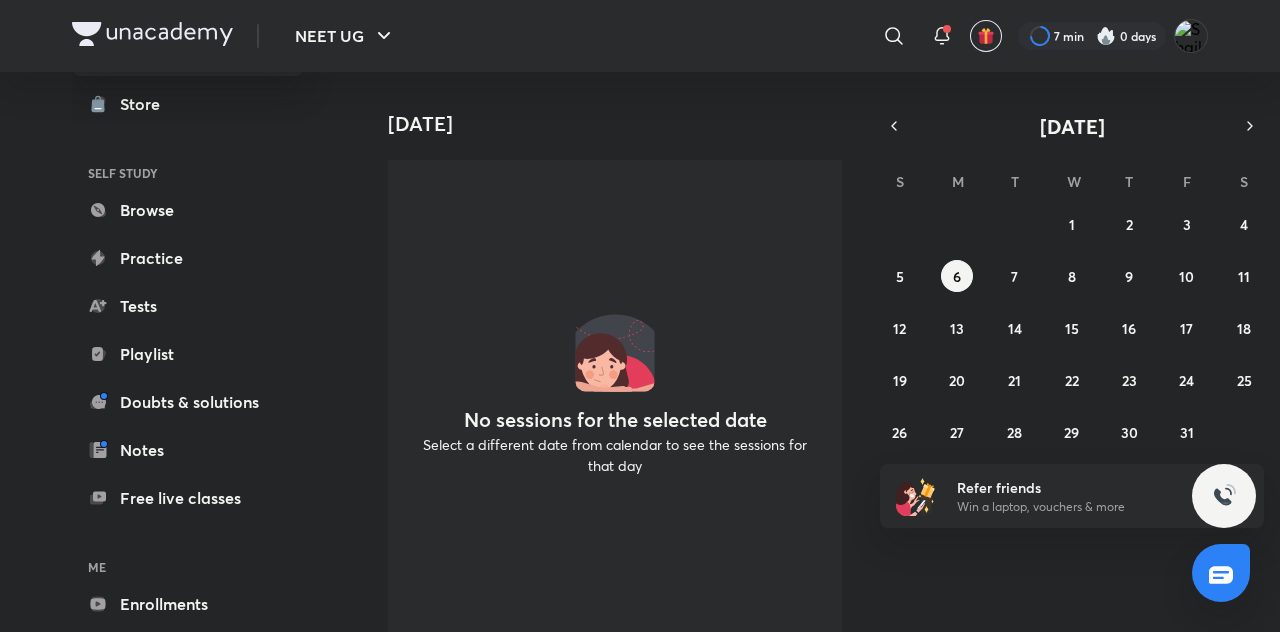
click at [133, 594] on link "Enrollments" at bounding box center [188, 604] width 232 height 40
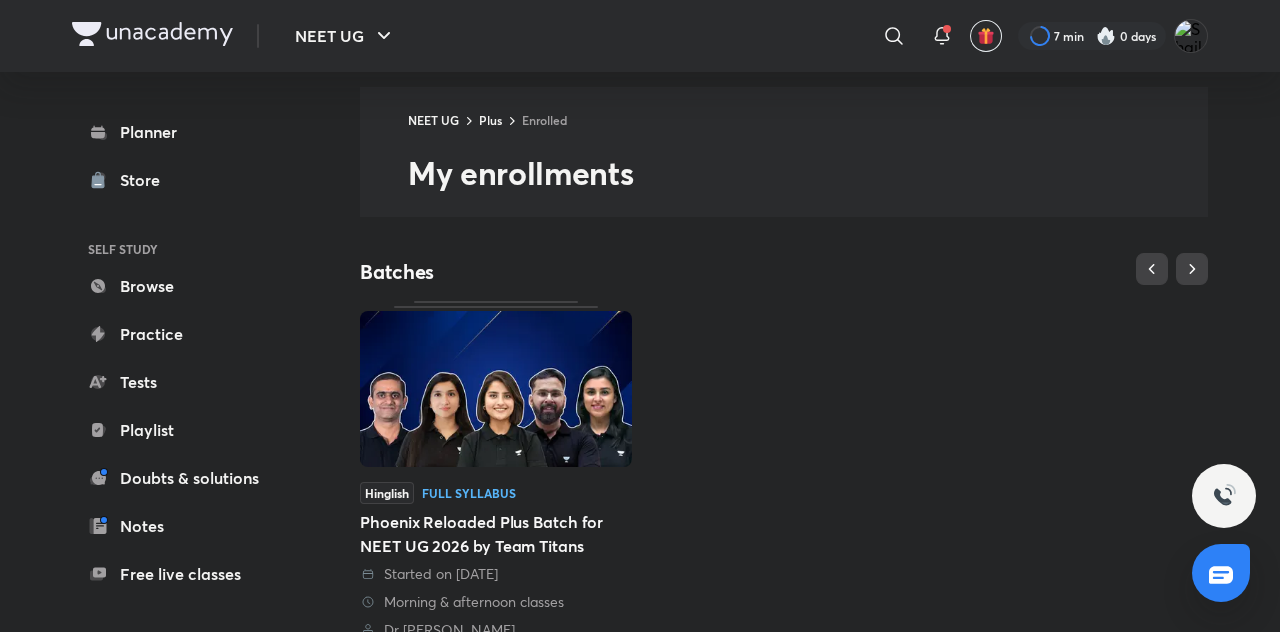
click at [559, 510] on div "Phoenix Reloaded Plus Batch for NEET UG 2026 by Team Titans" at bounding box center [496, 534] width 272 height 48
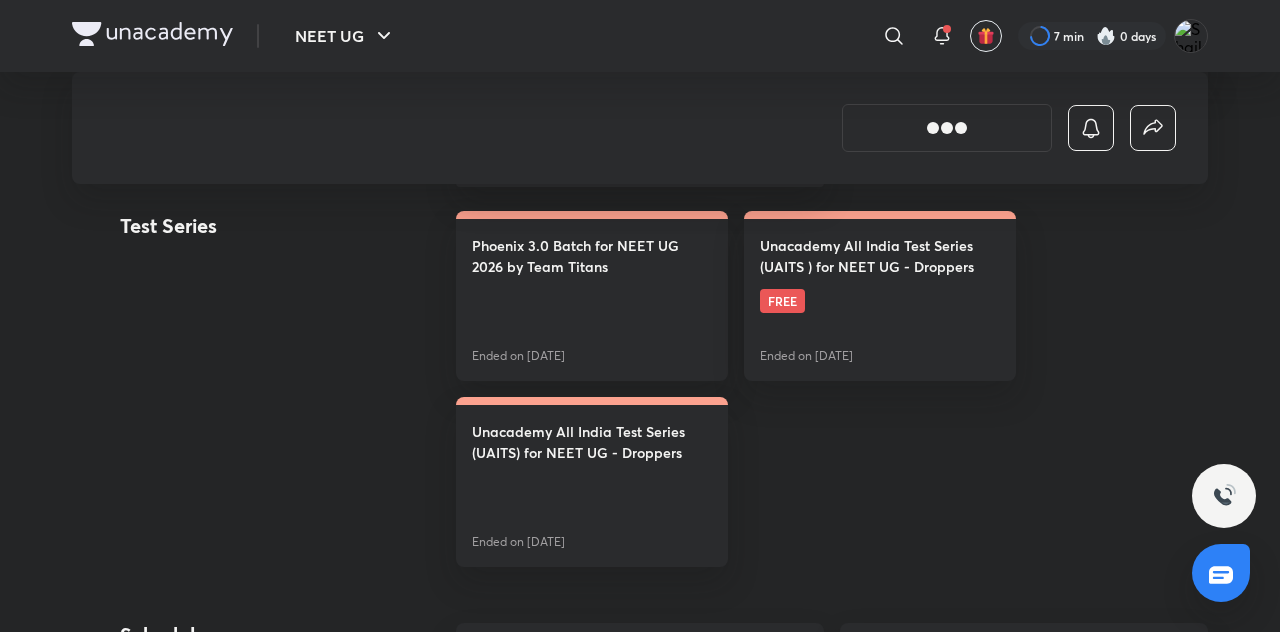
scroll to position [1027, 0]
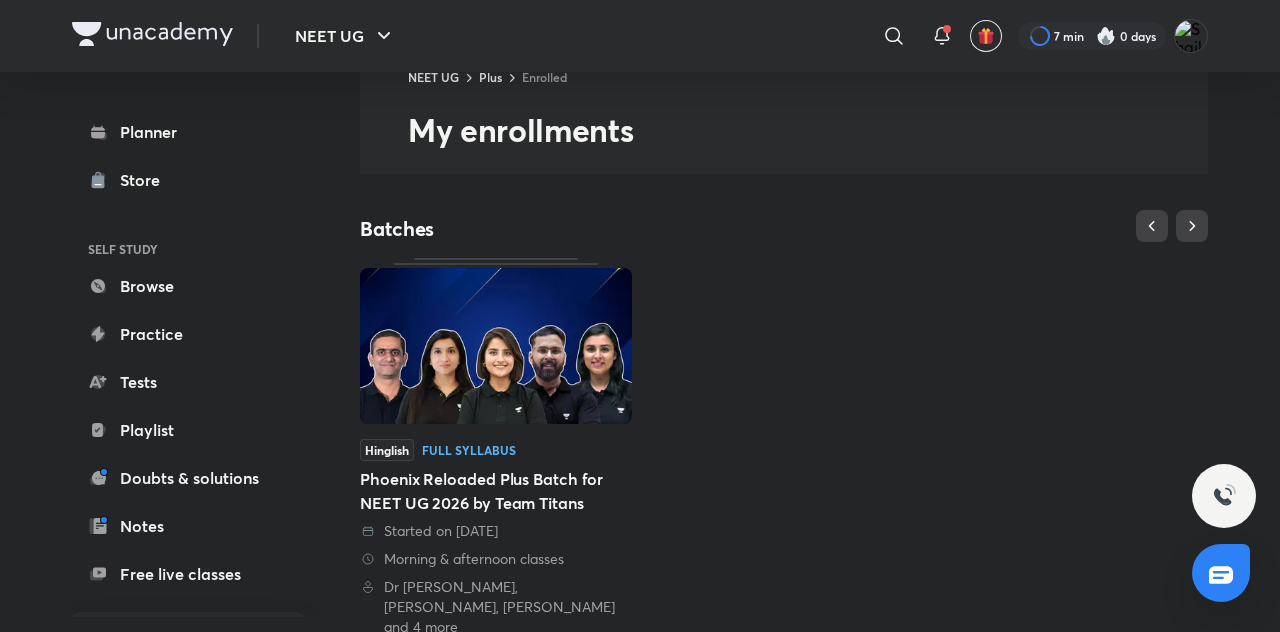
click at [134, 142] on link "Planner" at bounding box center [188, 132] width 232 height 40
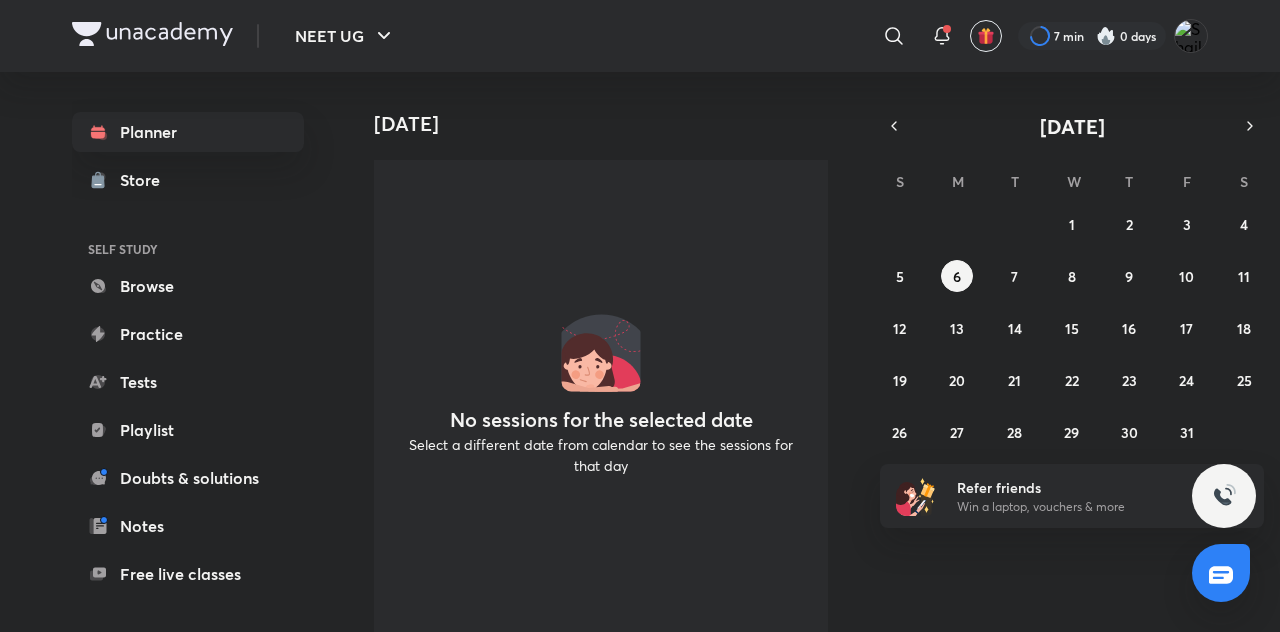
scroll to position [17, 0]
click at [1145, 208] on div "28 29 30 1 2 3 4 5 6 7 8 9 10 11 12 13 14 15 16 17 18 19 20 21 22 23 24 25 26 2…" at bounding box center [1072, 328] width 384 height 240
click at [1114, 213] on button "2" at bounding box center [1129, 224] width 32 height 32
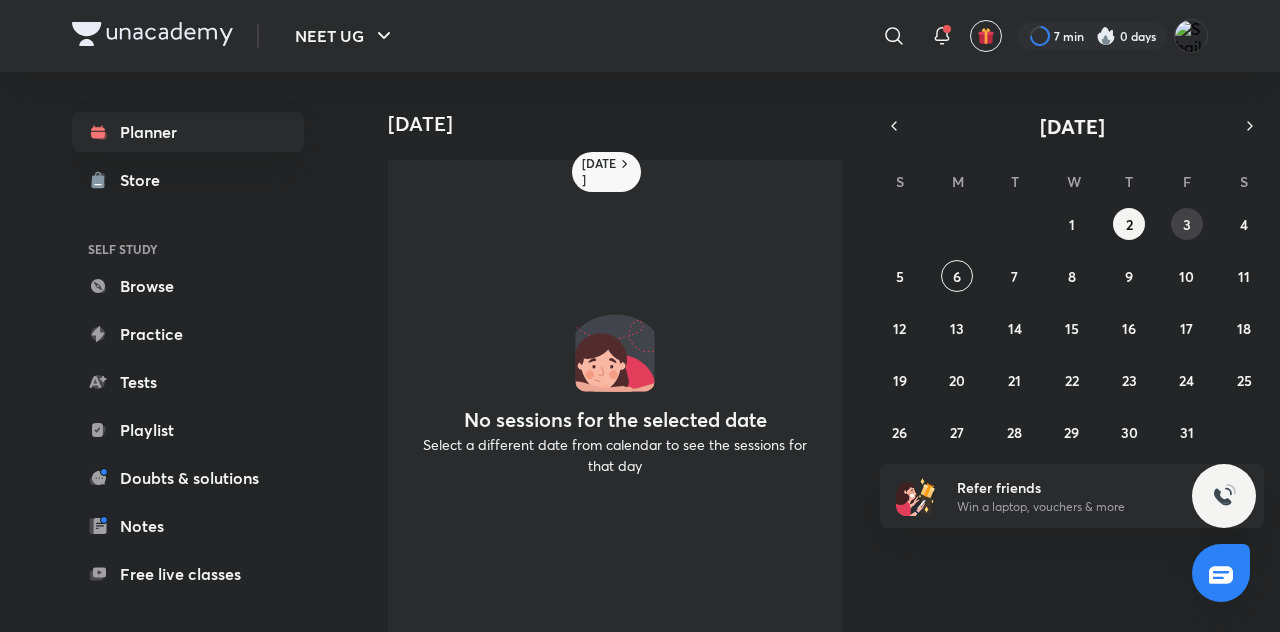
click at [1185, 208] on button "3" at bounding box center [1187, 224] width 32 height 32
click at [1240, 208] on button "4" at bounding box center [1244, 224] width 32 height 32
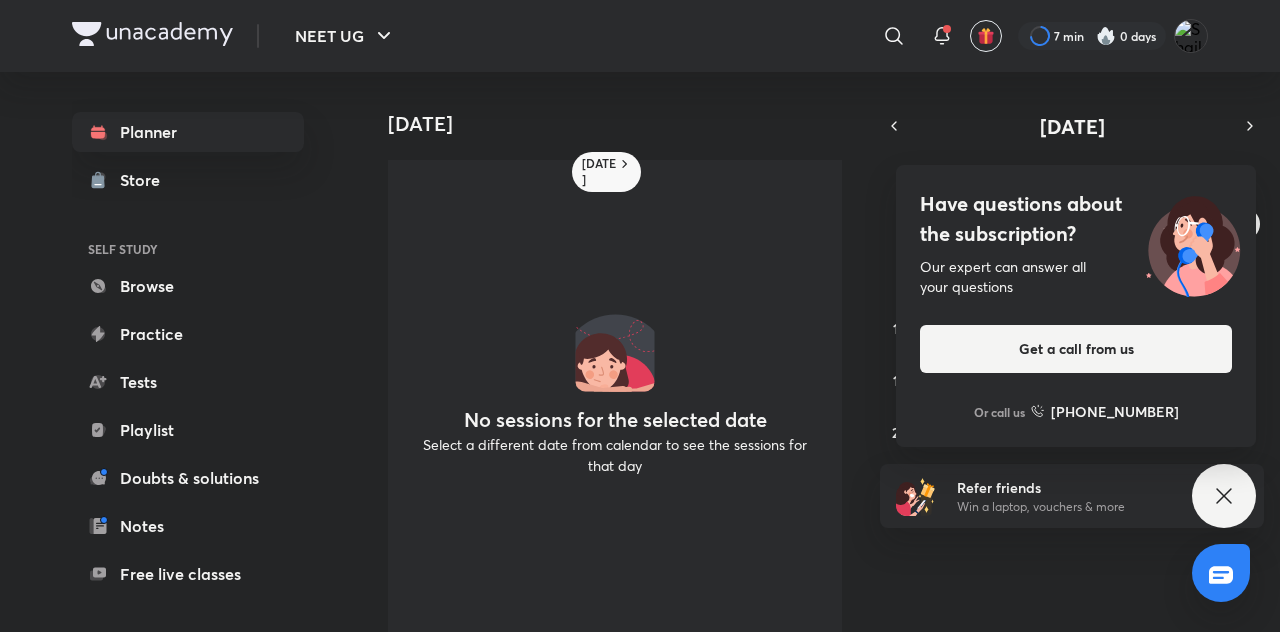
click at [133, 168] on div "Store" at bounding box center [146, 180] width 52 height 24
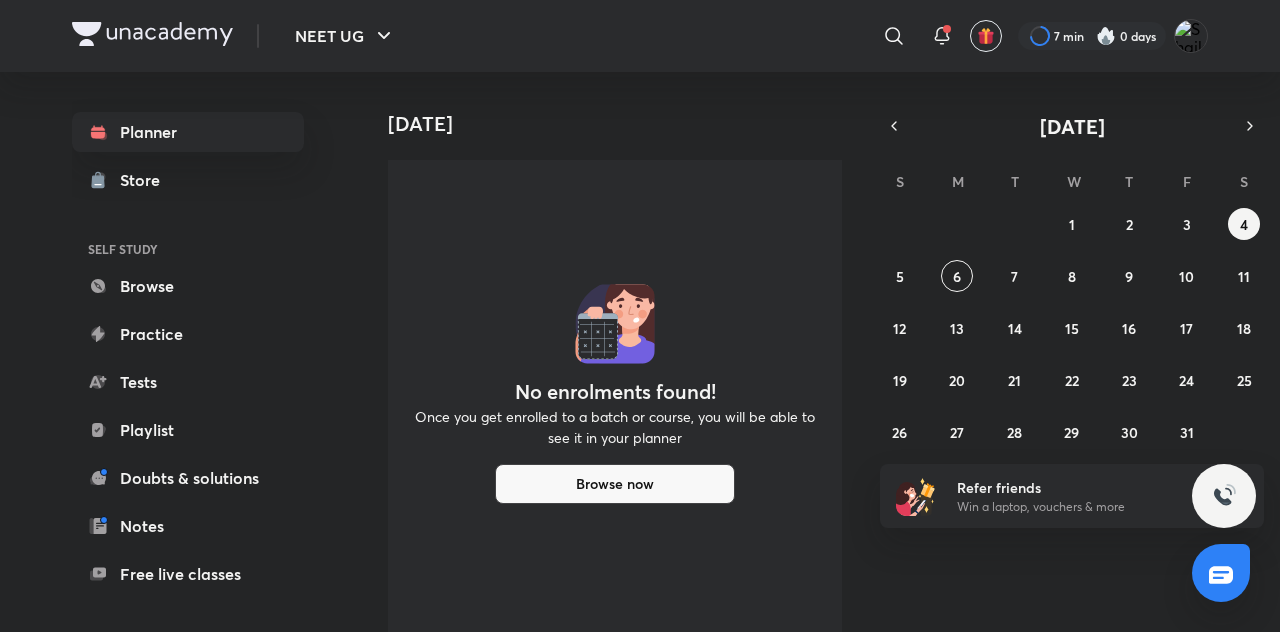
click at [130, 286] on link "Browse" at bounding box center [188, 286] width 232 height 40
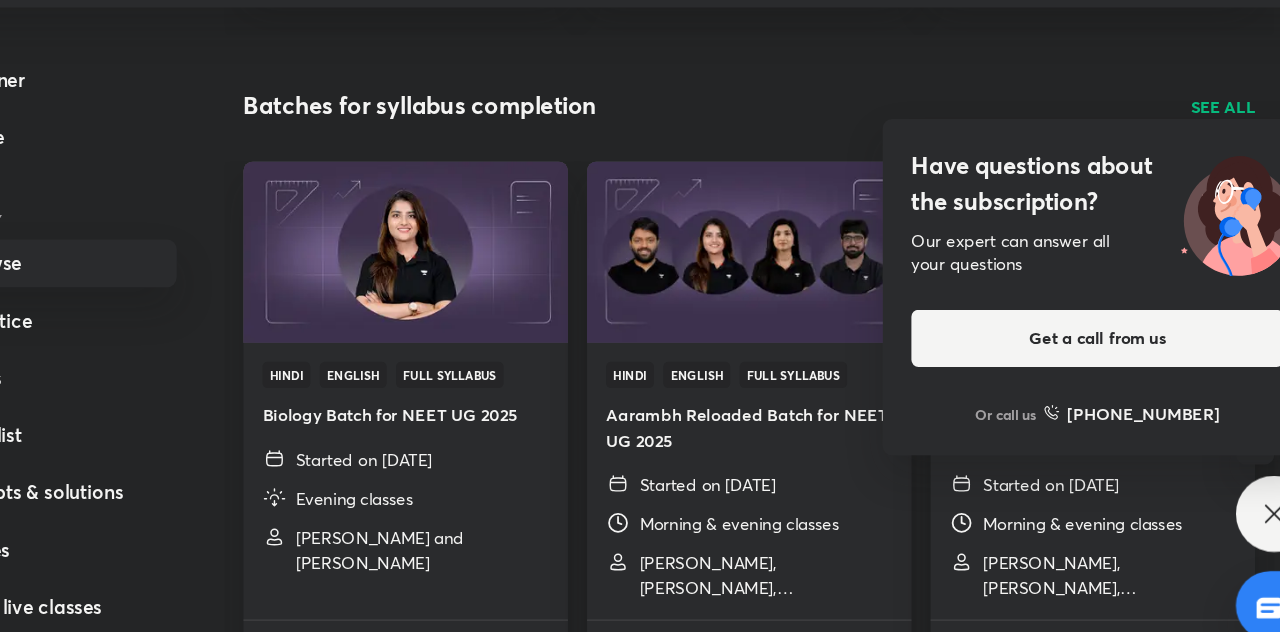
scroll to position [615, 0]
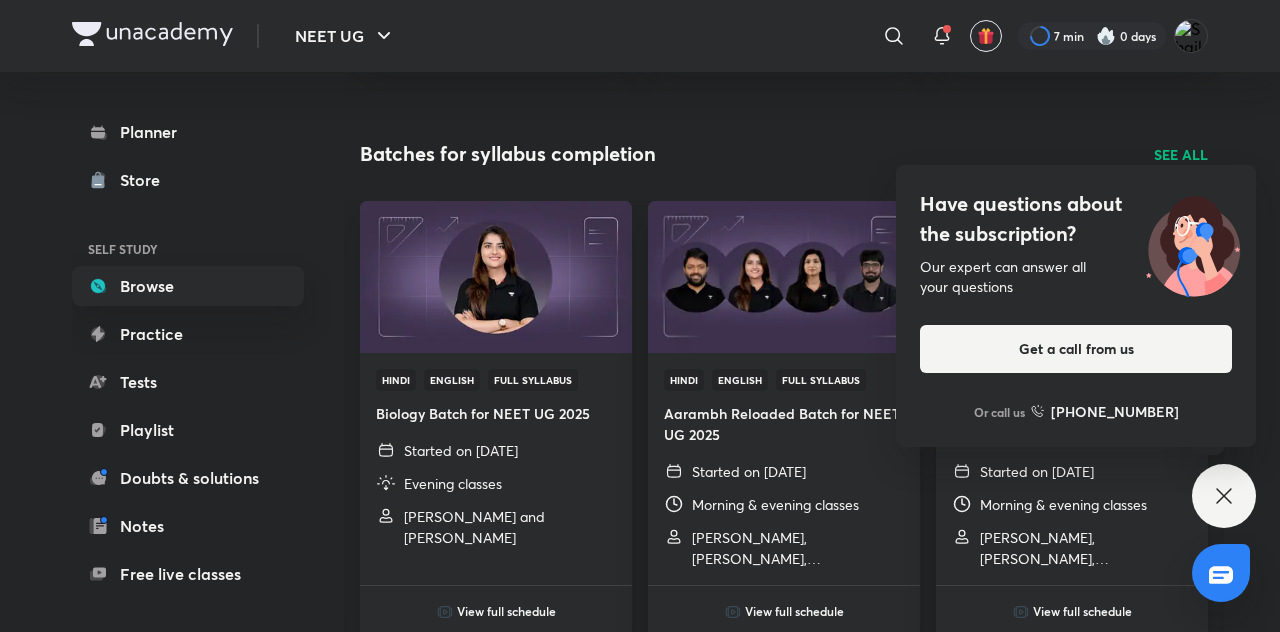
click at [1220, 508] on icon at bounding box center [1224, 496] width 24 height 24
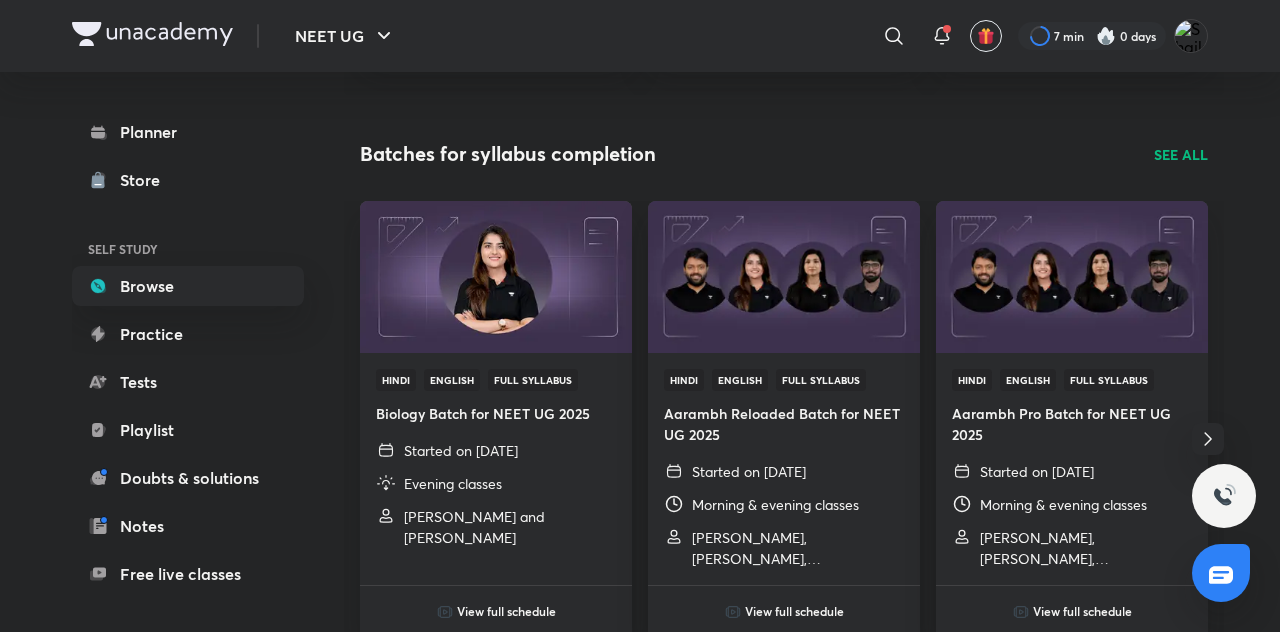
click at [1126, 607] on h6 "View full schedule" at bounding box center [1082, 611] width 99 height 18
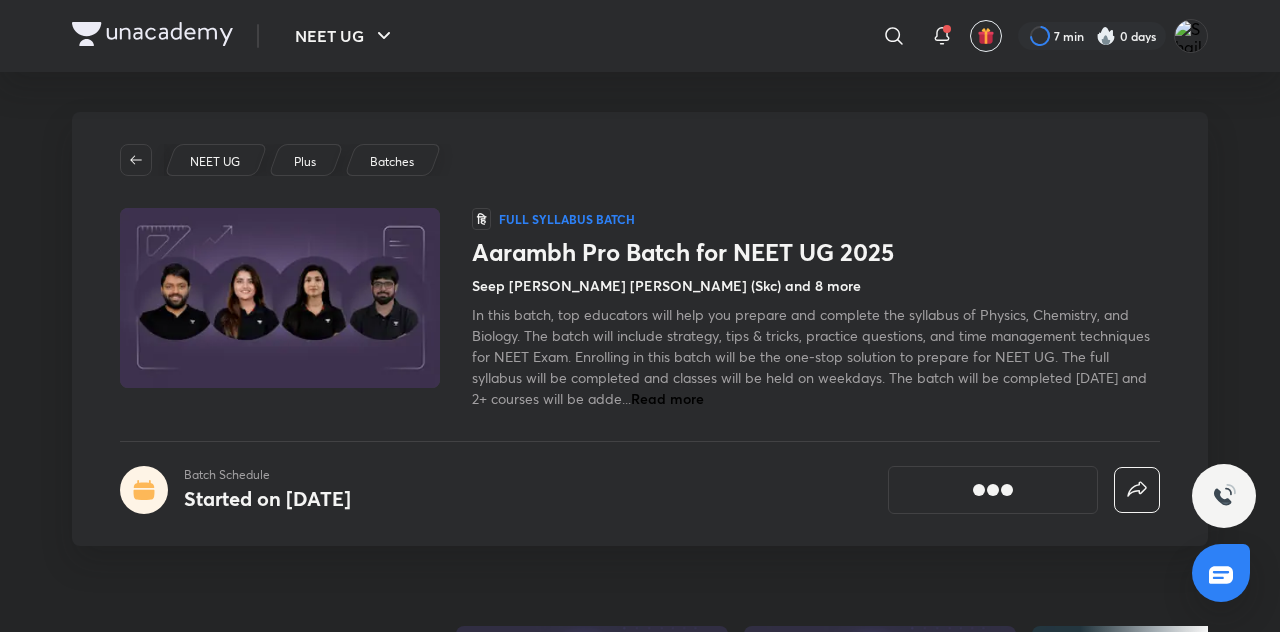
click at [1050, 479] on button "[object Object]" at bounding box center [993, 490] width 210 height 48
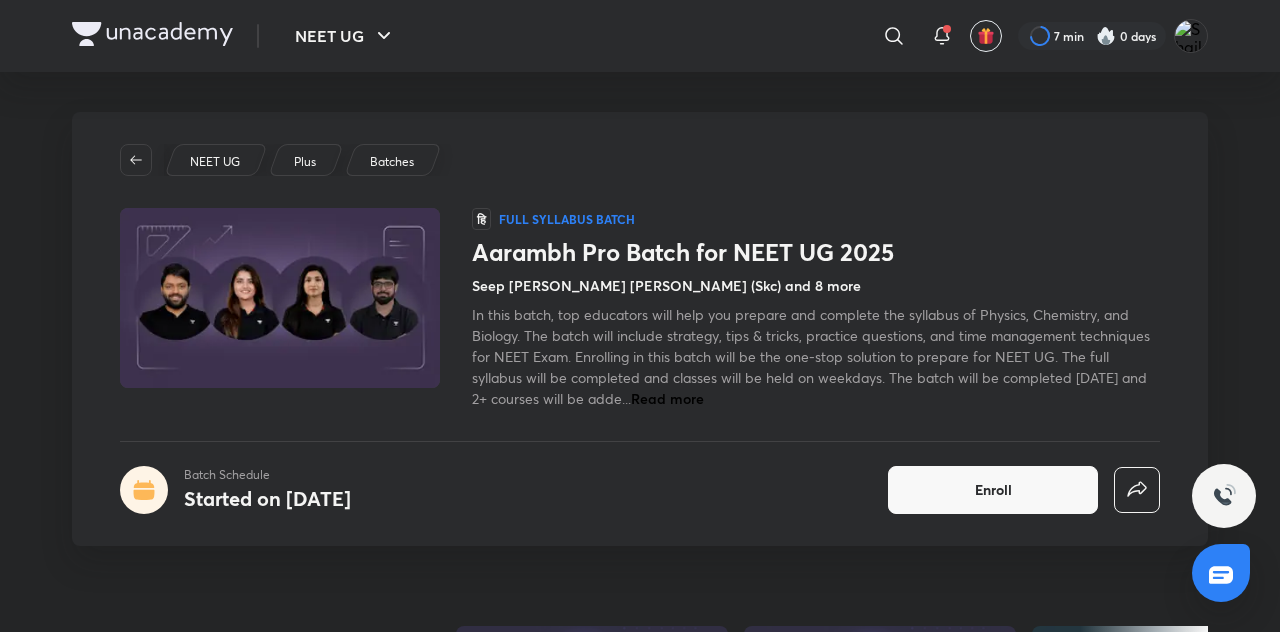
click at [1049, 469] on button "Enroll" at bounding box center [993, 490] width 210 height 48
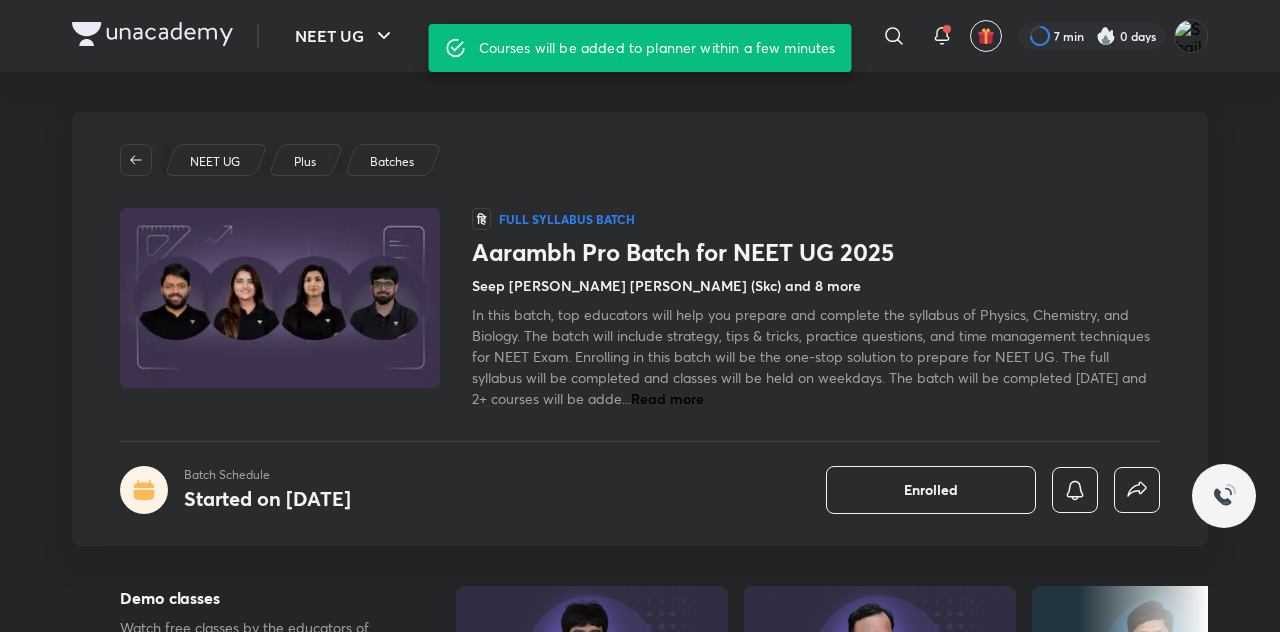
scroll to position [615, 0]
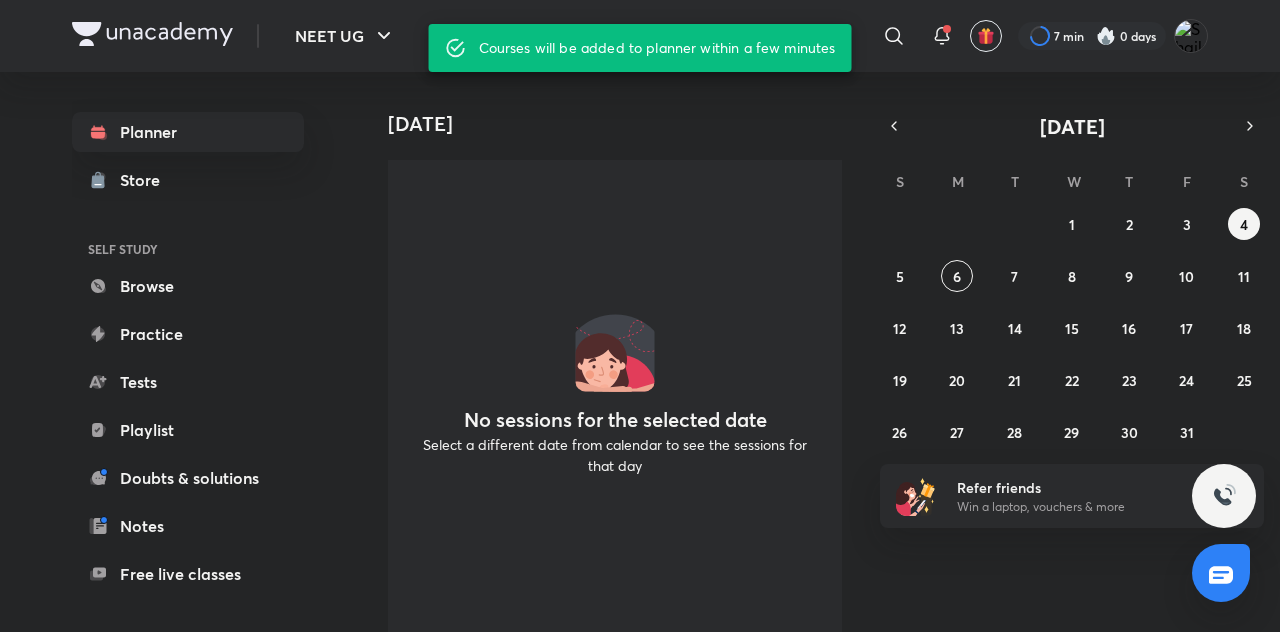
scroll to position [120, 0]
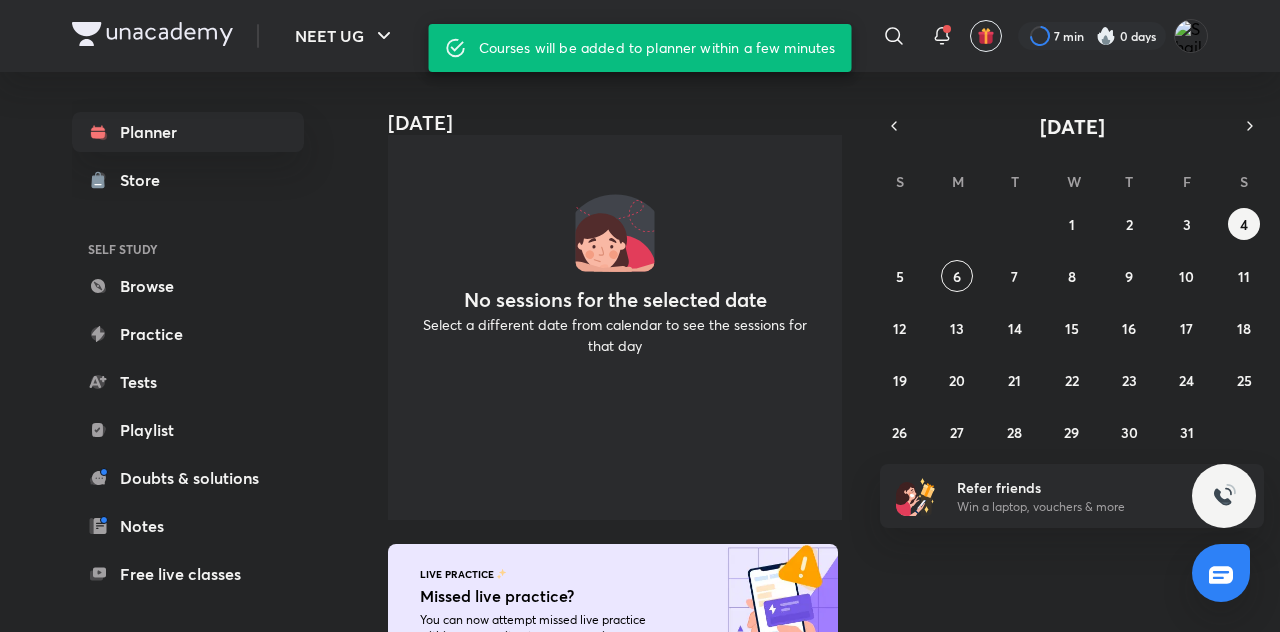
click at [733, 548] on div "LIVE PRACTICE Missed live practice? You can now attempt missed live practice wi…" at bounding box center [613, 628] width 450 height 168
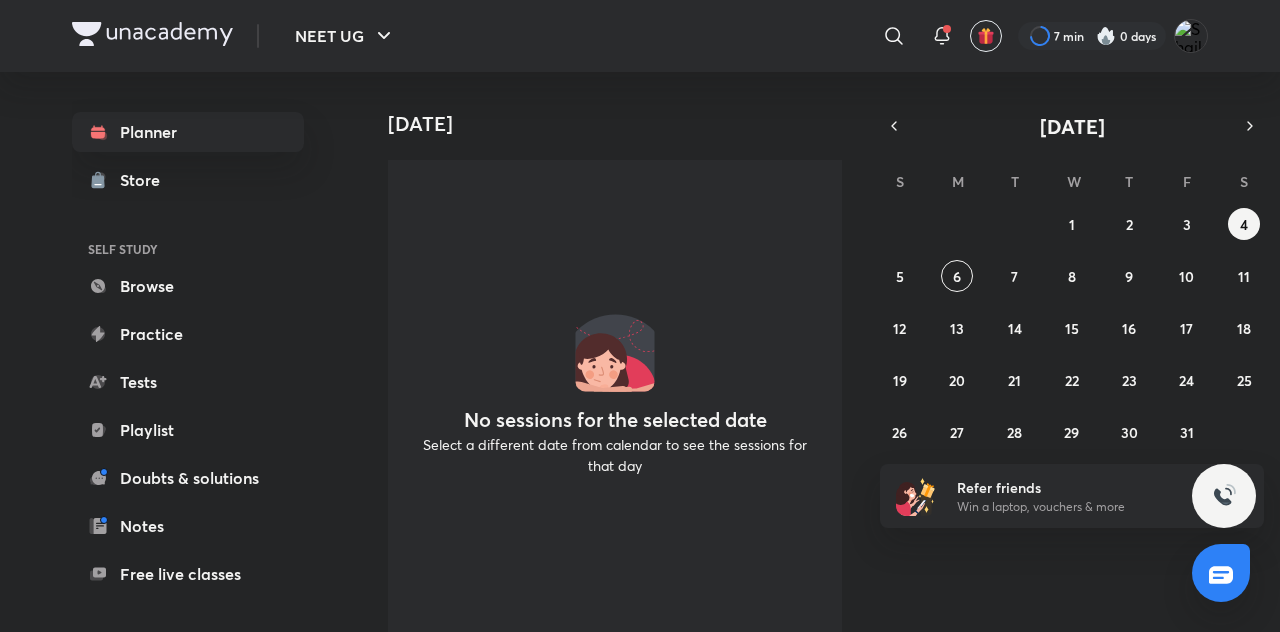
scroll to position [0, 20]
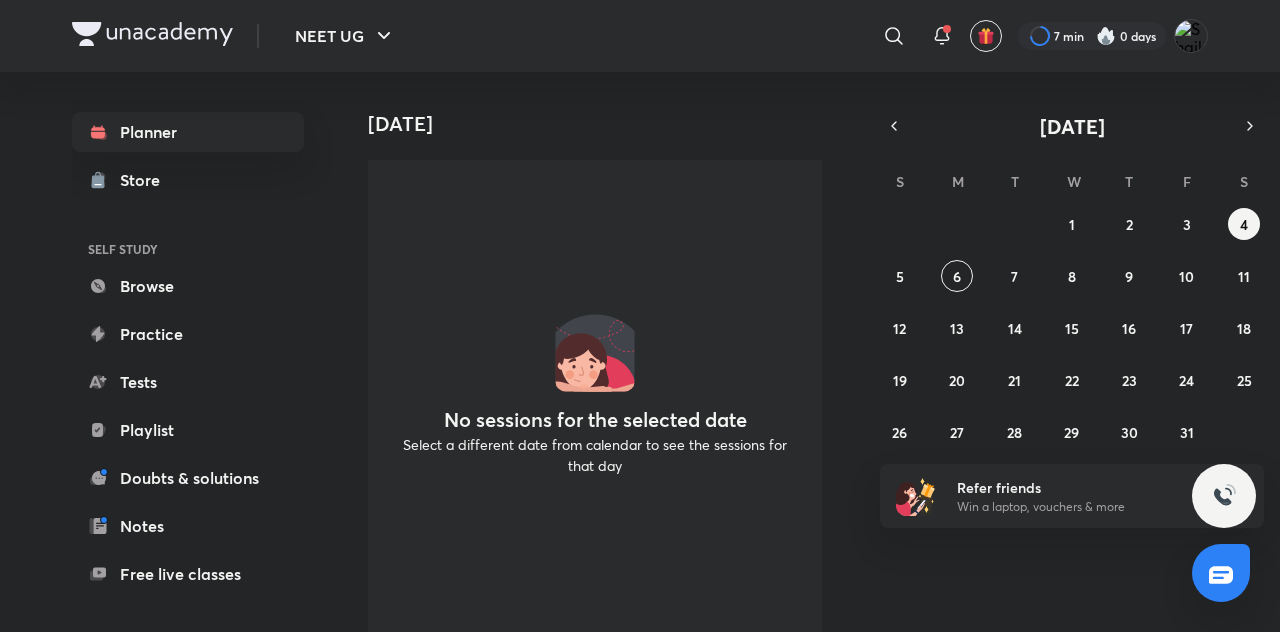
click at [126, 186] on div "Store" at bounding box center [146, 180] width 52 height 24
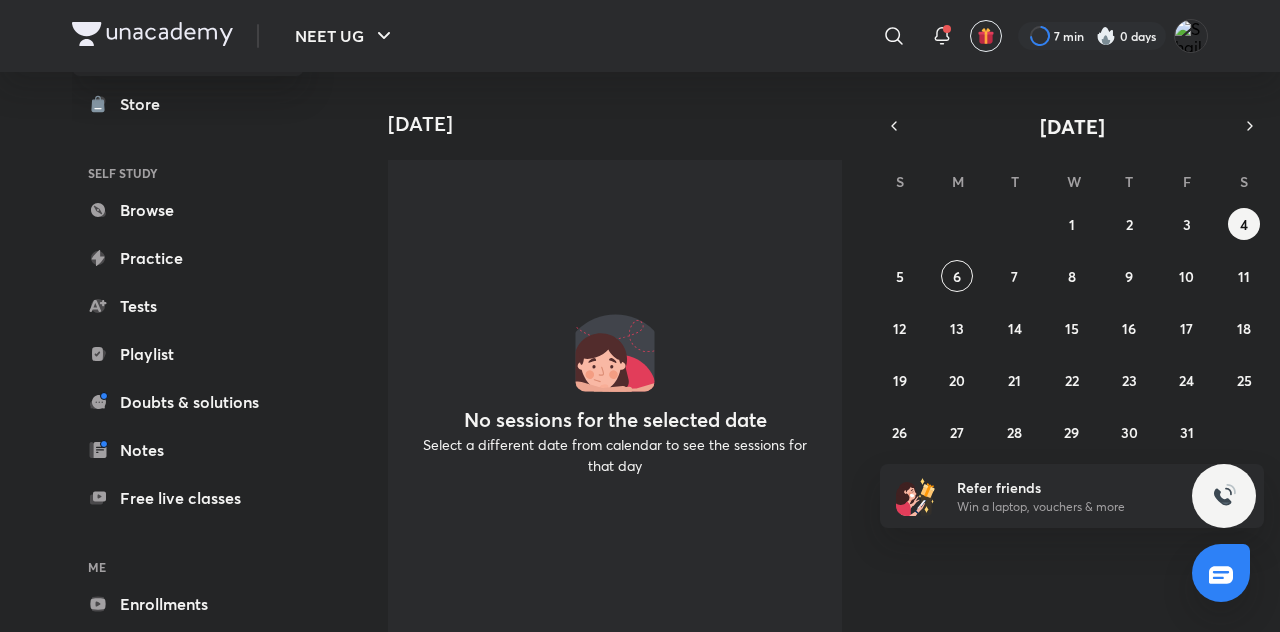
scroll to position [120, 20]
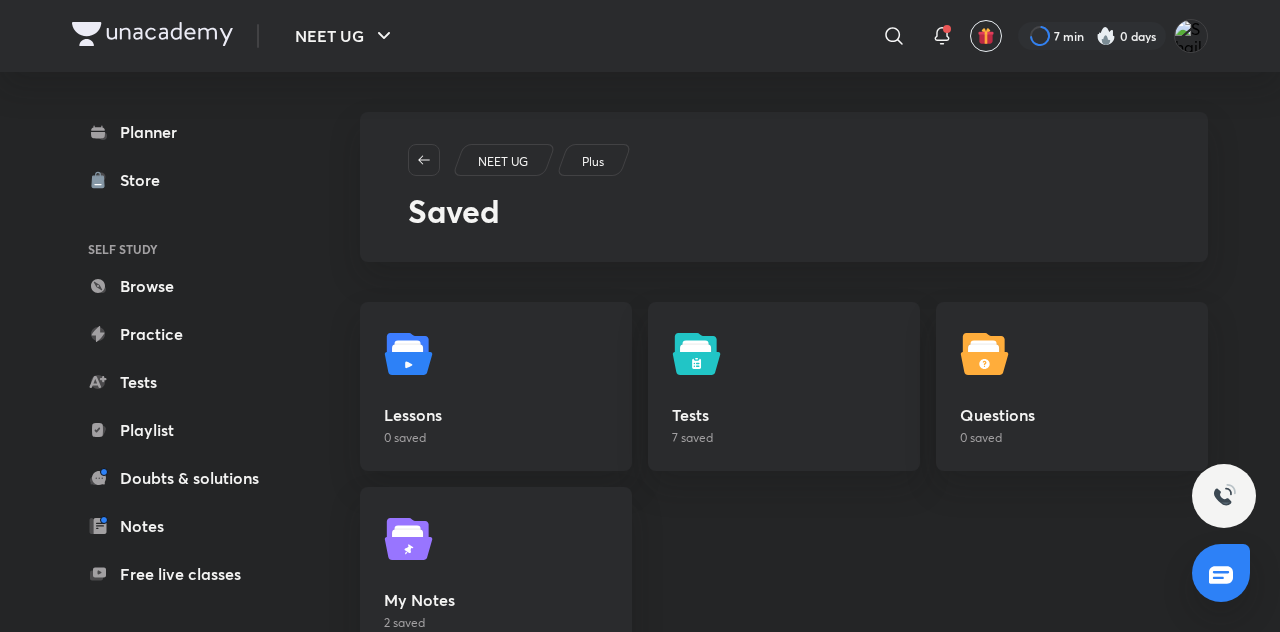
click at [224, 606] on div "Planner Store SELF STUDY Browse Practice Tests Playlist Doubts & solutions Note…" at bounding box center [188, 430] width 232 height 636
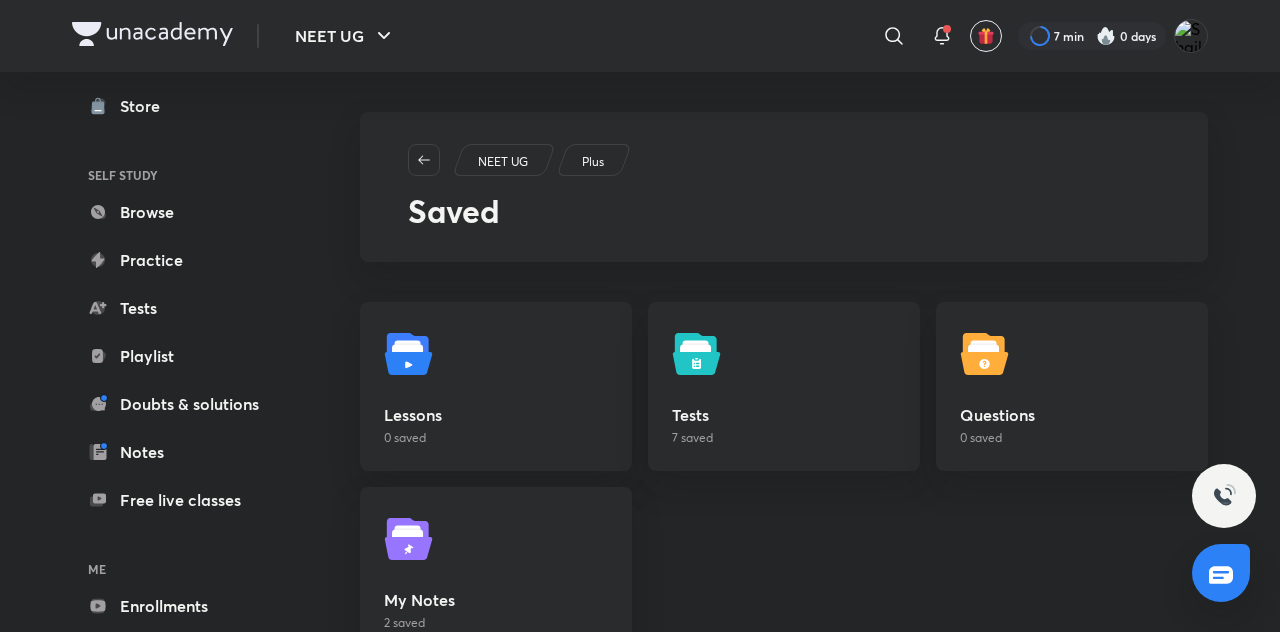
scroll to position [68, 0]
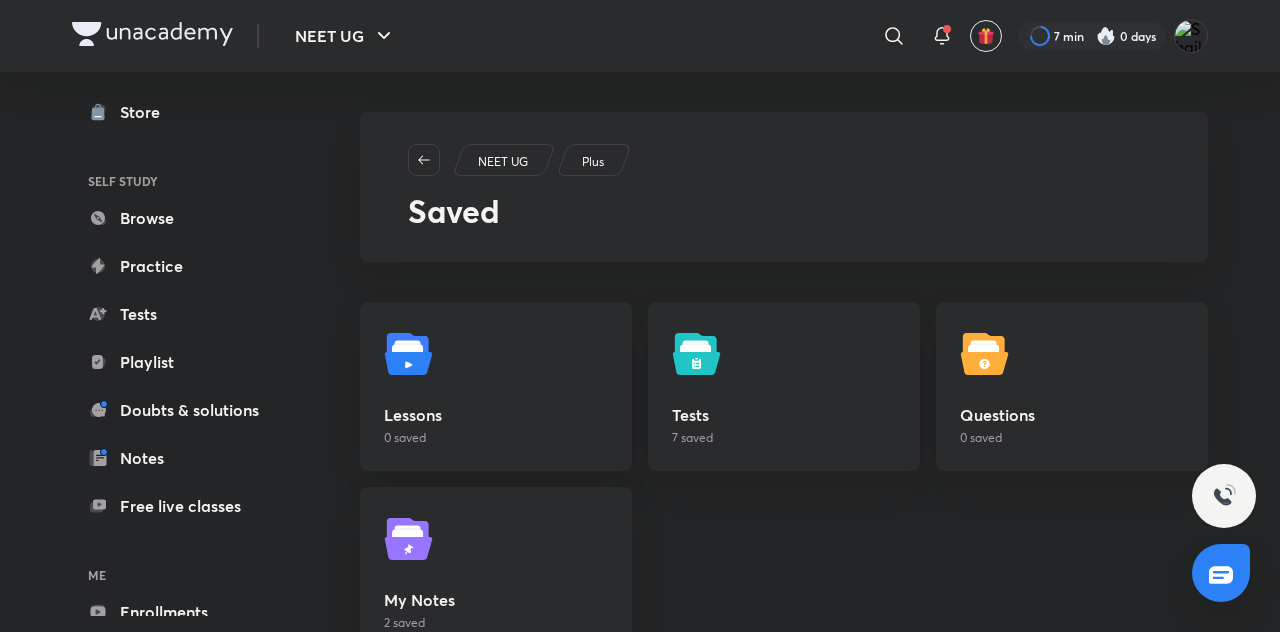
click at [151, 598] on link "Enrollments" at bounding box center [188, 612] width 232 height 40
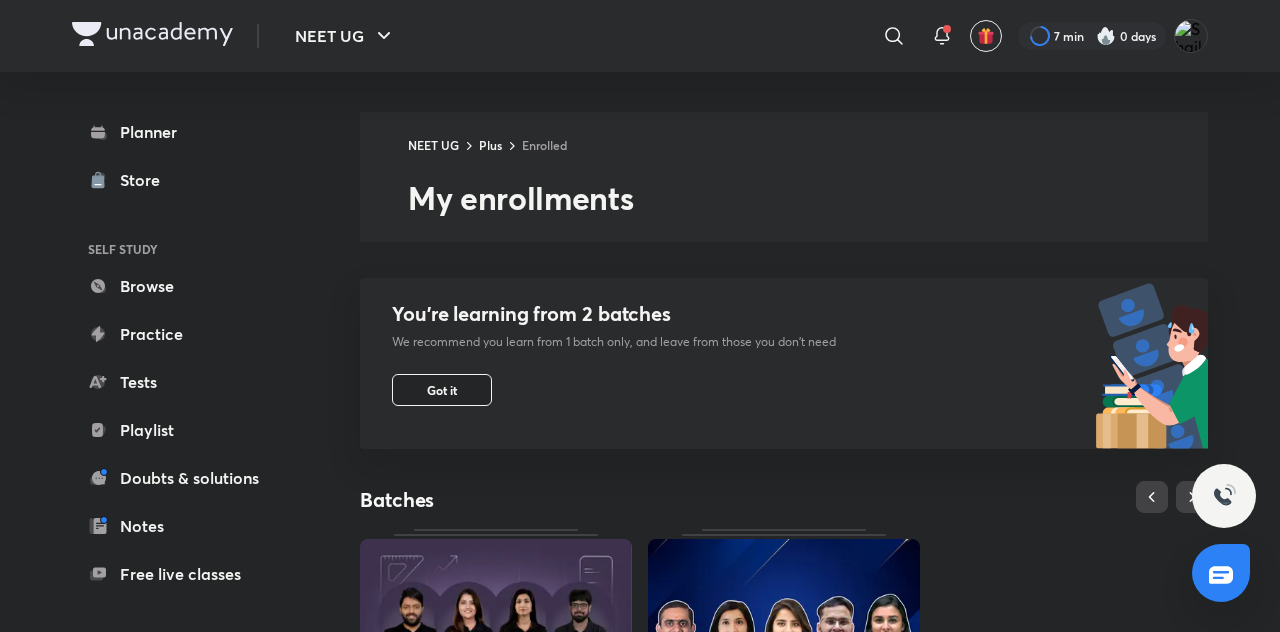
click at [437, 395] on span "Got it" at bounding box center [442, 390] width 30 height 16
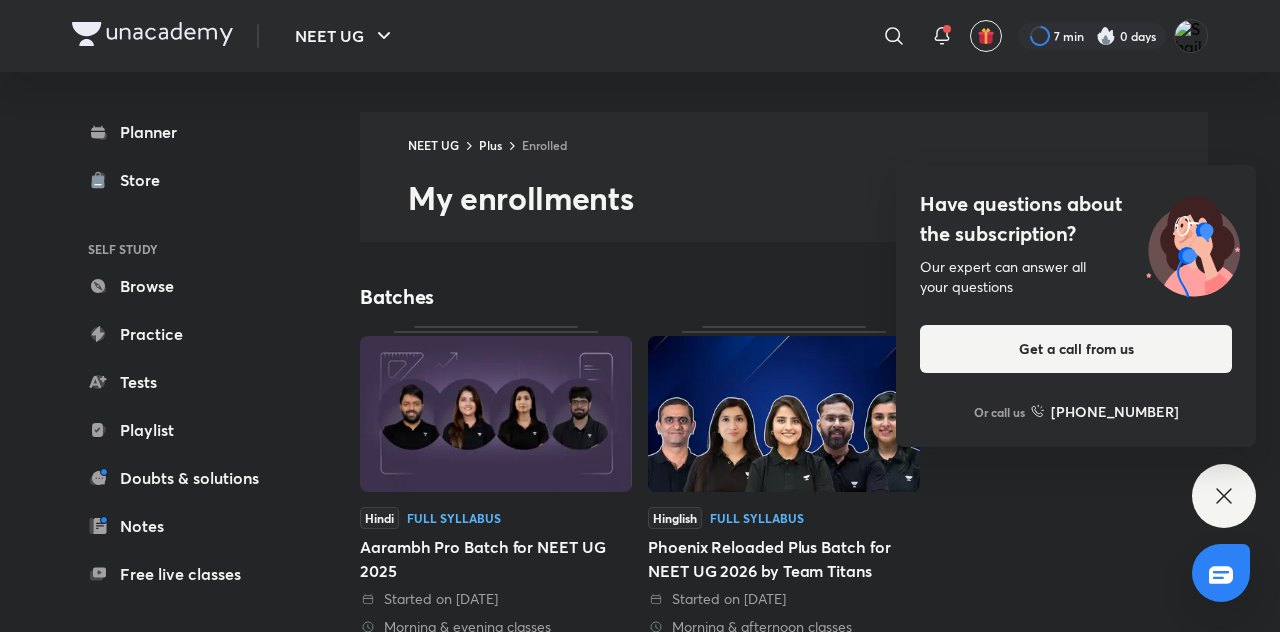
click at [1217, 508] on icon at bounding box center [1224, 496] width 24 height 24
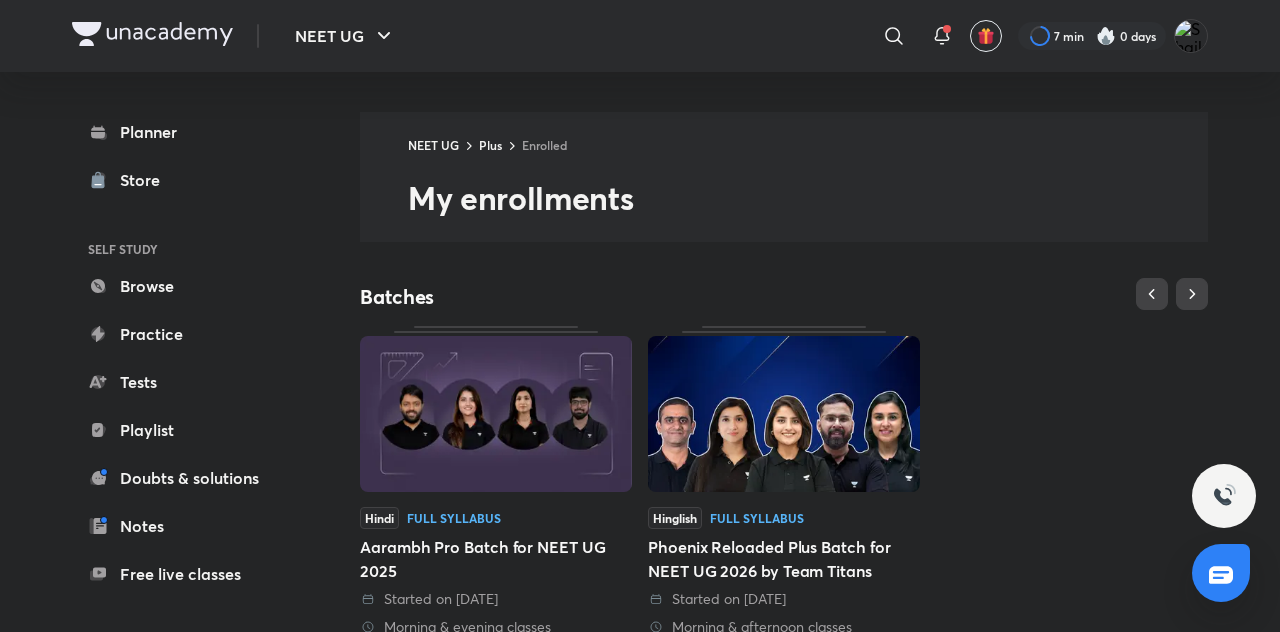
click at [122, 127] on link "Planner" at bounding box center [188, 132] width 232 height 40
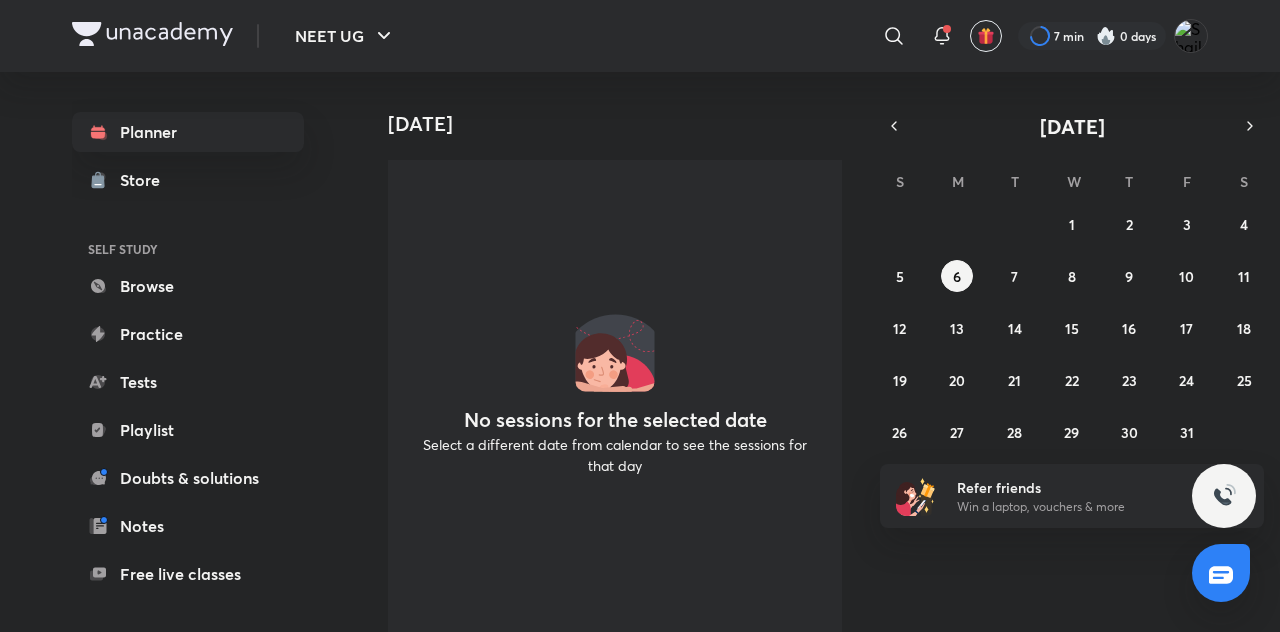
click at [941, 44] on icon at bounding box center [942, 44] width 3 height 0
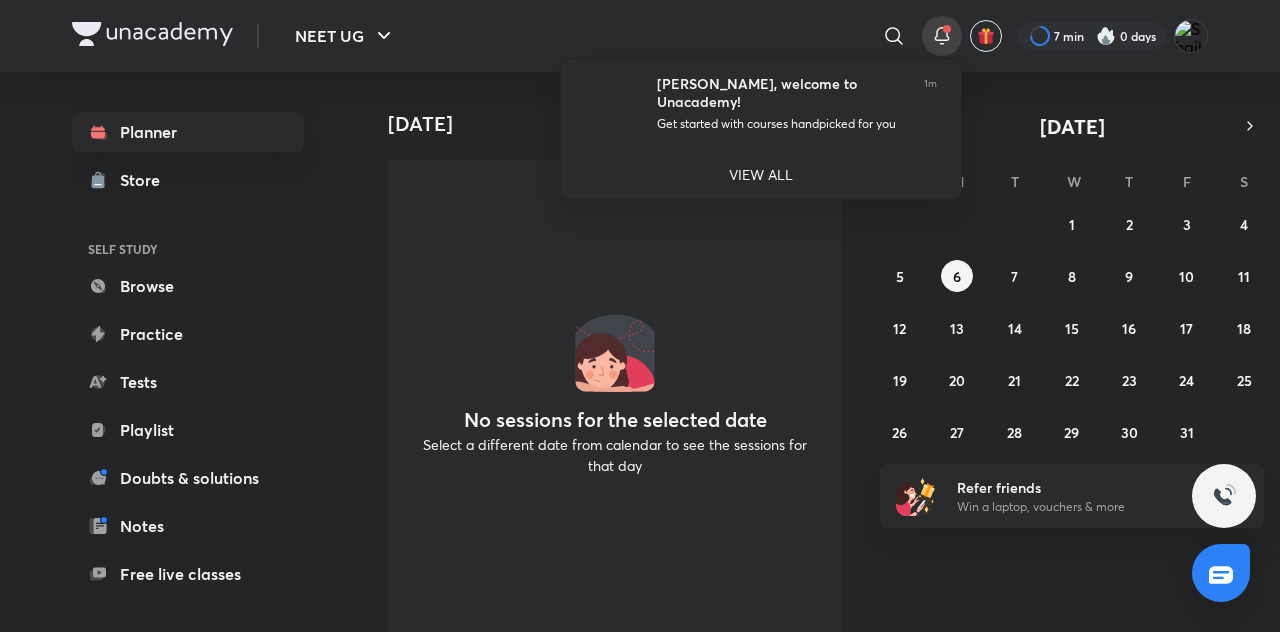
click at [793, 172] on li "VIEW ALL" at bounding box center [761, 174] width 400 height 50
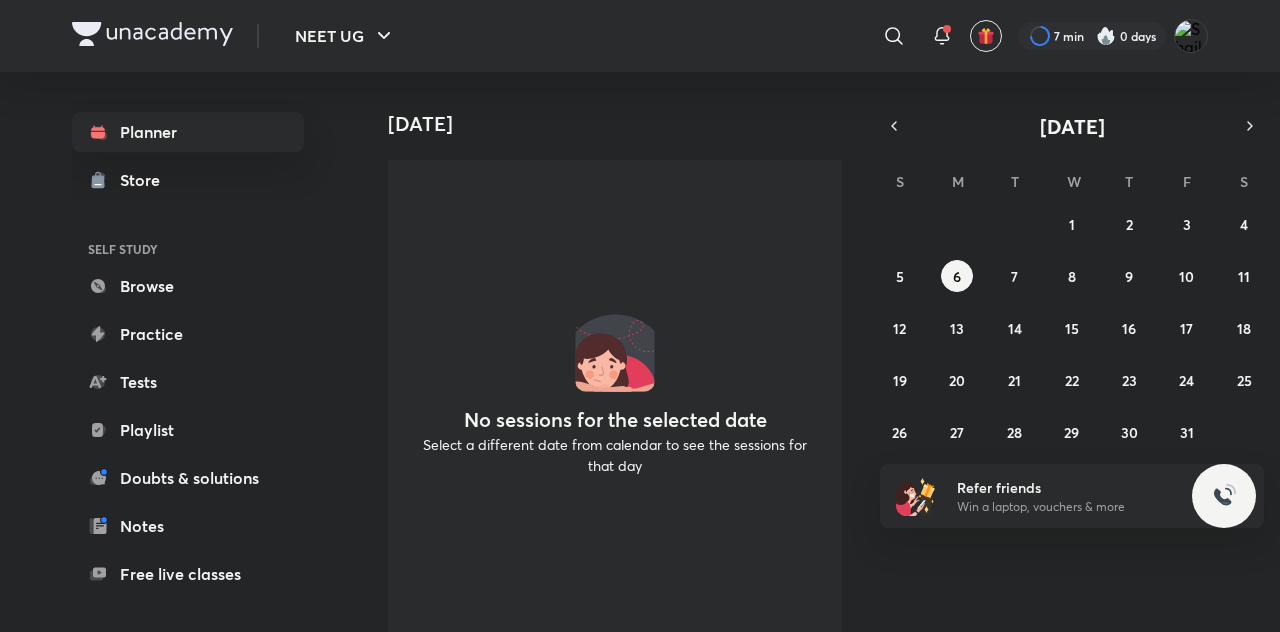
click at [941, 44] on icon at bounding box center [942, 44] width 3 height 0
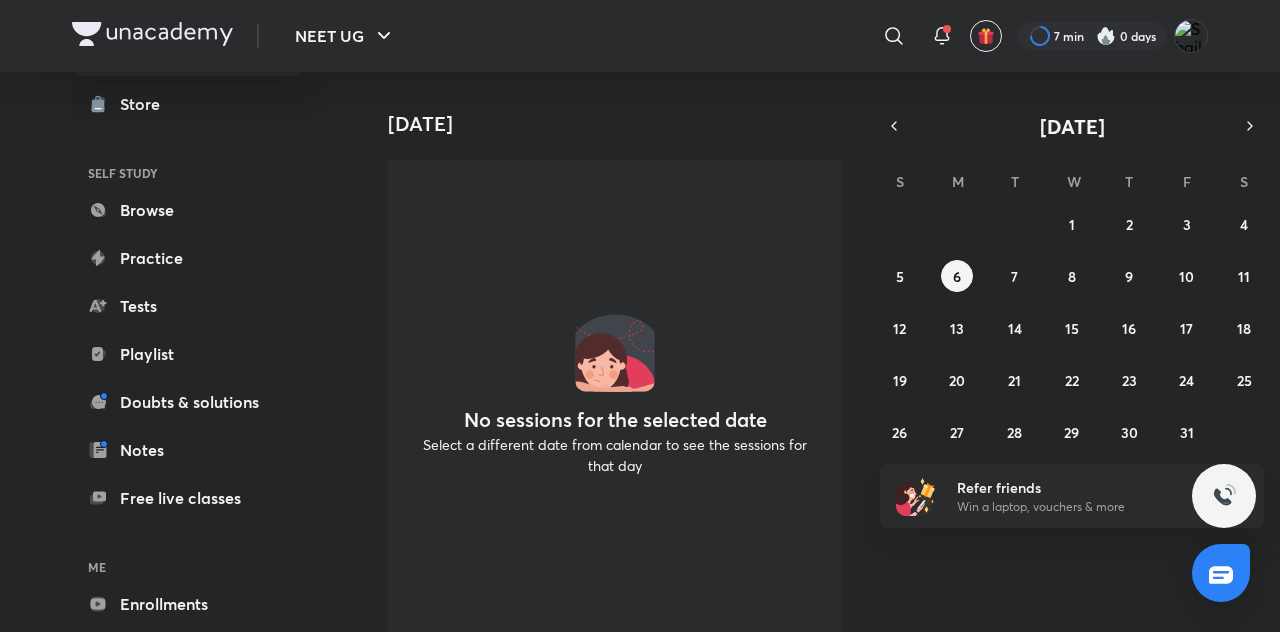
click at [102, 444] on span at bounding box center [104, 444] width 8 height 8
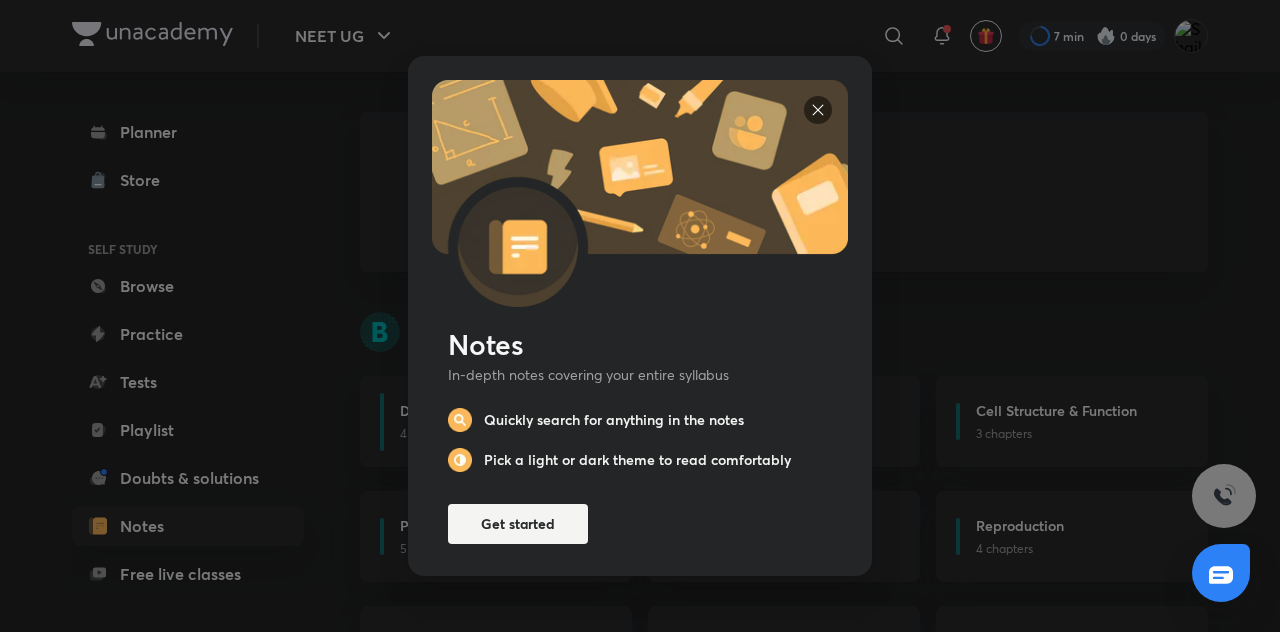
click at [1212, 450] on div "Notes In-depth notes covering your entire syllabus Quickly search for anything …" at bounding box center [640, 316] width 1280 height 632
click at [809, 124] on img at bounding box center [818, 110] width 28 height 28
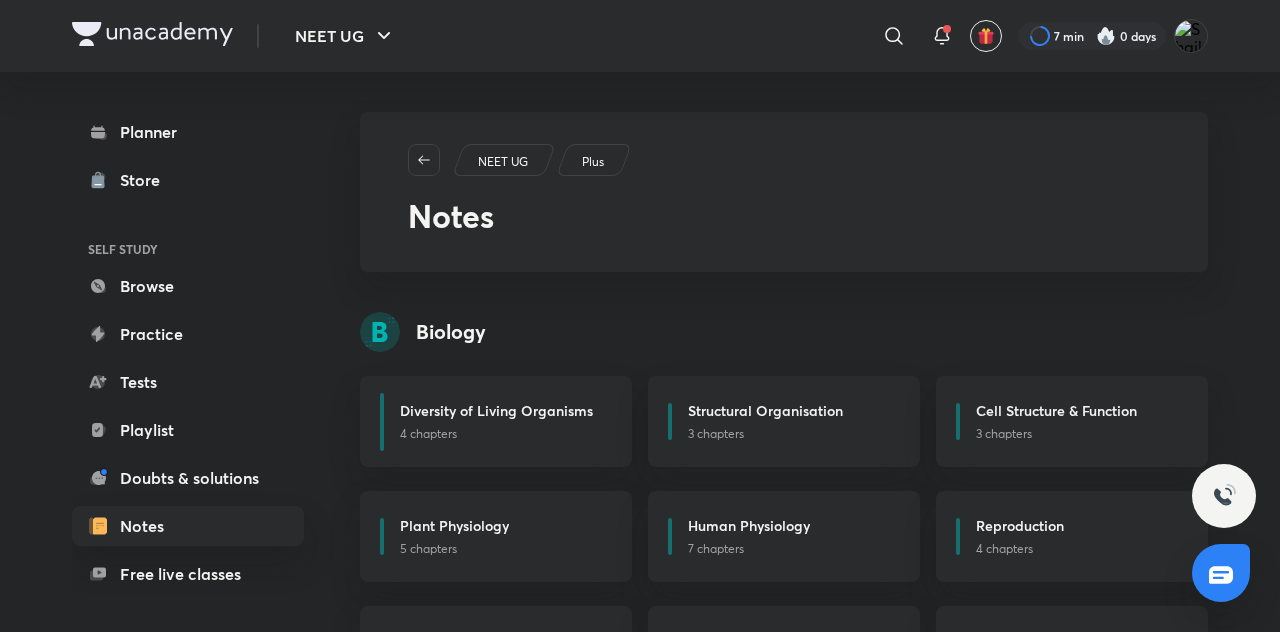
click at [122, 177] on div "Store" at bounding box center [146, 180] width 52 height 24
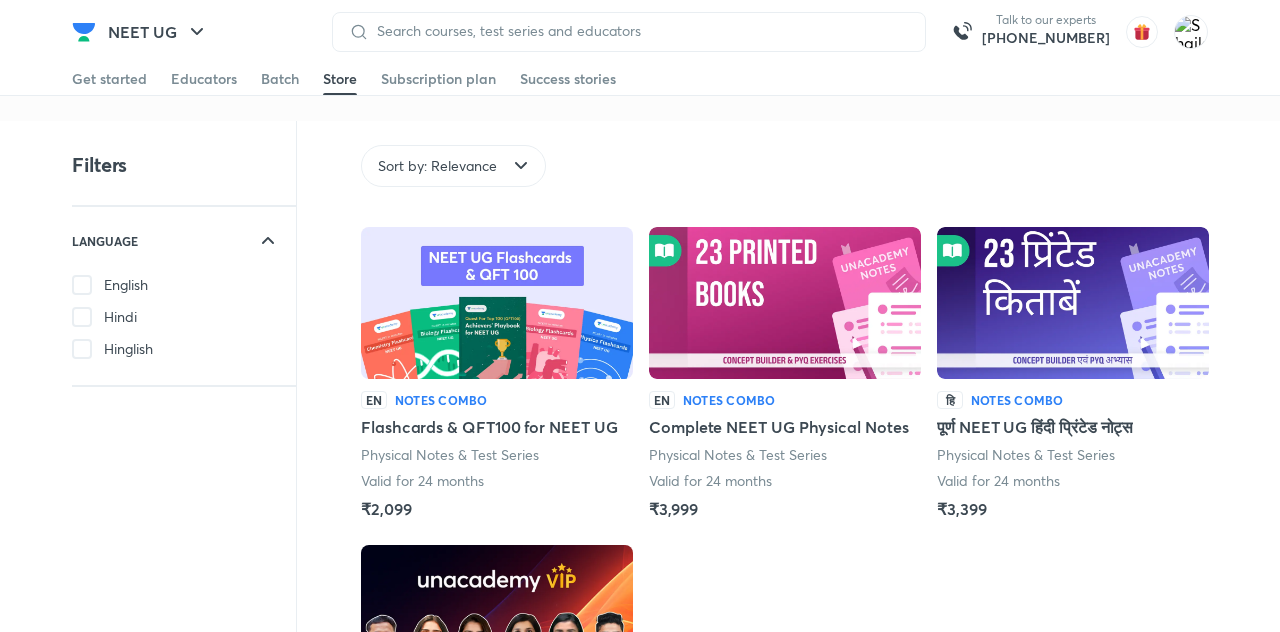
click at [279, 79] on div "Batch" at bounding box center [280, 79] width 38 height 20
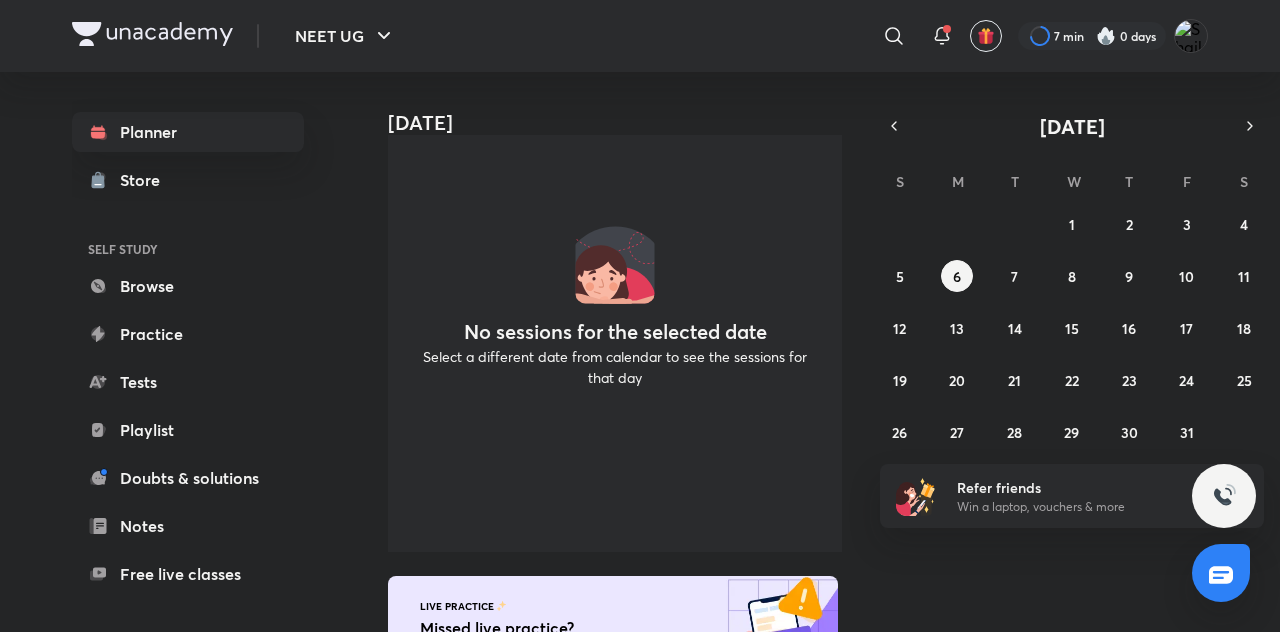
scroll to position [86, 0]
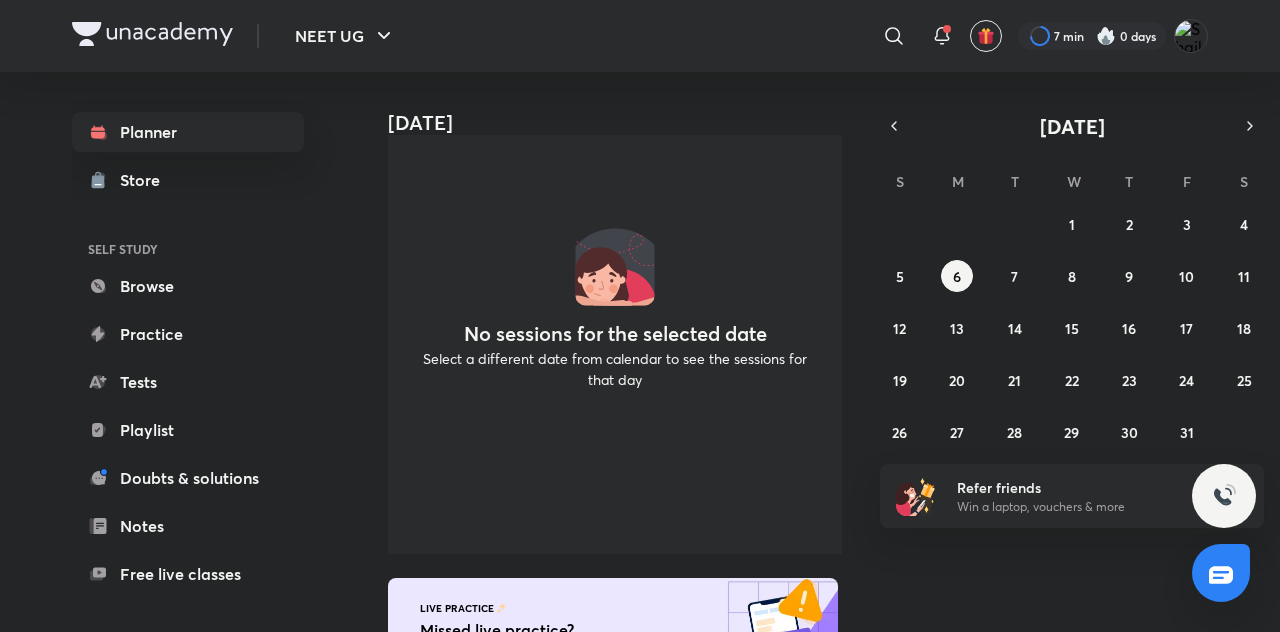
click at [1187, 477] on h6 "Refer friends" at bounding box center [1080, 487] width 246 height 21
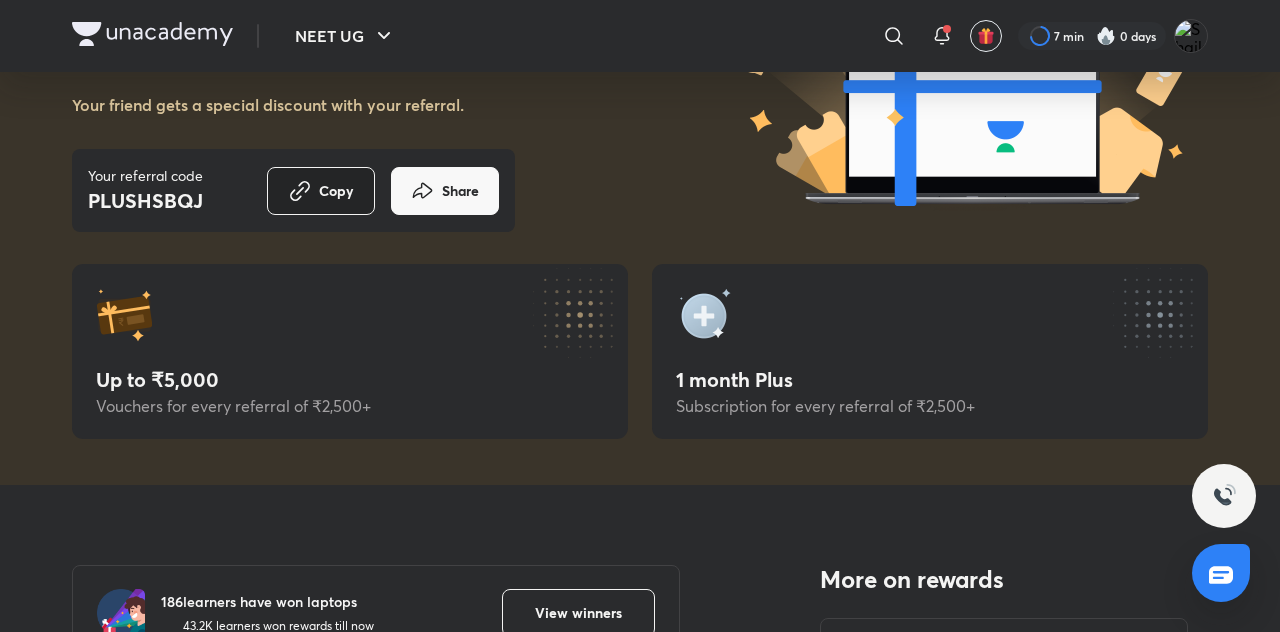
click at [288, 186] on icon "button" at bounding box center [300, 191] width 24 height 24
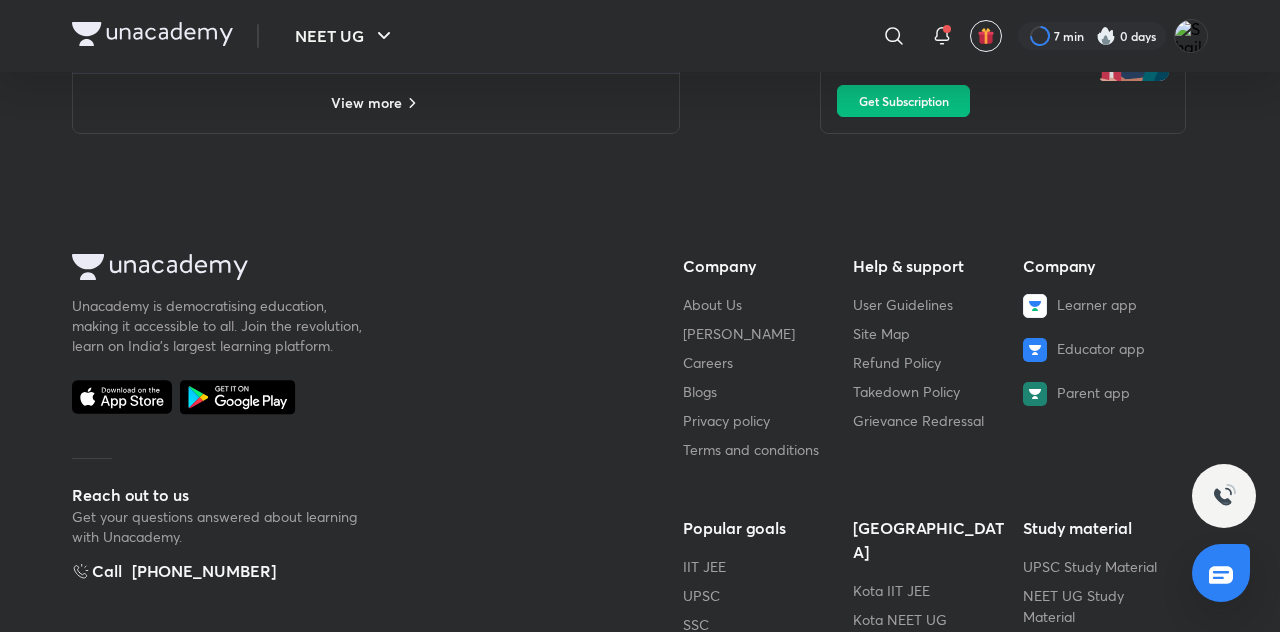
scroll to position [2030, 0]
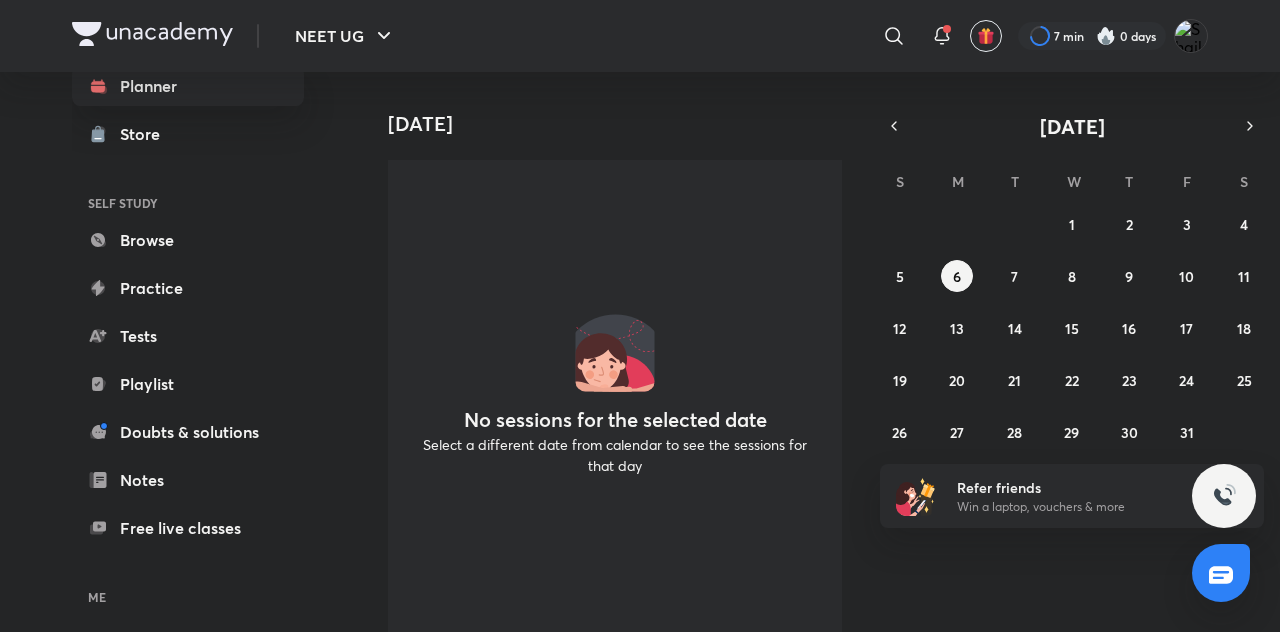
scroll to position [45, 0]
click at [103, 232] on icon at bounding box center [98, 241] width 20 height 20
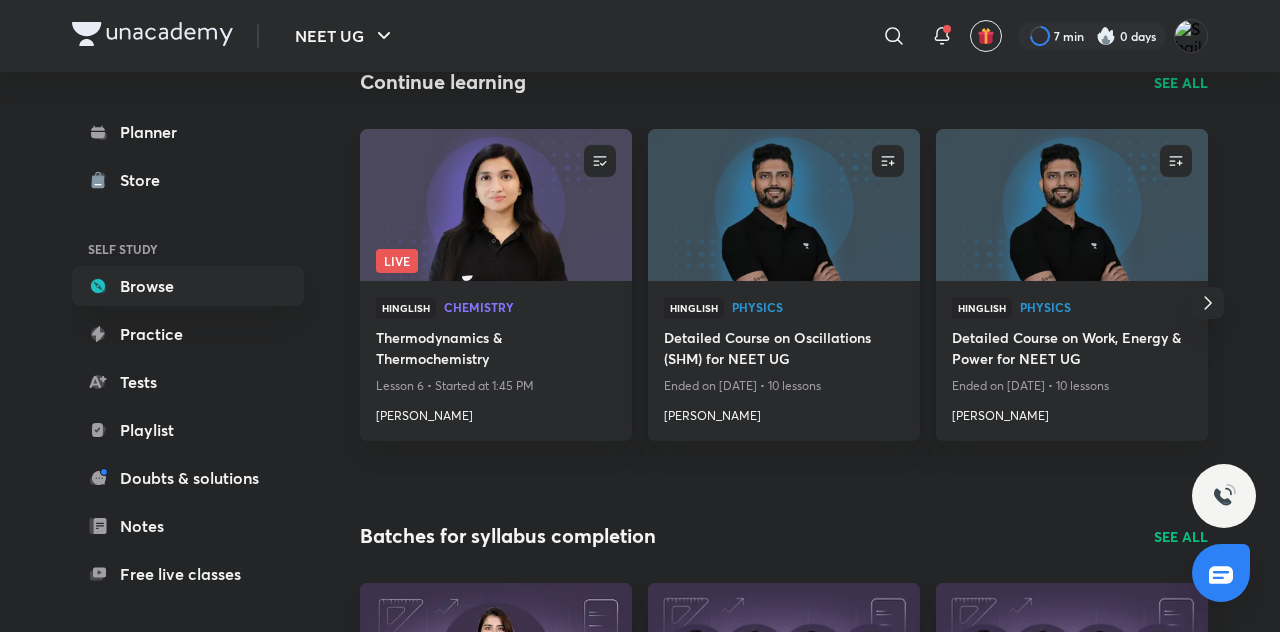
scroll to position [229, 0]
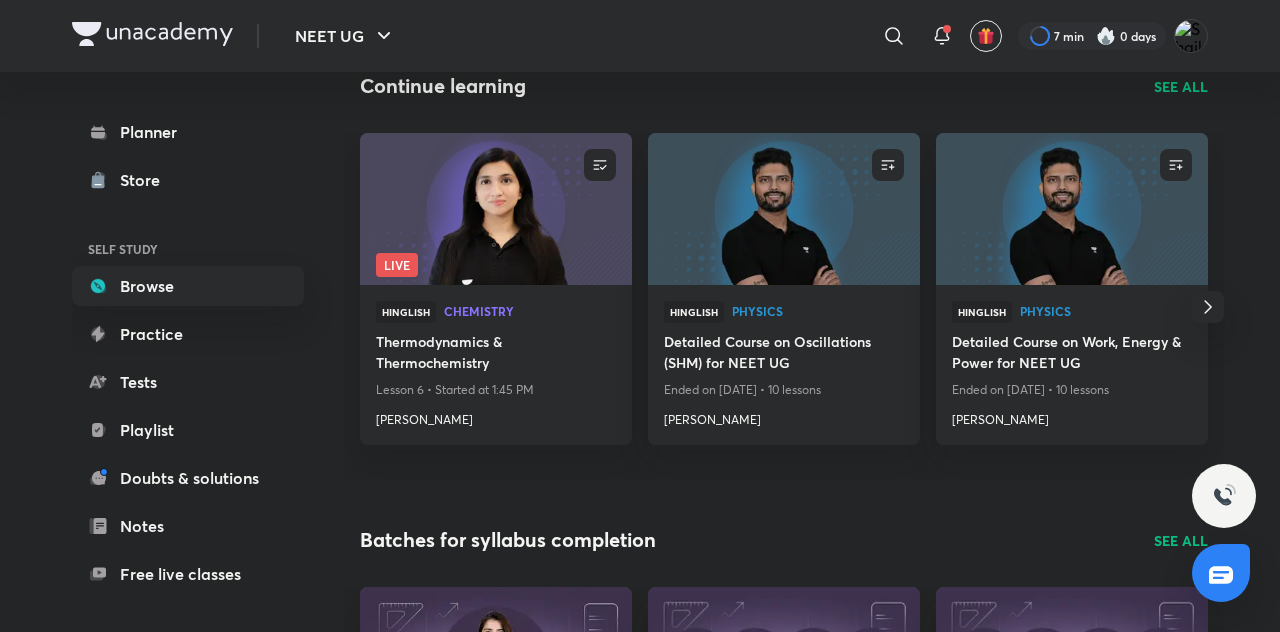
click at [429, 356] on h4 "Thermodynamics & Thermochemistry" at bounding box center [496, 354] width 240 height 46
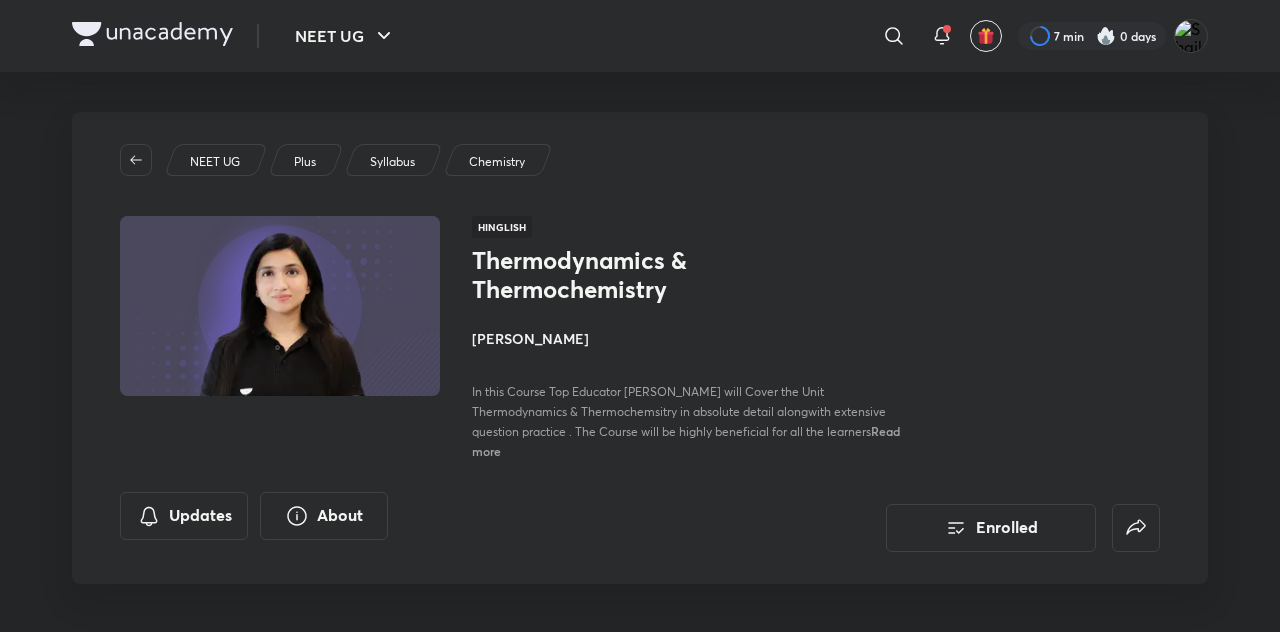
scroll to position [230, 0]
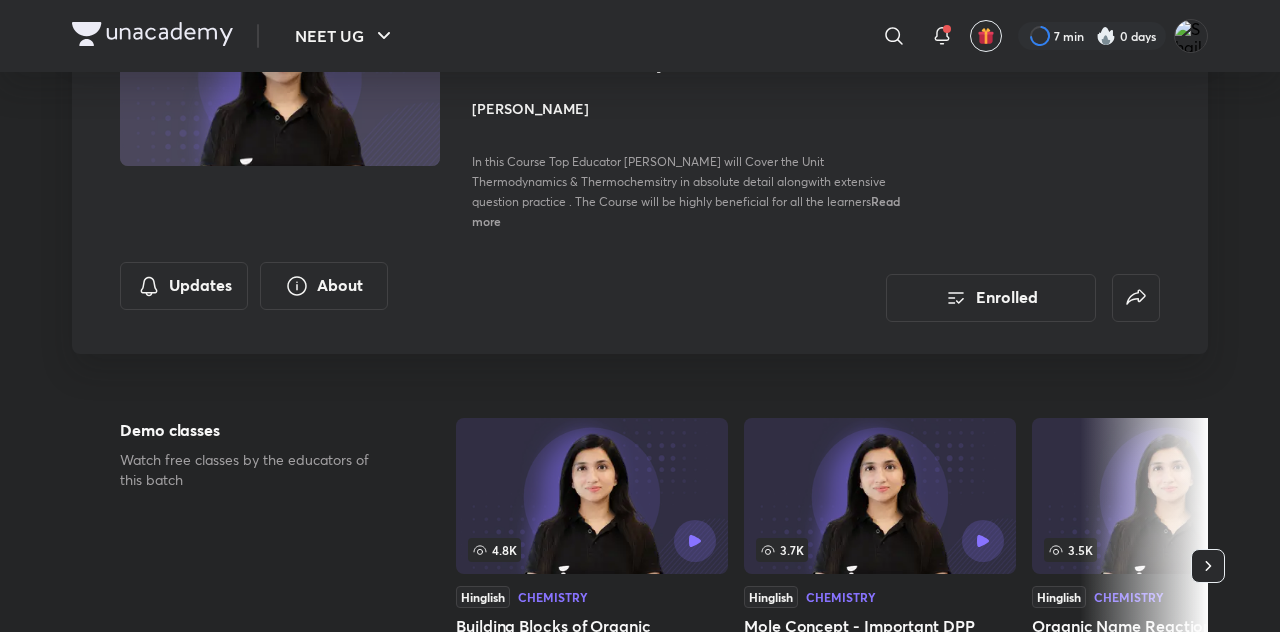
click at [1042, 276] on button "Enrolled" at bounding box center [991, 298] width 210 height 48
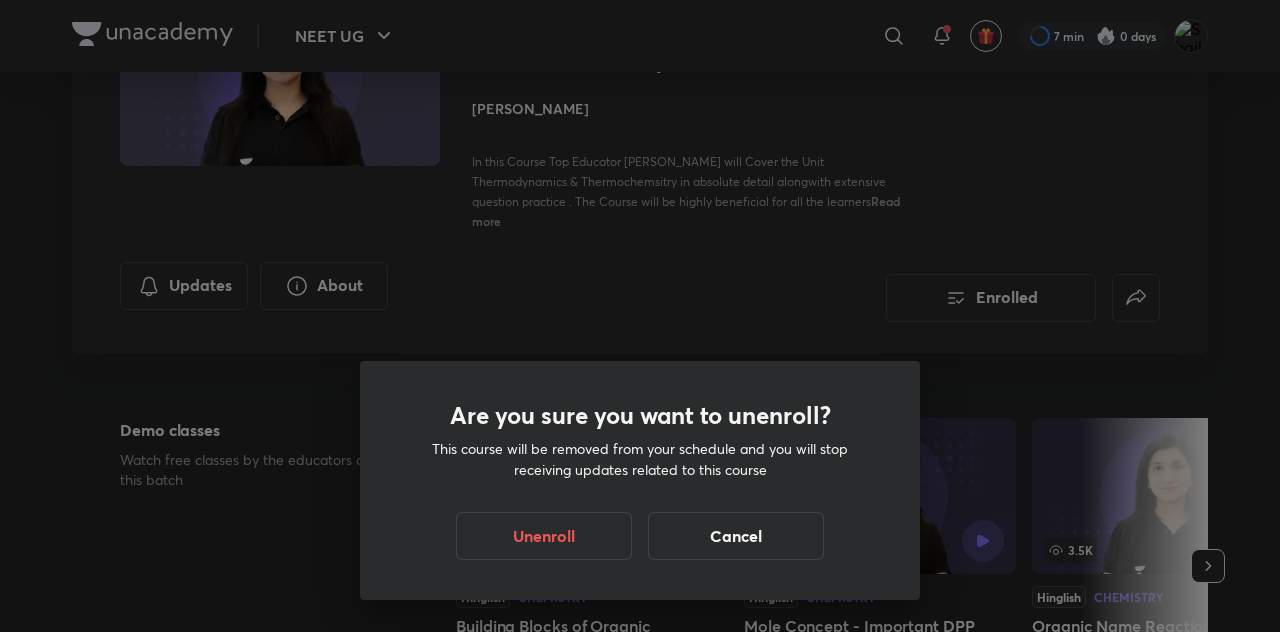
click at [1028, 284] on div "Are you sure you want to unenroll? This course will be removed from your schedu…" at bounding box center [640, 316] width 1280 height 632
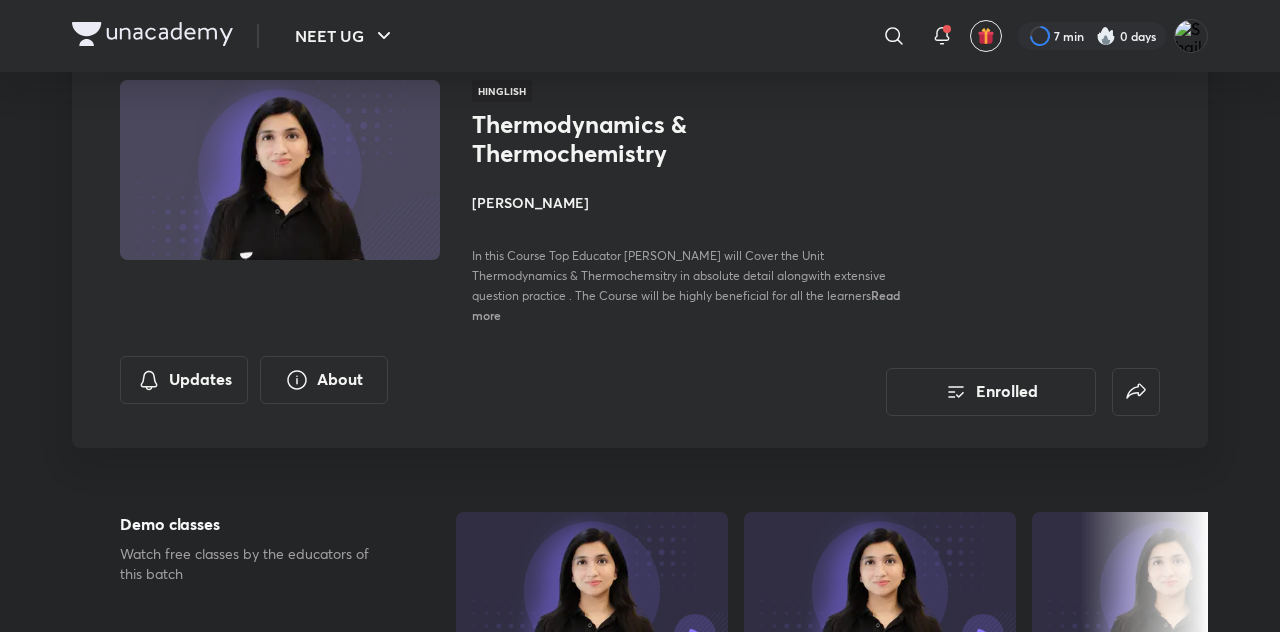
scroll to position [138, 0]
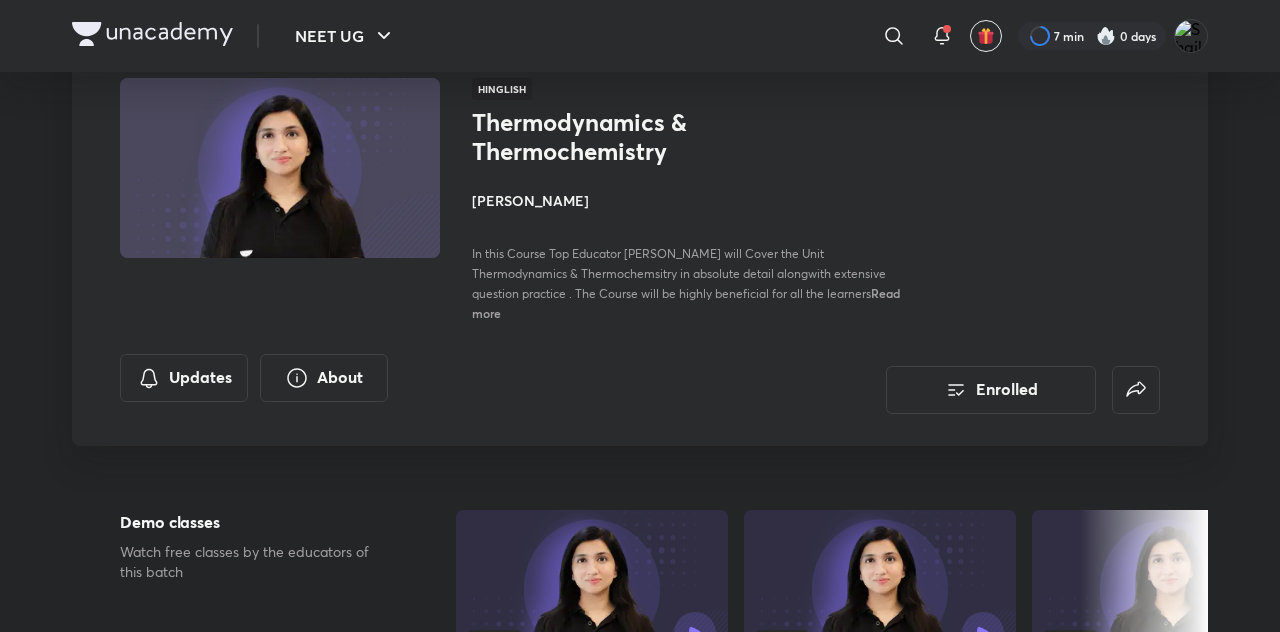
click at [208, 207] on img at bounding box center [280, 168] width 326 height 184
click at [176, 358] on button "Updates" at bounding box center [184, 378] width 128 height 48
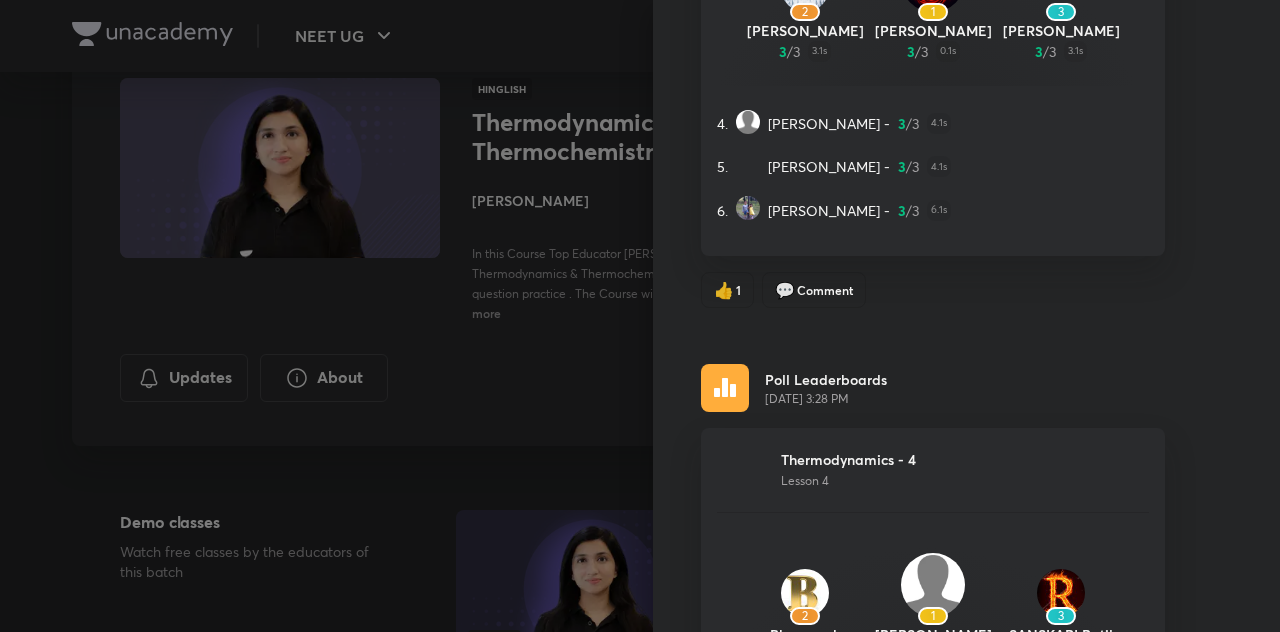
scroll to position [0, 0]
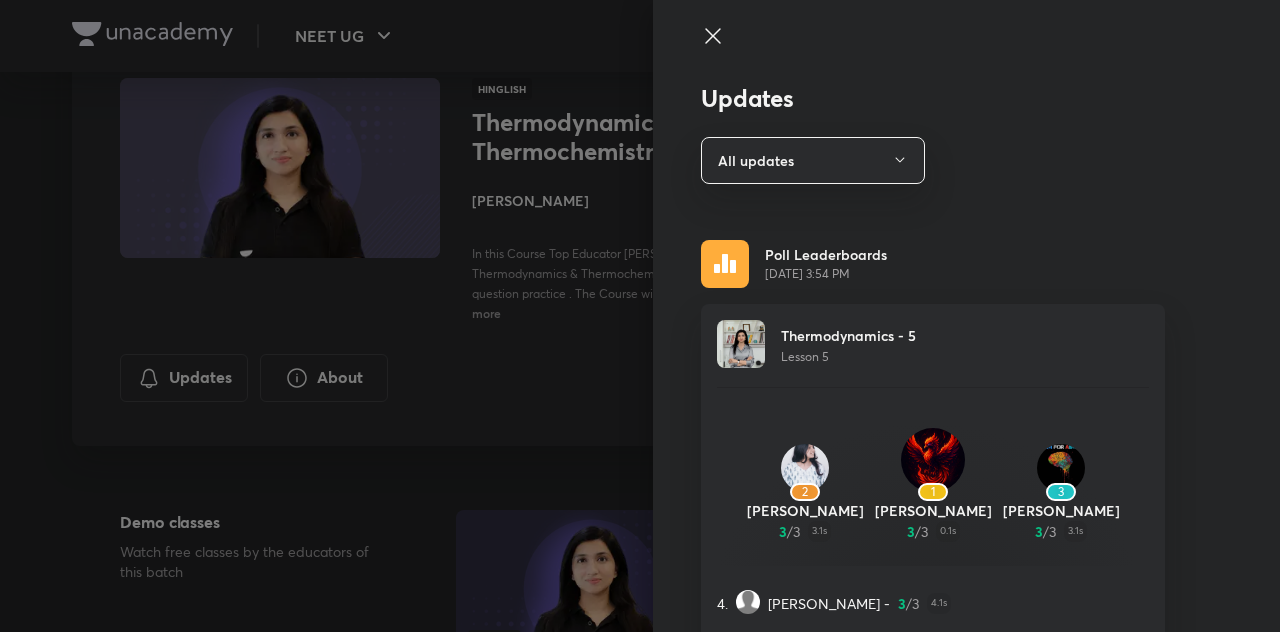
click at [736, 324] on img at bounding box center [741, 344] width 48 height 48
click at [744, 351] on img at bounding box center [741, 344] width 48 height 48
click at [740, 342] on img at bounding box center [741, 344] width 48 height 48
click at [740, 339] on img at bounding box center [741, 344] width 48 height 48
click at [200, 138] on div at bounding box center [640, 316] width 1280 height 632
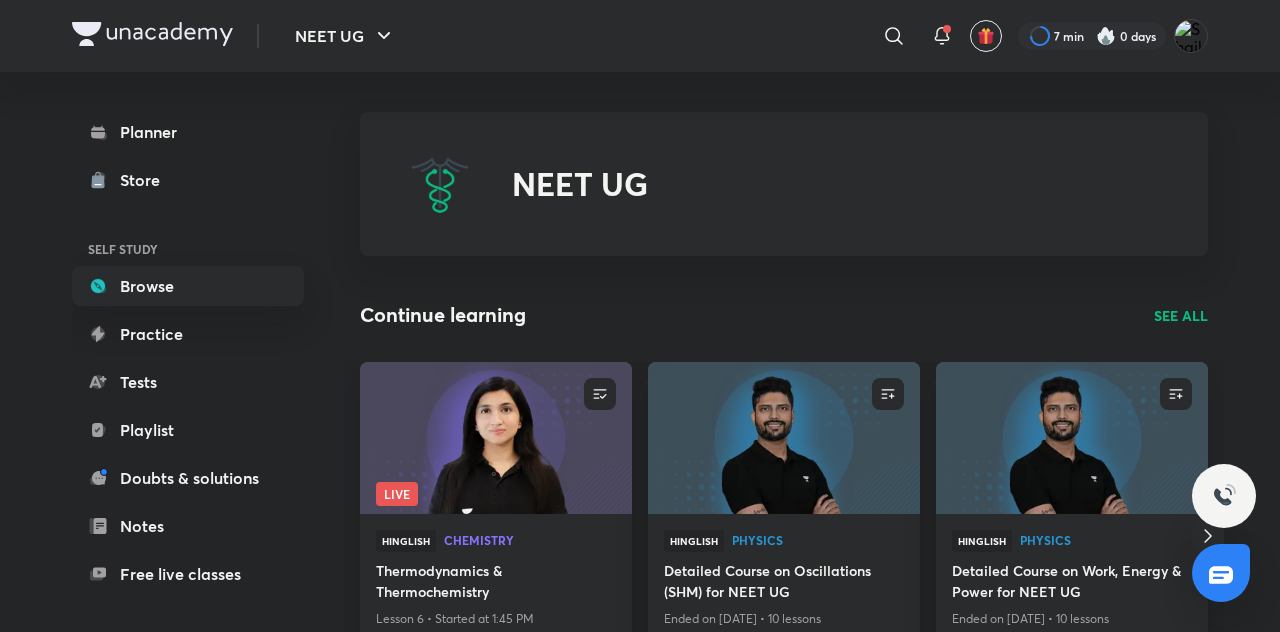
click at [415, 363] on img at bounding box center [495, 437] width 277 height 155
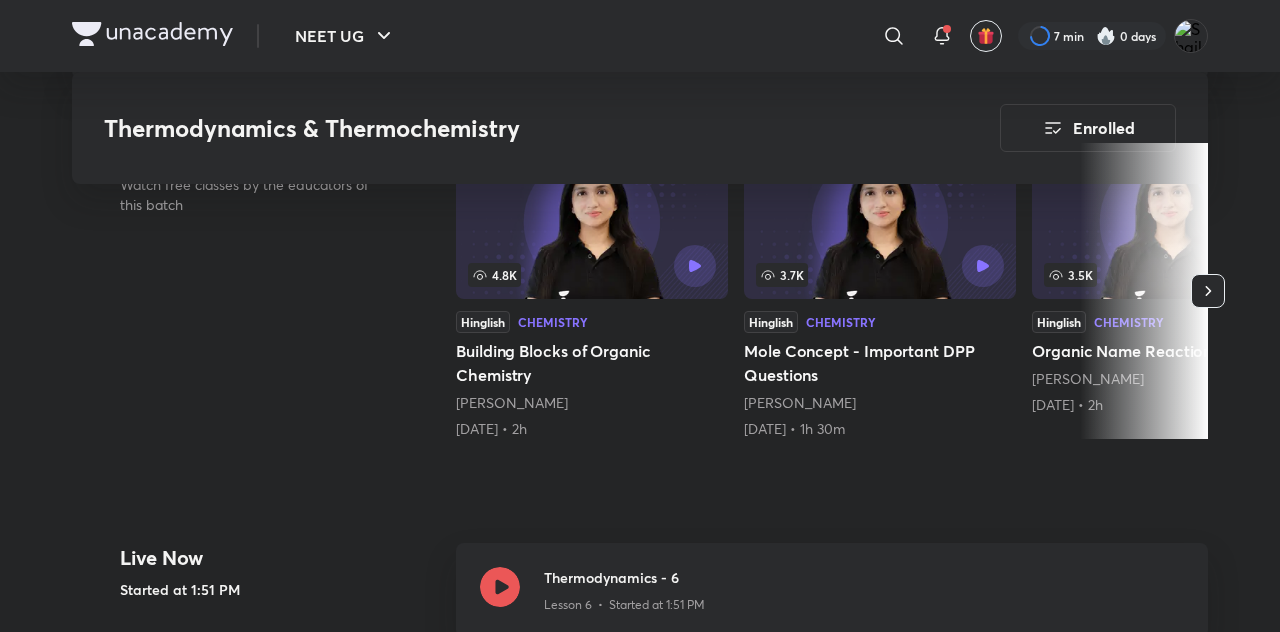
scroll to position [497, 0]
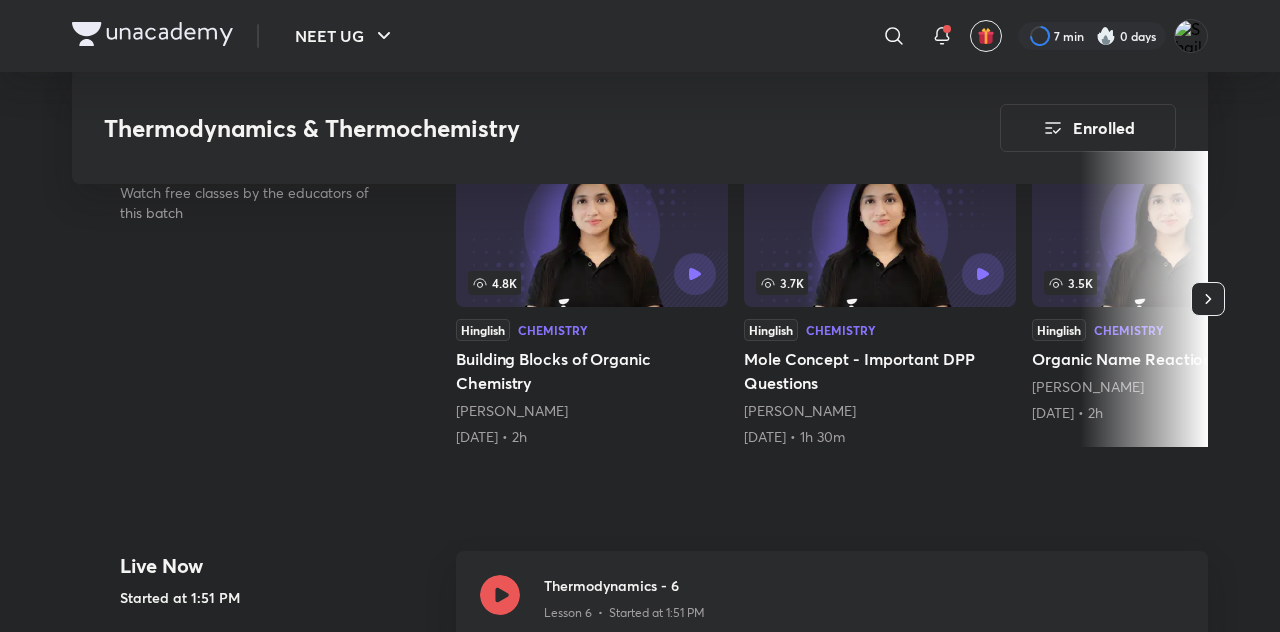
click at [1041, 584] on h3 "Thermodynamics - 6" at bounding box center [864, 585] width 640 height 21
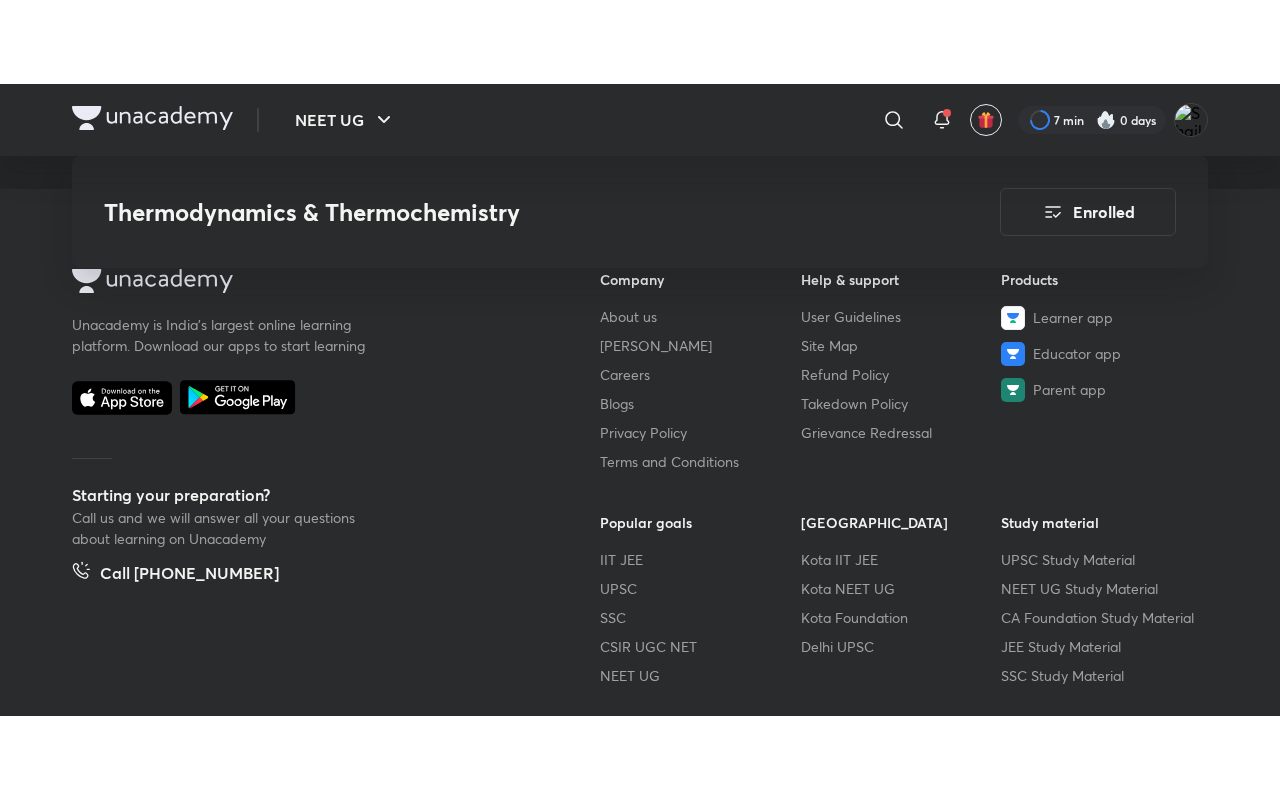
scroll to position [2638, 0]
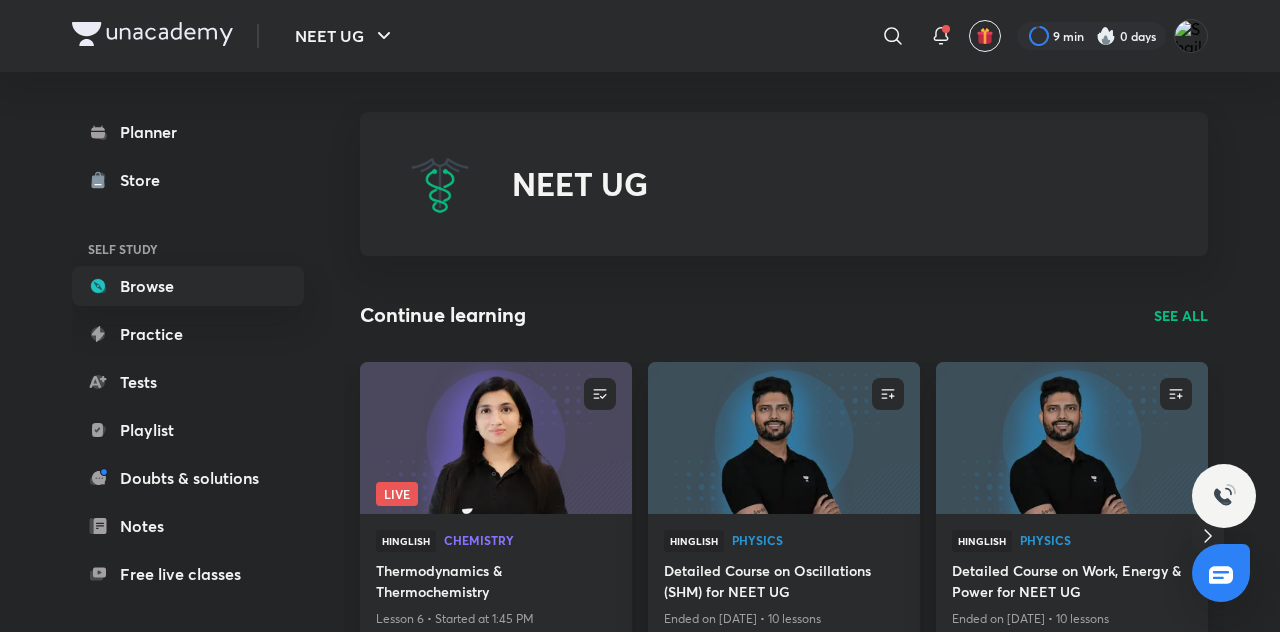
click at [138, 140] on link "Planner" at bounding box center [188, 132] width 232 height 40
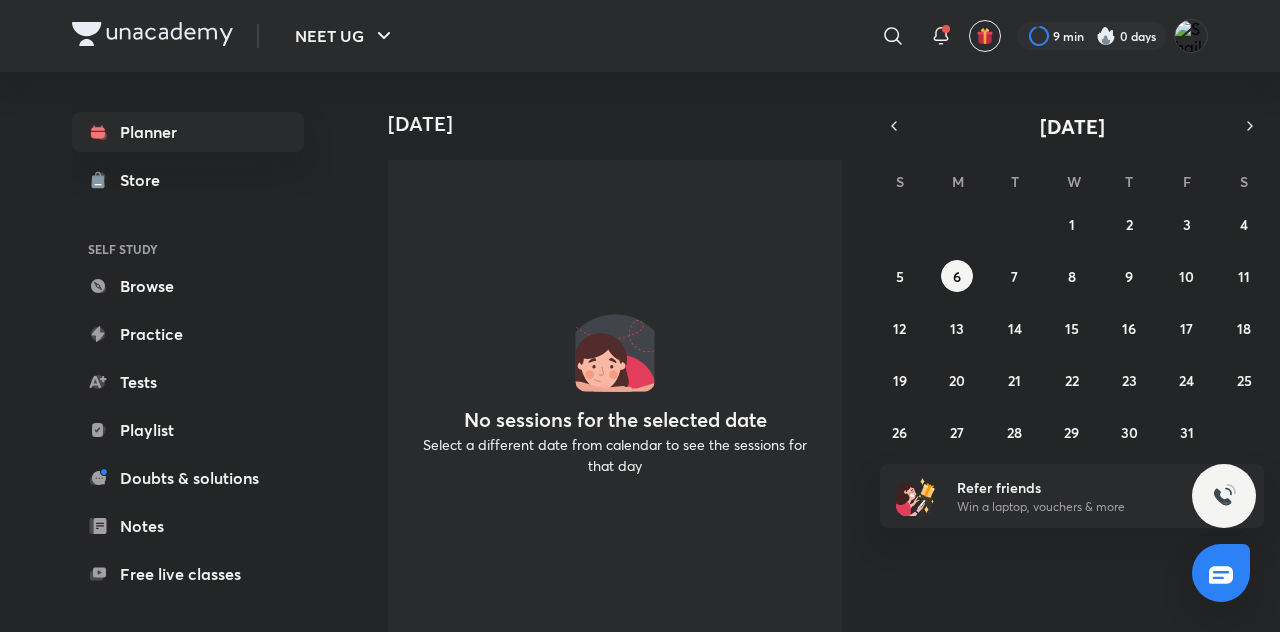
click at [124, 180] on div "Store" at bounding box center [146, 180] width 52 height 24
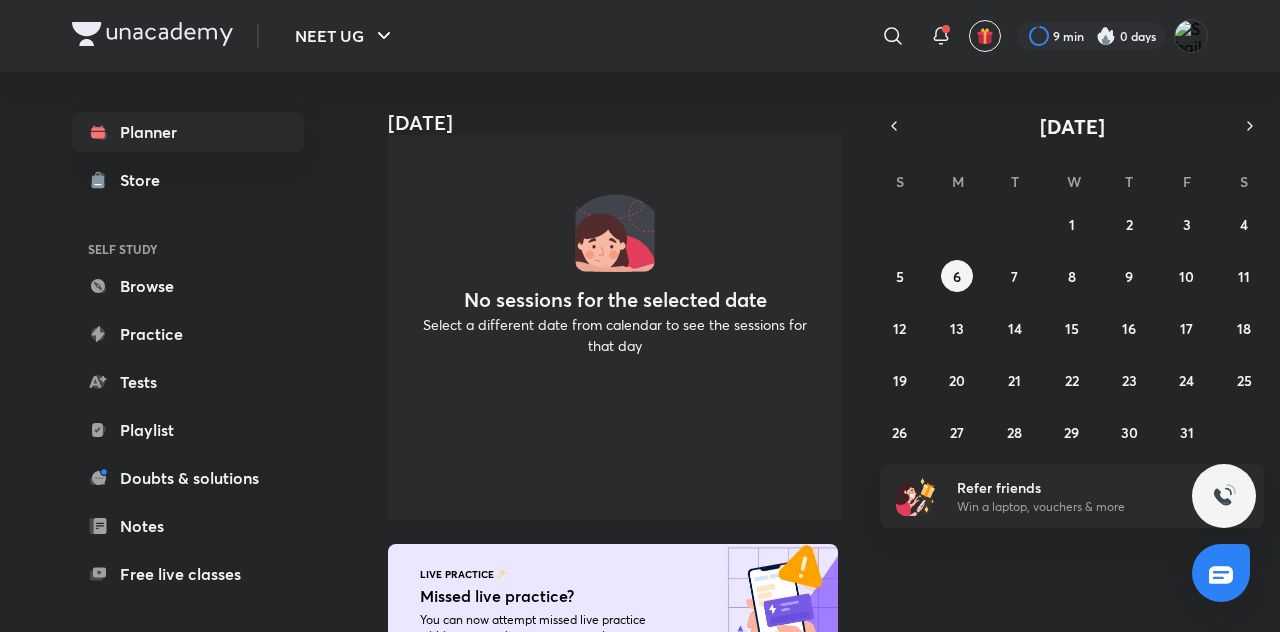
click at [731, 569] on div "LIVE PRACTICE" at bounding box center [613, 574] width 386 height 12
click at [1207, 631] on div "[DATE] No sessions for the selected date Select a different date from calendar …" at bounding box center [818, 352] width 916 height 560
click at [1239, 587] on icon at bounding box center [1244, 575] width 24 height 24
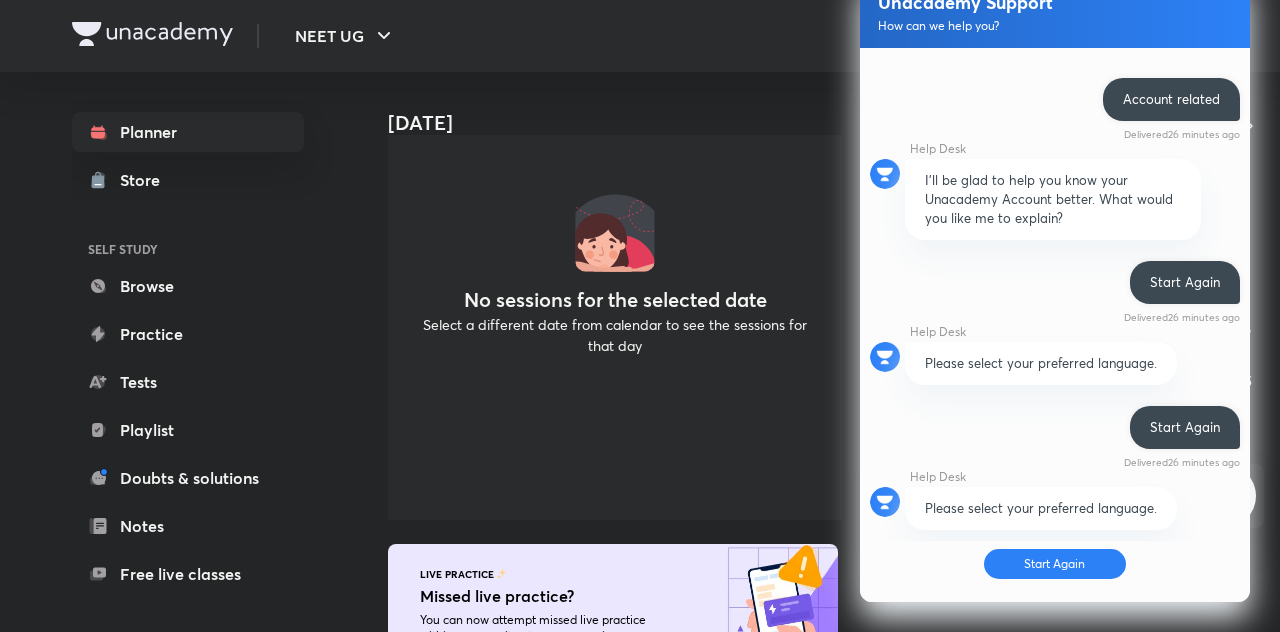
scroll to position [753, 0]
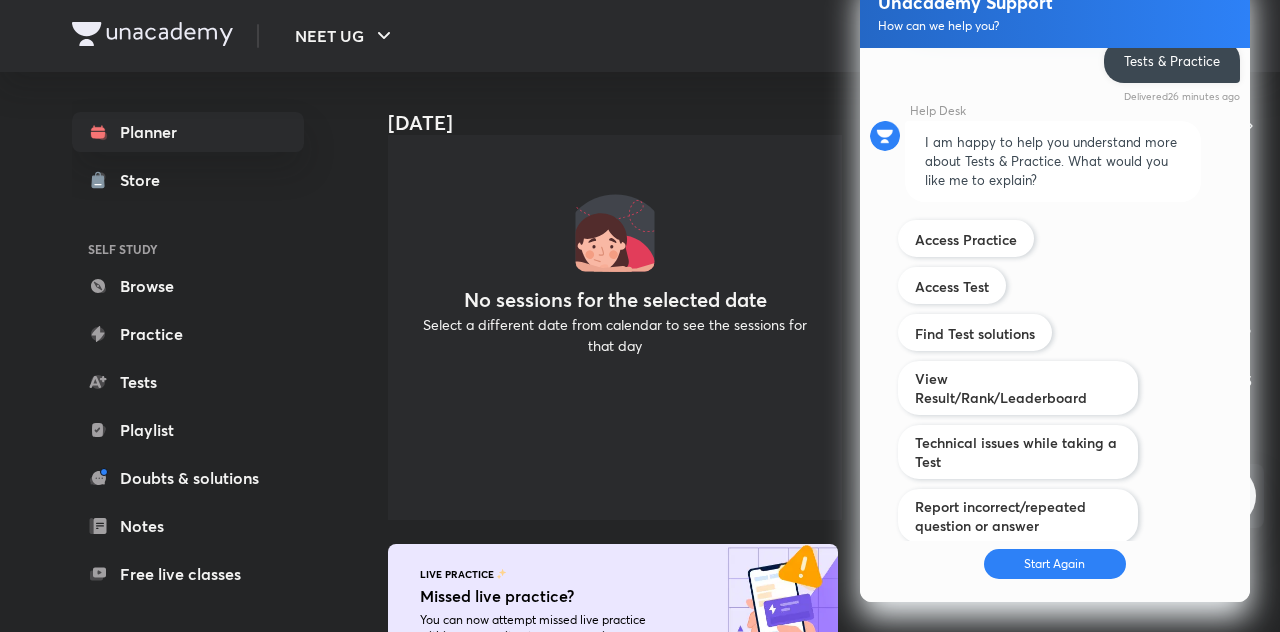
click at [797, 392] on div "No sessions for the selected date Select a different date from calendar to see …" at bounding box center [615, 280] width 454 height 480
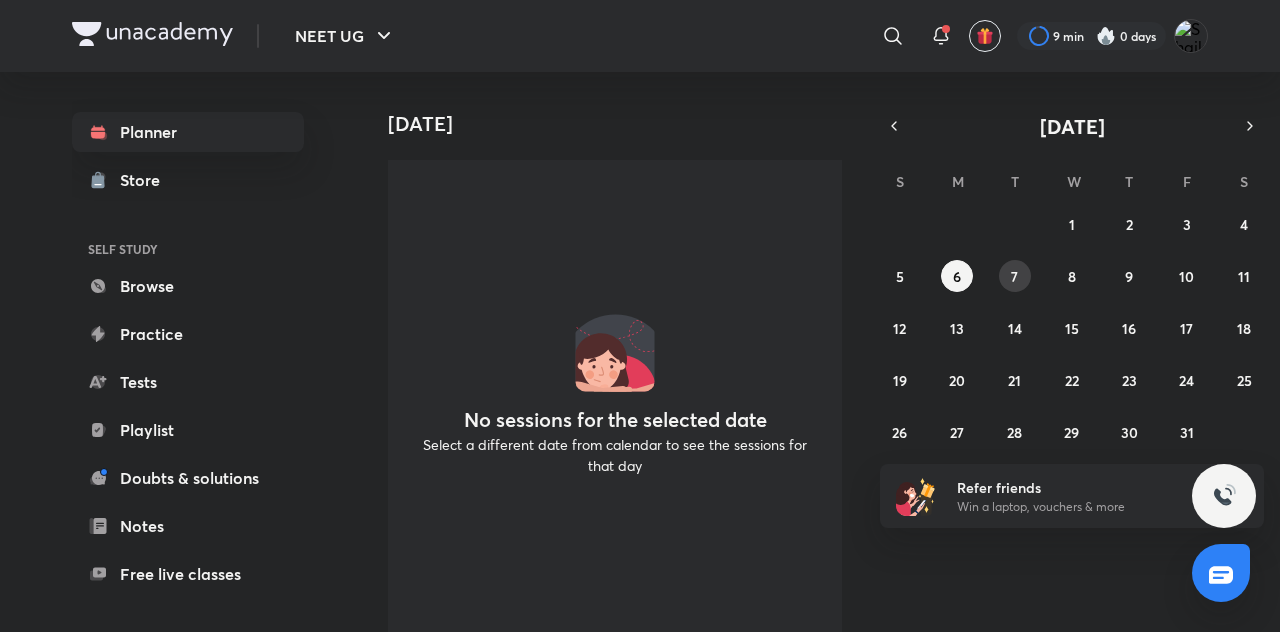
click at [1008, 260] on button "7" at bounding box center [1015, 276] width 32 height 32
click at [1085, 208] on button "1" at bounding box center [1072, 224] width 32 height 32
click at [894, 126] on icon "button" at bounding box center [894, 126] width 16 height 18
click at [897, 130] on icon "button" at bounding box center [894, 126] width 16 height 18
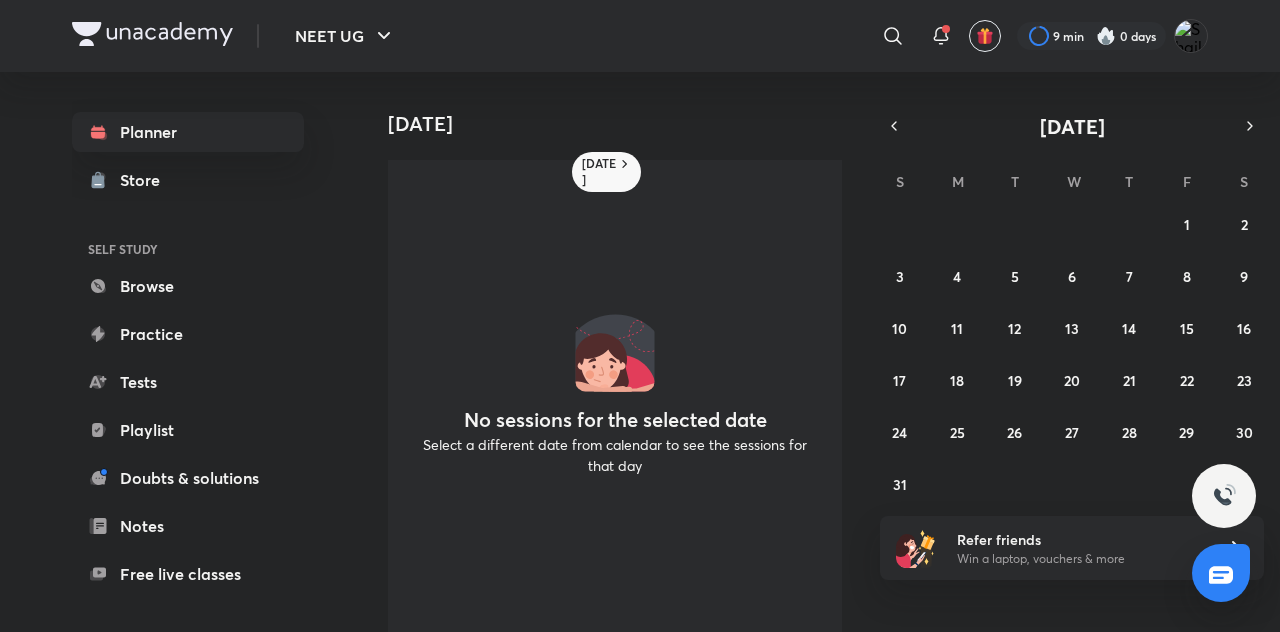
click at [896, 130] on icon "button" at bounding box center [894, 126] width 4 height 8
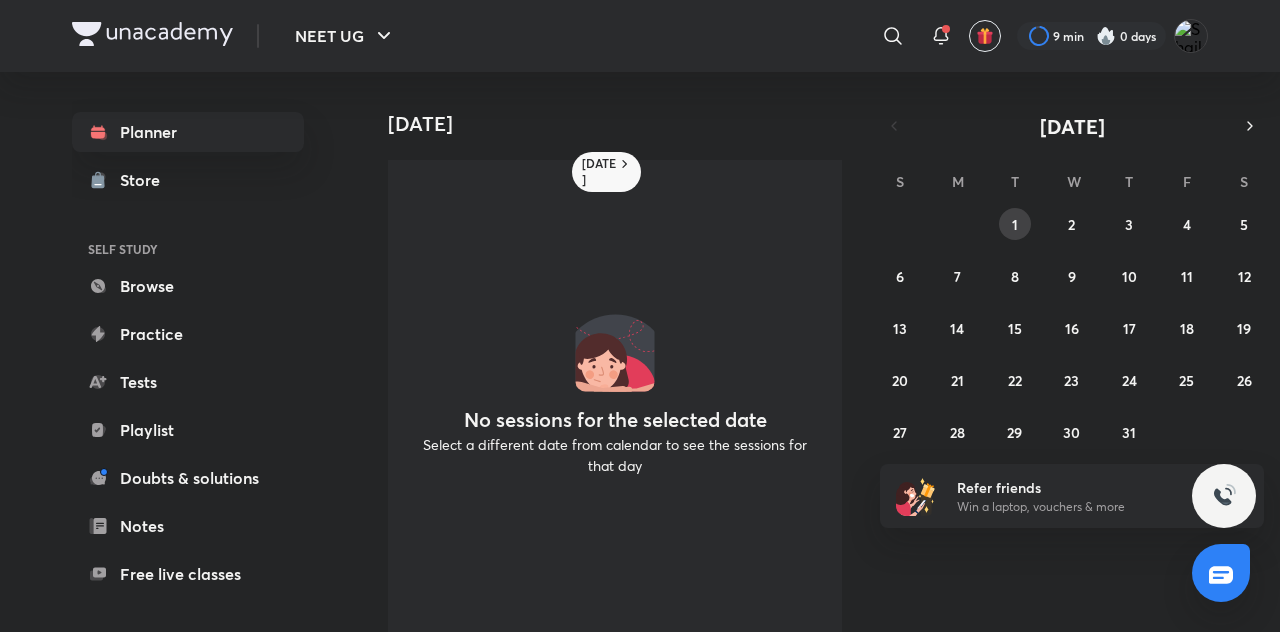
click at [1023, 214] on button "1" at bounding box center [1015, 224] width 32 height 32
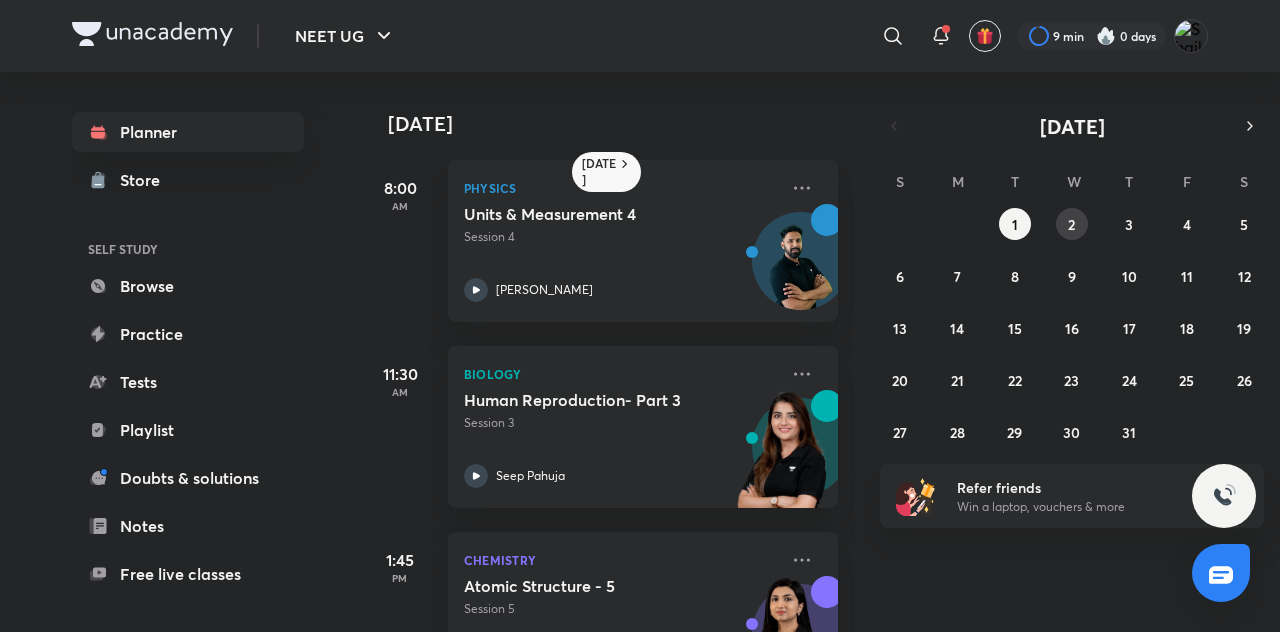
click at [1070, 235] on button "2" at bounding box center [1072, 224] width 32 height 32
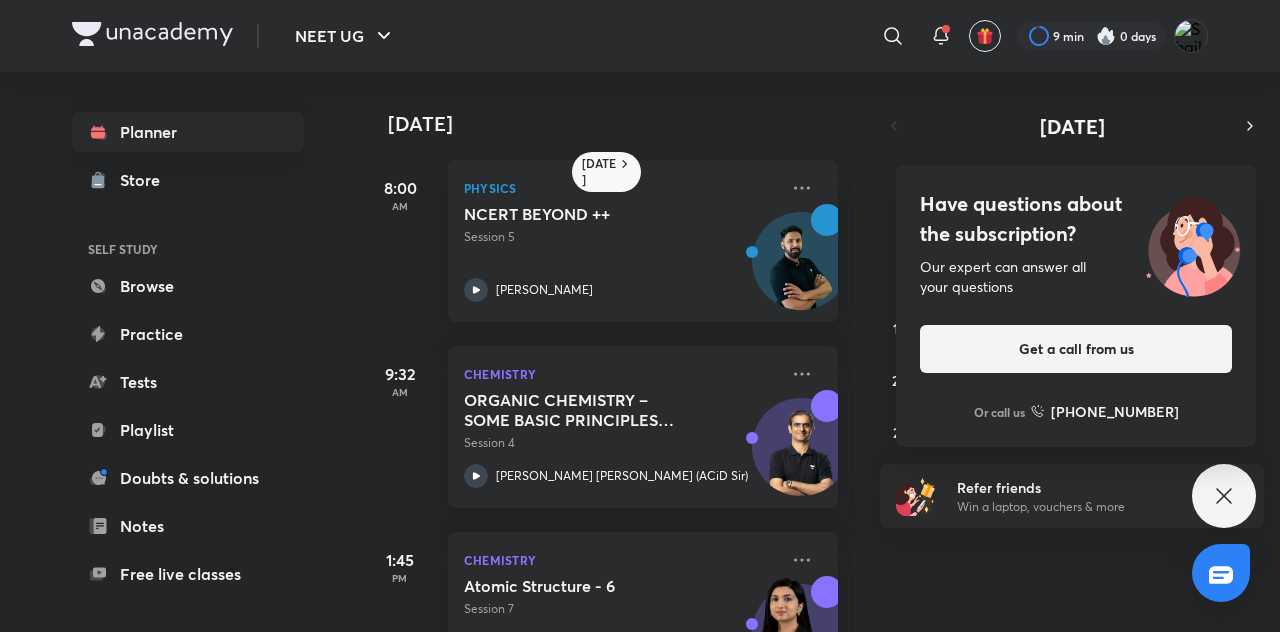
click at [1232, 110] on div "2 July 8:00 AM Physics NCERT BEYOND ++ Session 5 Anupam Upadhayay 9:32 AM Chemi…" at bounding box center [818, 352] width 916 height 560
click at [1248, 123] on icon "button" at bounding box center [1250, 126] width 4 height 8
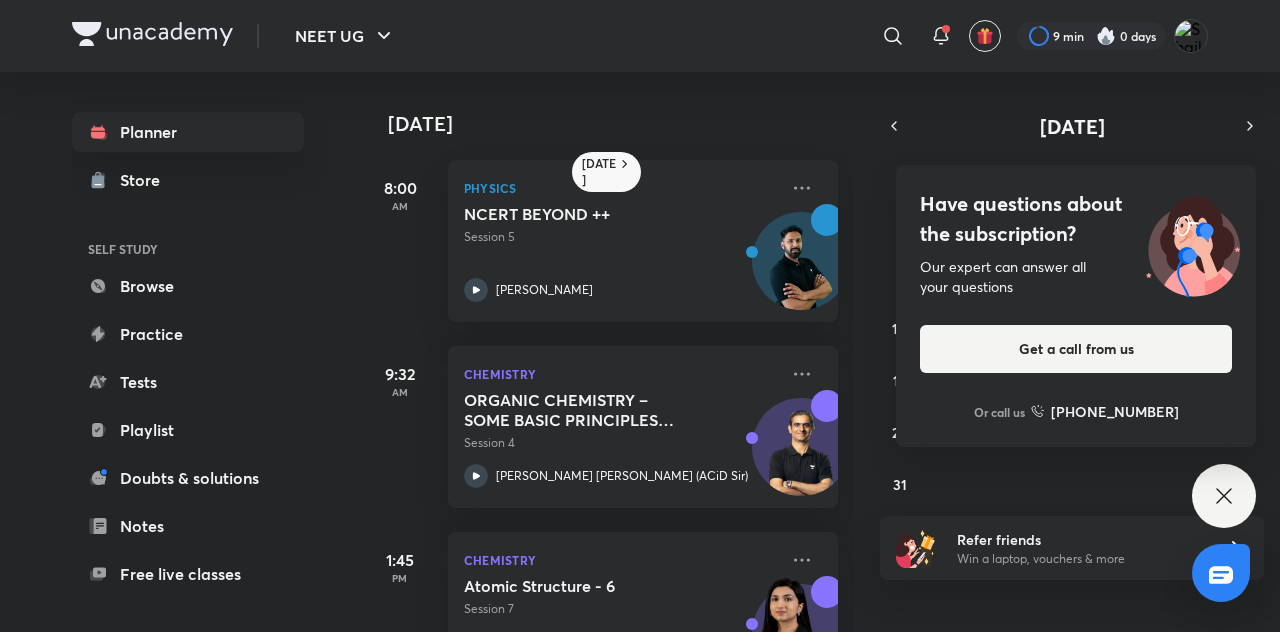
click at [1250, 125] on icon "button" at bounding box center [1250, 126] width 4 height 8
click at [1250, 126] on icon "button" at bounding box center [1250, 126] width 16 height 18
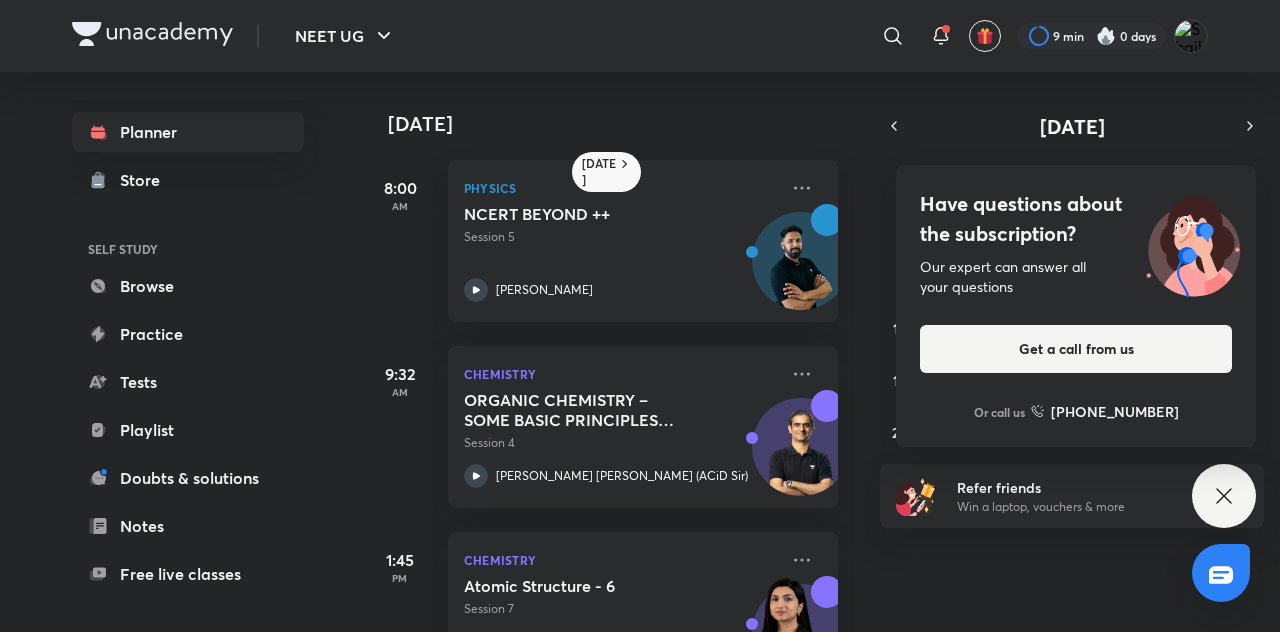
click at [1249, 125] on icon "button" at bounding box center [1250, 126] width 16 height 18
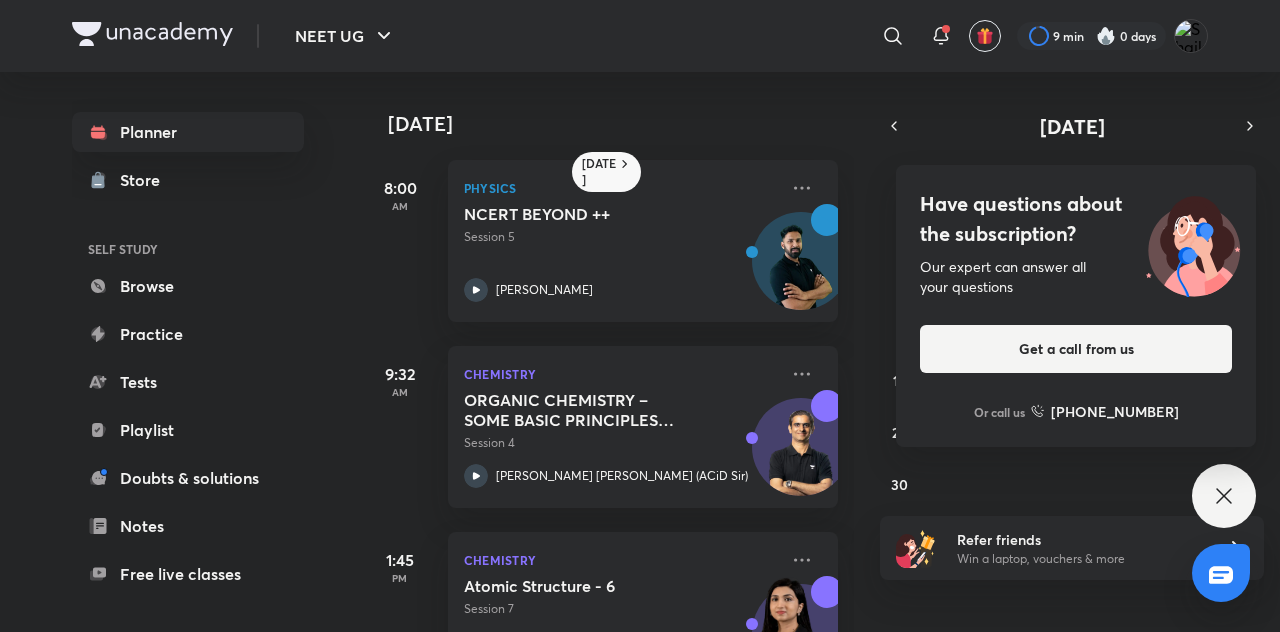
click at [876, 126] on div "2 July 8:00 AM Physics NCERT BEYOND ++ Session 5 Anupam Upadhayay 9:32 AM Chemi…" at bounding box center [818, 352] width 916 height 560
click at [1217, 499] on icon at bounding box center [1224, 496] width 24 height 24
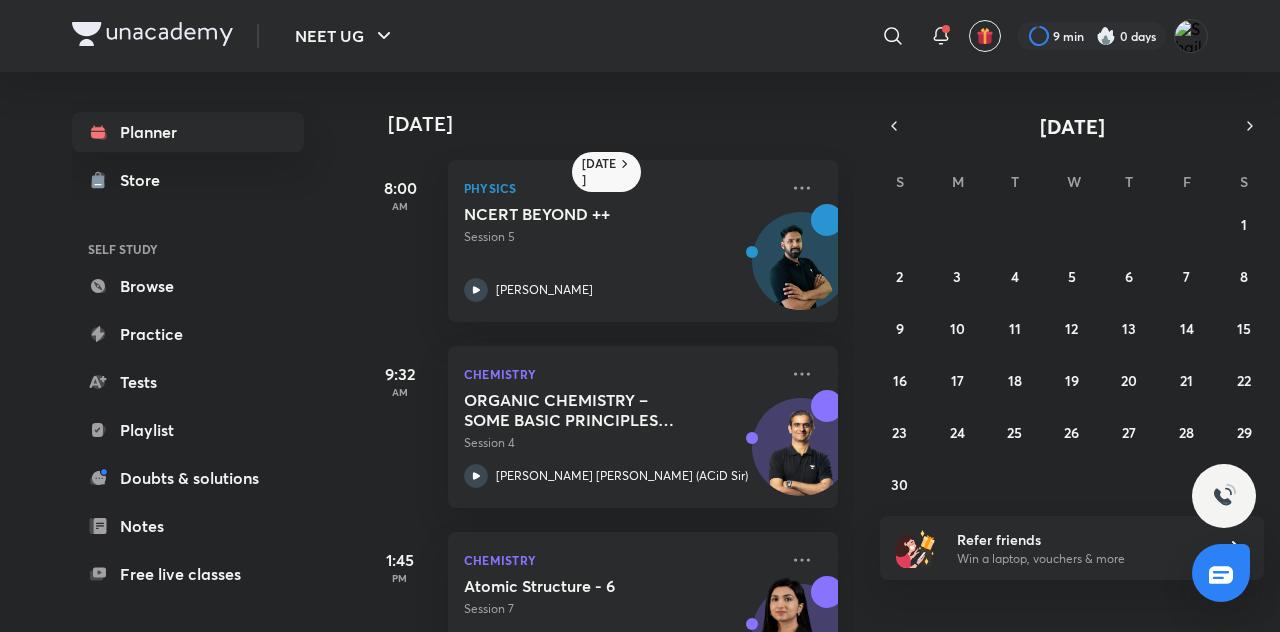
click at [899, 150] on div "November 2025 S M T W T F S 26 27 28 29 30 31 1 2 3 4 5 6 7 8 9 10 11 12 13 14 …" at bounding box center [1072, 306] width 384 height 388
click at [898, 126] on icon "button" at bounding box center [894, 126] width 16 height 18
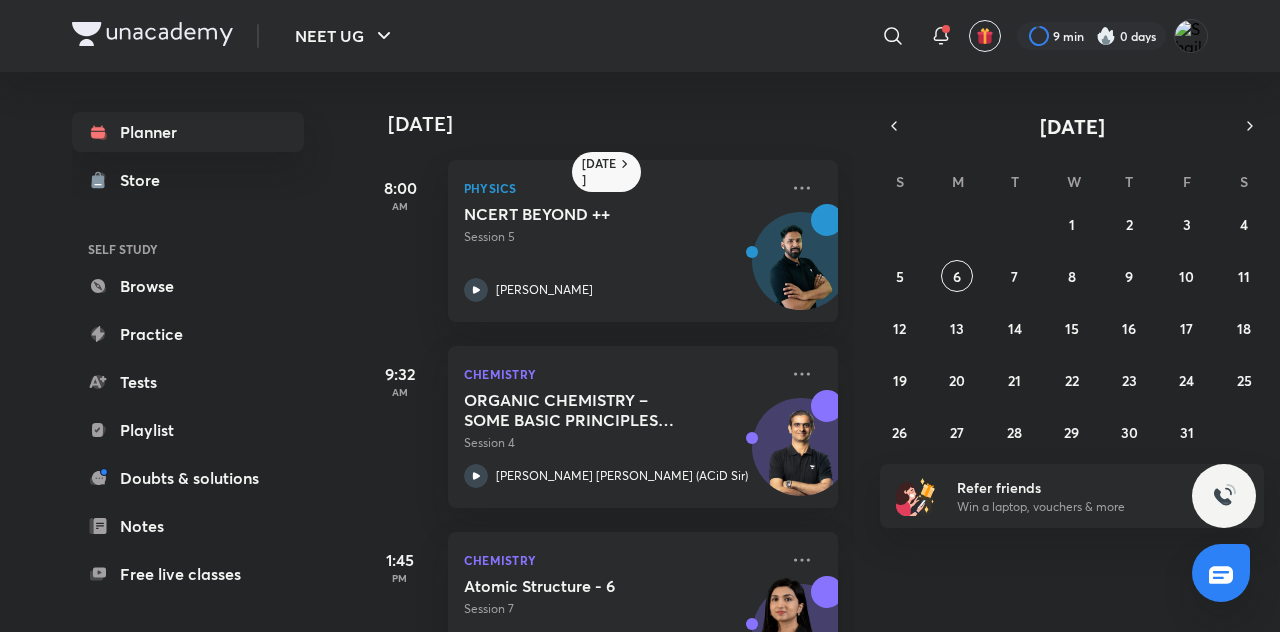
click at [964, 262] on button "6" at bounding box center [957, 276] width 32 height 32
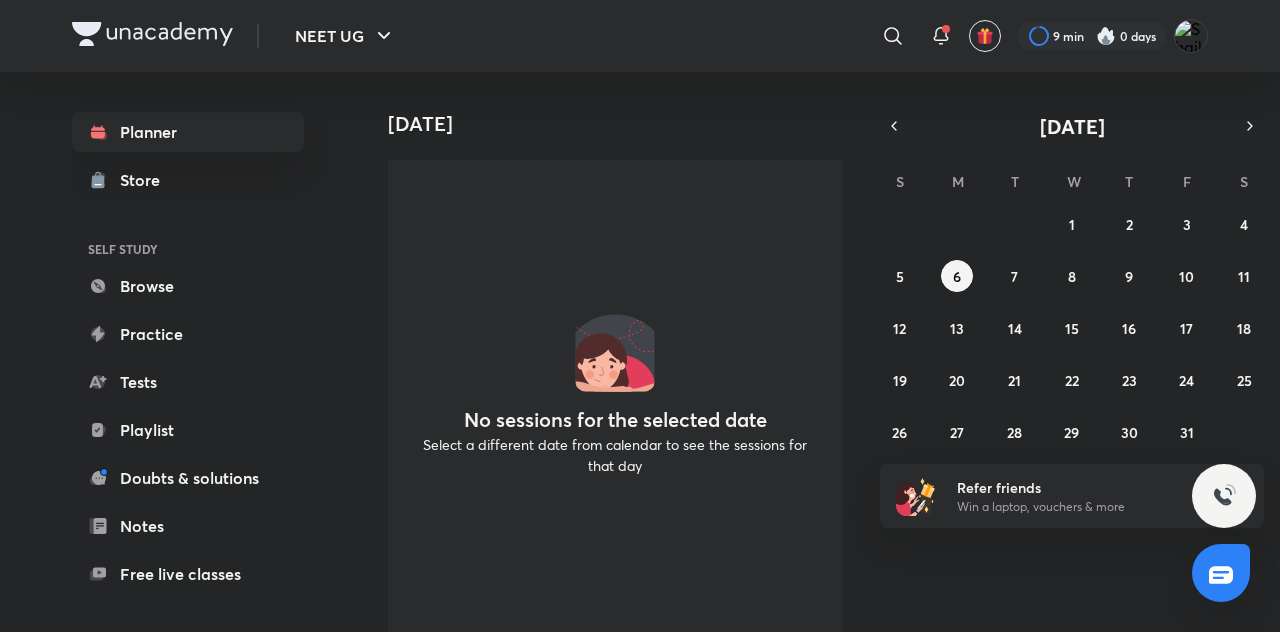
click at [1081, 208] on div "28 29 30 1 2 3 4 5 6 7 8 9 10 11 12 13 14 15 16 17 18 19 20 21 22 23 24 25 26 2…" at bounding box center [1072, 328] width 384 height 240
click at [1139, 230] on button "2" at bounding box center [1129, 224] width 32 height 32
click at [1192, 224] on button "3" at bounding box center [1187, 224] width 32 height 32
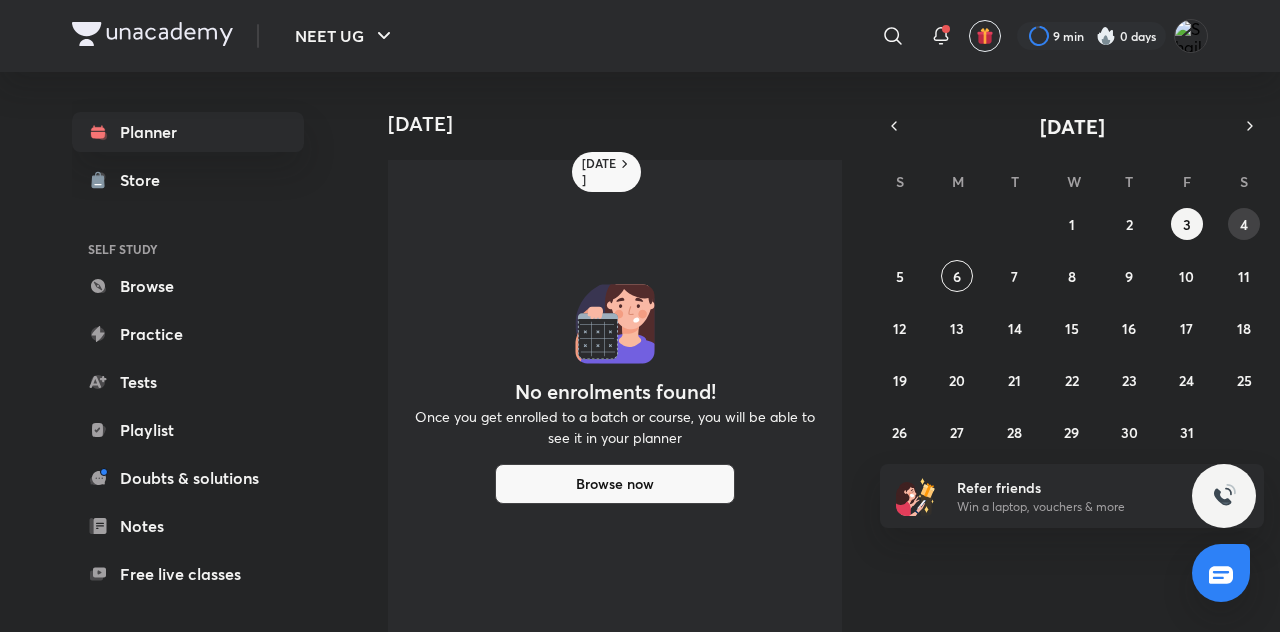
click at [1240, 228] on abbr "4" at bounding box center [1244, 224] width 8 height 19
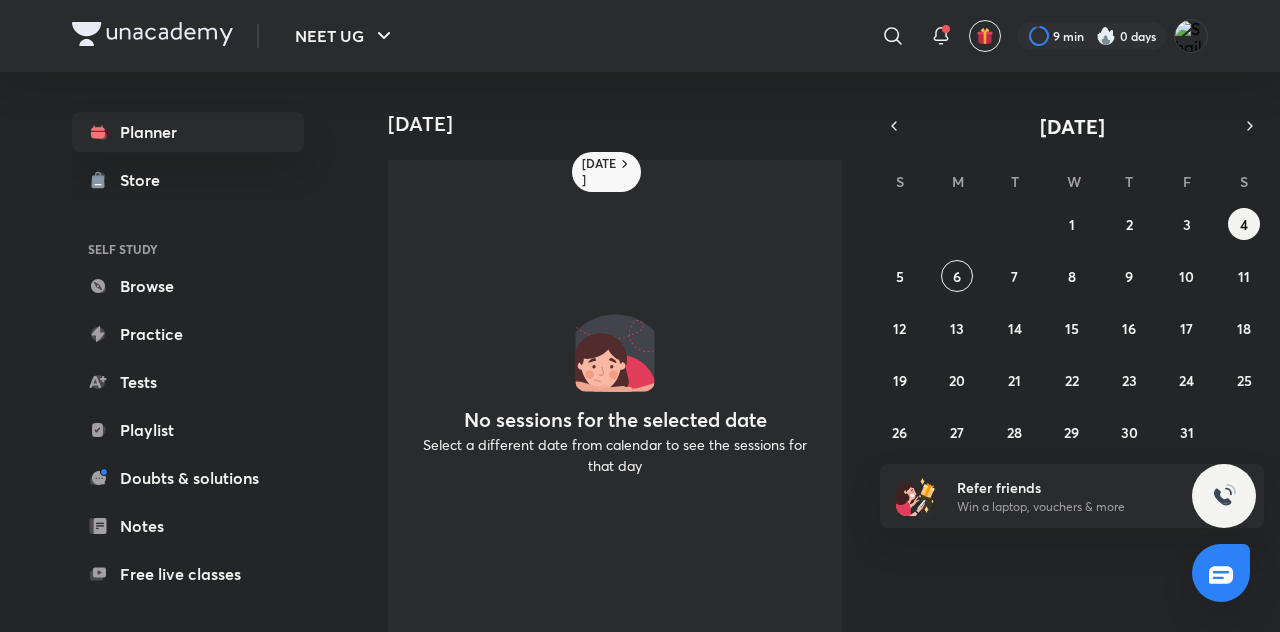
click at [1041, 262] on div "28 29 30 1 2 3 4 5 6 7 8 9 10 11 12 13 14 15 16 17 18 19 20 21 22 23 24 25 26 2…" at bounding box center [1072, 328] width 384 height 240
click at [1004, 282] on button "7" at bounding box center [1015, 276] width 32 height 32
click at [902, 112] on div "October 2025" at bounding box center [1072, 126] width 384 height 28
click at [898, 126] on icon "button" at bounding box center [894, 126] width 16 height 18
click at [998, 460] on div "Tomorrow No sessions for the selected date Select a different date from calenda…" at bounding box center [818, 352] width 916 height 560
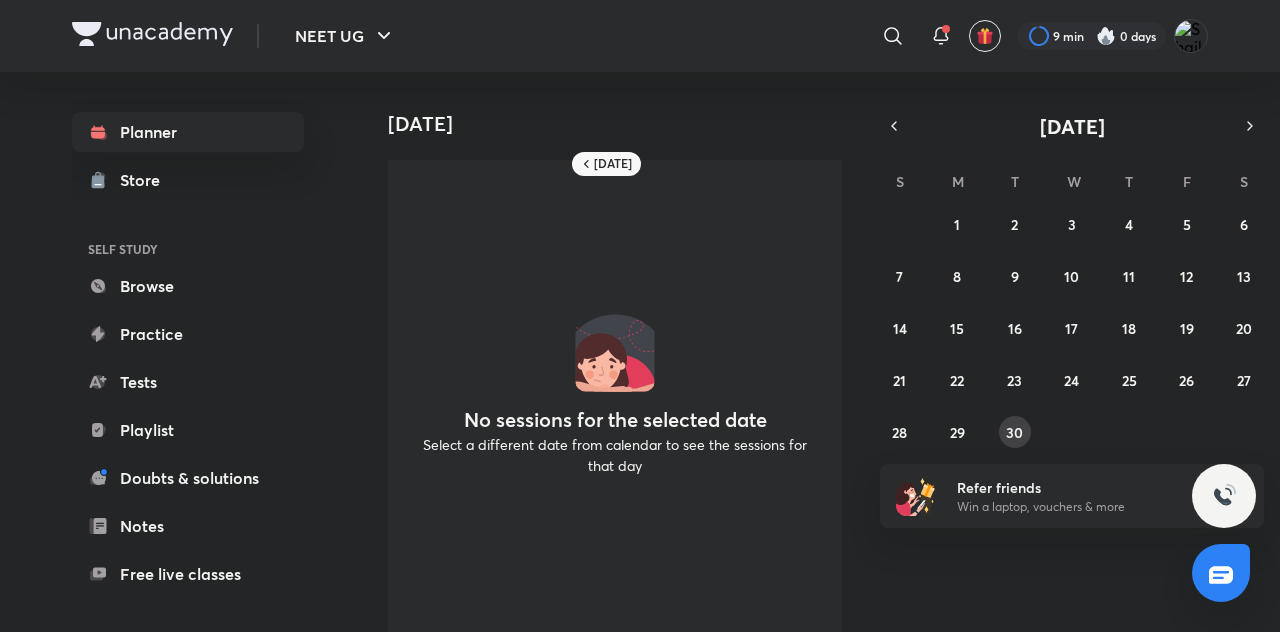
click at [1018, 426] on abbr "30" at bounding box center [1014, 432] width 17 height 19
click at [968, 210] on div "31 1 2 3 4 5 6 7 8 9 10 11 12 13 14 15 16 17 18 19 20 21 22 23 24 25 26 27 28 2…" at bounding box center [1072, 328] width 384 height 240
click at [1085, 222] on button "3" at bounding box center [1072, 224] width 32 height 32
click at [1010, 227] on button "2" at bounding box center [1015, 224] width 32 height 32
click at [894, 126] on icon "button" at bounding box center [894, 126] width 16 height 18
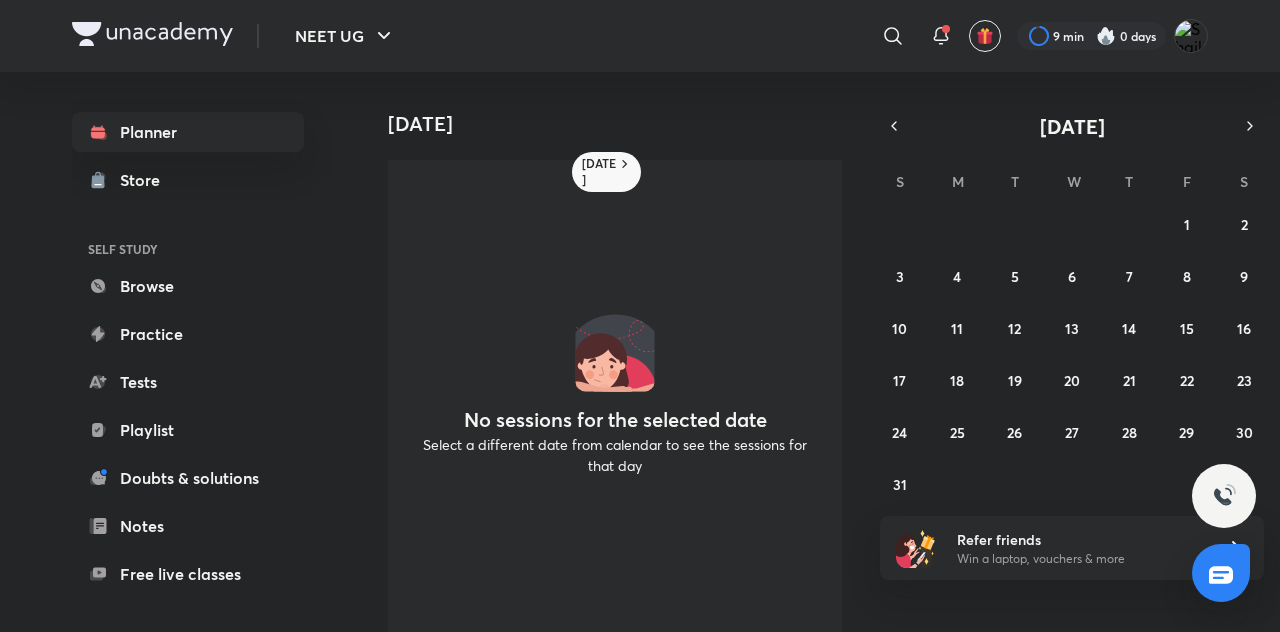
click at [1004, 290] on div "27 28 29 30 31 1 2 3 4 5 6 7 8 9 10 11 12 13 14 15 16 17 18 19 20 21 22 23 24 2…" at bounding box center [1072, 354] width 384 height 292
click at [1119, 264] on button "7" at bounding box center [1129, 276] width 32 height 32
click at [1246, 216] on abbr "2" at bounding box center [1244, 224] width 7 height 19
click at [1177, 208] on div "27 28 29 30 31 1 2 3 4 5 6 7 8 9 10 11 12 13 14 15 16 17 18 19 20 21 22 23 24 2…" at bounding box center [1072, 354] width 384 height 292
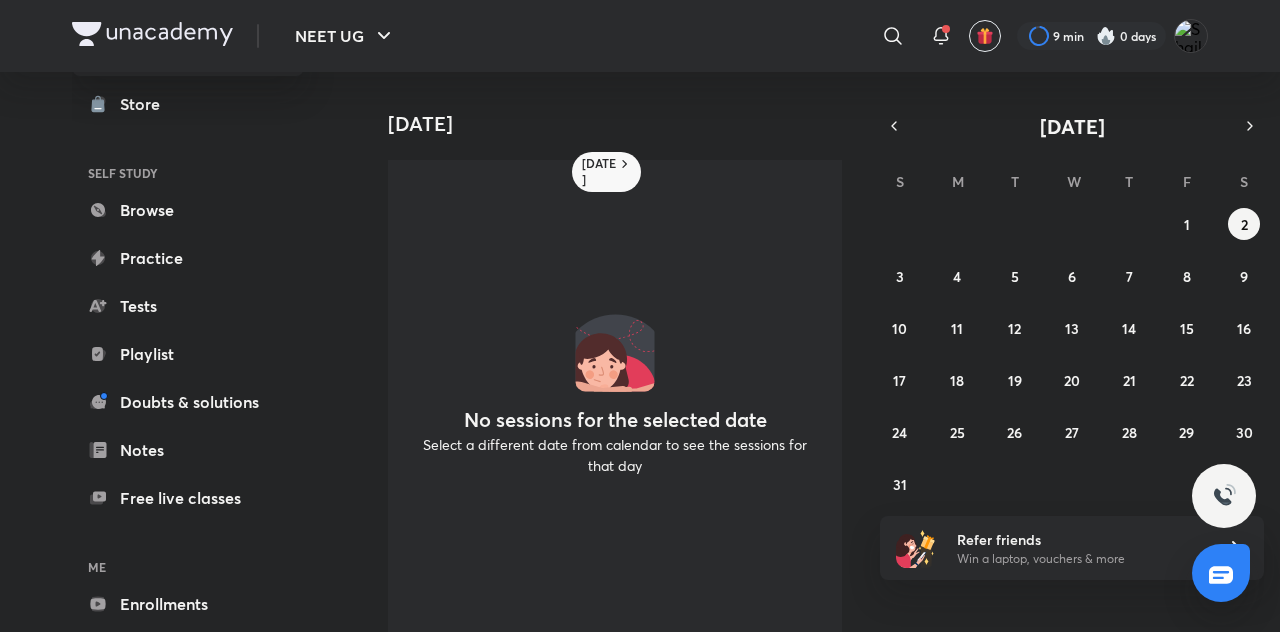
click at [150, 587] on link "Enrollments" at bounding box center [188, 604] width 232 height 40
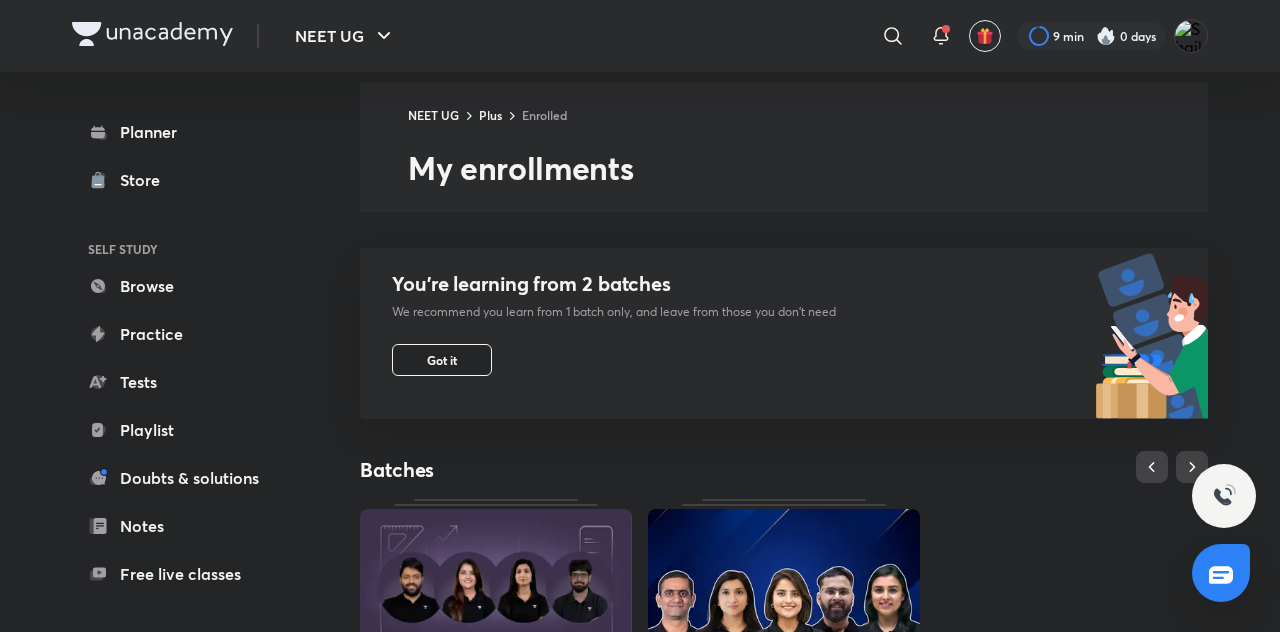
click at [419, 353] on button "Got it" at bounding box center [442, 360] width 100 height 32
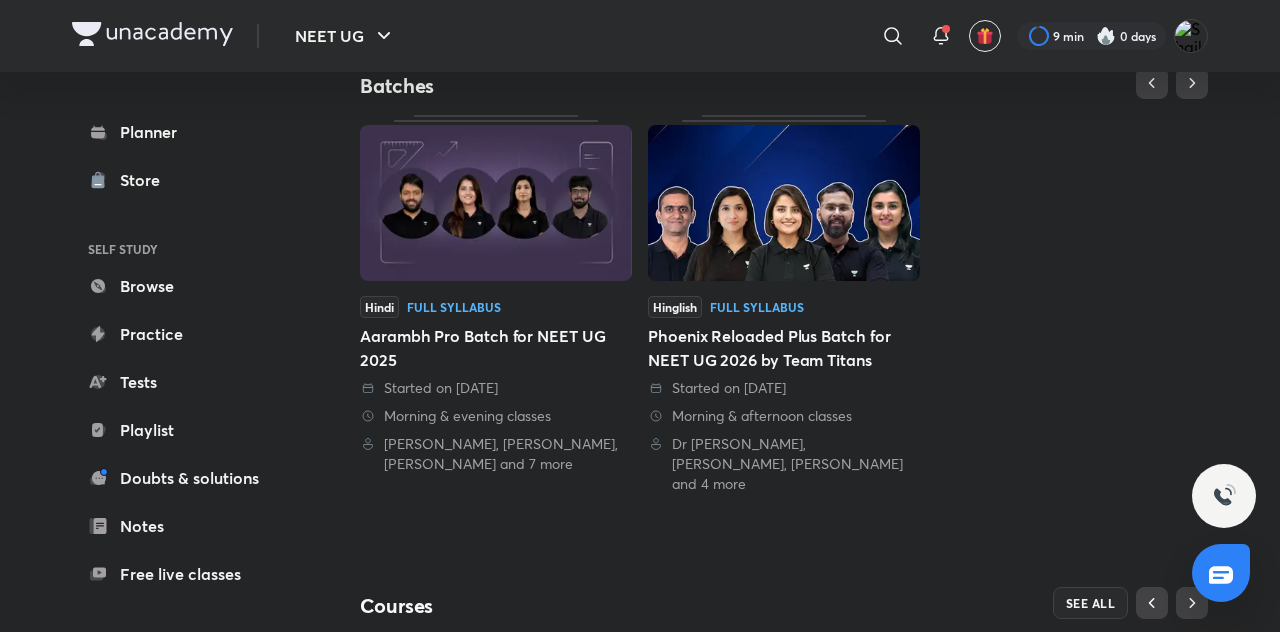
scroll to position [212, 0]
click at [862, 296] on div "Hinglish Full Syllabus" at bounding box center [784, 306] width 272 height 22
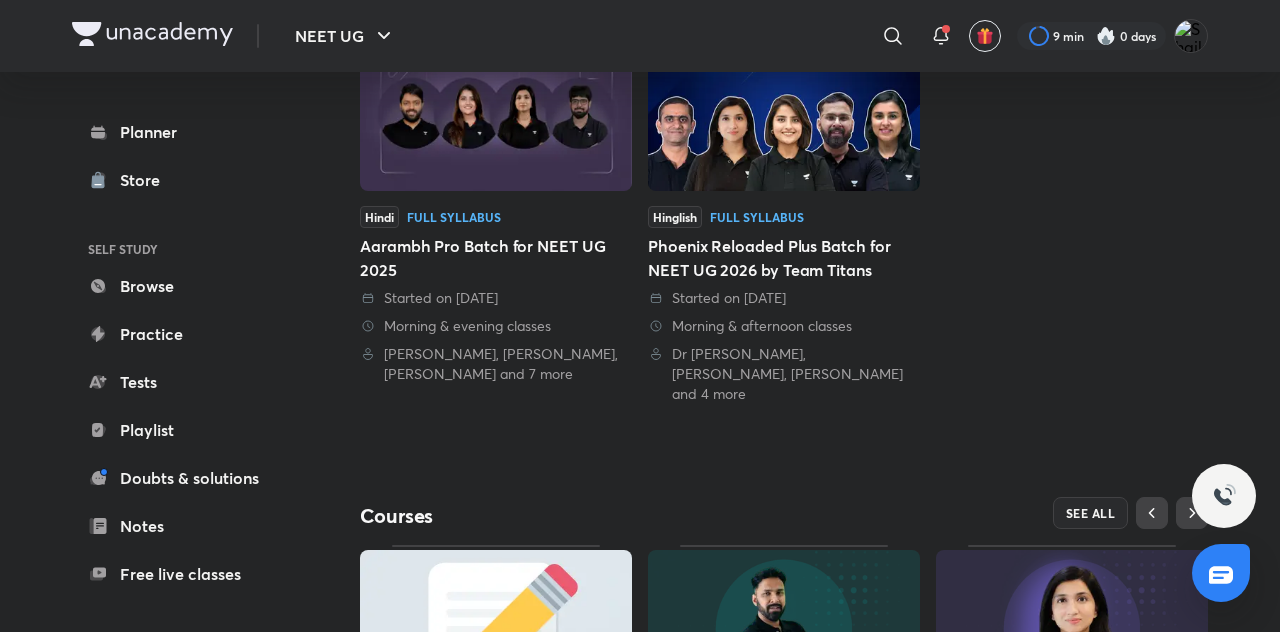
scroll to position [308, 0]
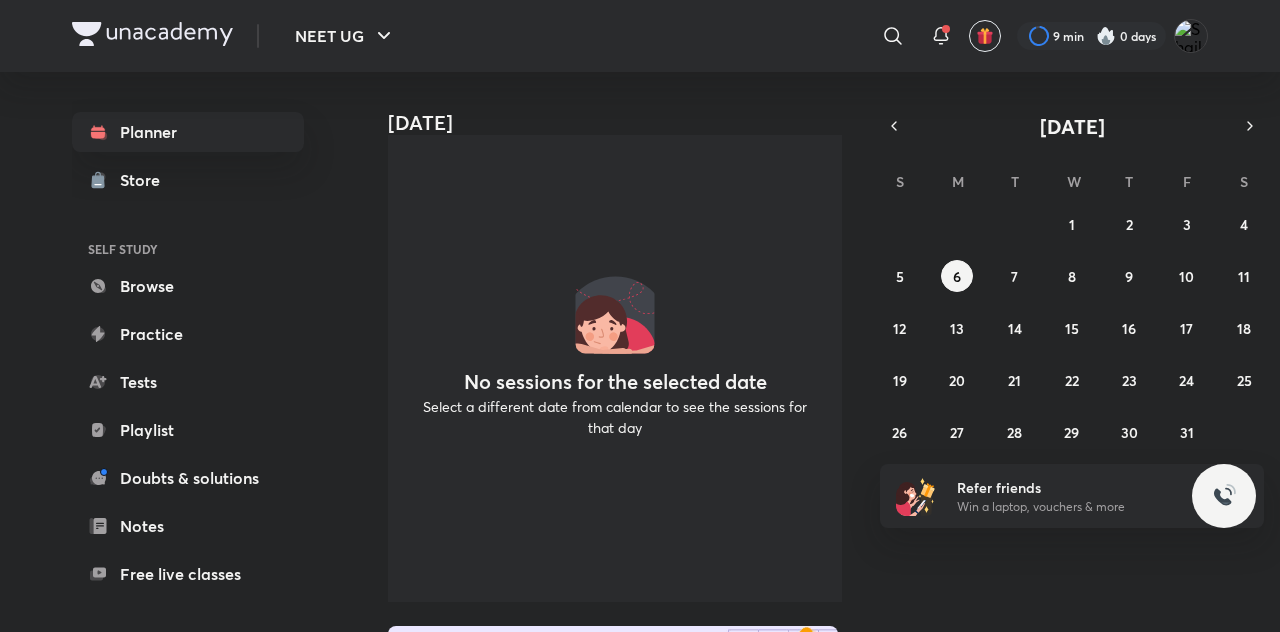
scroll to position [120, 0]
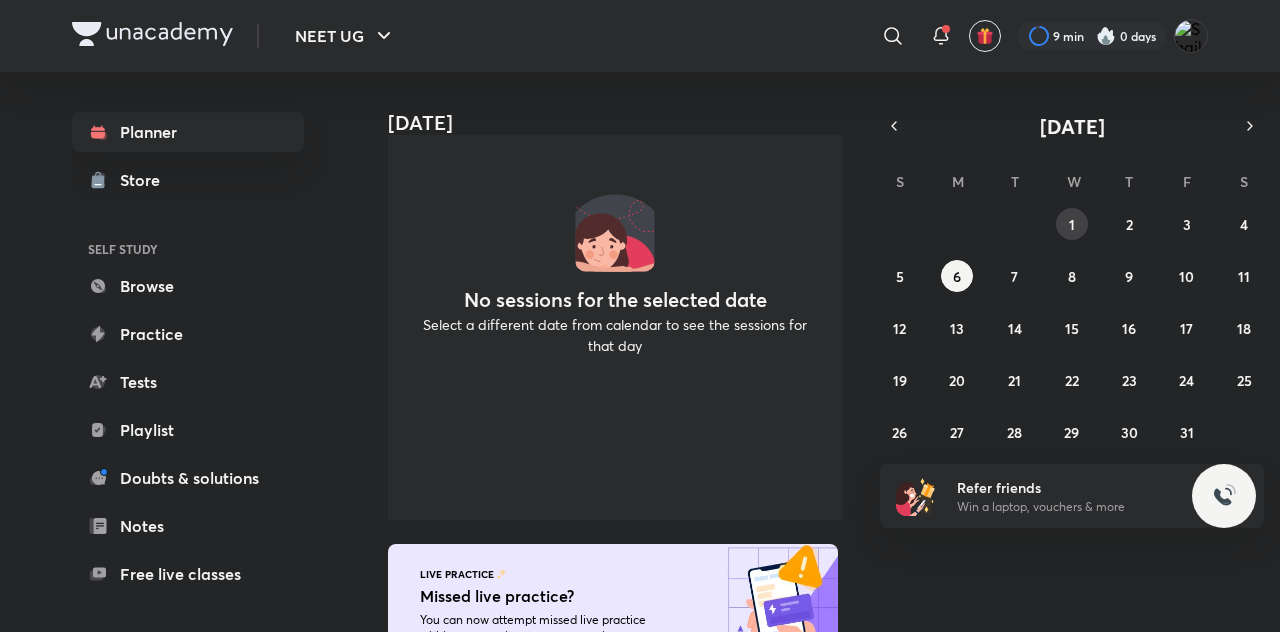
click at [1086, 229] on button "1" at bounding box center [1072, 224] width 32 height 32
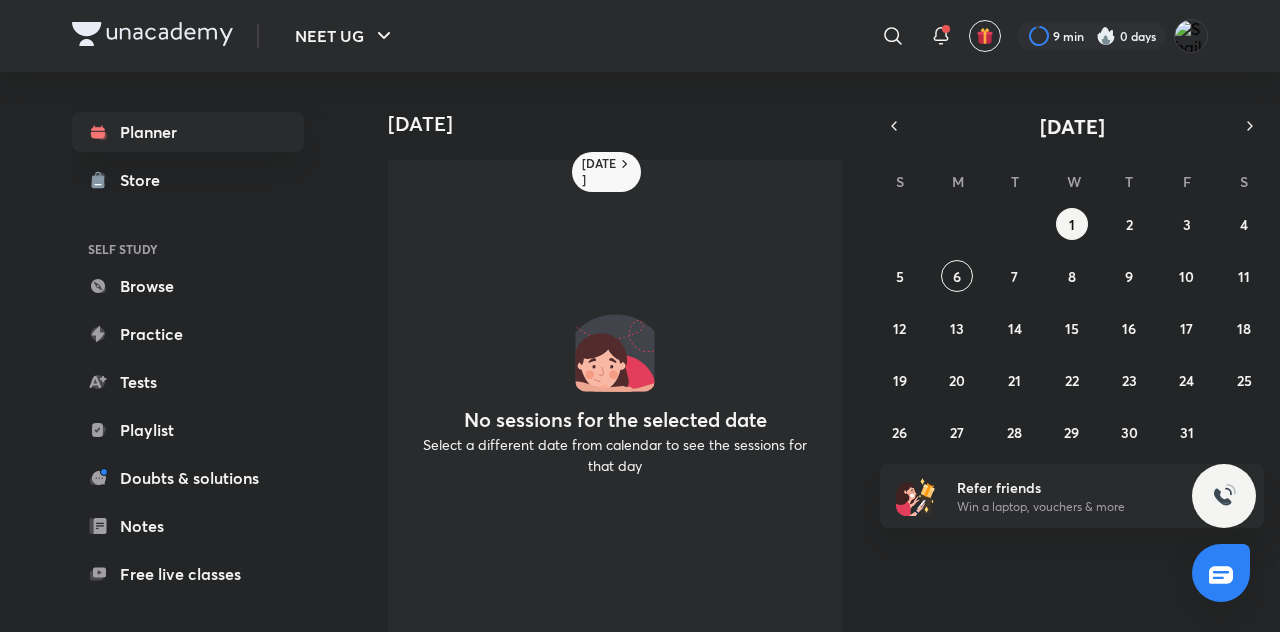
scroll to position [0, 0]
click at [874, 145] on div "[DATE] No sessions for the selected date Select a different date from calendar …" at bounding box center [818, 352] width 916 height 560
click at [896, 134] on icon "button" at bounding box center [894, 126] width 16 height 18
click at [888, 135] on button "button" at bounding box center [894, 126] width 28 height 28
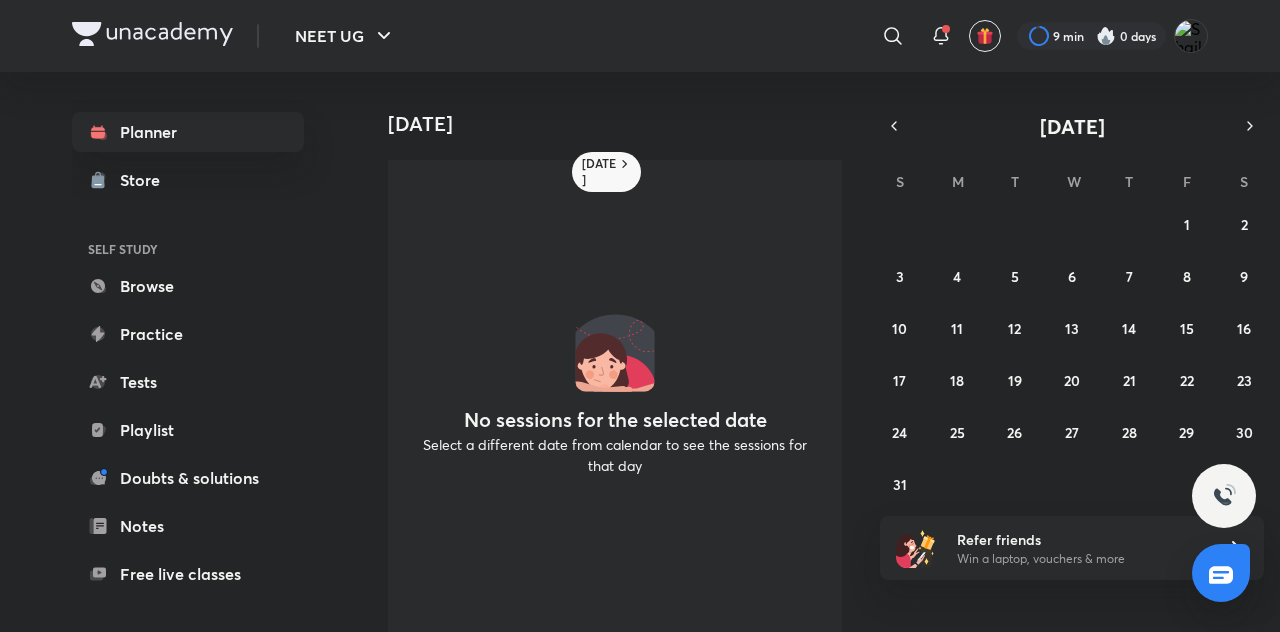
click at [894, 130] on icon "button" at bounding box center [894, 126] width 16 height 18
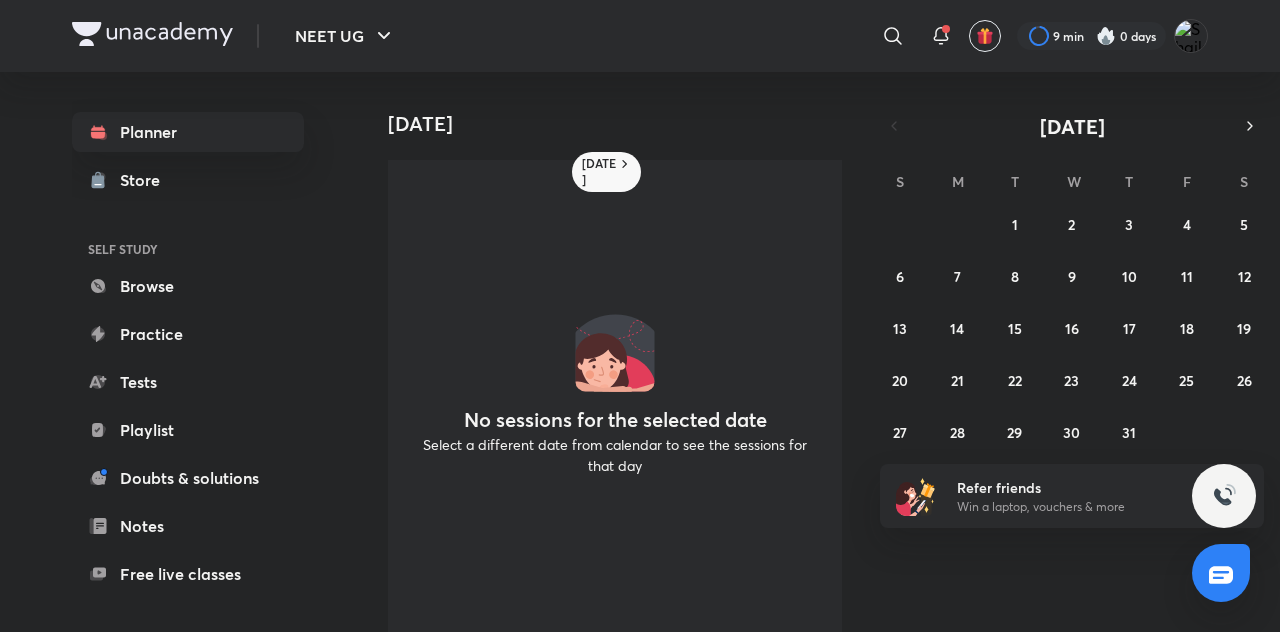
click at [1042, 238] on div "29 30 1 2 3 4 5 6 7 8 9 10 11 12 13 14 15 16 17 18 19 20 21 22 23 24 25 26 27 2…" at bounding box center [1072, 328] width 384 height 240
click at [1013, 232] on abbr "1" at bounding box center [1015, 224] width 6 height 19
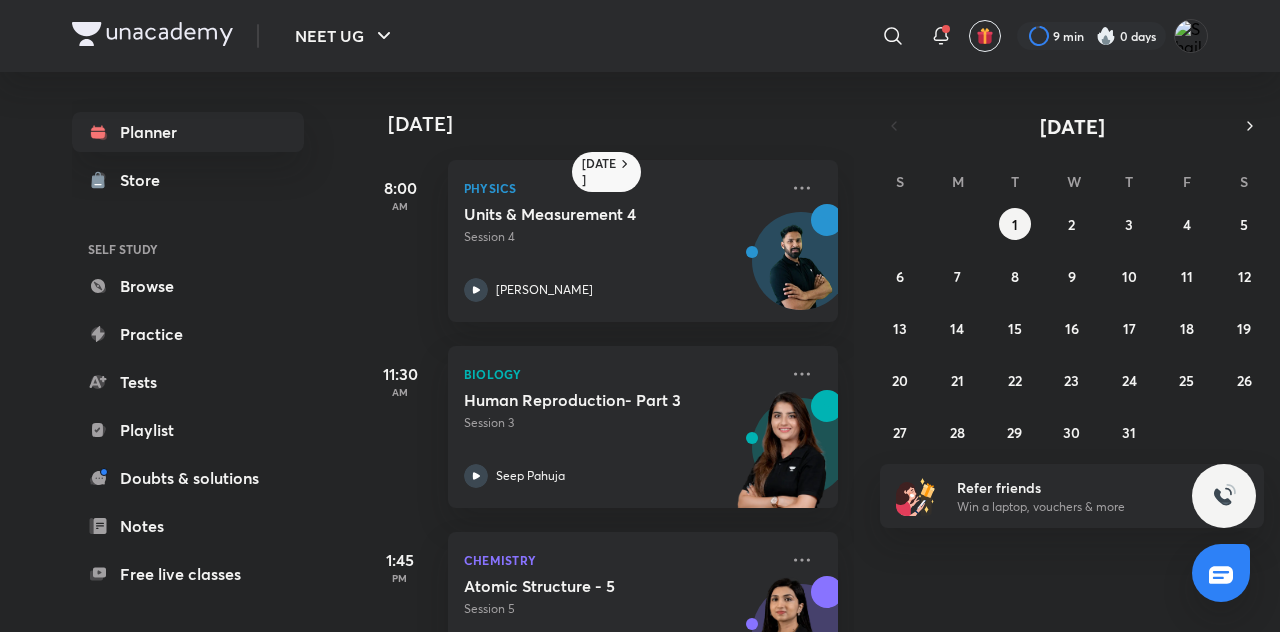
click at [626, 171] on icon at bounding box center [625, 164] width 16 height 16
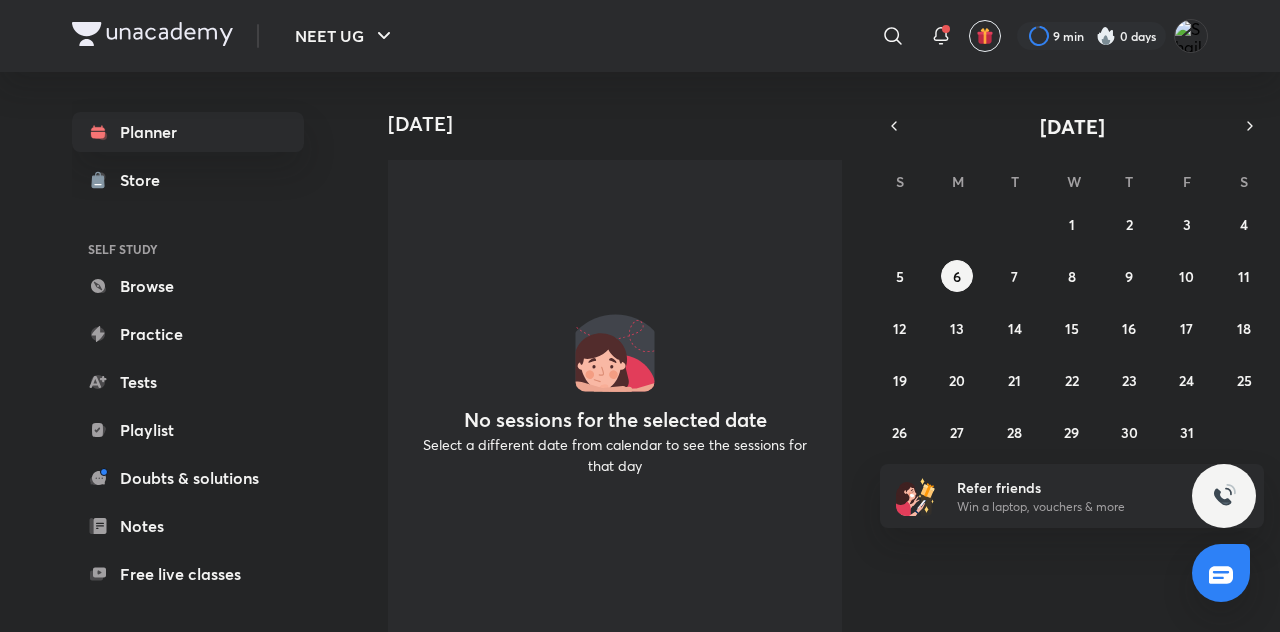
scroll to position [120, 0]
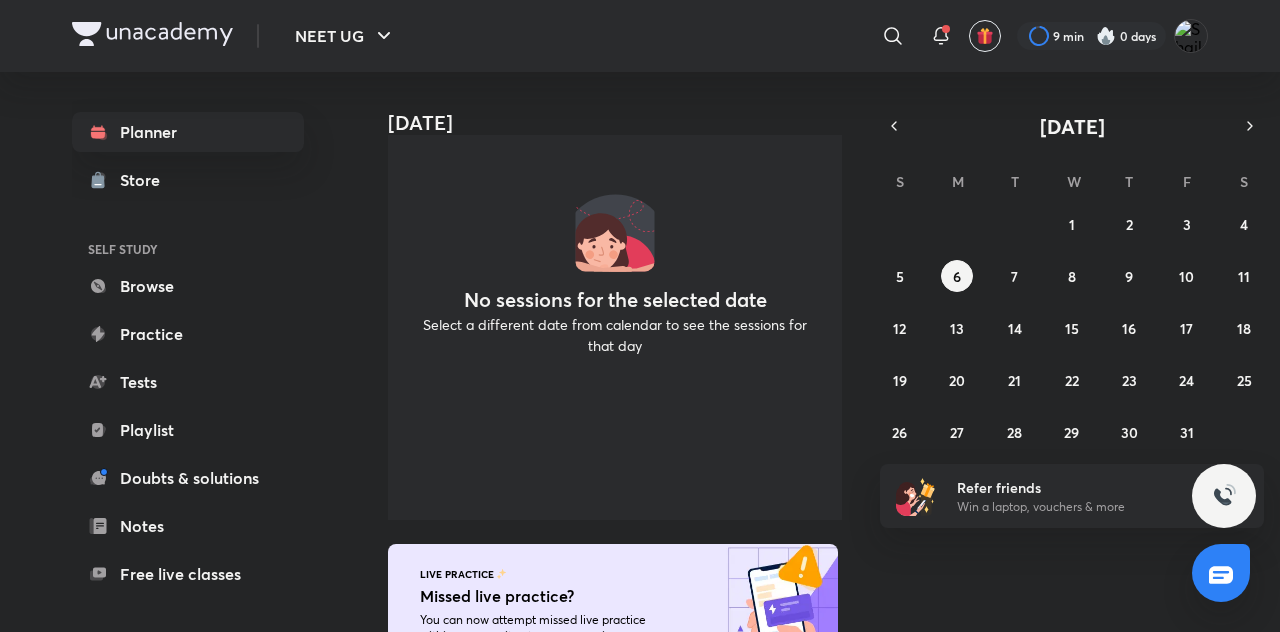
click at [218, 525] on link "Notes" at bounding box center [188, 526] width 232 height 40
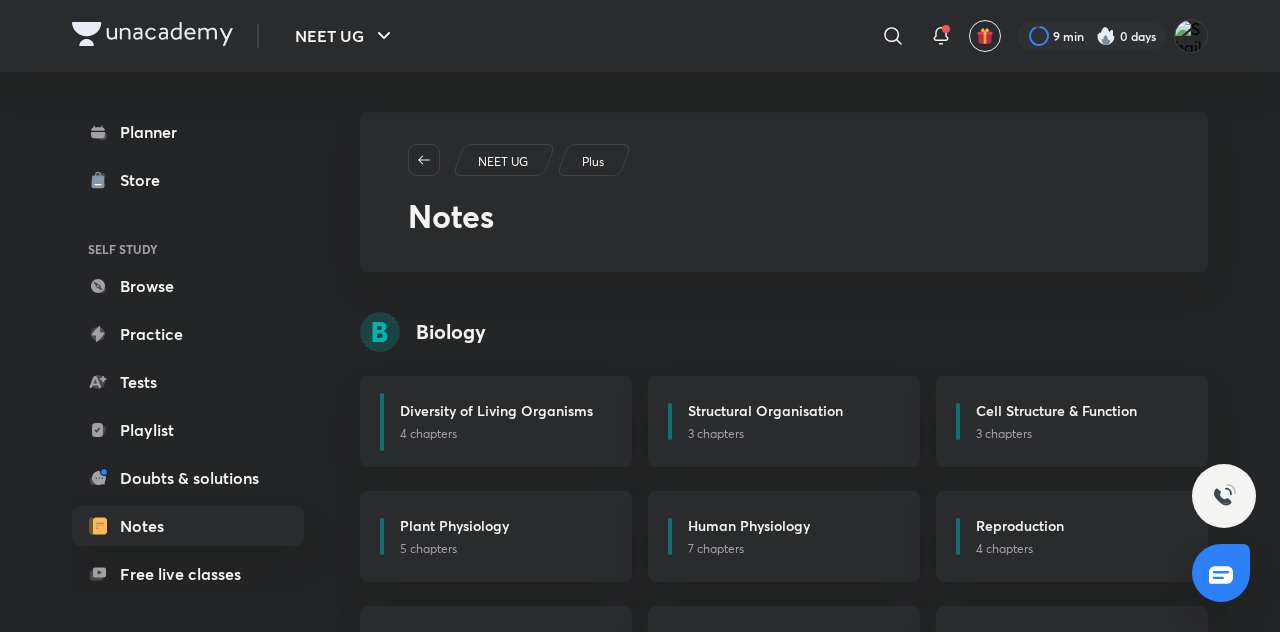
scroll to position [76, 0]
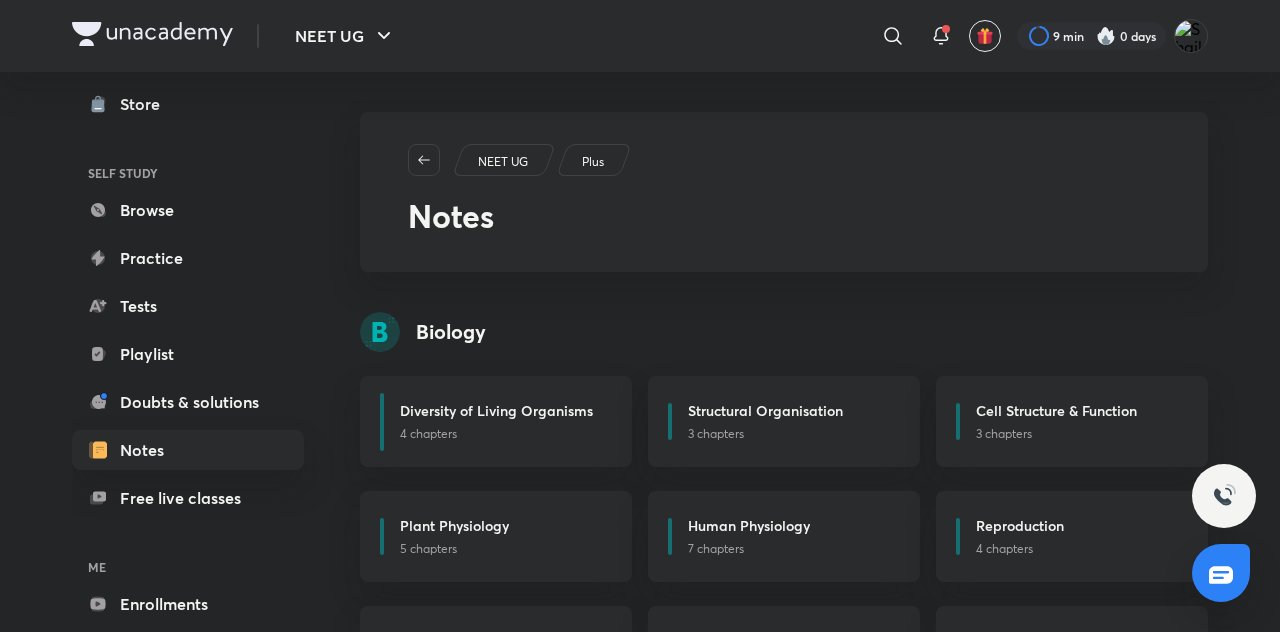
click at [237, 498] on link "Free live classes" at bounding box center [188, 498] width 232 height 40
click at [238, 494] on link "Free live classes" at bounding box center [188, 498] width 232 height 40
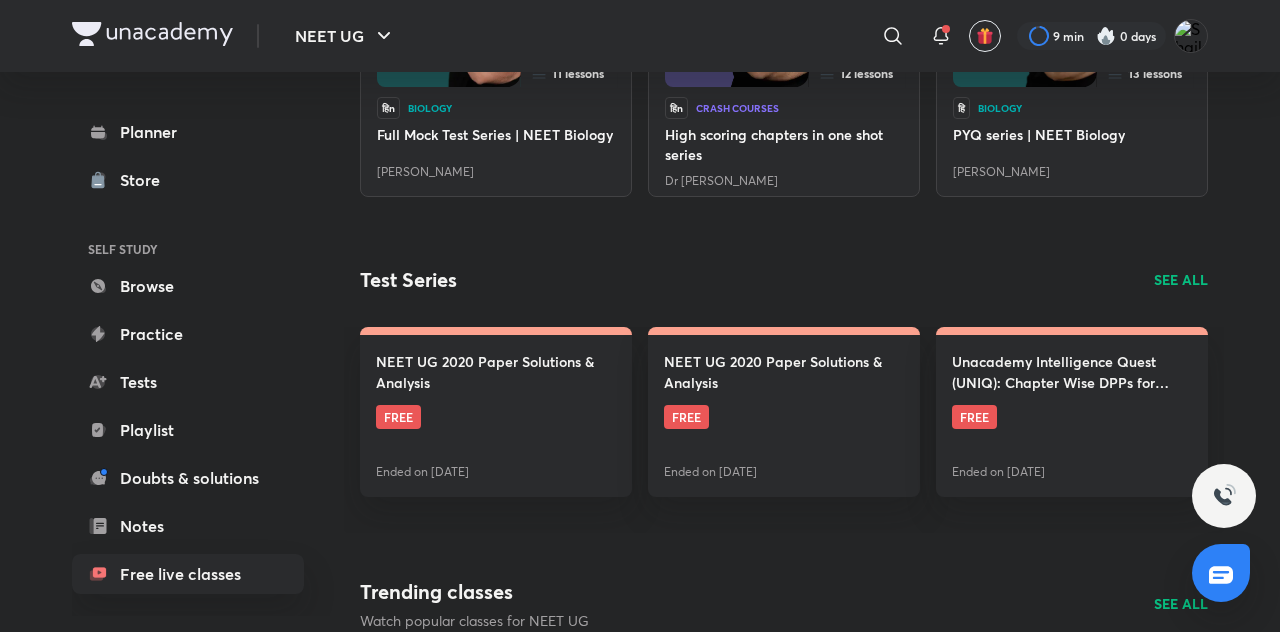
scroll to position [76, 0]
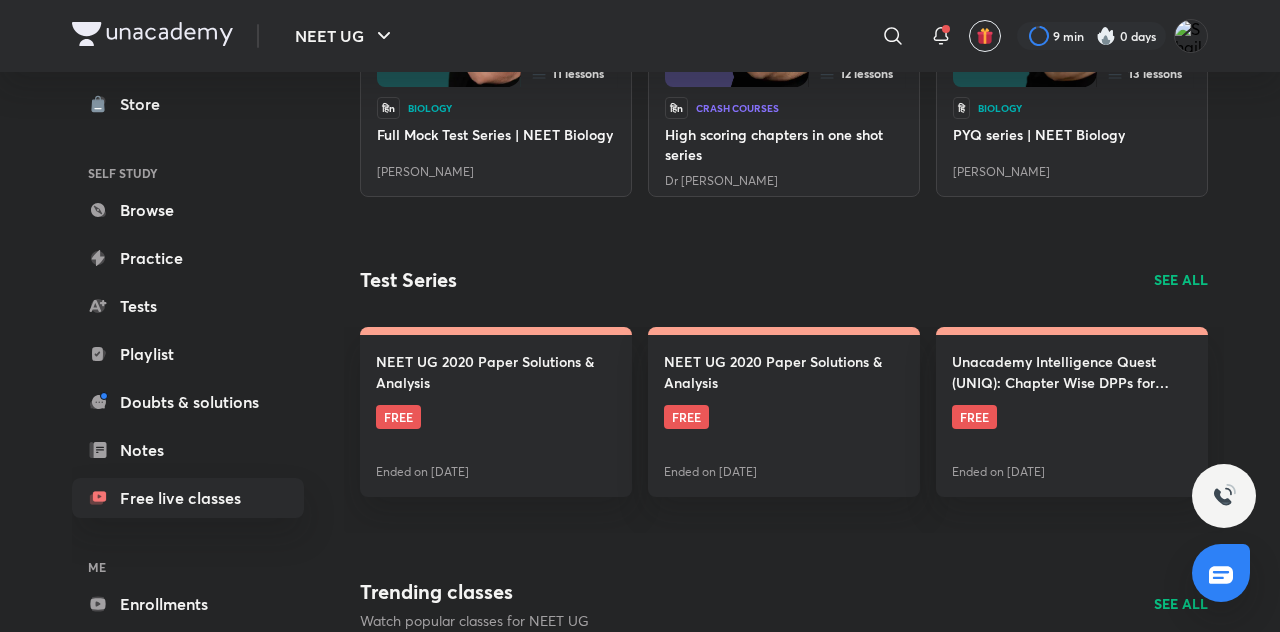
click at [218, 602] on link "Enrollments" at bounding box center [188, 604] width 232 height 40
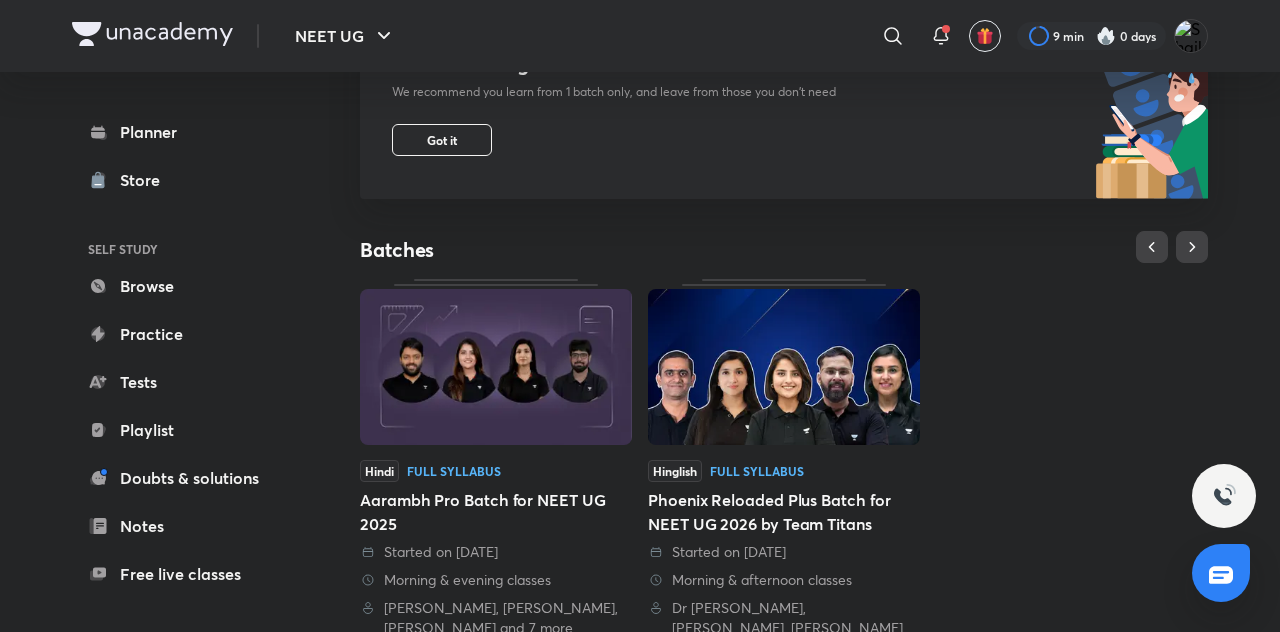
click at [852, 433] on img at bounding box center [784, 367] width 272 height 156
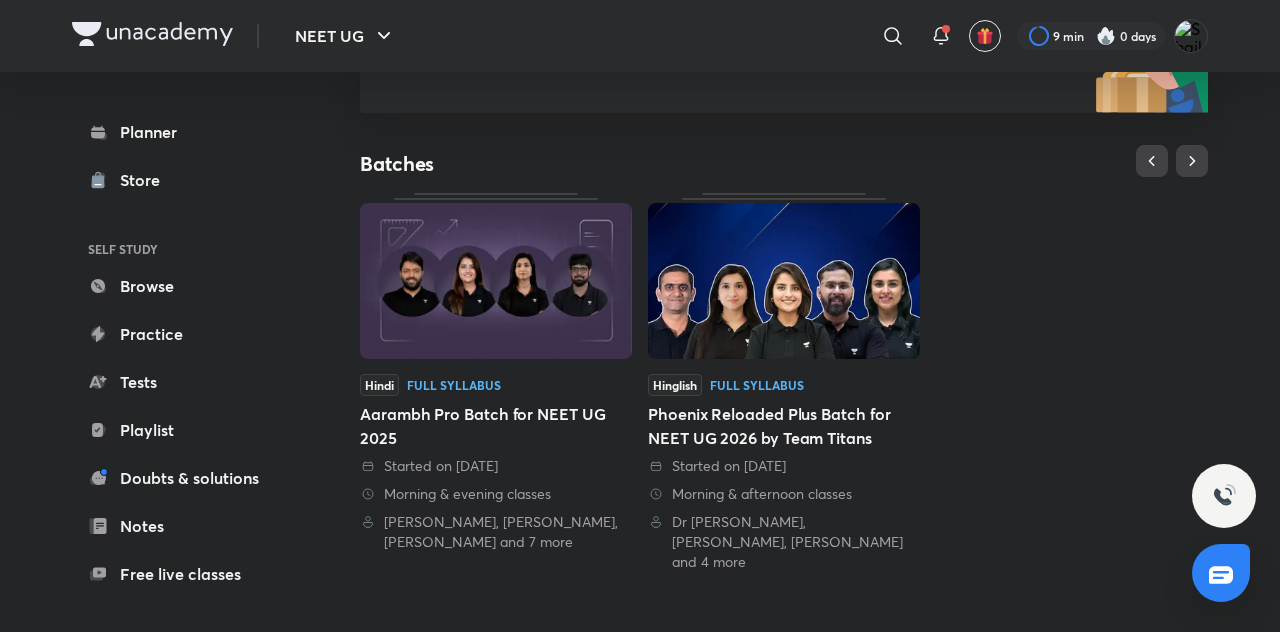
scroll to position [346, 0]
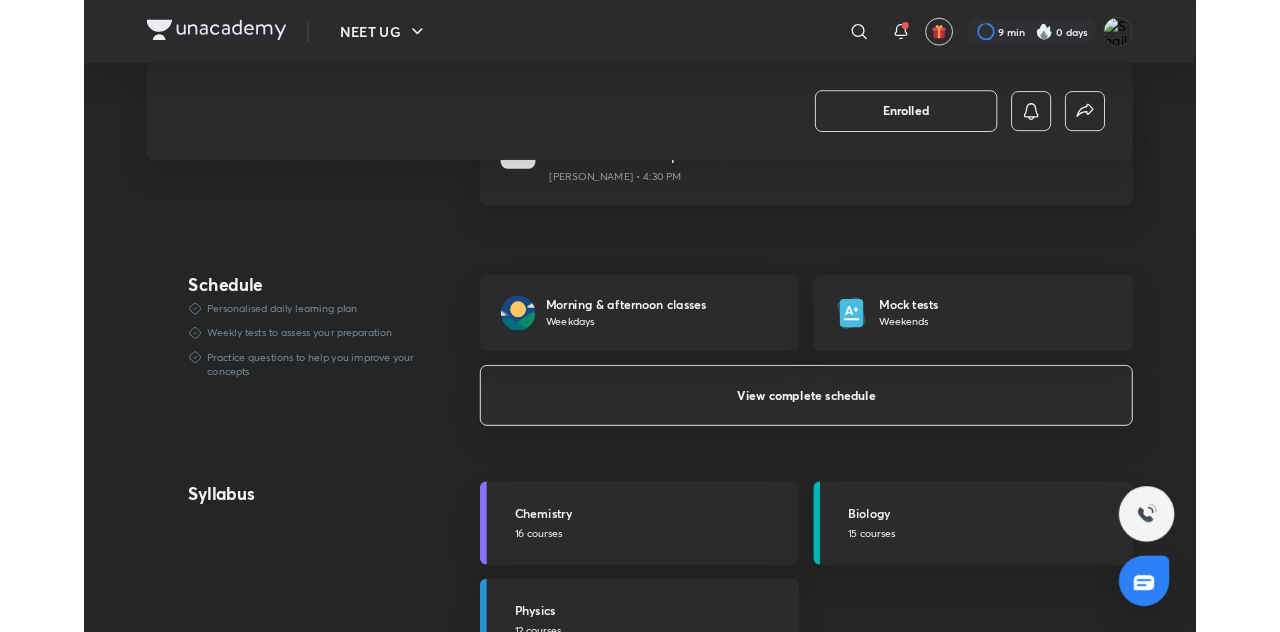
scroll to position [1488, 0]
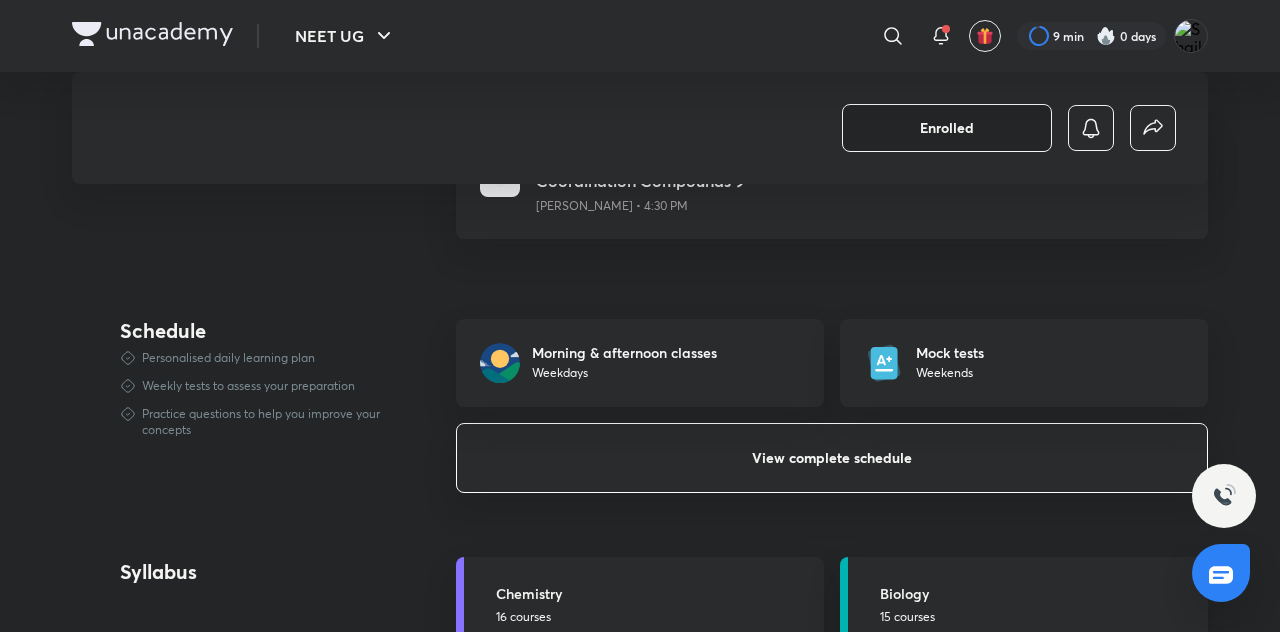
click at [1005, 126] on button "Enrolled" at bounding box center [947, 128] width 210 height 48
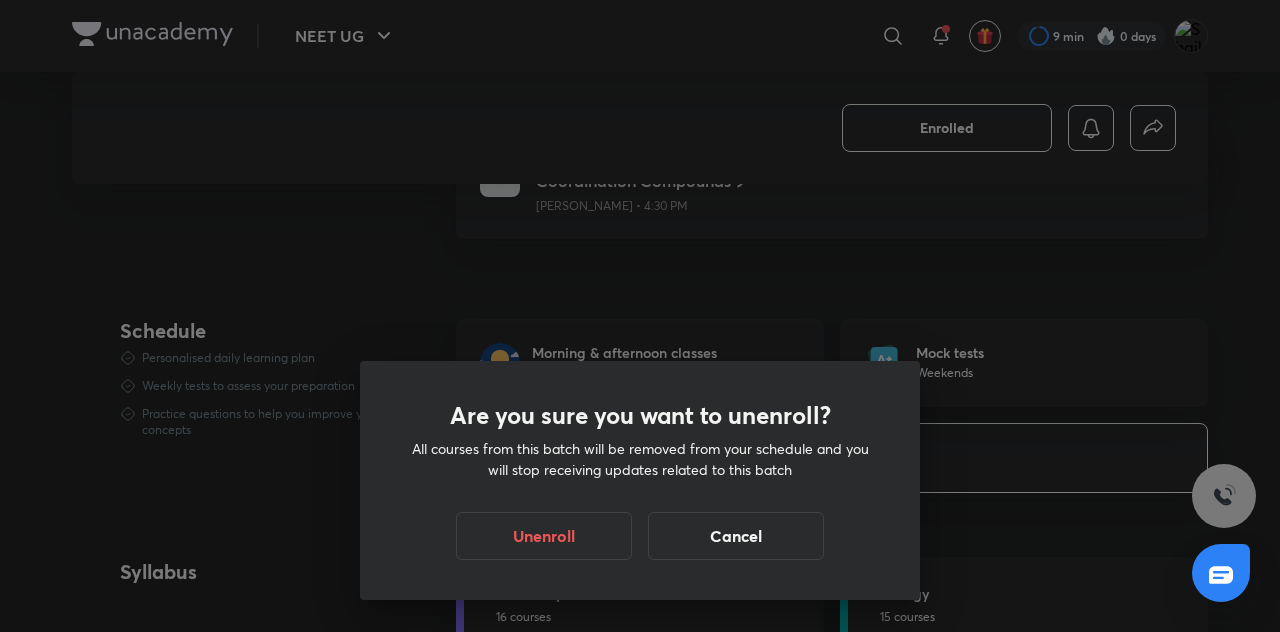
click at [603, 551] on button "Unenroll" at bounding box center [544, 536] width 176 height 48
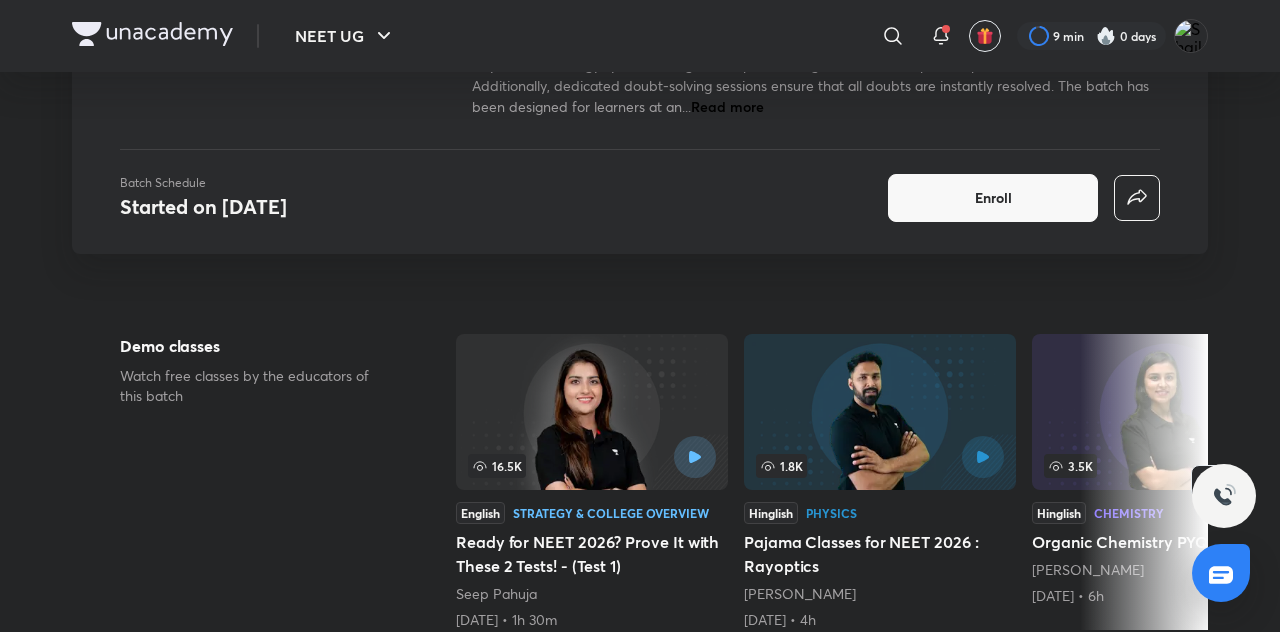
scroll to position [0, 0]
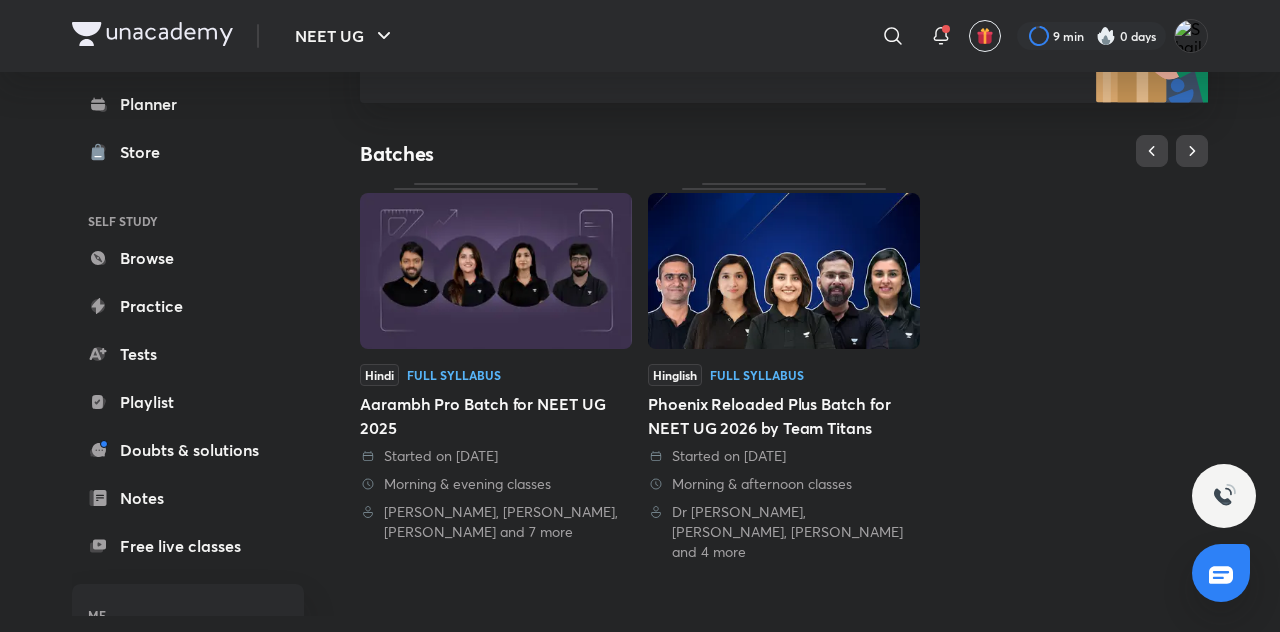
click at [791, 332] on img at bounding box center [784, 271] width 272 height 156
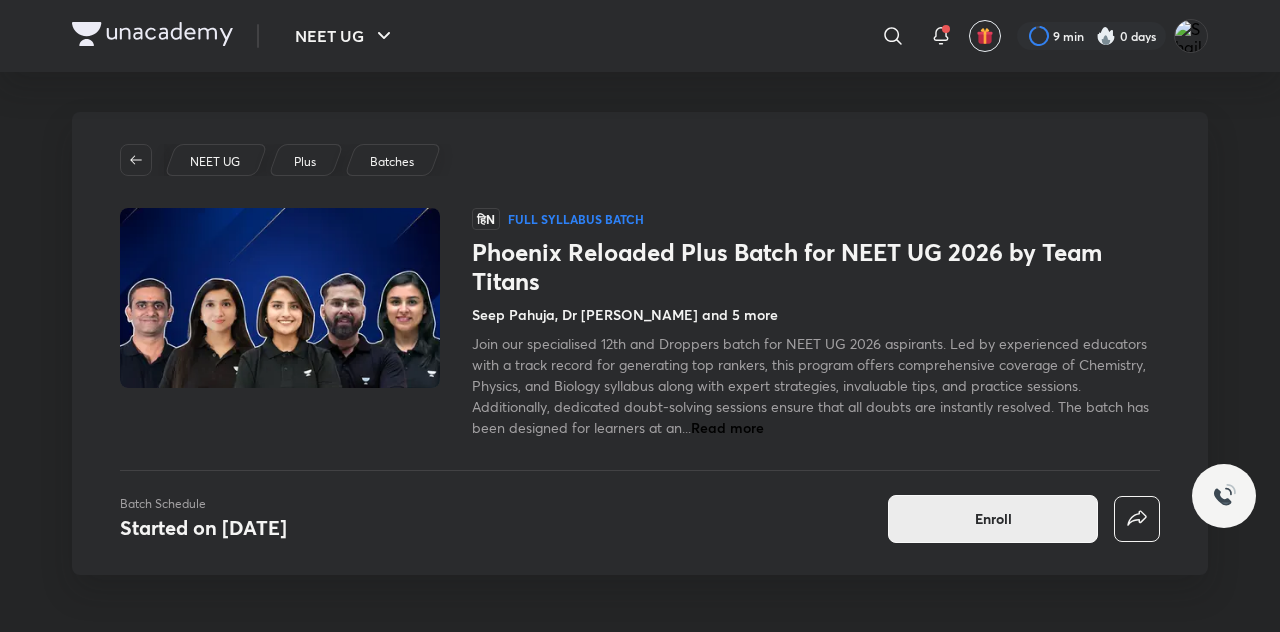
click at [980, 509] on span "Enroll" at bounding box center [993, 519] width 37 height 20
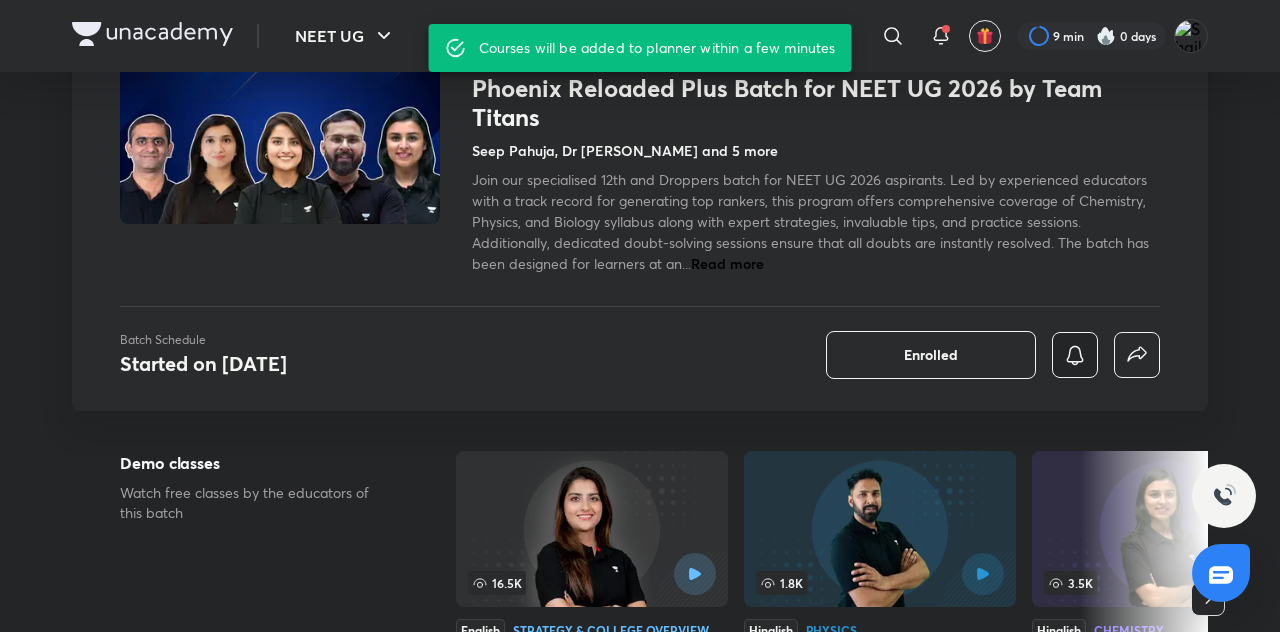
click at [1078, 359] on icon "button" at bounding box center [1075, 355] width 24 height 24
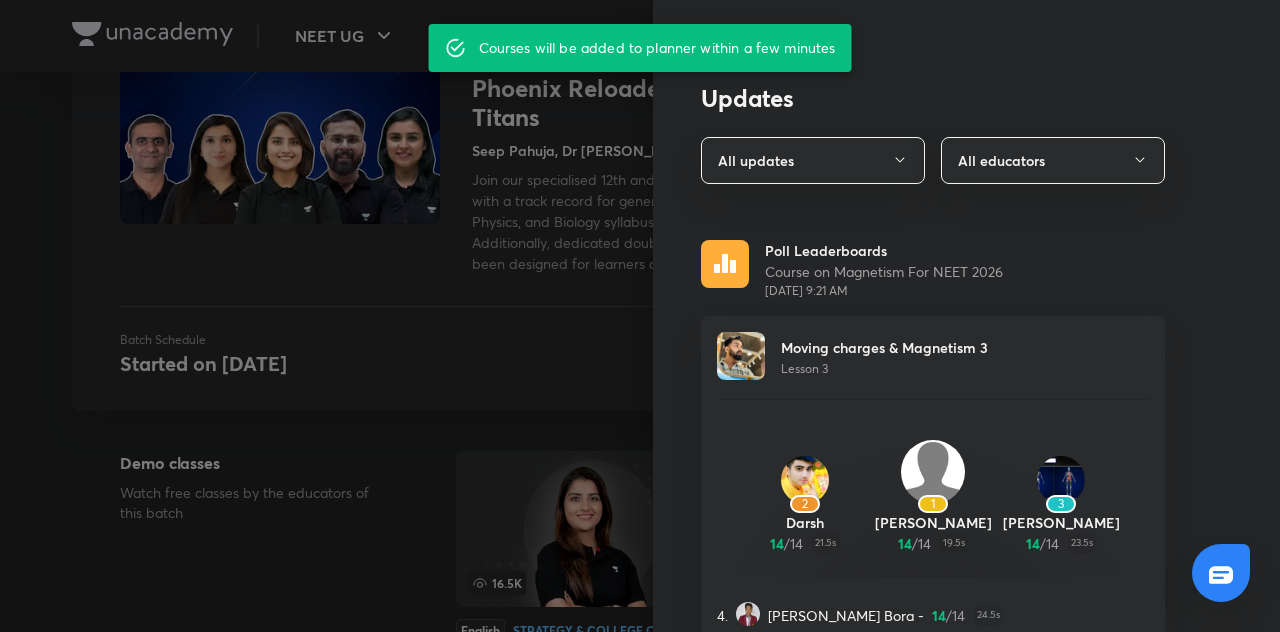
click at [902, 163] on icon "button" at bounding box center [900, 160] width 16 height 16
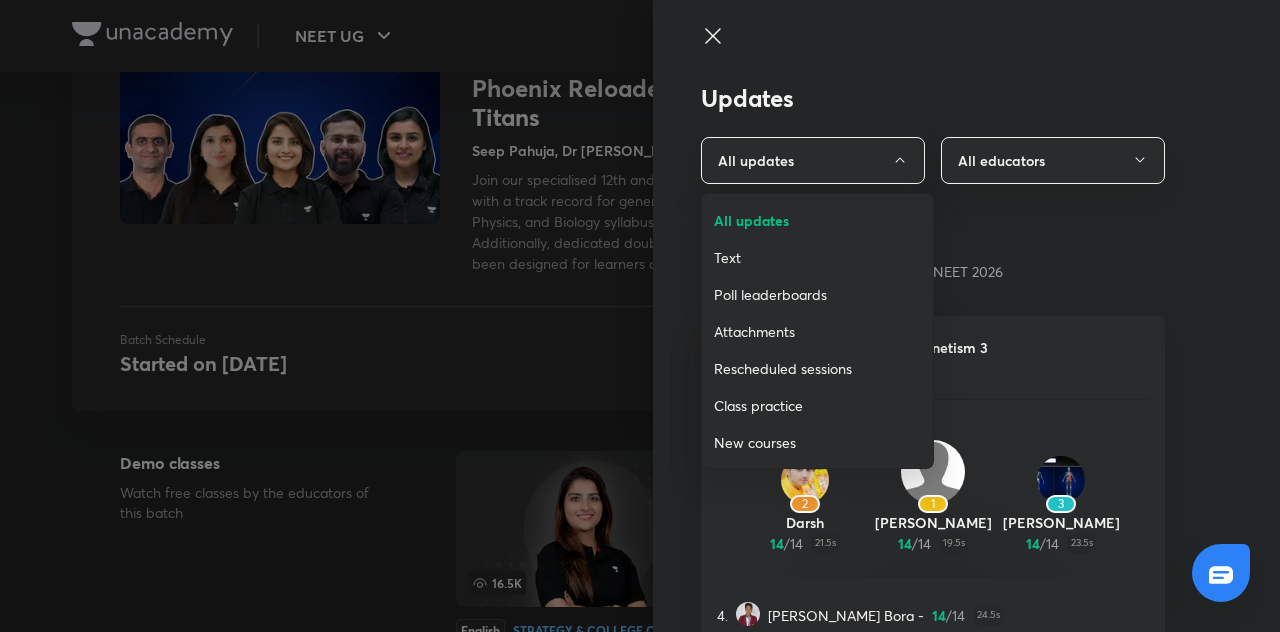
click at [850, 225] on span "All updates" at bounding box center [817, 220] width 207 height 21
click at [851, 219] on span "All updates" at bounding box center [817, 220] width 207 height 21
click at [860, 213] on div "Updates All updates All educators Poll Leaderboards Course on Magnetism For NEE…" at bounding box center [966, 316] width 627 height 632
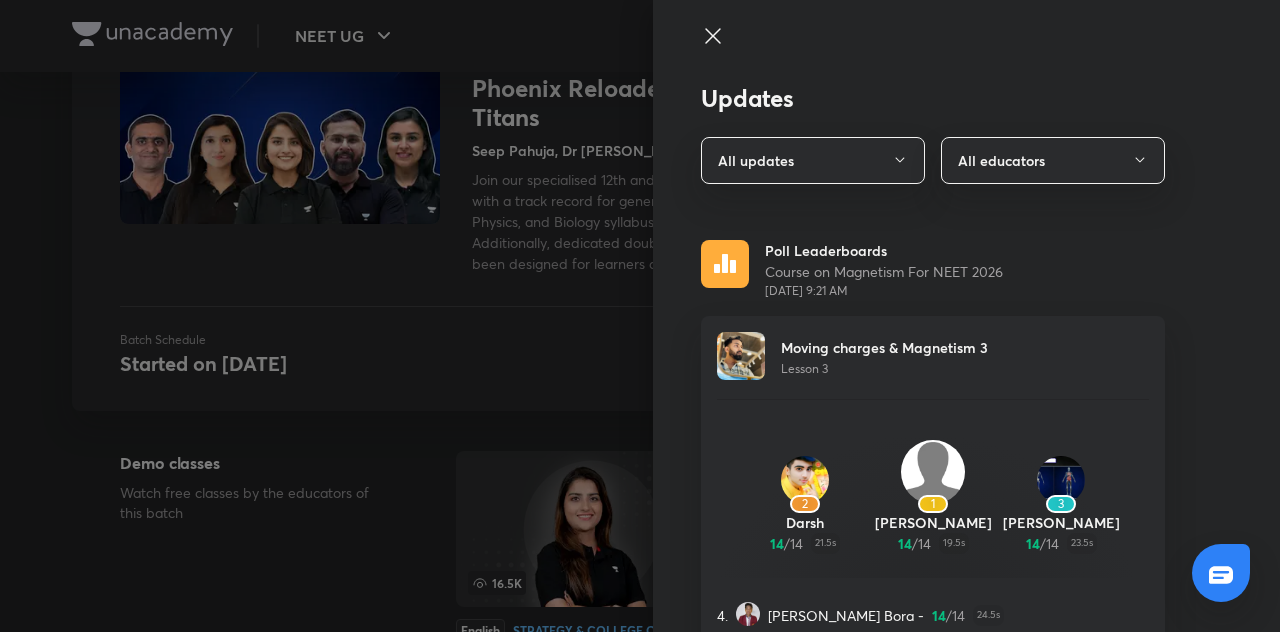
click at [1085, 170] on button "All educators" at bounding box center [1053, 160] width 224 height 47
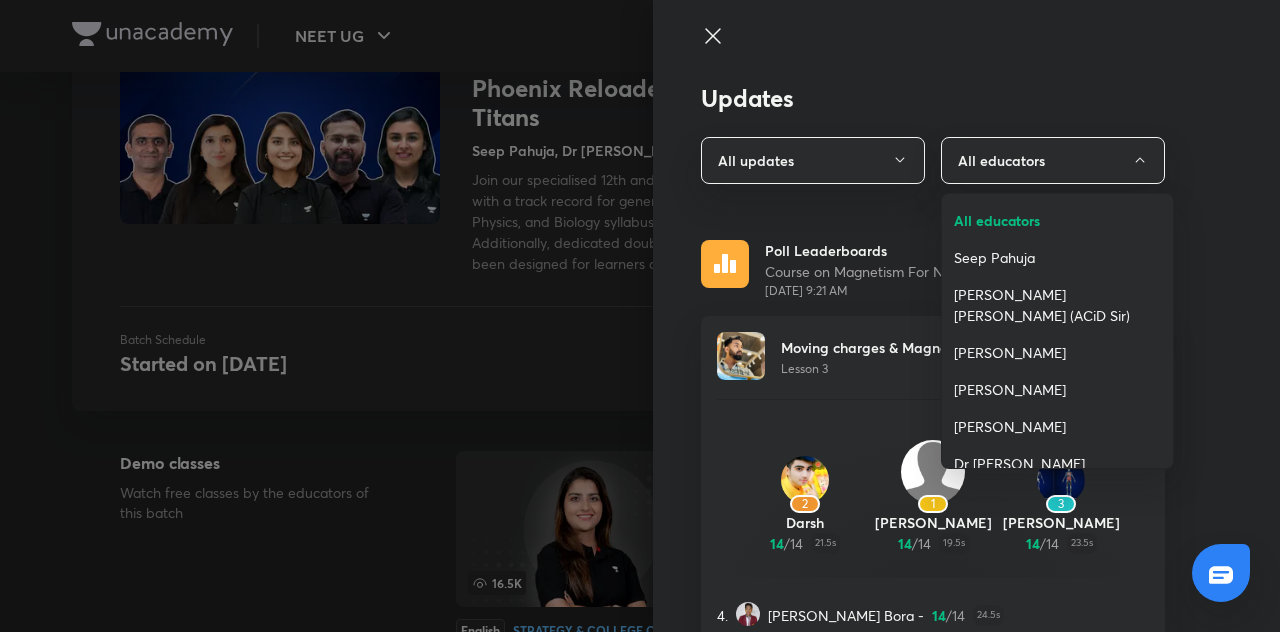
click at [1054, 220] on span "All educators" at bounding box center [1057, 220] width 207 height 21
click at [1044, 218] on span "All educators" at bounding box center [1057, 220] width 207 height 21
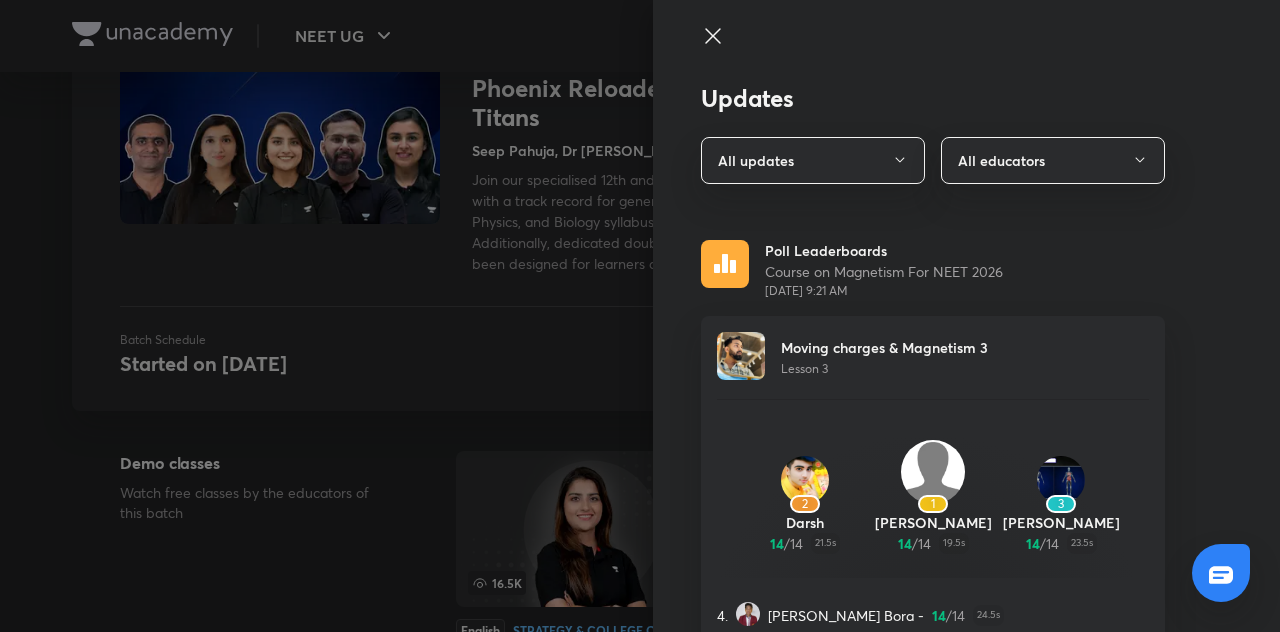
click at [900, 160] on icon "button" at bounding box center [900, 160] width 16 height 16
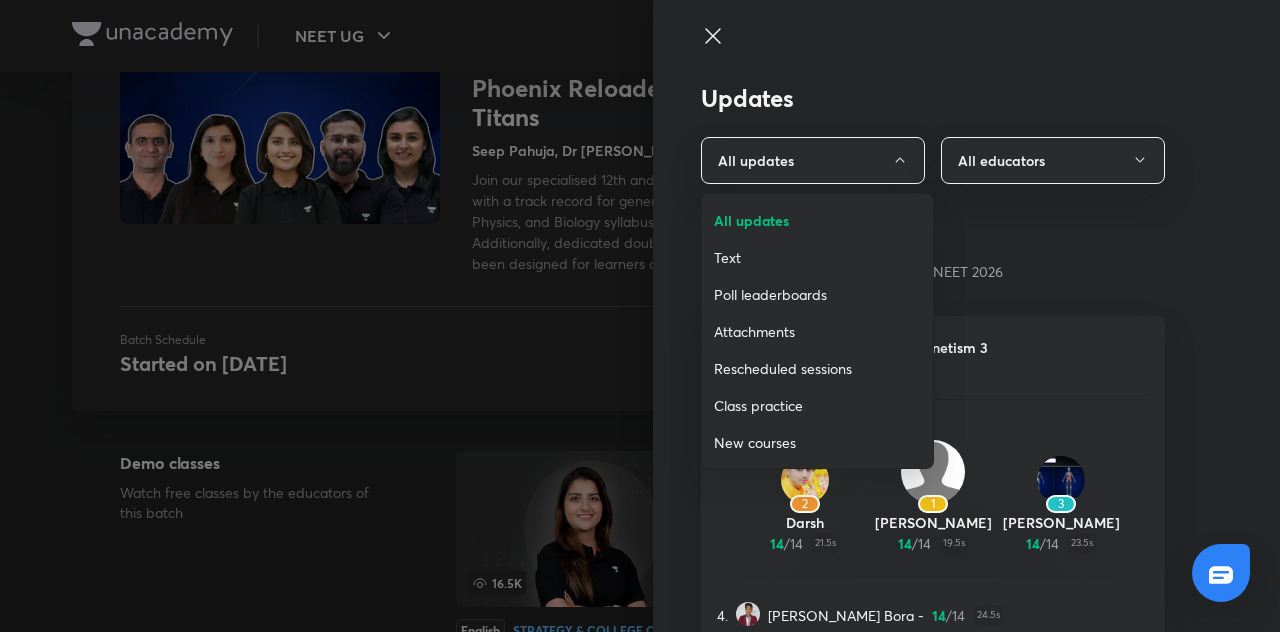
click at [884, 233] on li "All updates" at bounding box center [817, 220] width 231 height 37
click at [881, 226] on span "All updates" at bounding box center [817, 220] width 207 height 21
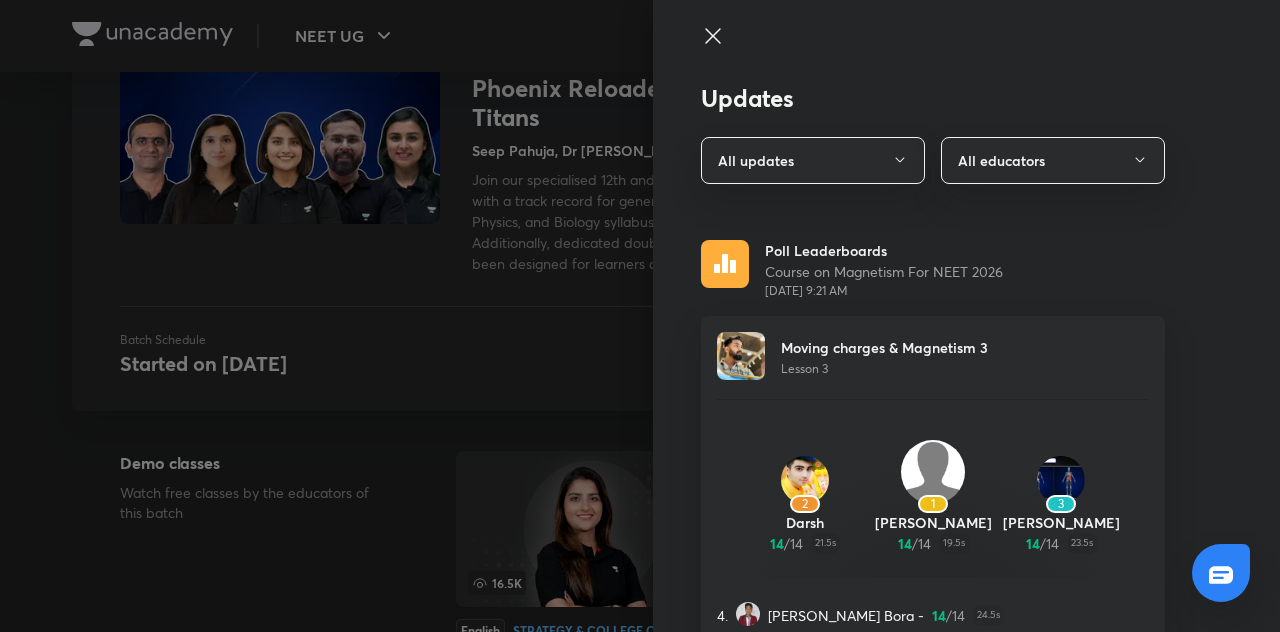
click at [580, 290] on div at bounding box center [640, 316] width 1280 height 632
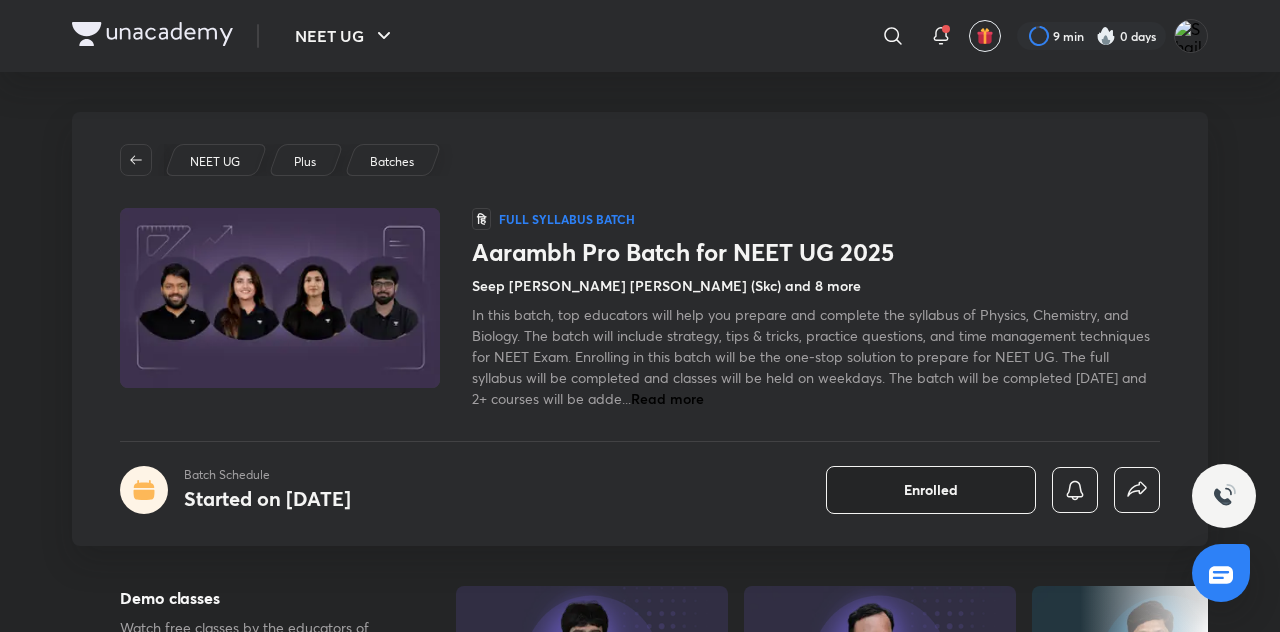
click at [972, 490] on button "Enrolled" at bounding box center [931, 490] width 210 height 48
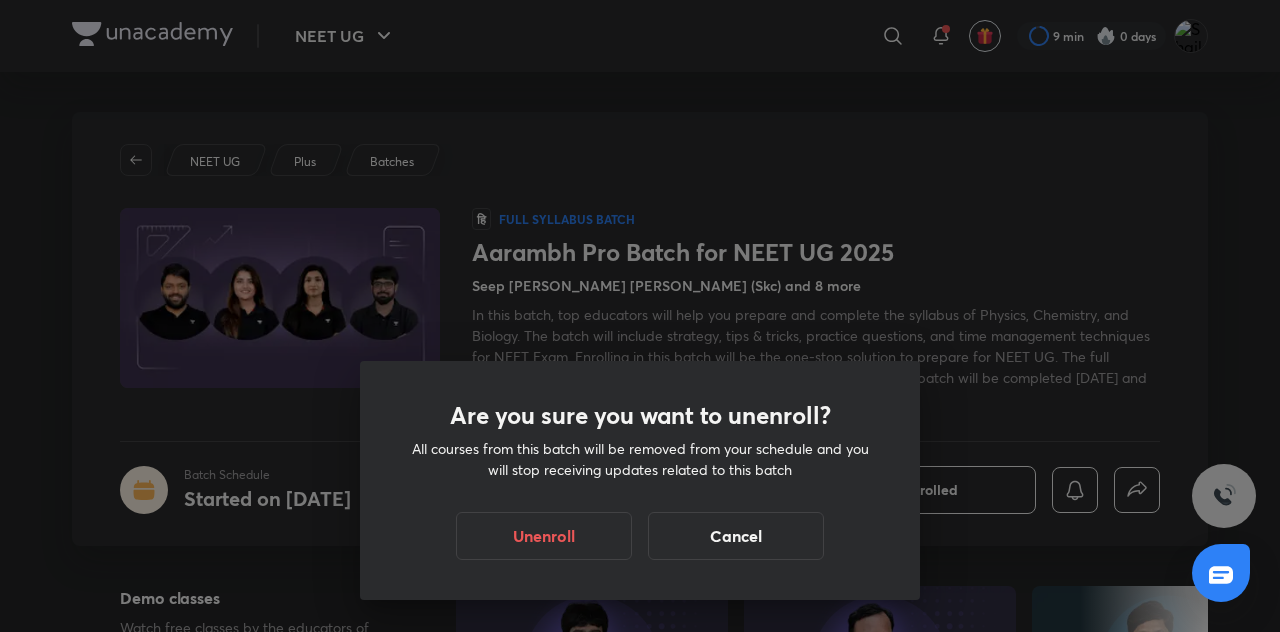
click at [603, 520] on button "Unenroll" at bounding box center [544, 536] width 176 height 48
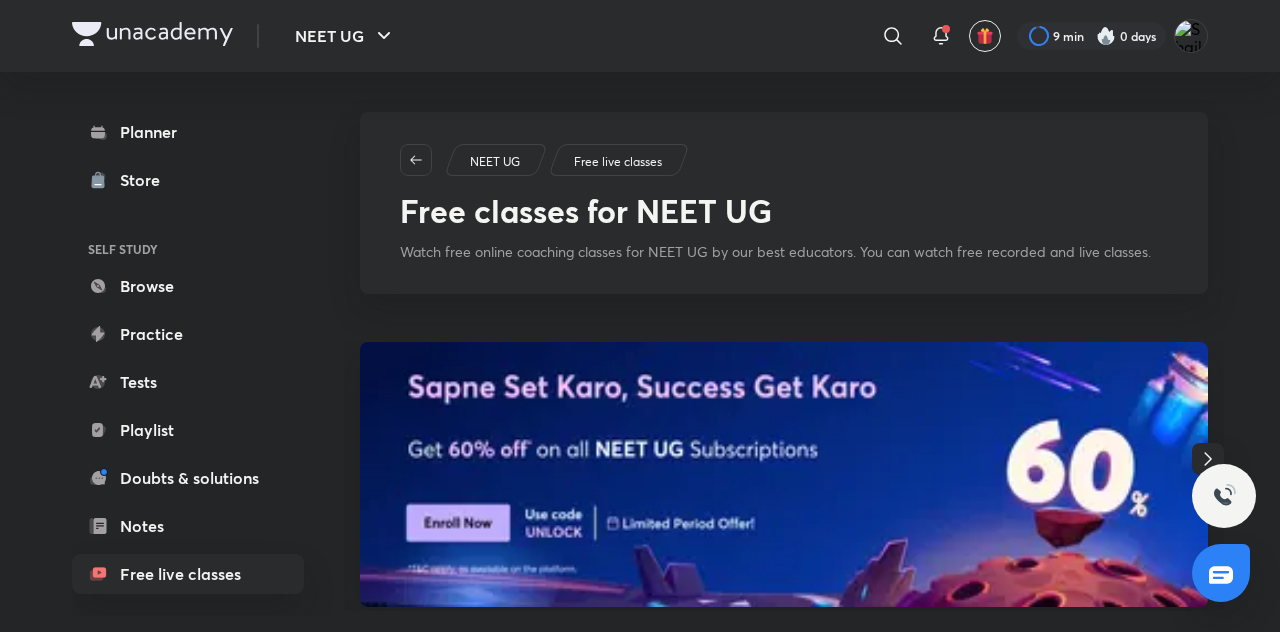
click at [1150, 593] on img at bounding box center [784, 474] width 848 height 265
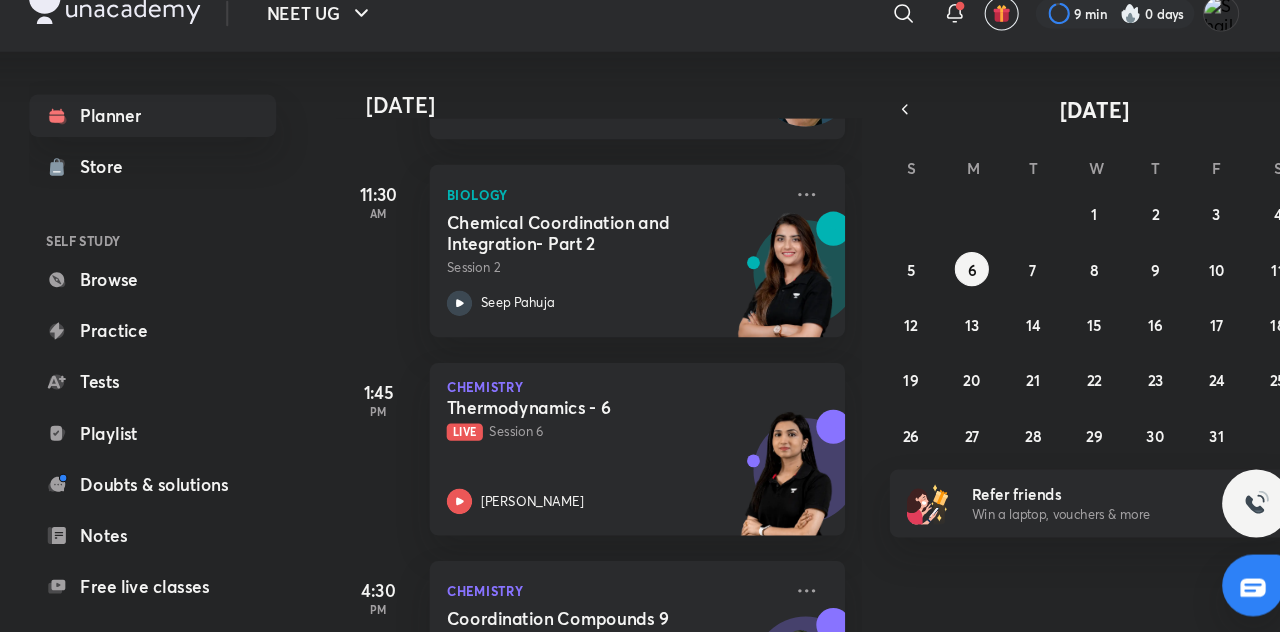
scroll to position [449, 1]
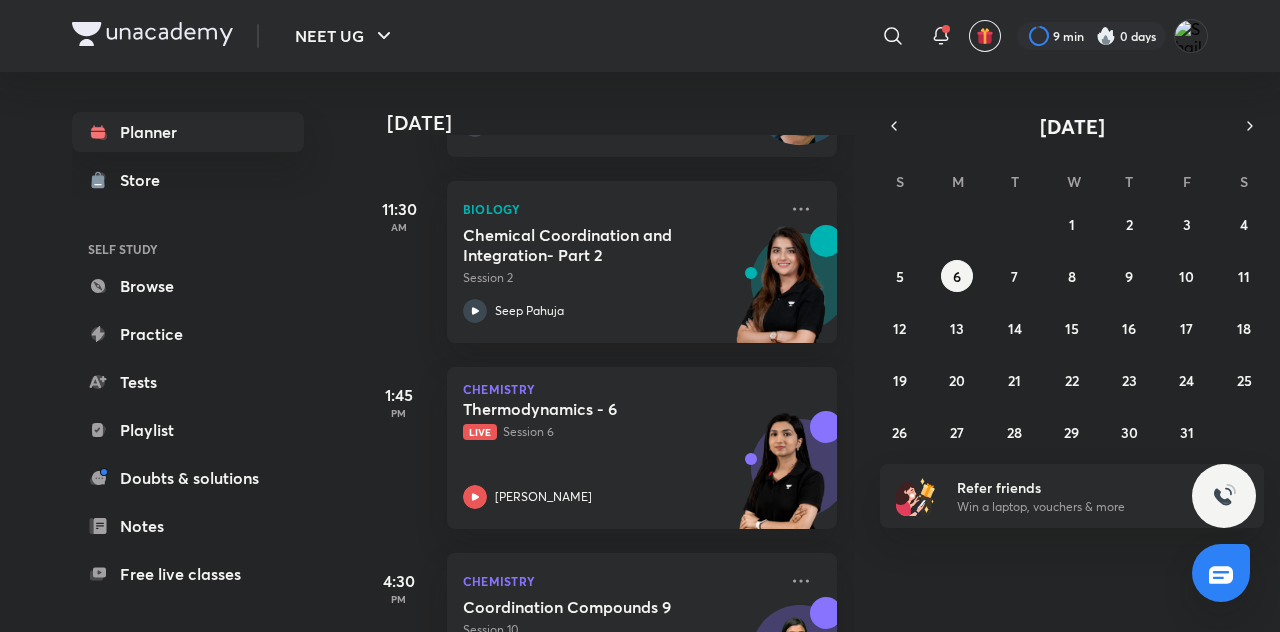
click at [913, 263] on div "28 29 30 1 2 3 4 5 6 7 8 9 10 11 12 13 14 15 16 17 18 19 20 21 22 23 24 25 26 2…" at bounding box center [1072, 328] width 384 height 240
click at [902, 261] on button "5" at bounding box center [900, 276] width 32 height 32
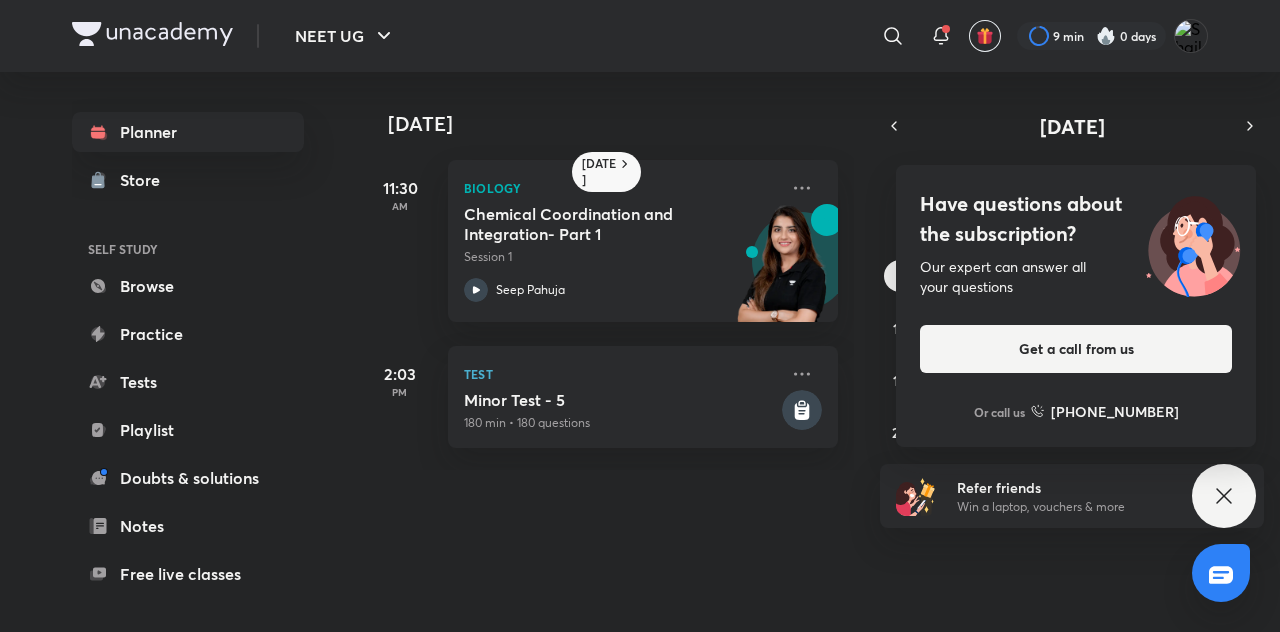
click at [1252, 568] on div "NEET UG ​ 9 min 0 days Planner Store SELF STUDY Browse Practice Tests Playlist …" at bounding box center [640, 316] width 1280 height 632
click at [1231, 508] on icon at bounding box center [1224, 496] width 24 height 24
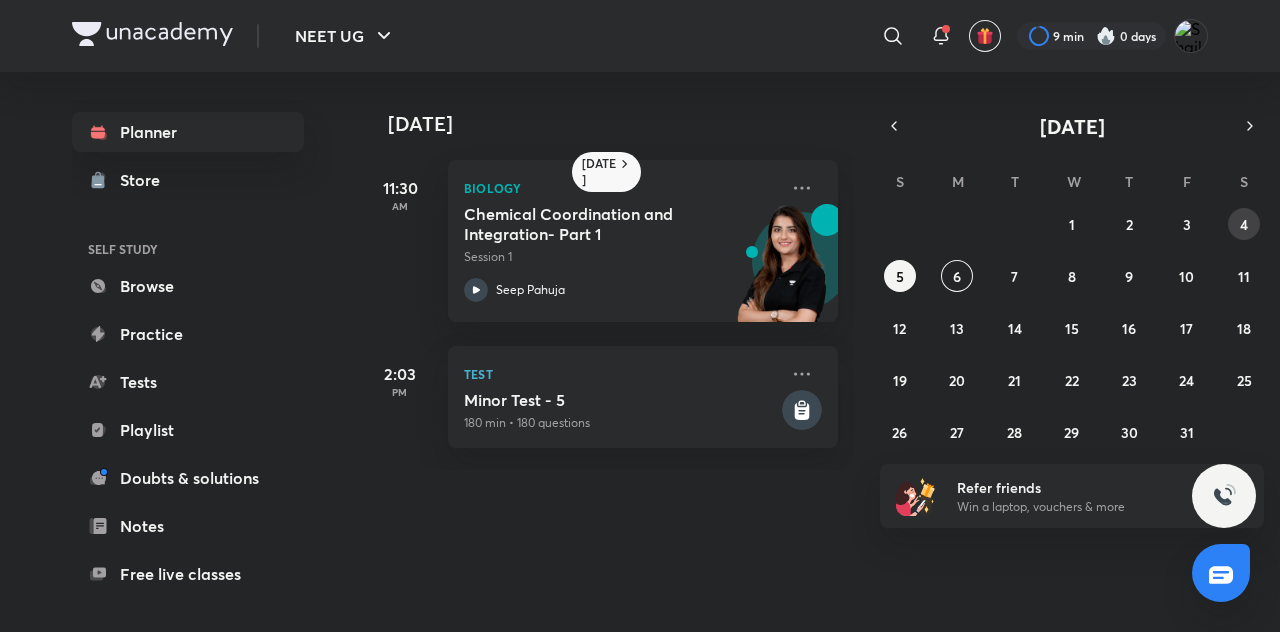
click at [1242, 228] on abbr "4" at bounding box center [1244, 224] width 8 height 19
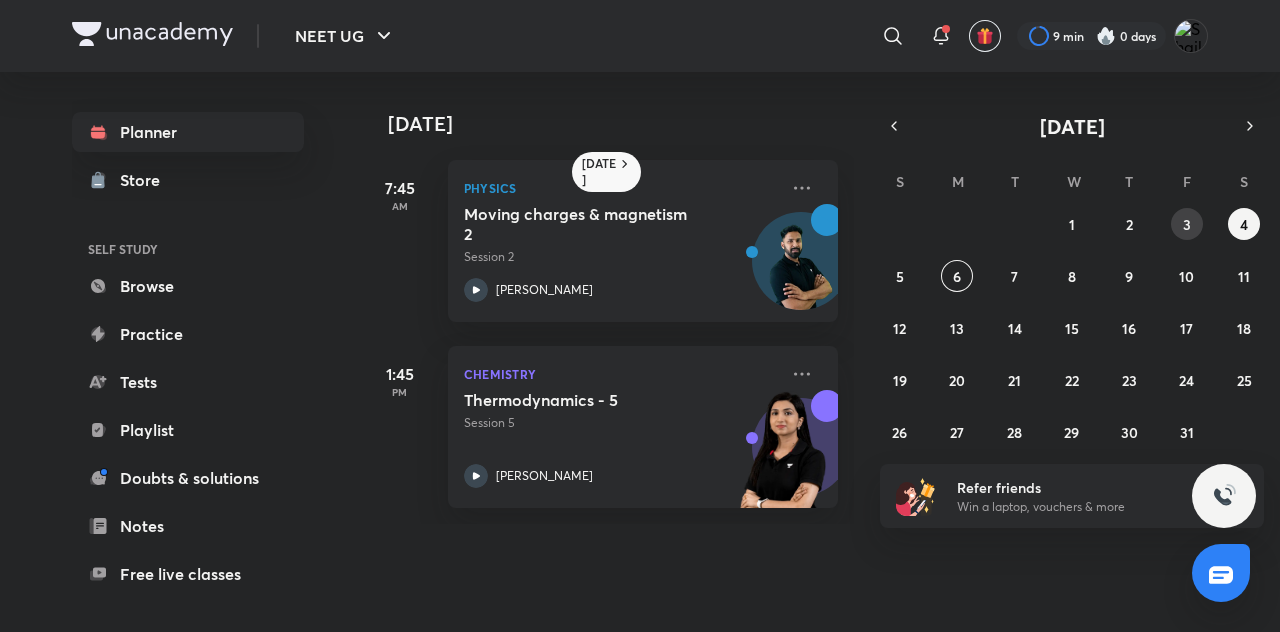
click at [1190, 228] on abbr "3" at bounding box center [1187, 224] width 8 height 19
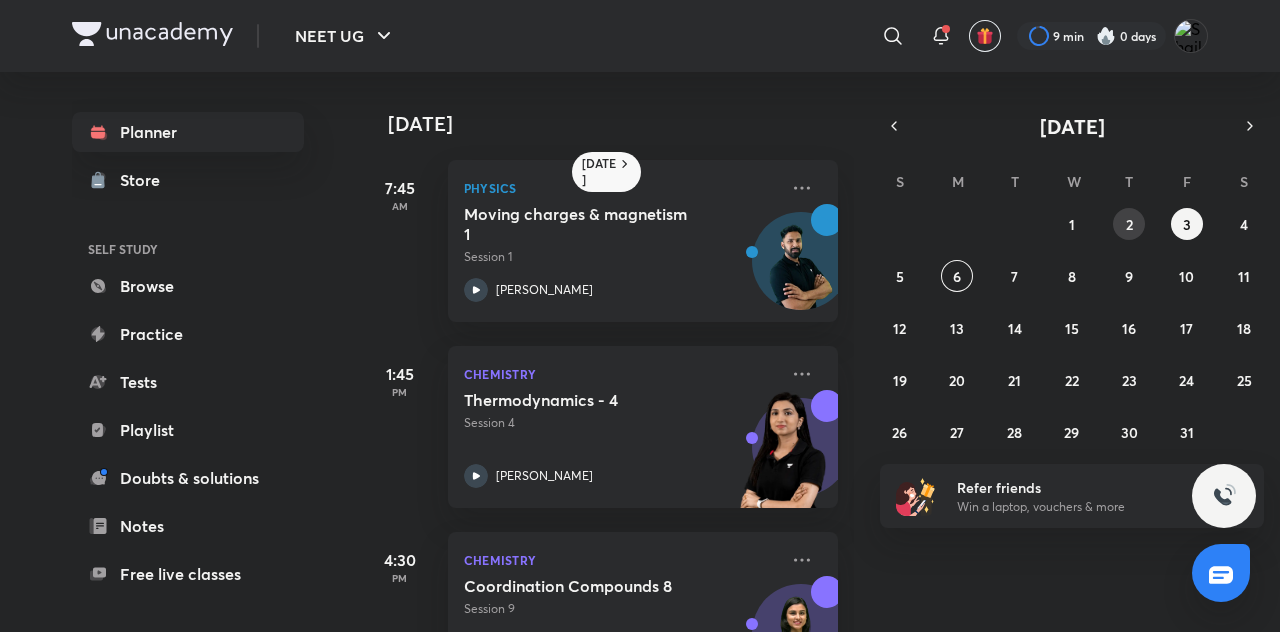
click at [1132, 229] on abbr "2" at bounding box center [1129, 224] width 7 height 19
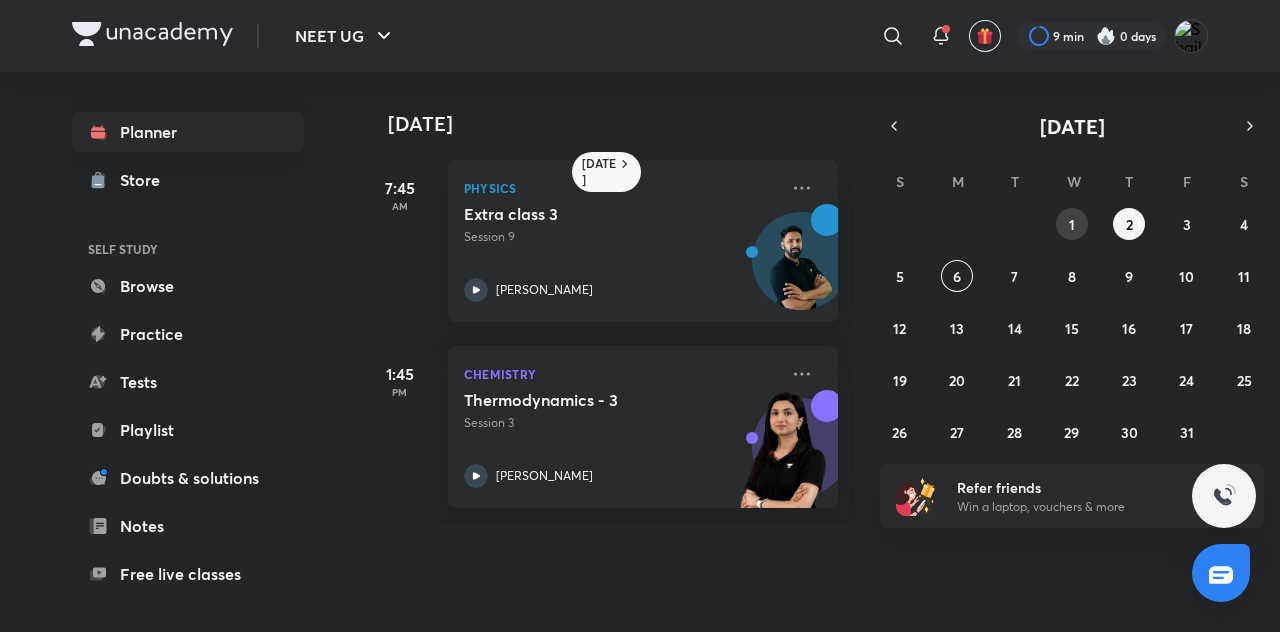
click at [1074, 228] on abbr "1" at bounding box center [1072, 224] width 6 height 19
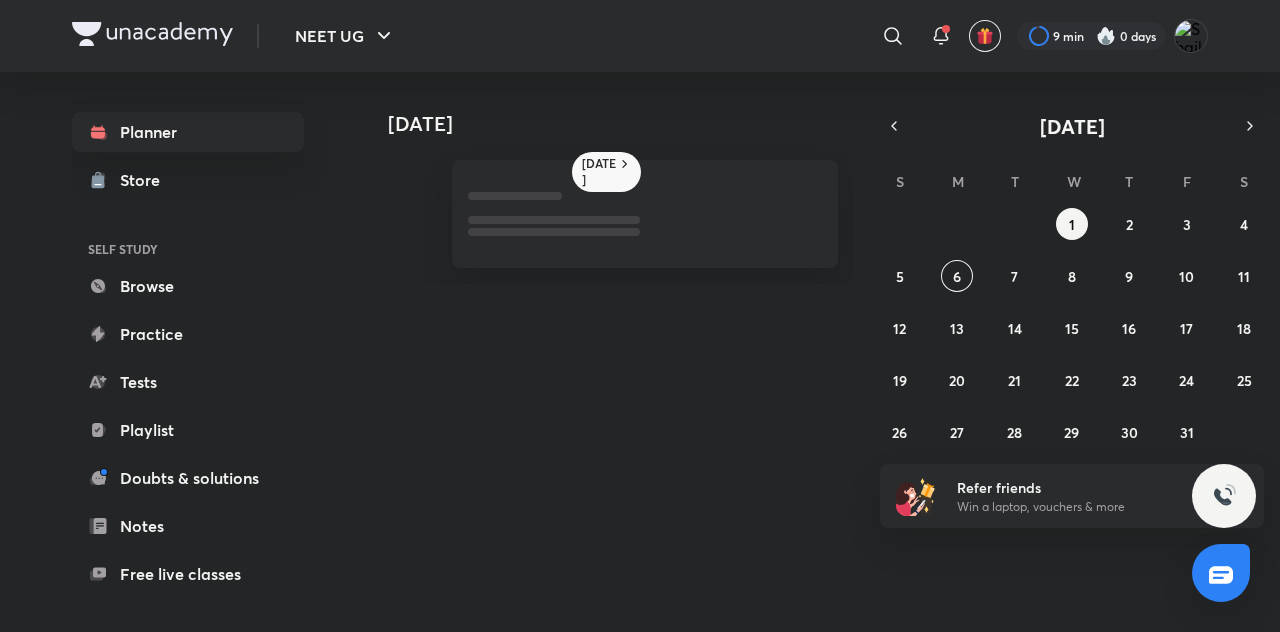
click at [894, 127] on icon "button" at bounding box center [894, 126] width 4 height 8
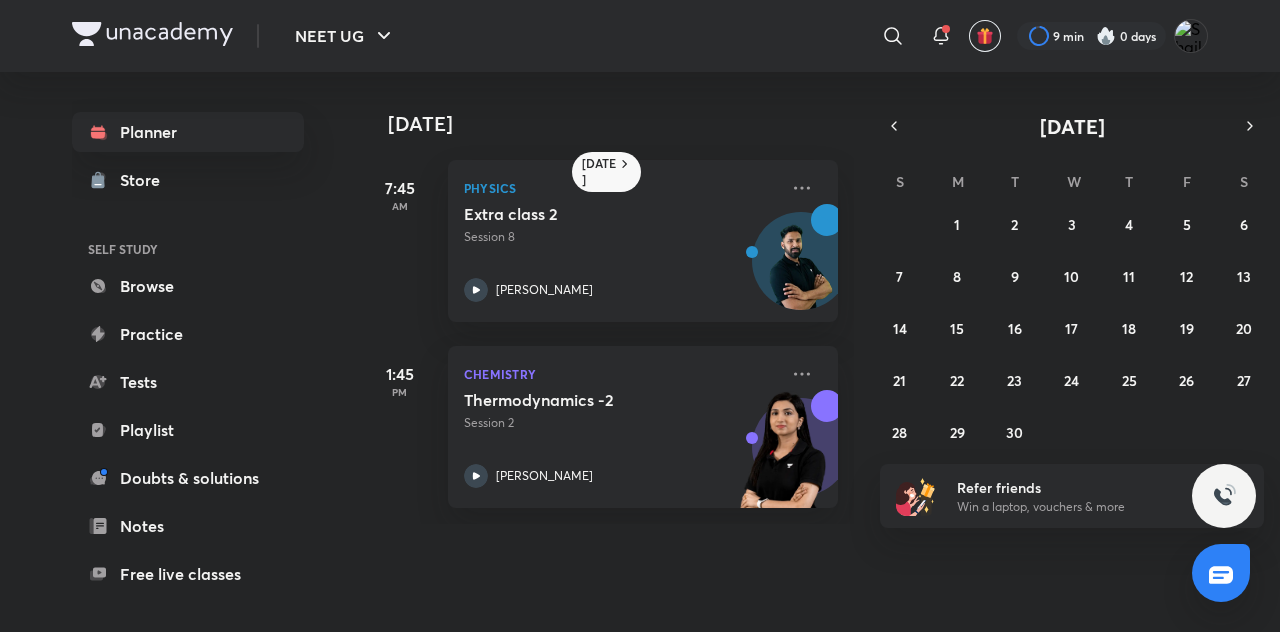
click at [904, 152] on div "[DATE] S M T W T F S 31 1 2 3 4 5 6 7 8 9 10 11 12 13 14 15 16 17 18 19 20 21 2…" at bounding box center [1072, 280] width 384 height 336
click at [903, 119] on button "button" at bounding box center [894, 126] width 28 height 28
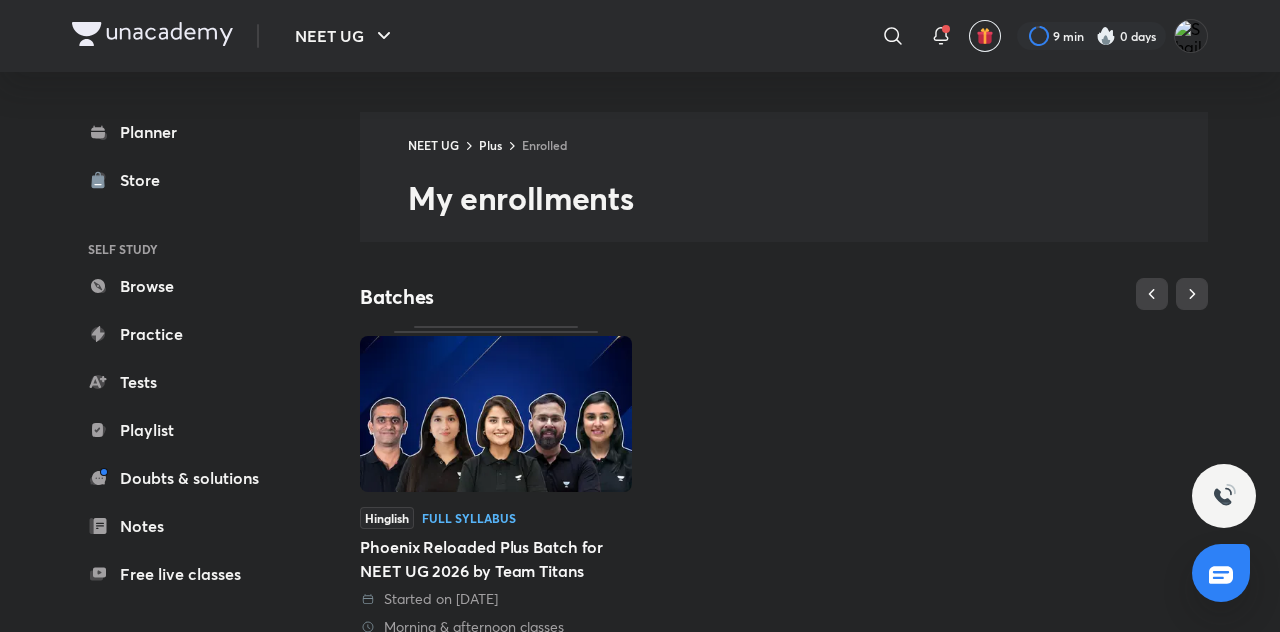
click at [217, 163] on link "Store" at bounding box center [188, 180] width 232 height 40
click at [214, 138] on link "Planner" at bounding box center [188, 132] width 232 height 40
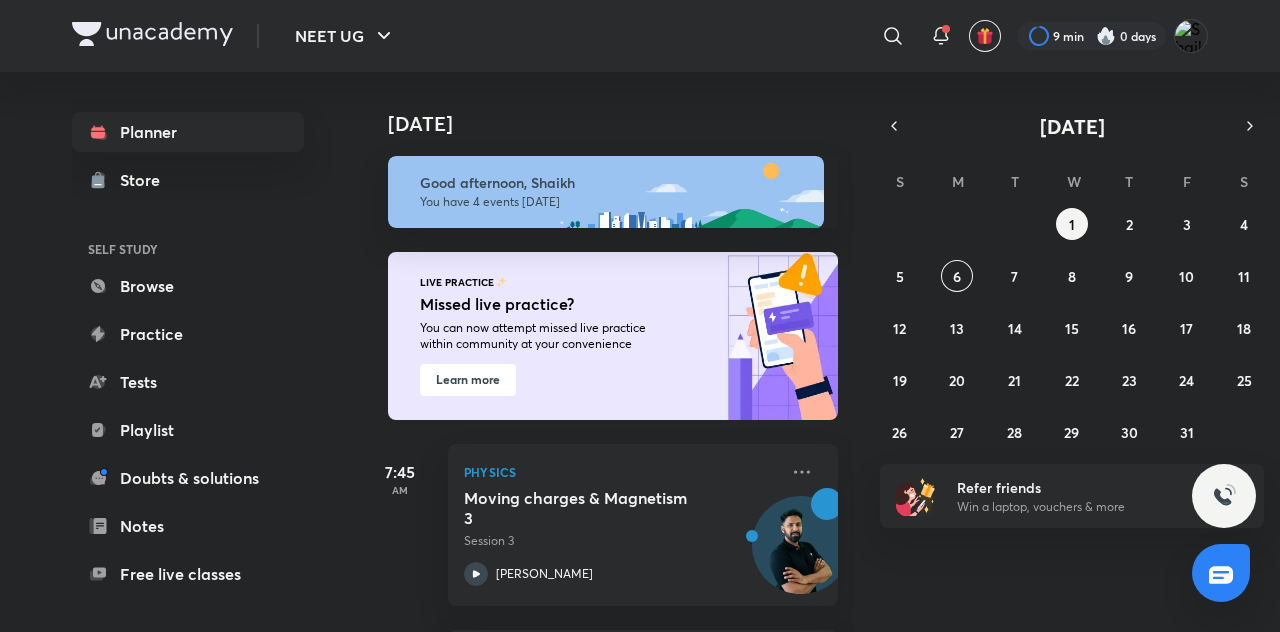
click at [894, 127] on icon "button" at bounding box center [894, 126] width 4 height 8
click at [1230, 291] on div "31 1 2 3 4 5 6 7 8 9 10 11 12 13 14 15 16 17 18 19 20 21 22 23 24 25 26 27 28 2…" at bounding box center [1072, 328] width 384 height 240
click at [1259, 256] on div "31 1 2 3 4 5 6 7 8 9 10 11 12 13 14 15 16 17 18 19 20 21 22 23 24 25 26 27 28 2…" at bounding box center [1072, 328] width 384 height 240
click at [1248, 272] on abbr "13" at bounding box center [1244, 276] width 14 height 19
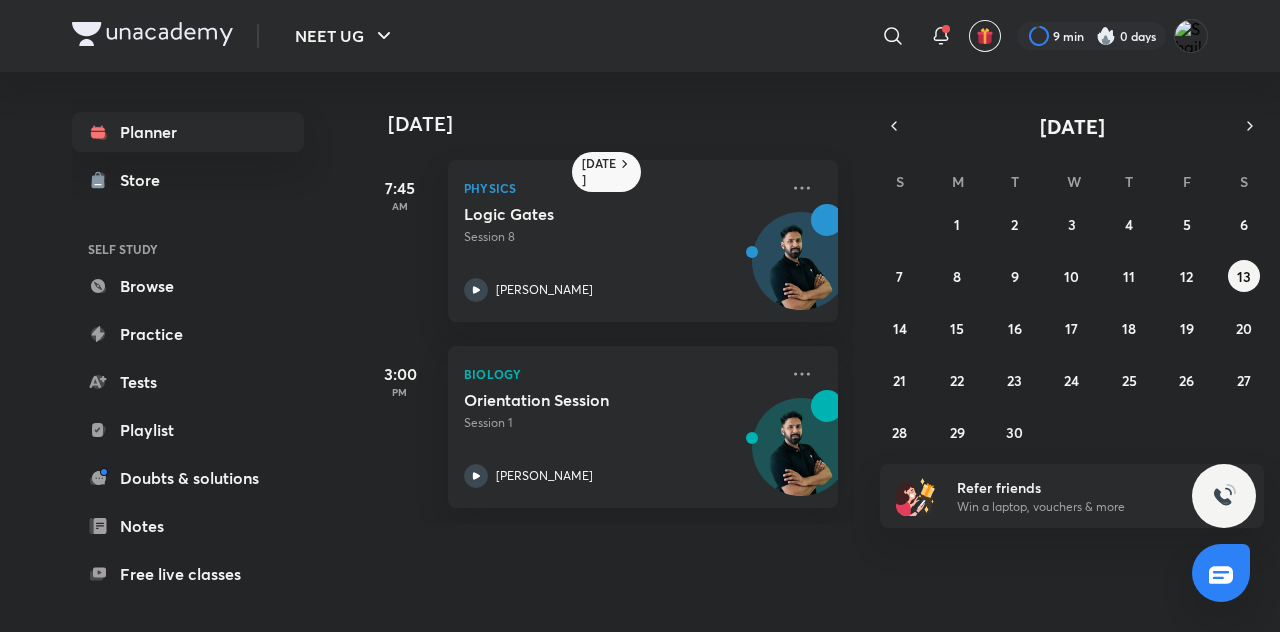
click at [1201, 264] on div "31 1 2 3 4 5 6 7 8 9 10 11 12 13 14 15 16 17 18 19 20 21 22 23 24 25 26 27 28 2…" at bounding box center [1072, 328] width 384 height 240
click at [1188, 272] on abbr "12" at bounding box center [1186, 276] width 13 height 19
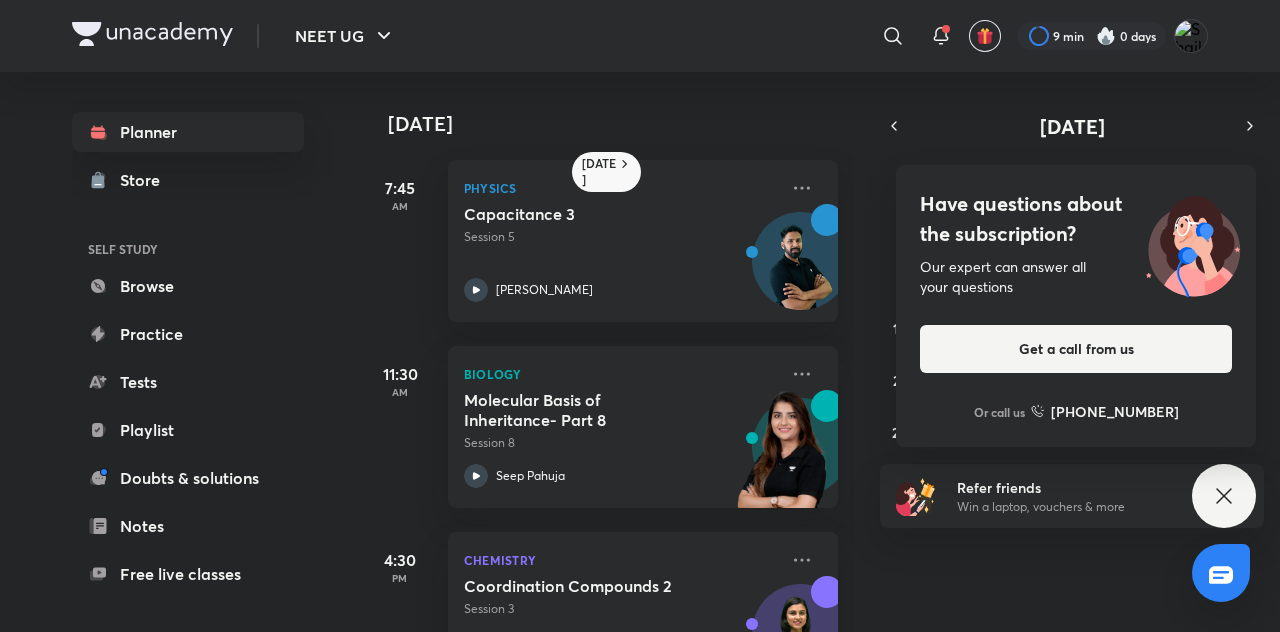
click at [1216, 490] on icon at bounding box center [1224, 496] width 24 height 24
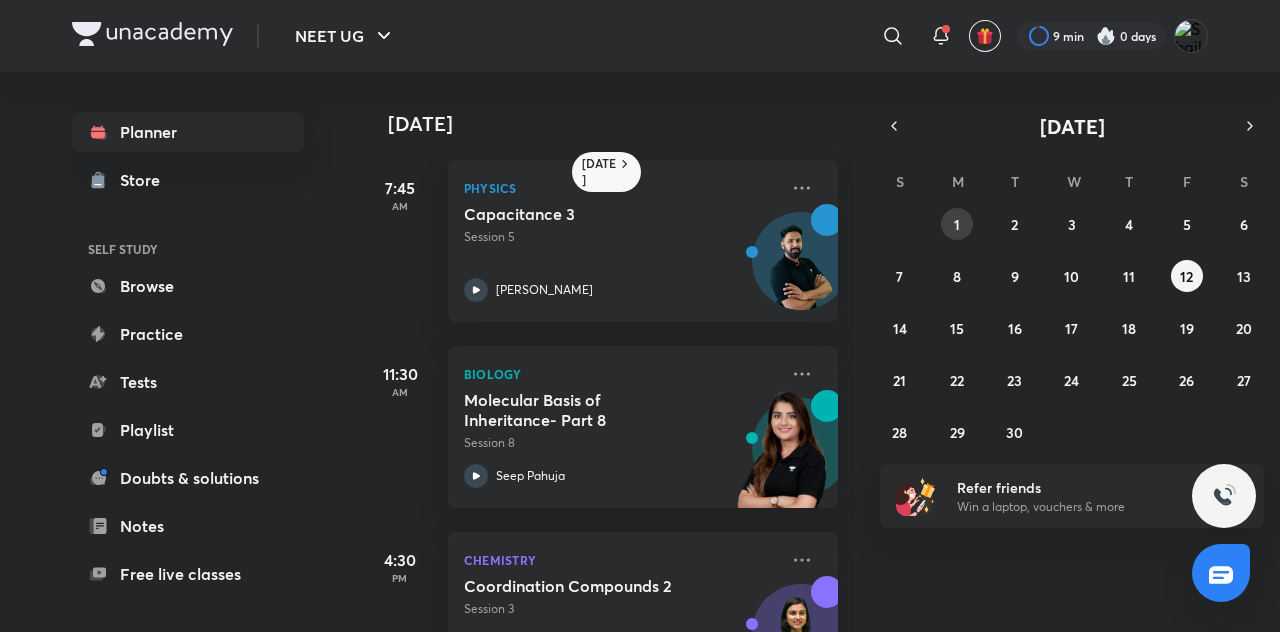
click at [960, 232] on button "1" at bounding box center [957, 224] width 32 height 32
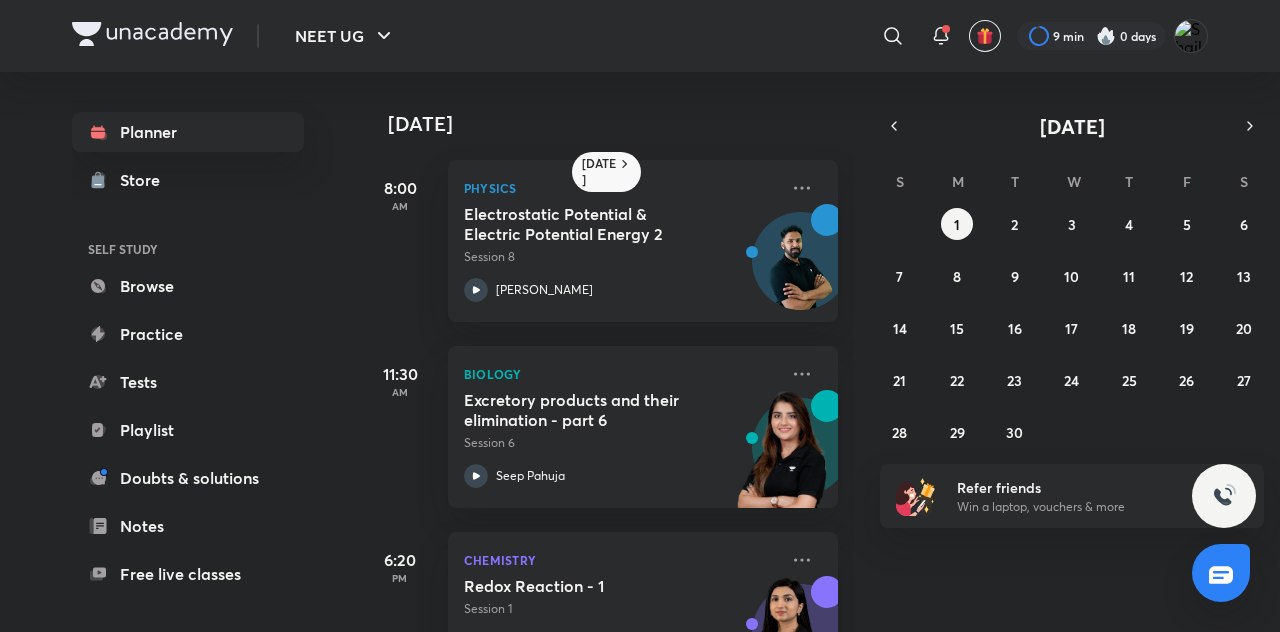
click at [898, 127] on icon "button" at bounding box center [894, 126] width 16 height 18
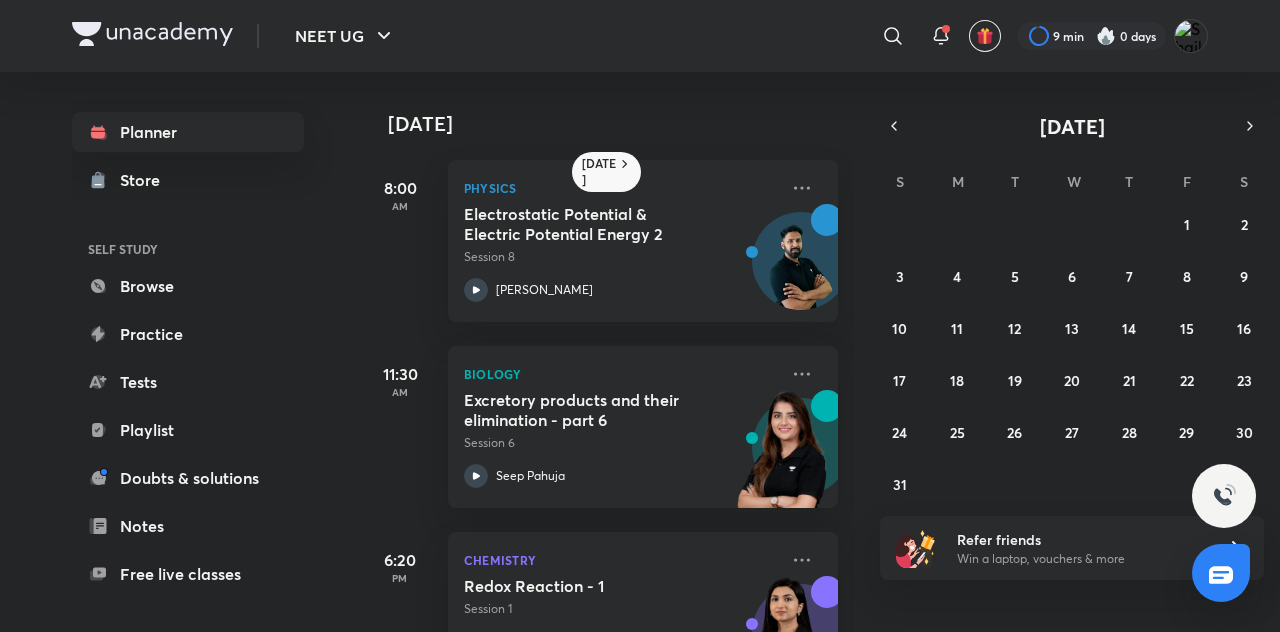
click at [894, 126] on icon "button" at bounding box center [894, 126] width 16 height 18
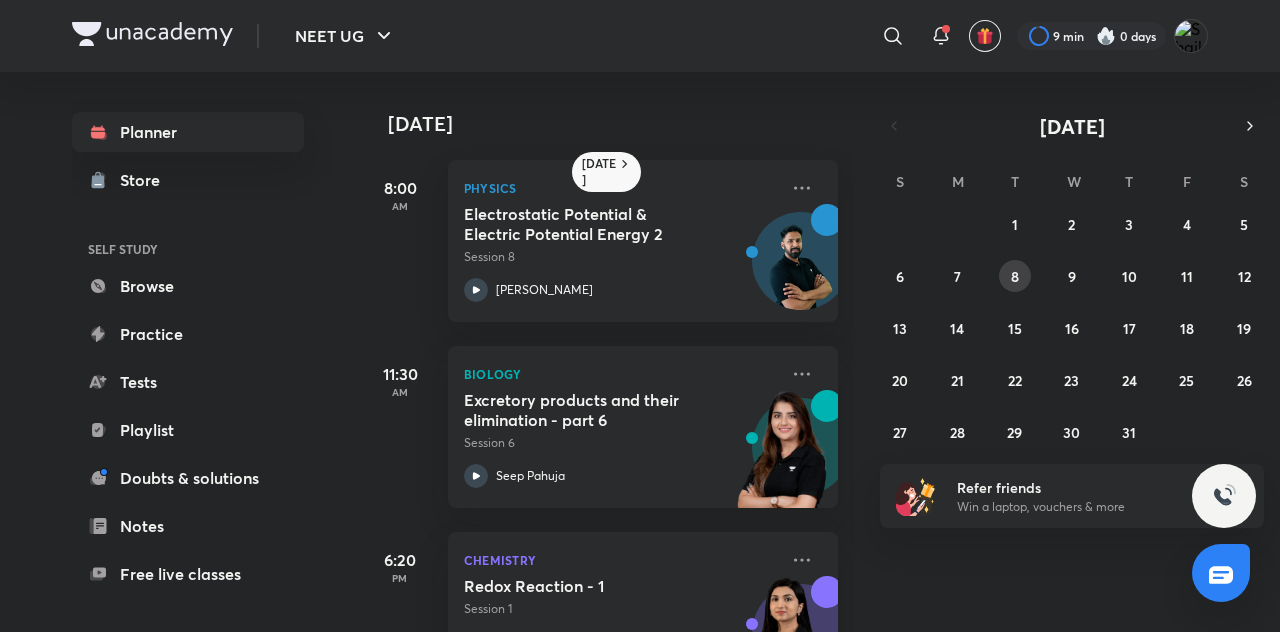
click at [1012, 260] on button "8" at bounding box center [1015, 276] width 32 height 32
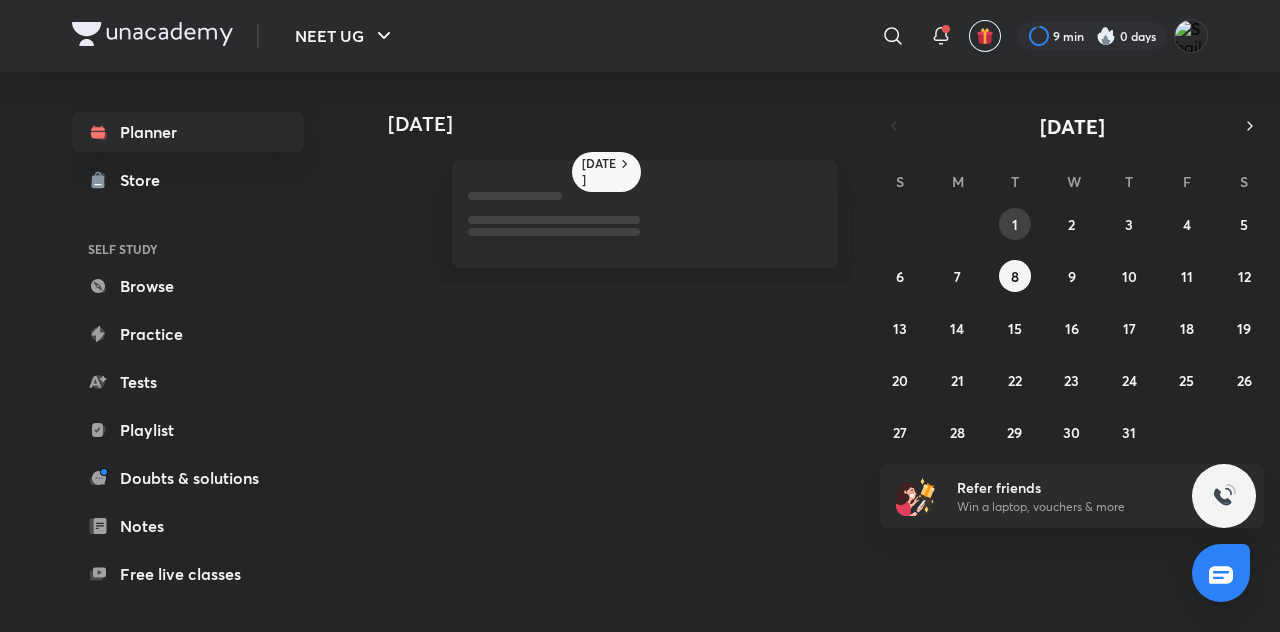
click at [1016, 216] on abbr "1" at bounding box center [1015, 224] width 6 height 19
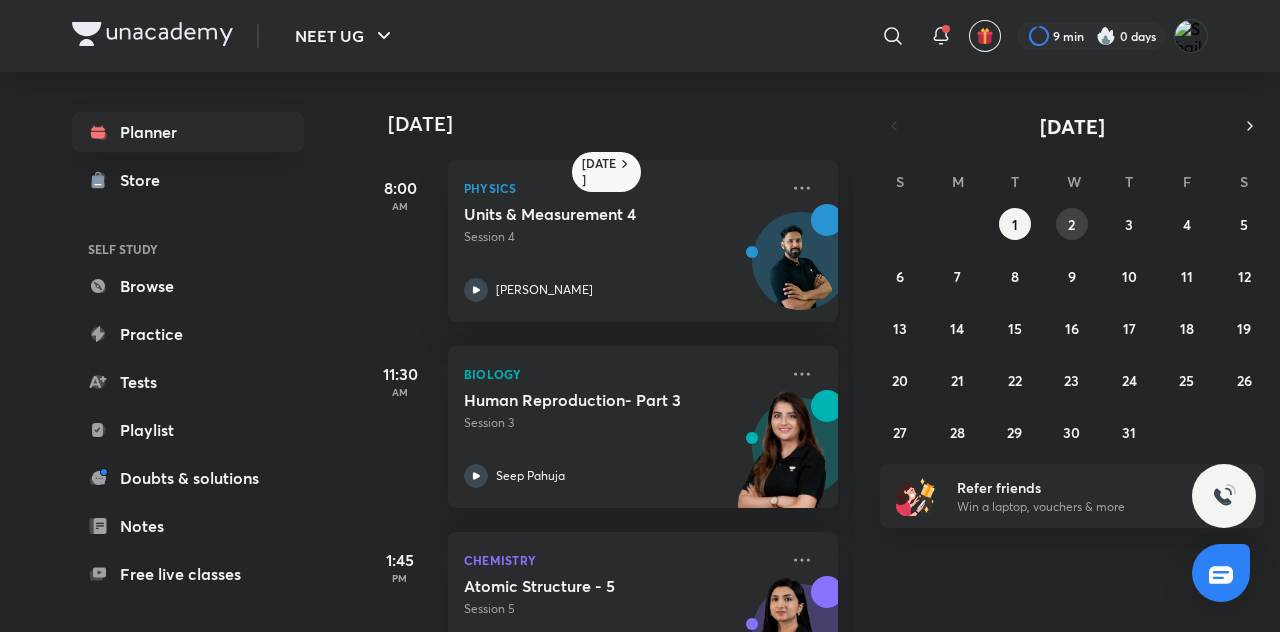
click at [1074, 224] on abbr "2" at bounding box center [1071, 224] width 7 height 19
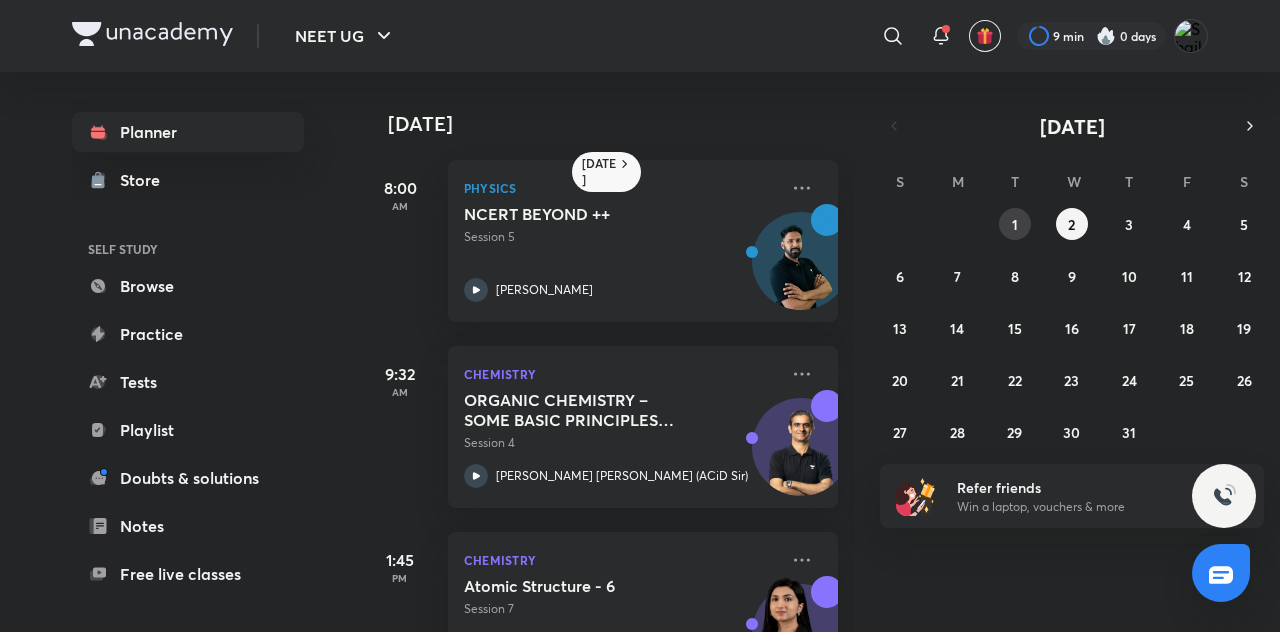
click at [1004, 220] on button "1" at bounding box center [1015, 224] width 32 height 32
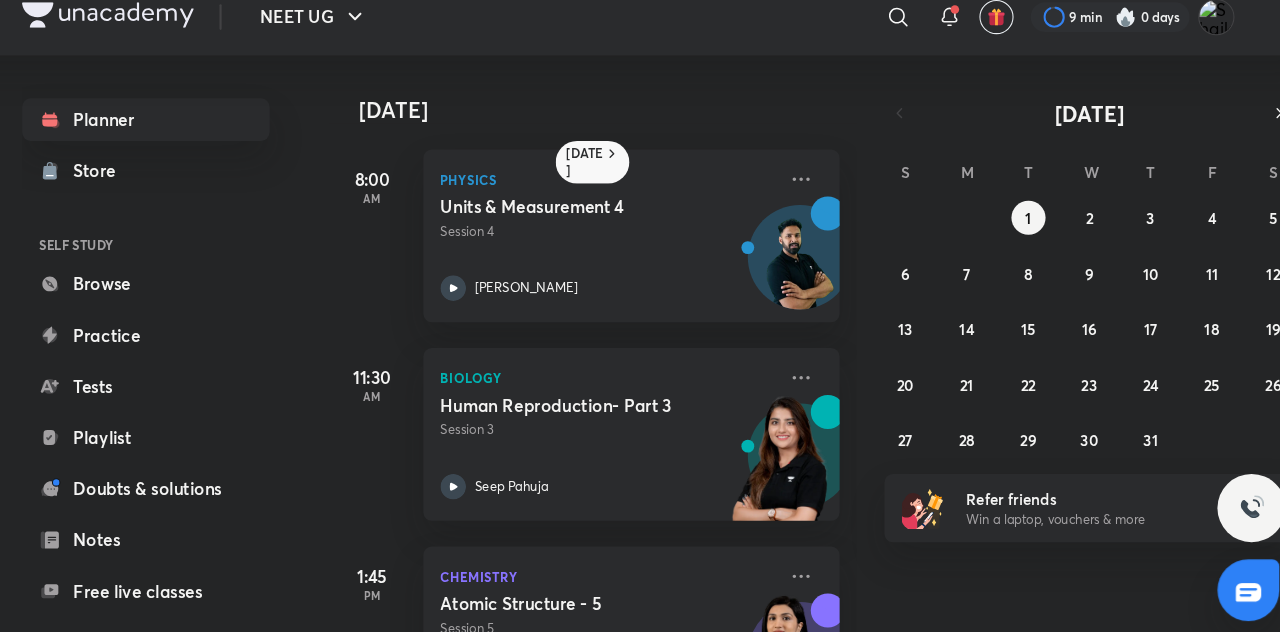
scroll to position [0, 1]
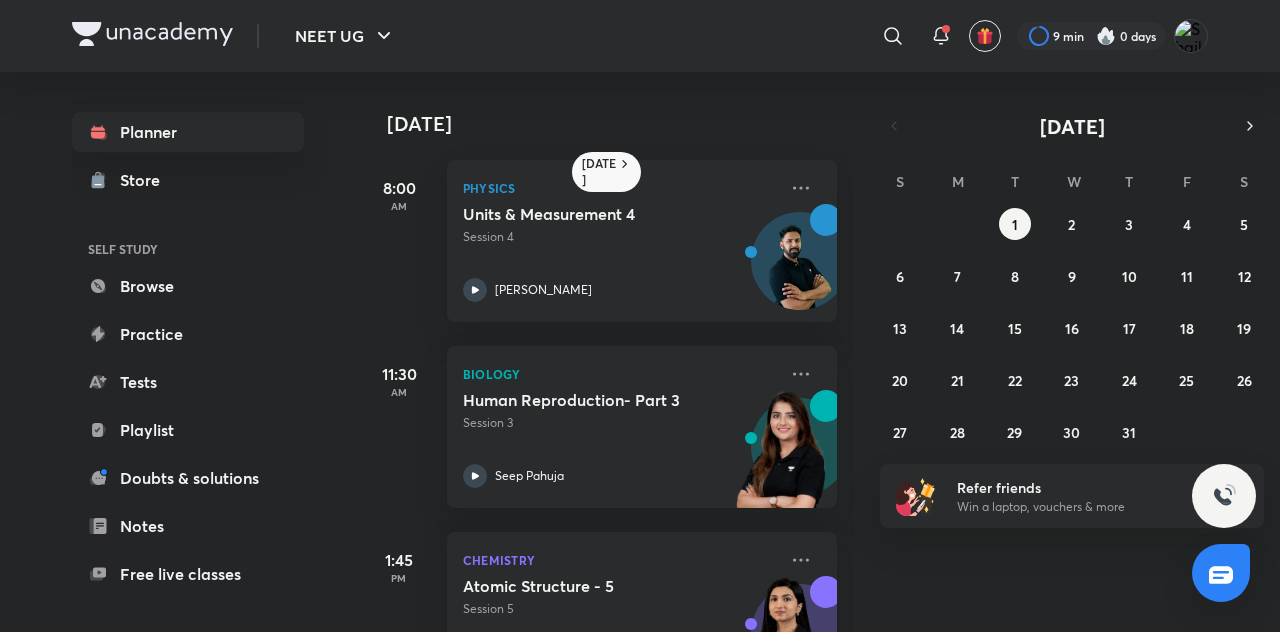
click at [1250, 126] on icon "button" at bounding box center [1250, 126] width 16 height 18
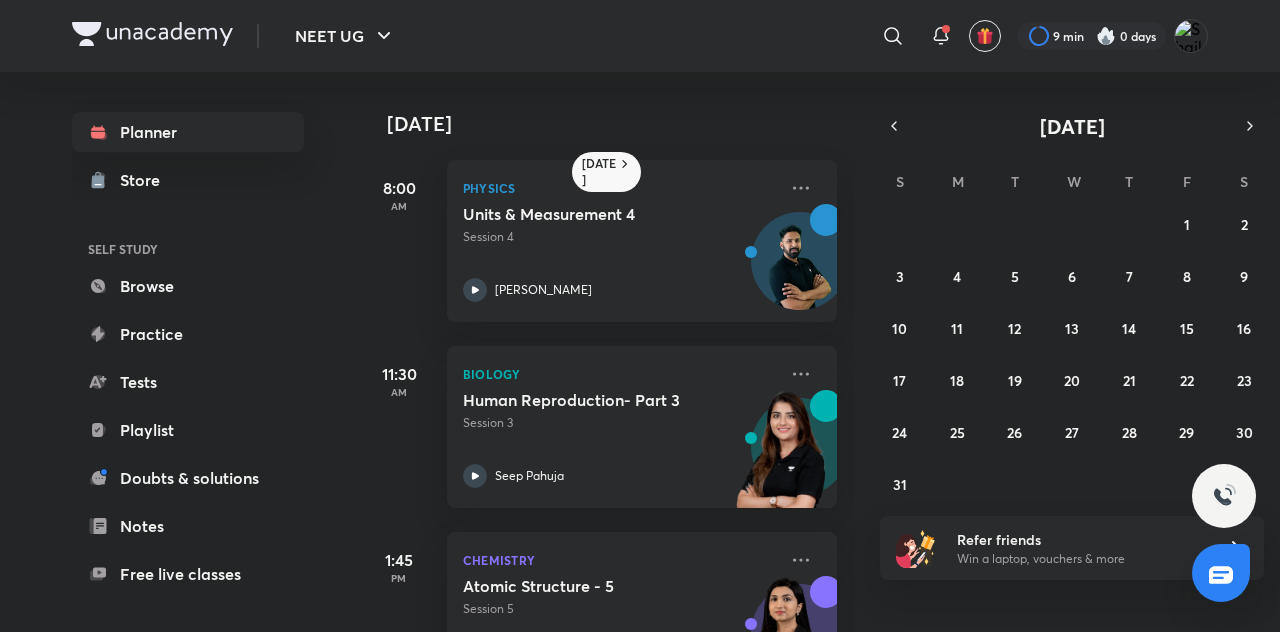
click at [1249, 126] on icon "button" at bounding box center [1250, 126] width 16 height 18
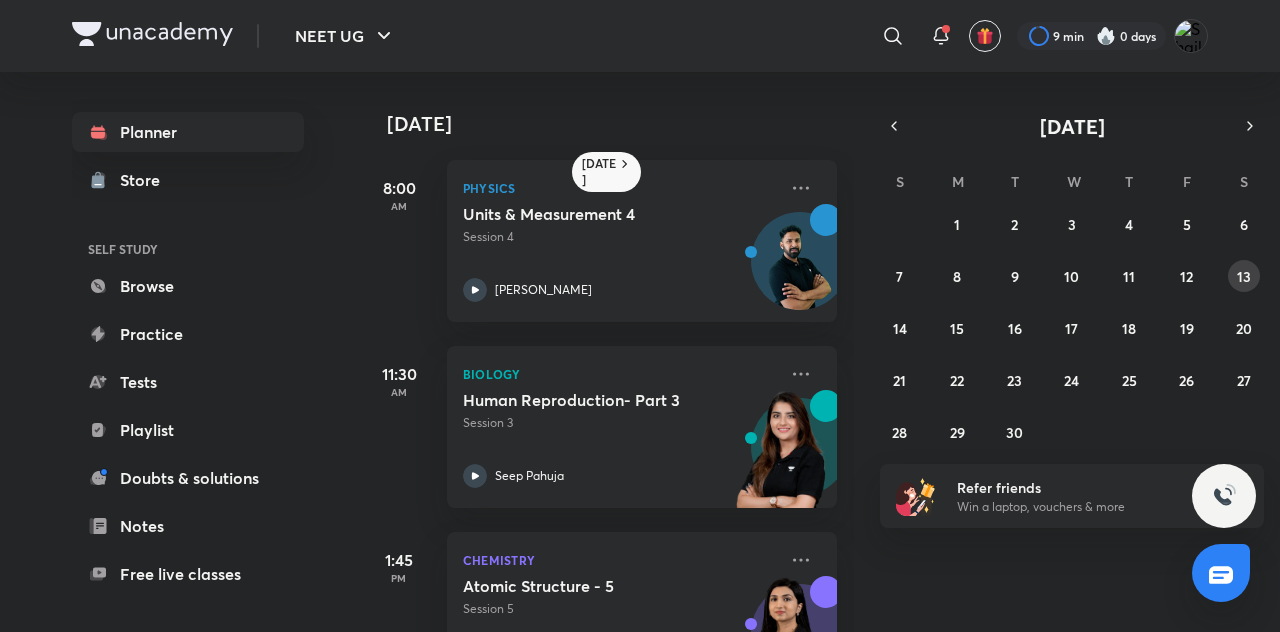
click at [1238, 276] on abbr "13" at bounding box center [1244, 276] width 14 height 19
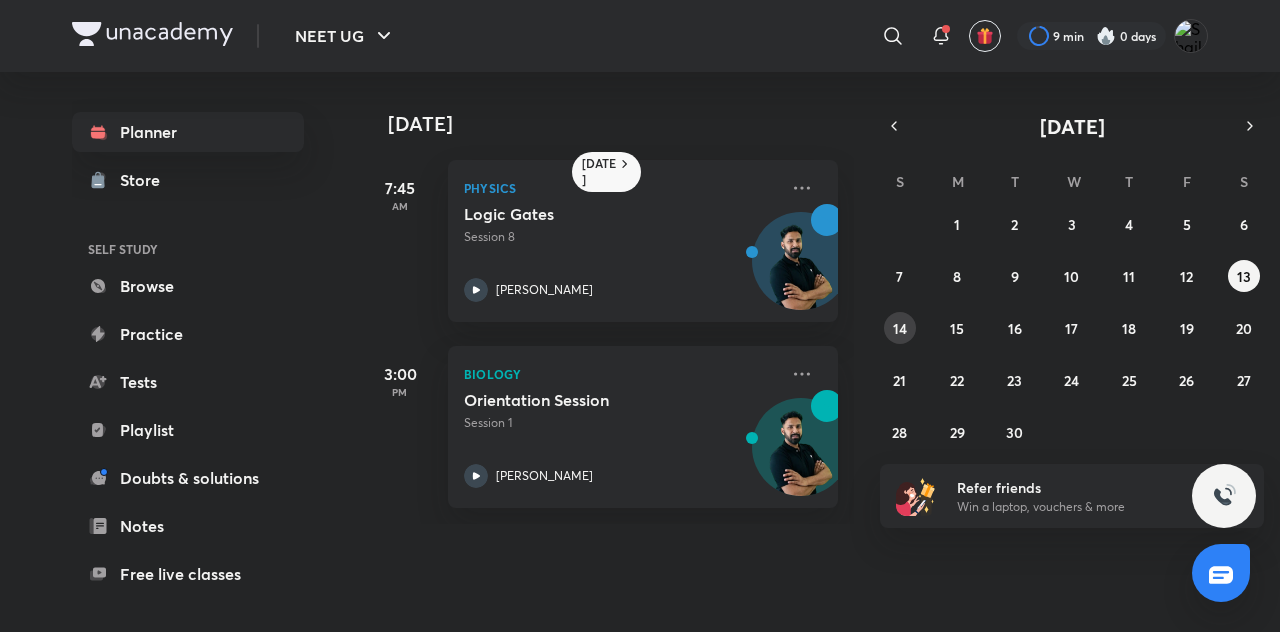
click at [906, 324] on abbr "14" at bounding box center [900, 328] width 14 height 19
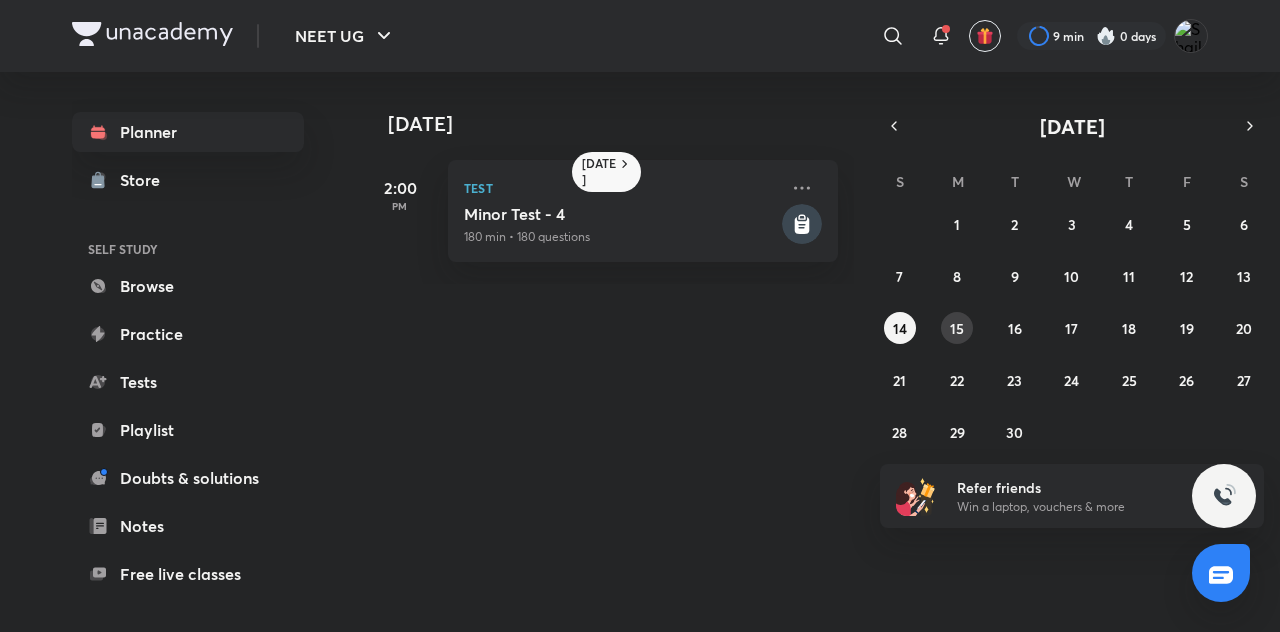
click at [968, 334] on button "15" at bounding box center [957, 328] width 32 height 32
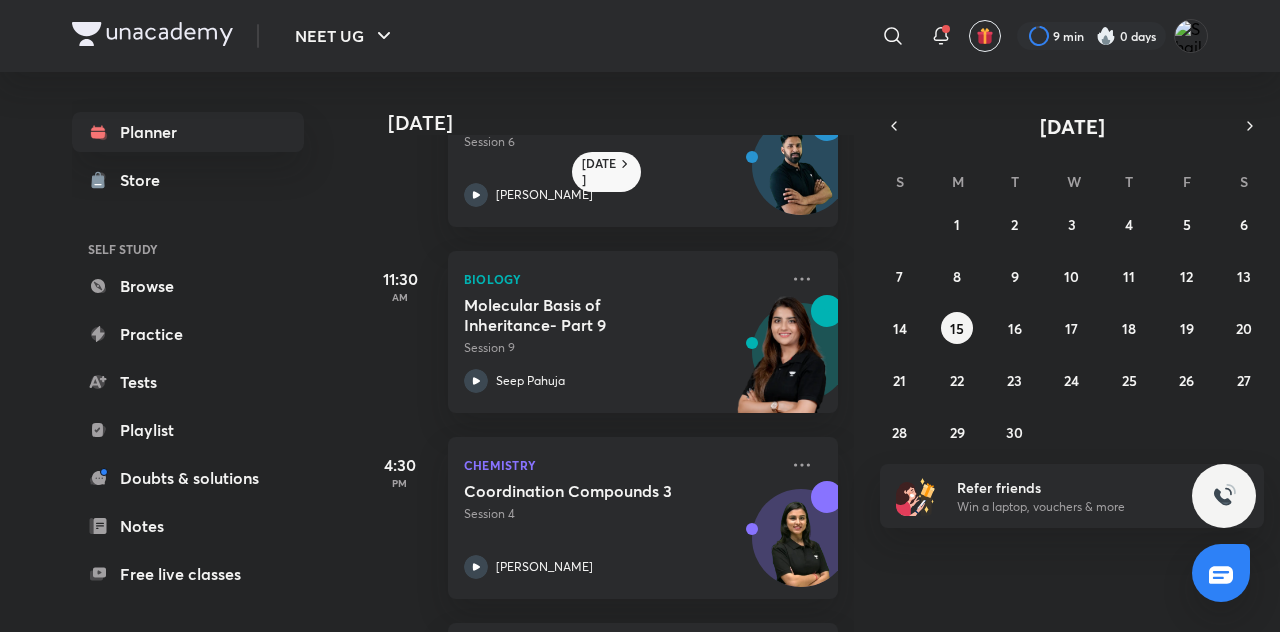
scroll to position [168, 0]
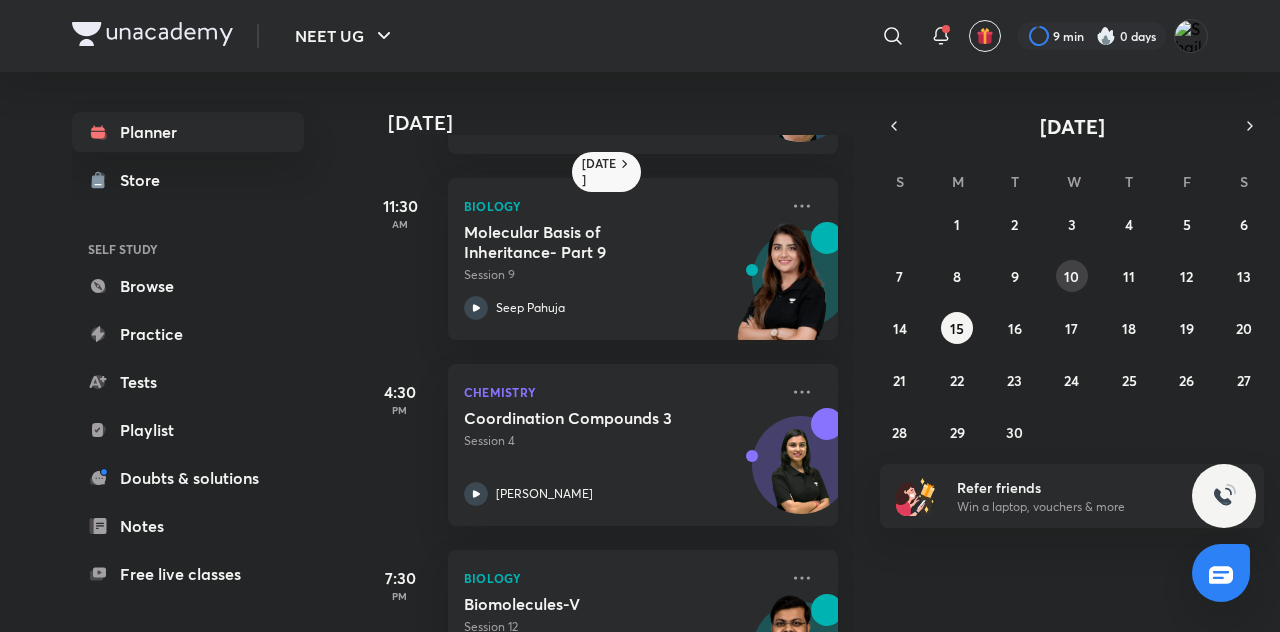
click at [1077, 271] on abbr "10" at bounding box center [1071, 276] width 15 height 19
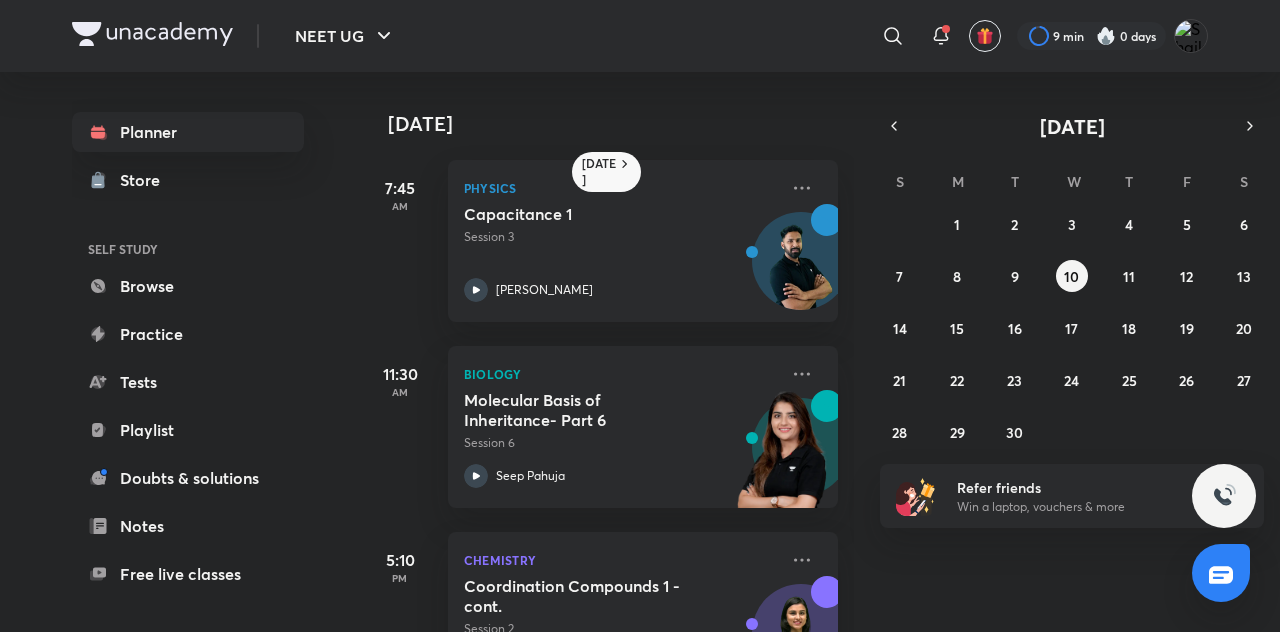
click at [946, 239] on div "31 1 2 3 4 5 6 7 8 9 10 11 12 13 14 15 16 17 18 19 20 21 22 23 24 25 26 27 28 2…" at bounding box center [1072, 328] width 384 height 240
click at [806, 365] on icon at bounding box center [802, 374] width 24 height 24
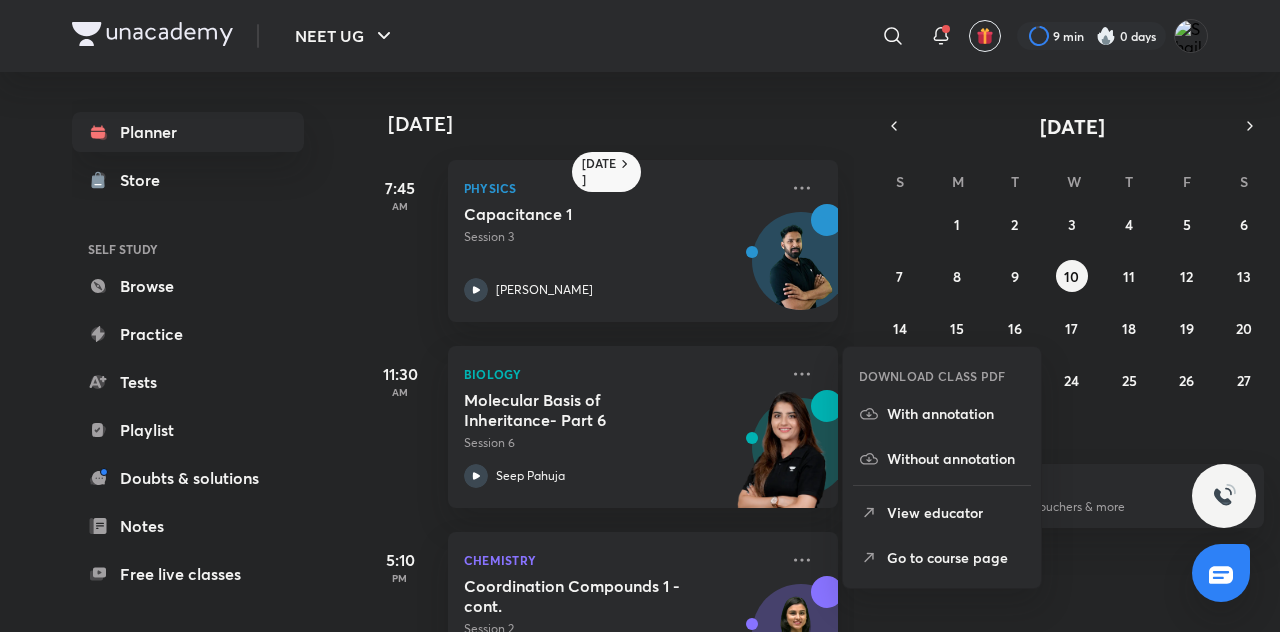
click at [986, 556] on p "Go to course page" at bounding box center [956, 557] width 138 height 21
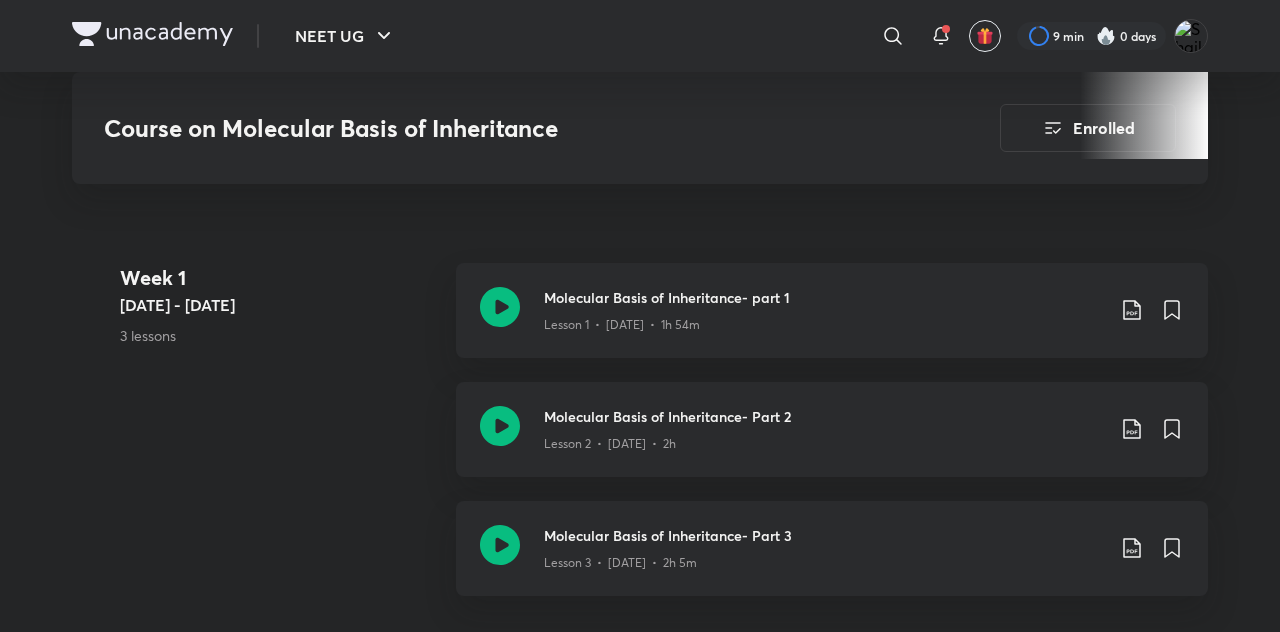
scroll to position [870, 0]
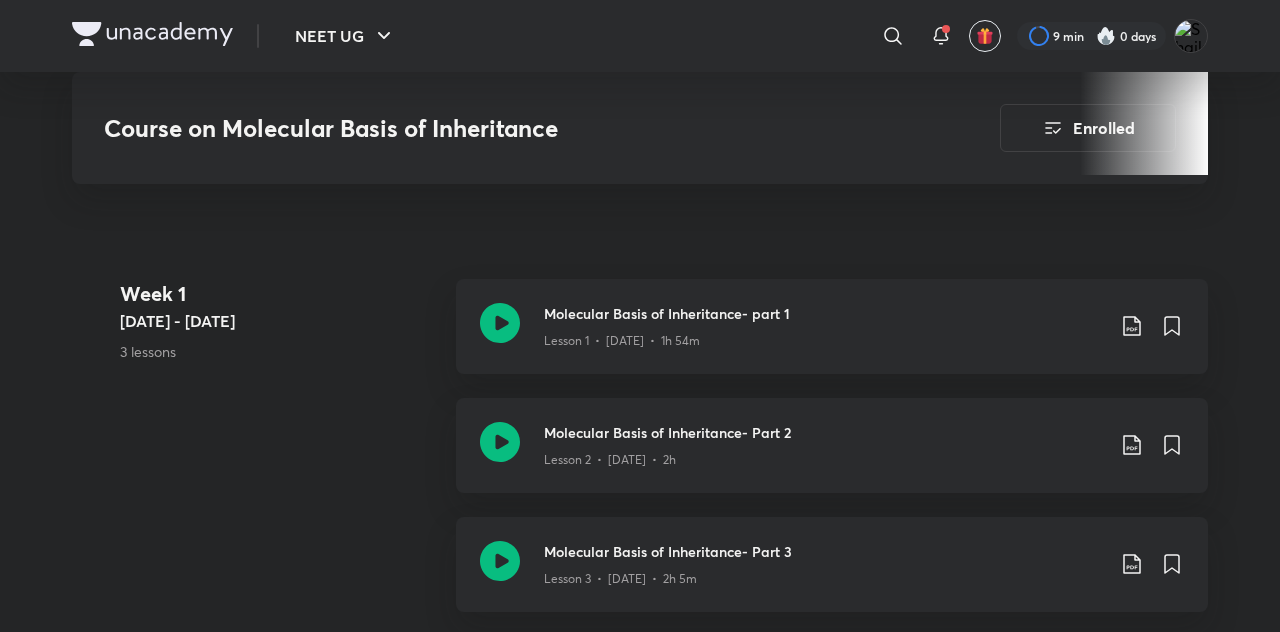
click at [855, 348] on div "Molecular Basis of Inheritance- part 1 Lesson 1 • [DATE] • 1h 54m" at bounding box center [832, 326] width 752 height 95
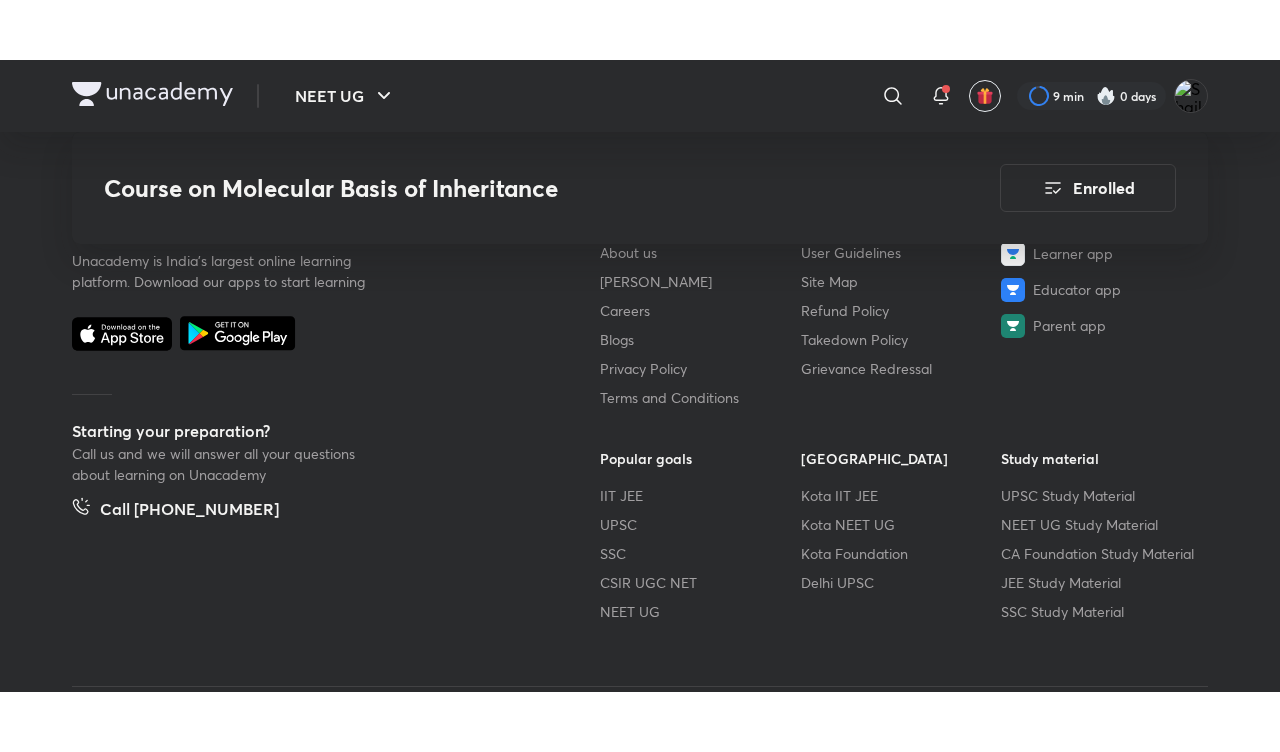
scroll to position [3250, 0]
